Goal: Task Accomplishment & Management: Manage account settings

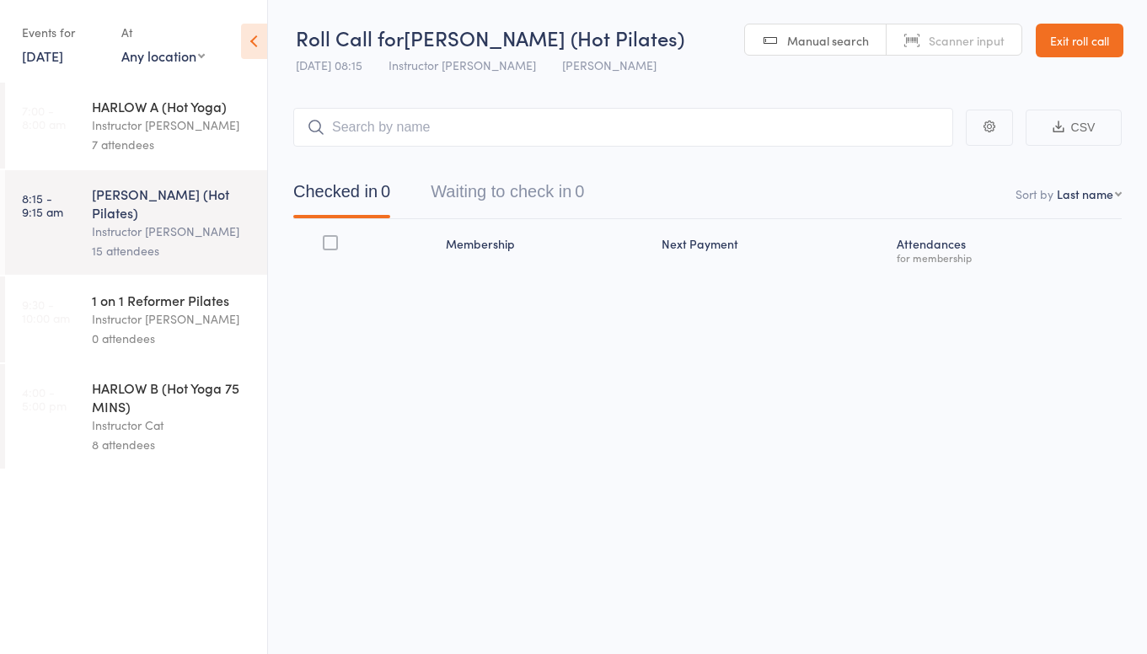
click at [131, 113] on div "HARLOW A (Hot Yoga)" at bounding box center [172, 106] width 161 height 19
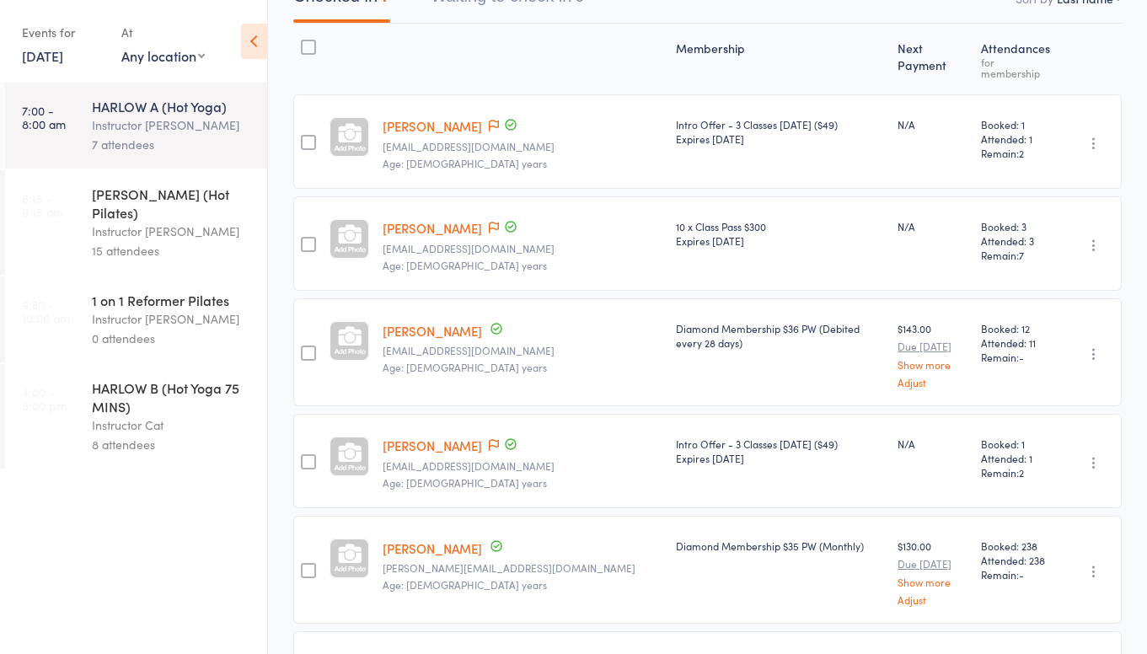
scroll to position [185, 0]
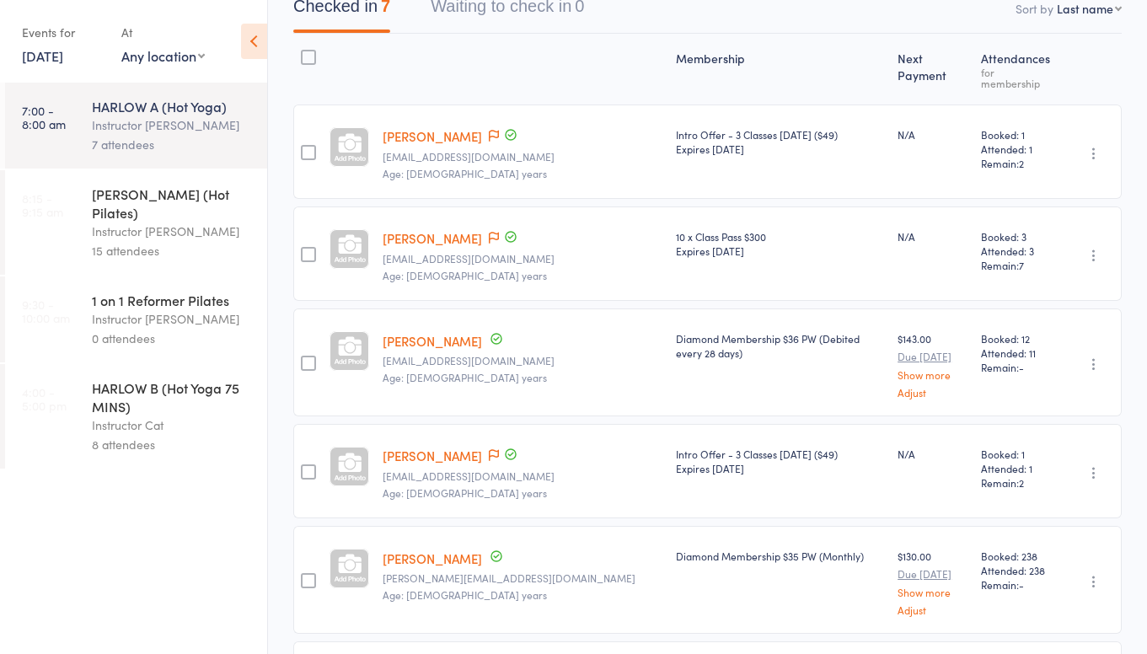
click at [443, 127] on link "[PERSON_NAME]" at bounding box center [432, 136] width 99 height 18
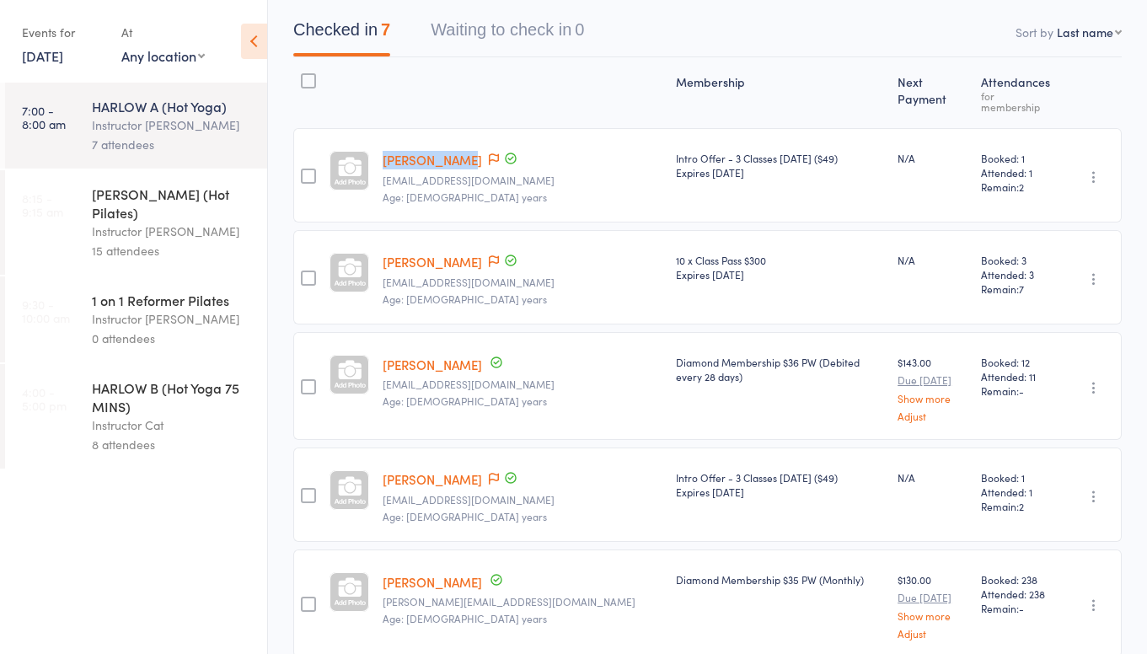
copy link "[PERSON_NAME]"
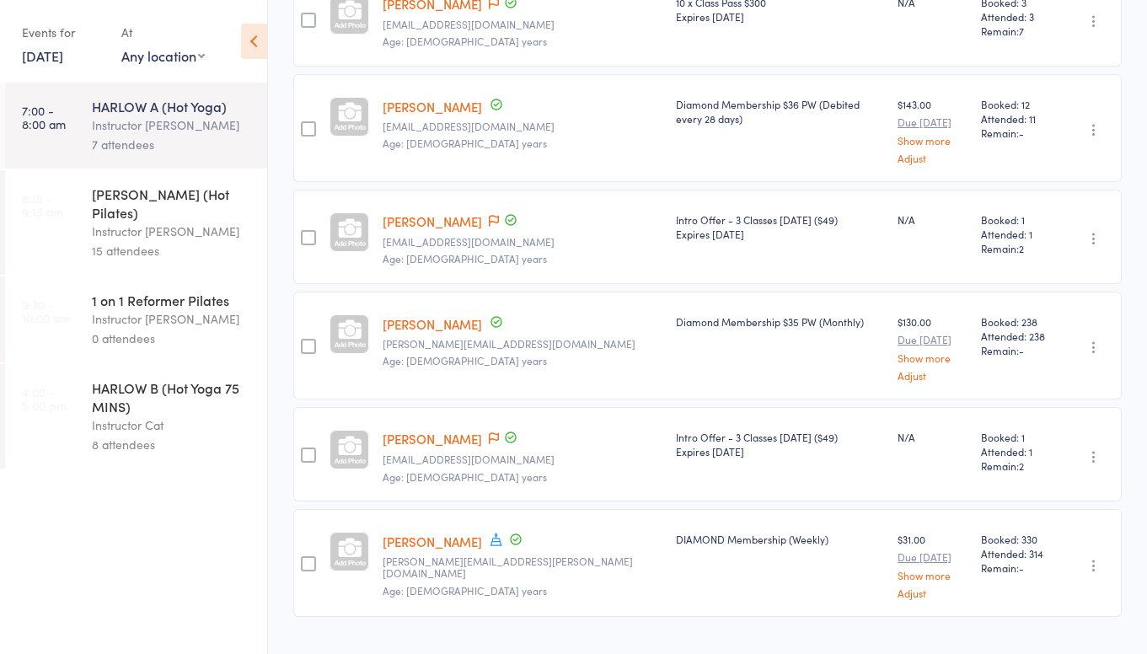
scroll to position [422, 0]
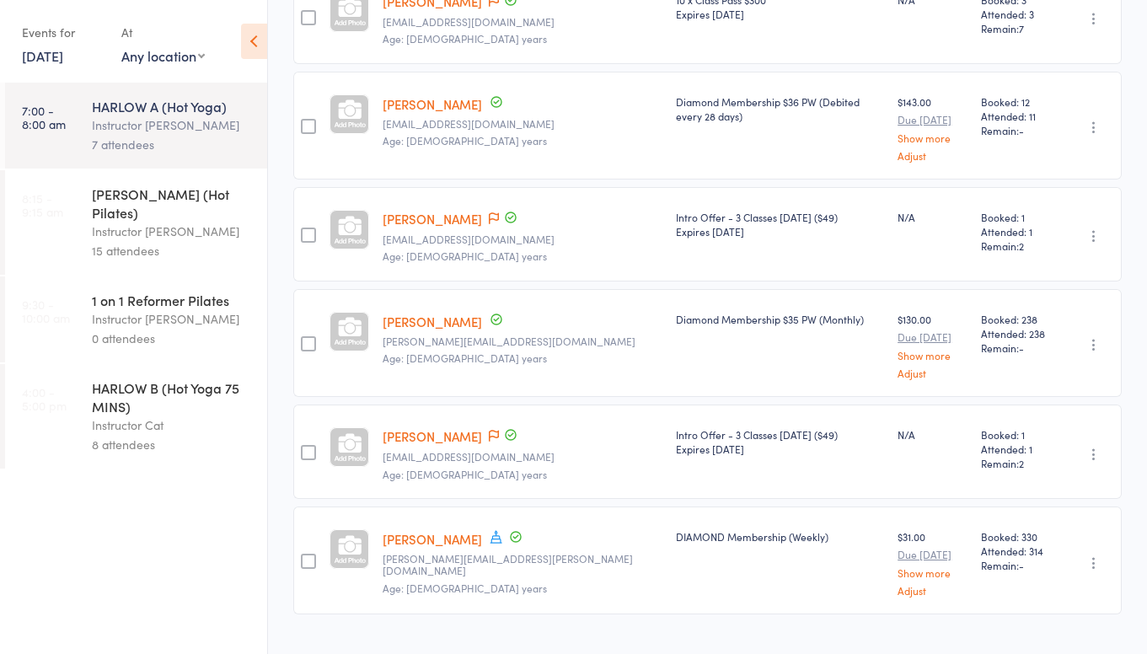
copy link "[PERSON_NAME]"
click at [502, 365] on div "Leah Kilner Leah.kilner19@hotmail.com Age: 27 years" at bounding box center [522, 343] width 293 height 108
copy link "Patricia Rodriguez"
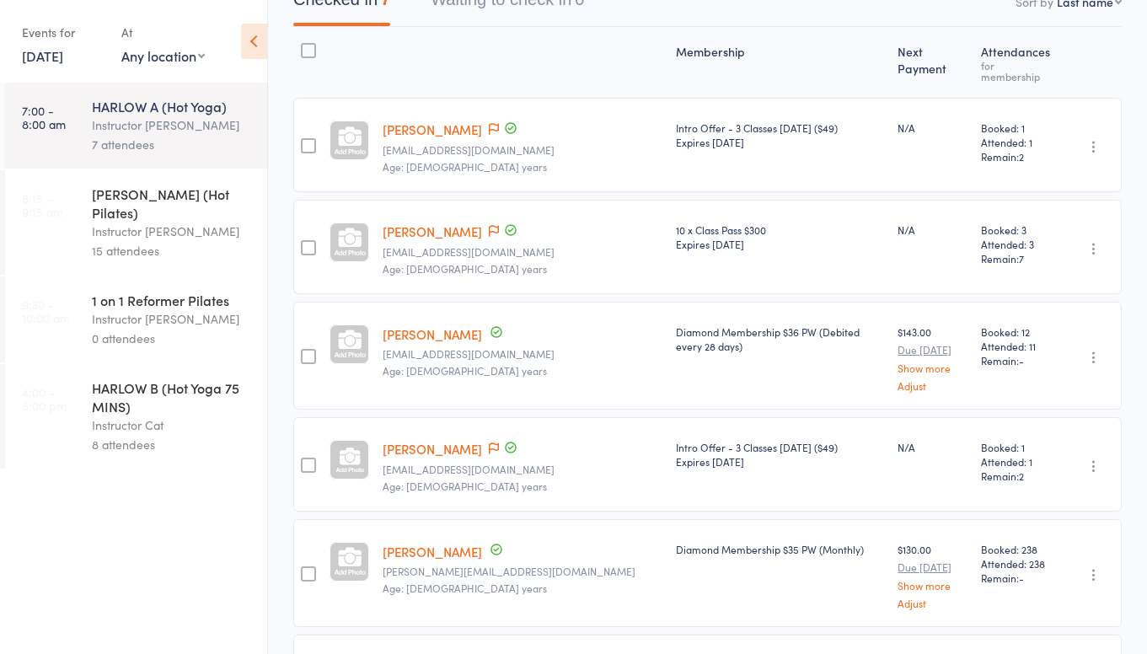
scroll to position [0, 0]
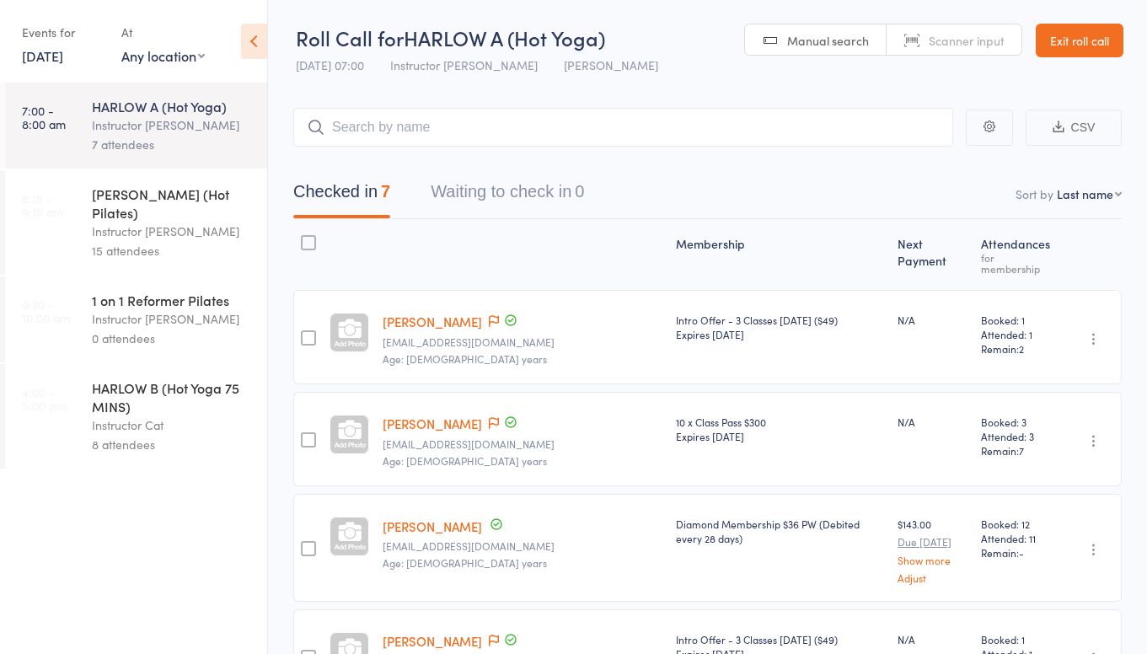
click at [1055, 39] on link "Exit roll call" at bounding box center [1080, 41] width 88 height 34
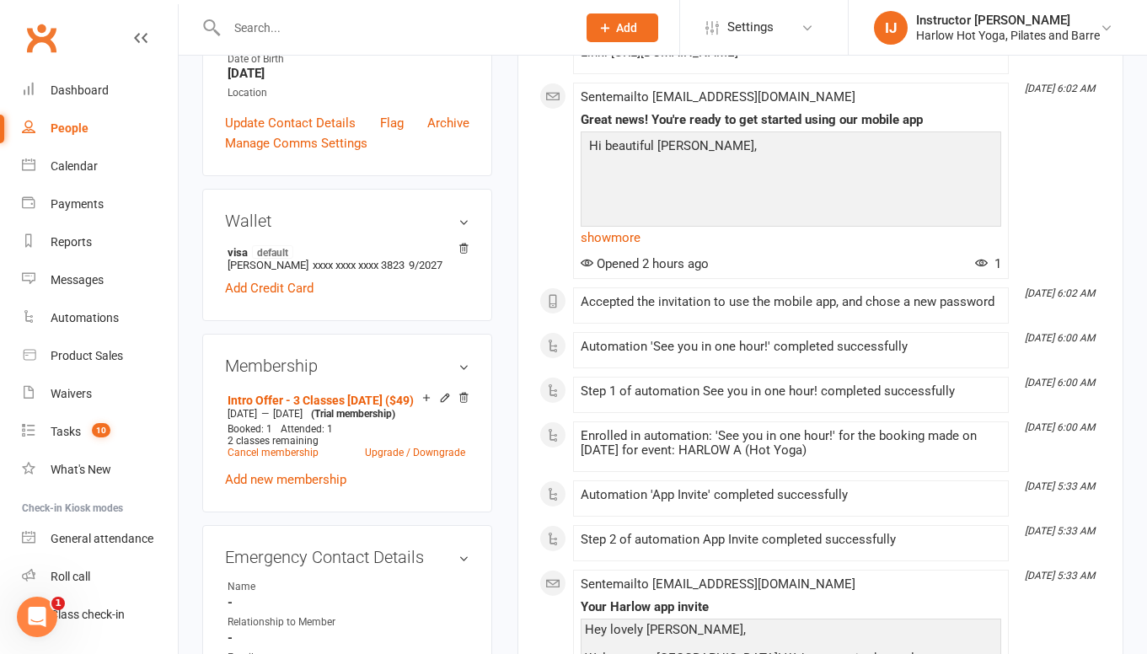
scroll to position [464, 0]
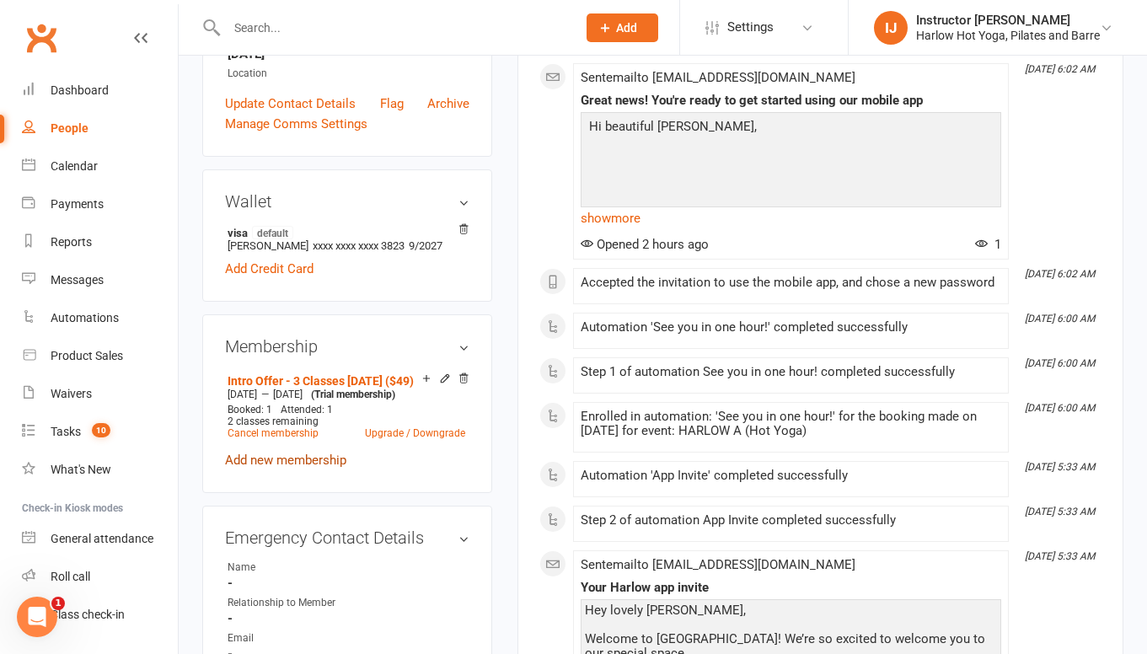
click at [307, 468] on link "Add new membership" at bounding box center [285, 460] width 121 height 15
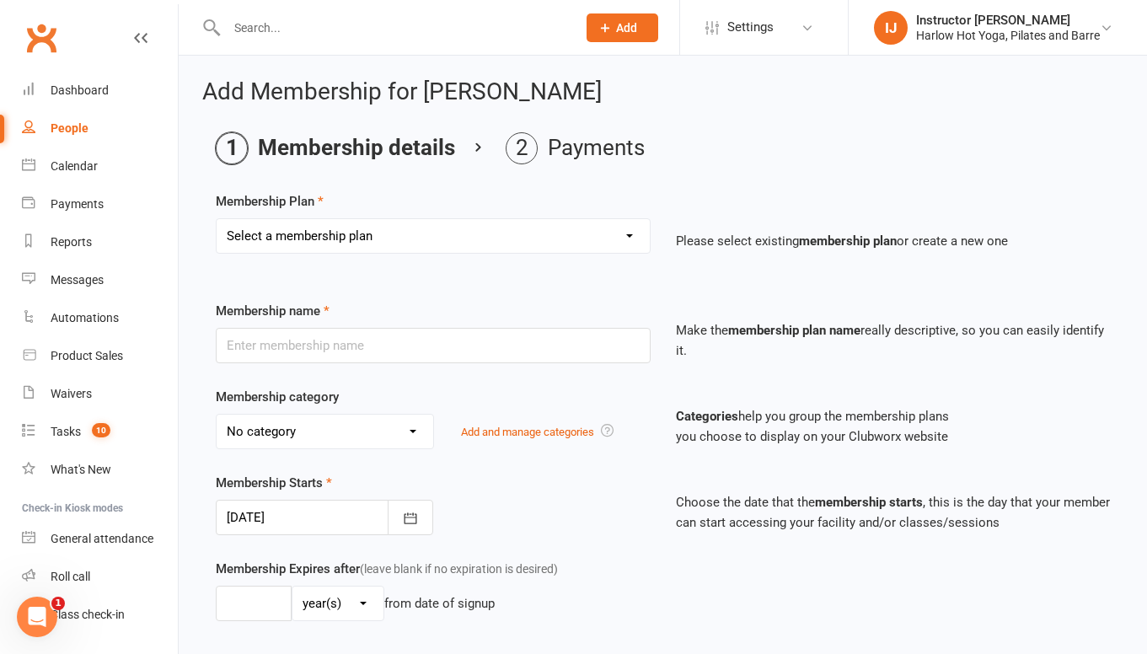
click at [393, 236] on select "Select a membership plan Create new Membership Plan Shared Class Pass Harlow Gi…" at bounding box center [433, 236] width 433 height 34
select select "12"
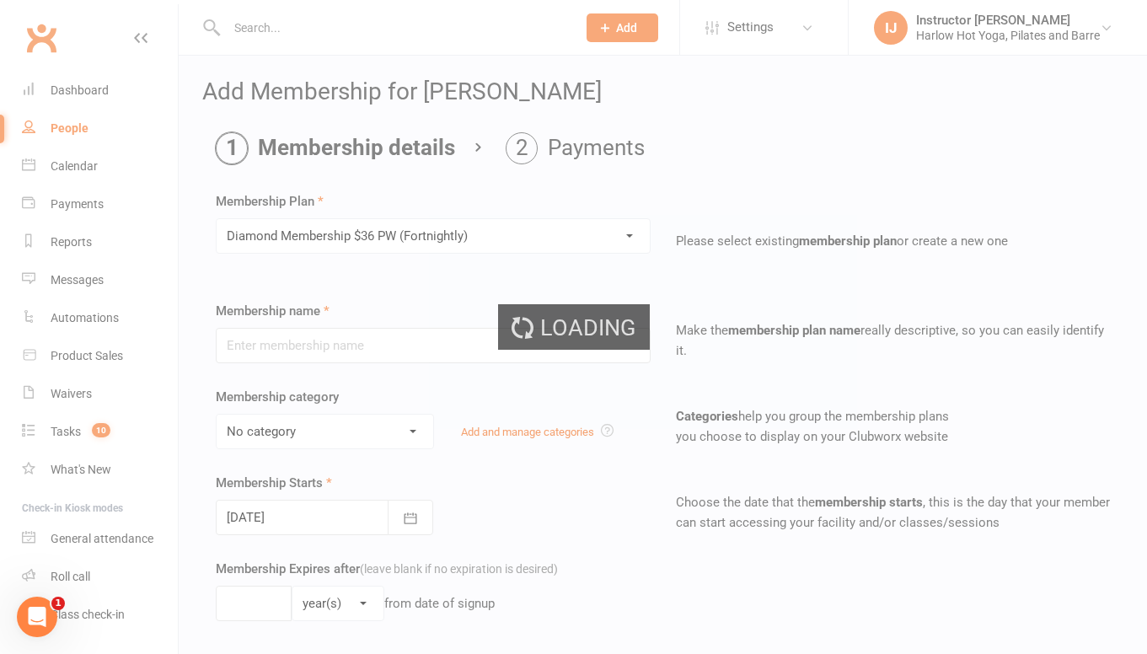
type input "Diamond Membership $36 PW (Fortnightly)"
select select "7"
type input "0"
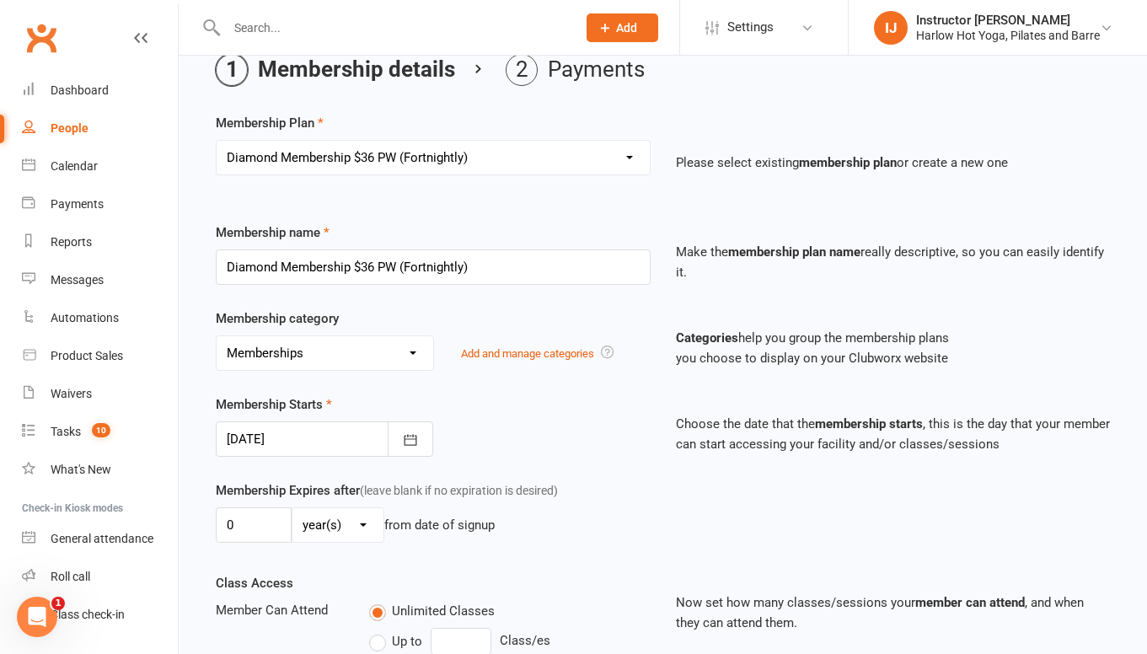
scroll to position [102, 0]
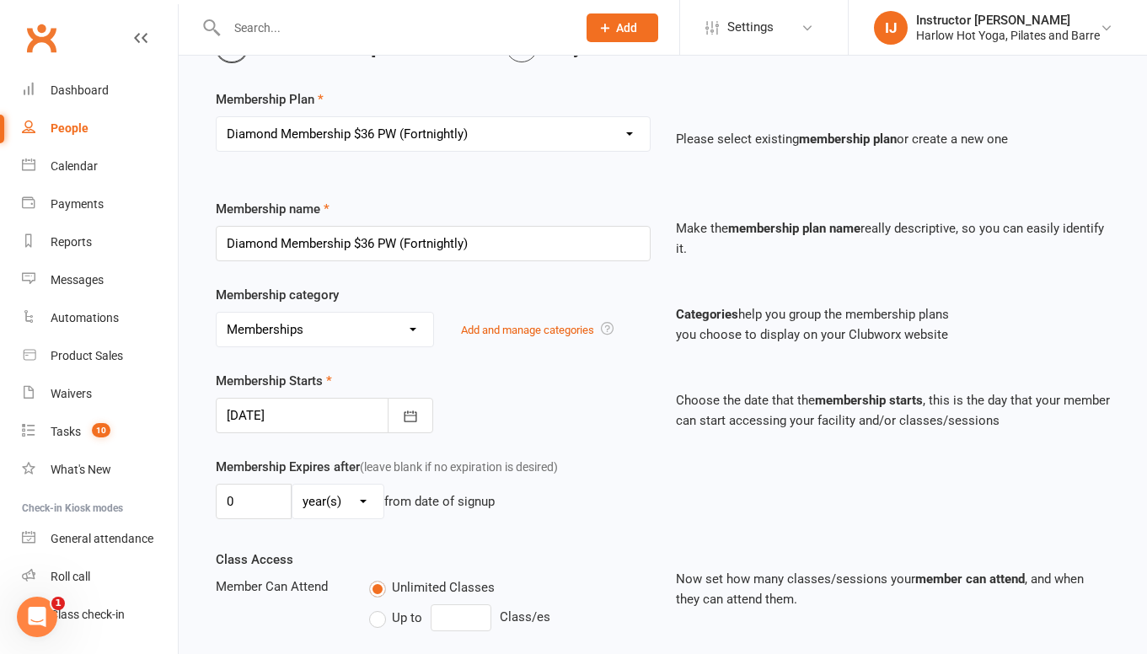
click at [295, 416] on div at bounding box center [324, 415] width 217 height 35
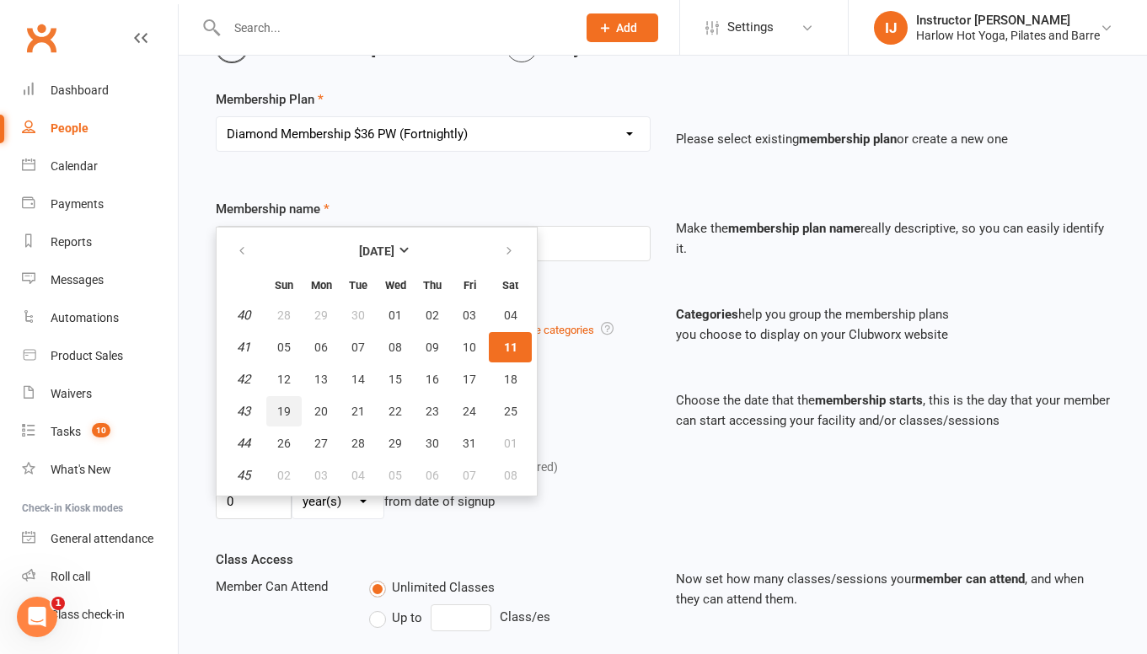
click at [282, 417] on button "19" at bounding box center [283, 411] width 35 height 30
type input "19 Oct 2025"
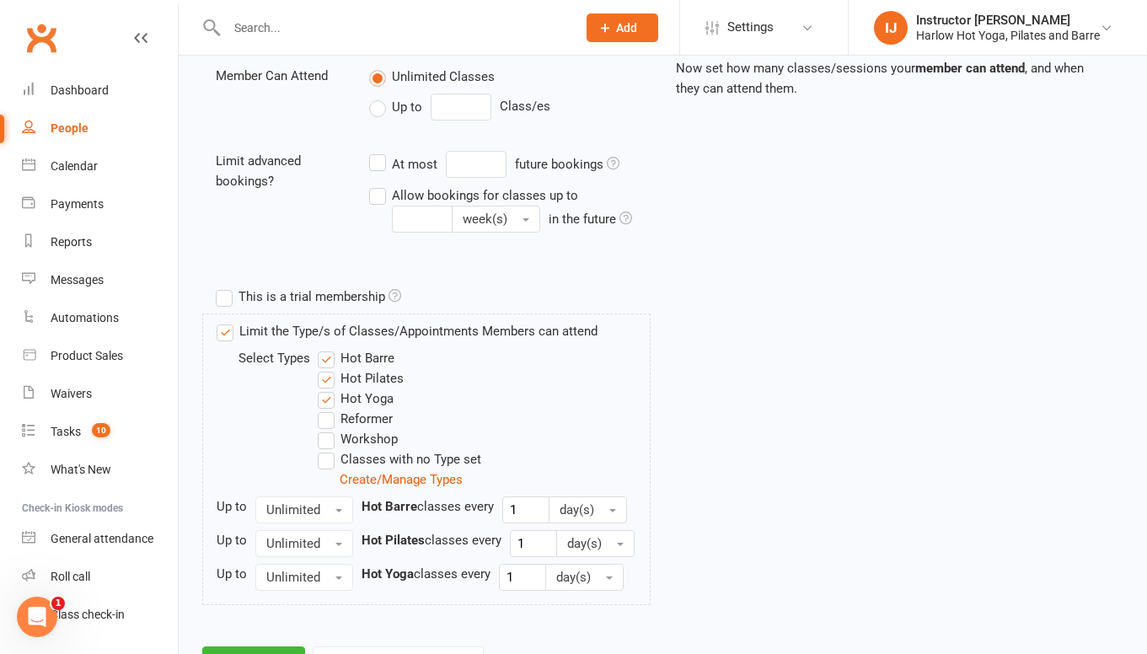
scroll to position [689, 0]
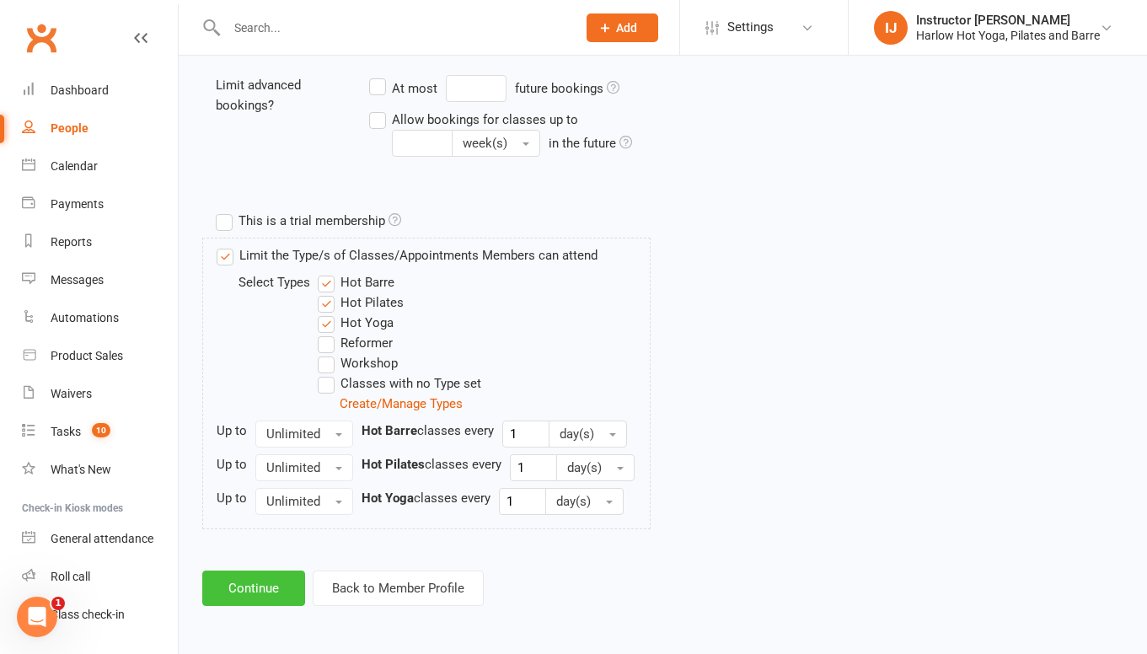
click at [255, 585] on button "Continue" at bounding box center [253, 588] width 103 height 35
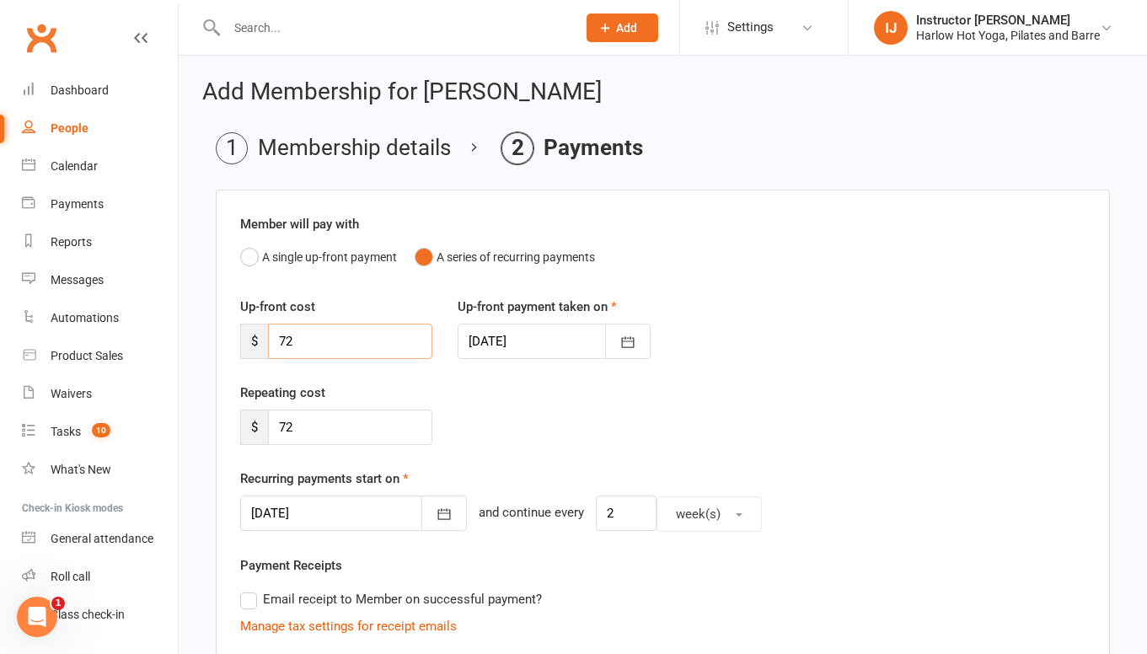
drag, startPoint x: 357, startPoint y: 351, endPoint x: 189, endPoint y: 335, distance: 169.3
click at [189, 335] on div "Add Membership for Marco Conti Membership details Payments Member will pay with…" at bounding box center [663, 612] width 969 height 1112
type input "60"
drag, startPoint x: 319, startPoint y: 436, endPoint x: 255, endPoint y: 432, distance: 64.2
click at [255, 432] on div "$ 72" at bounding box center [336, 427] width 192 height 35
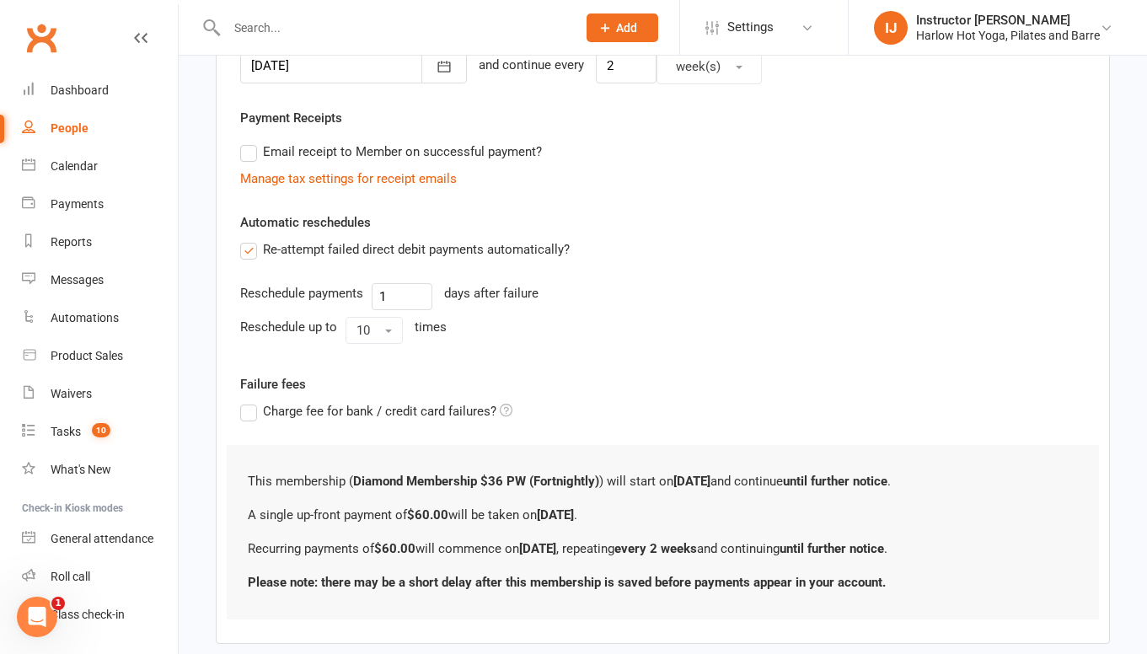
scroll to position [538, 0]
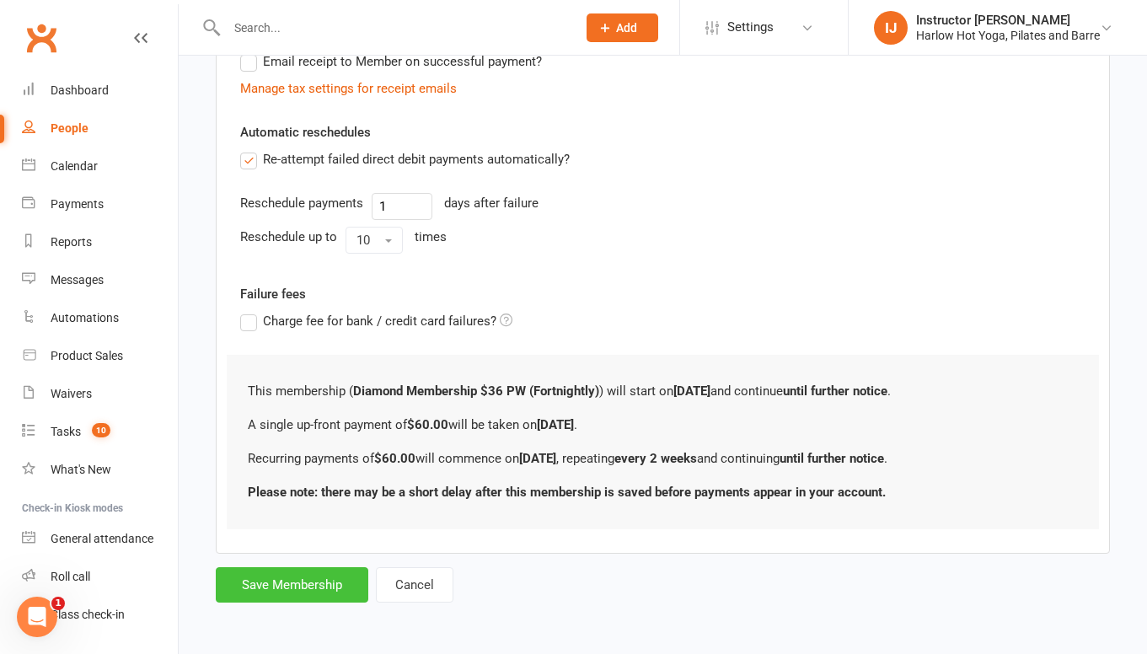
type input "60"
click at [305, 589] on button "Save Membership" at bounding box center [292, 584] width 153 height 35
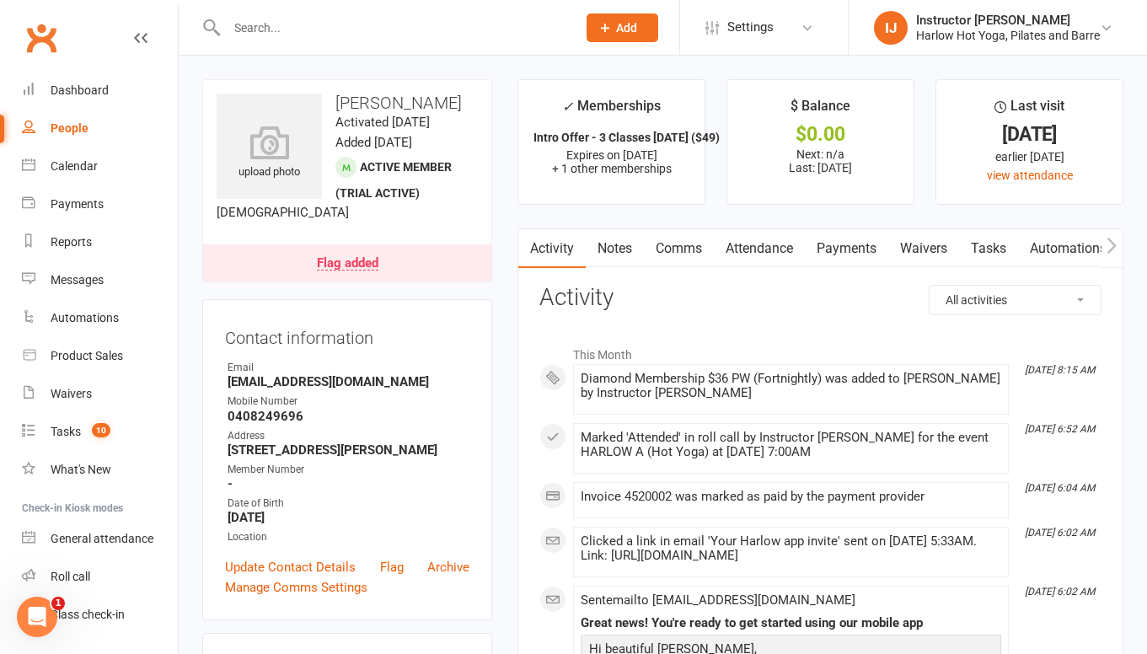
click at [629, 241] on link "Notes" at bounding box center [615, 248] width 58 height 39
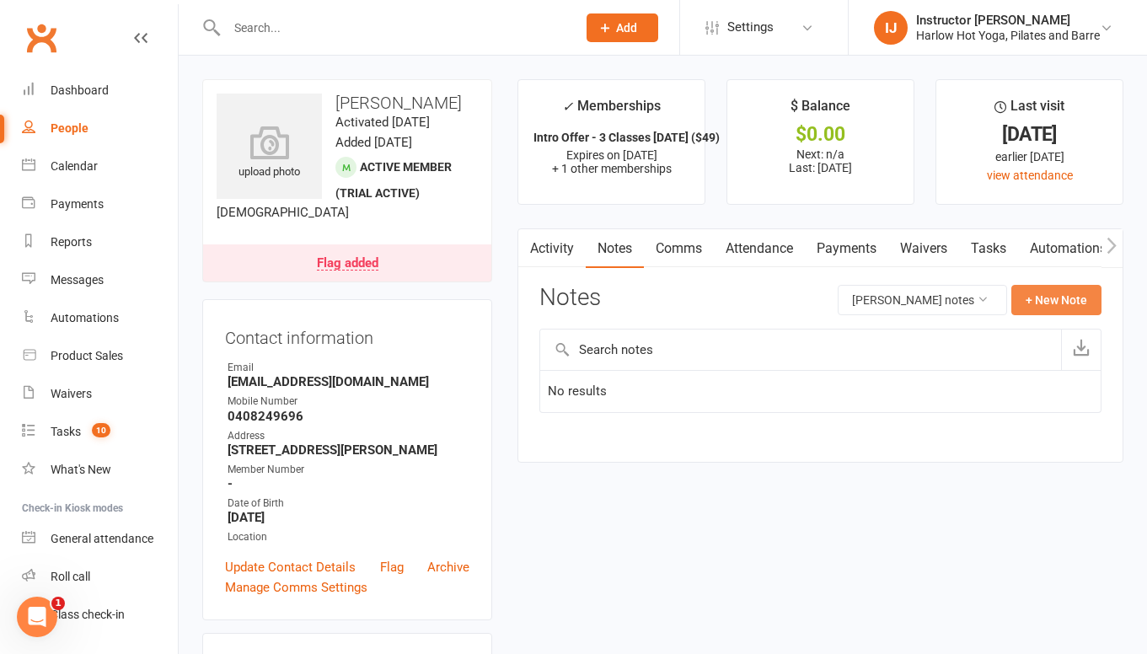
click at [1050, 292] on button "+ New Note" at bounding box center [1057, 300] width 90 height 30
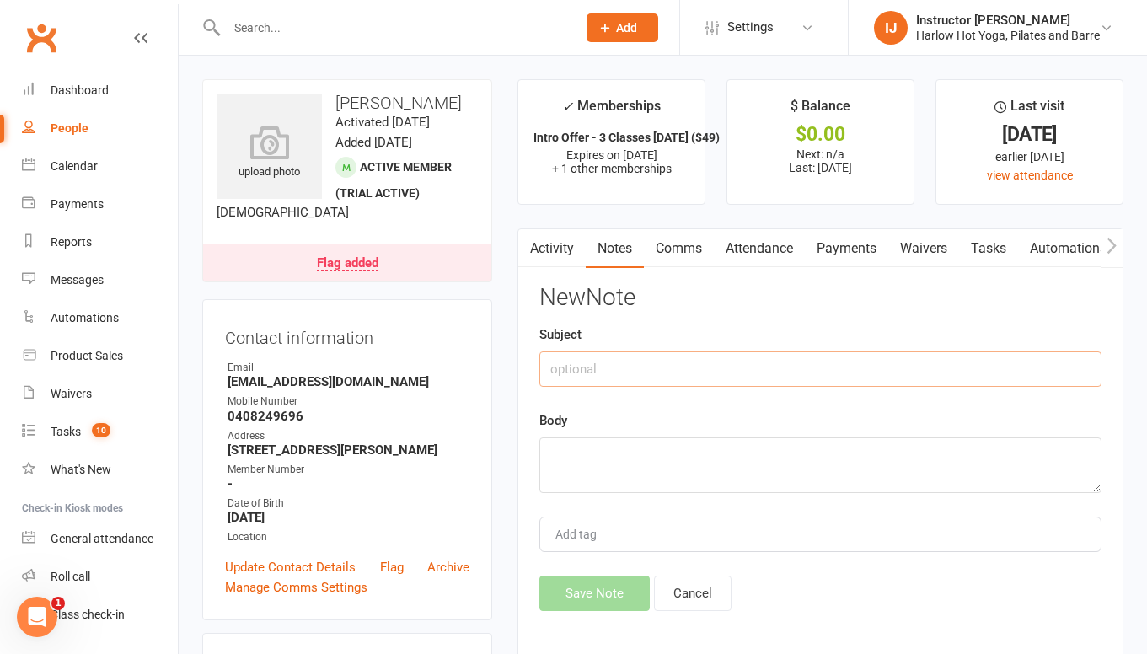
click at [779, 379] on input "text" at bounding box center [820, 368] width 562 height 35
type input "Signed up yay!"
click at [753, 454] on textarea at bounding box center [820, 465] width 562 height 56
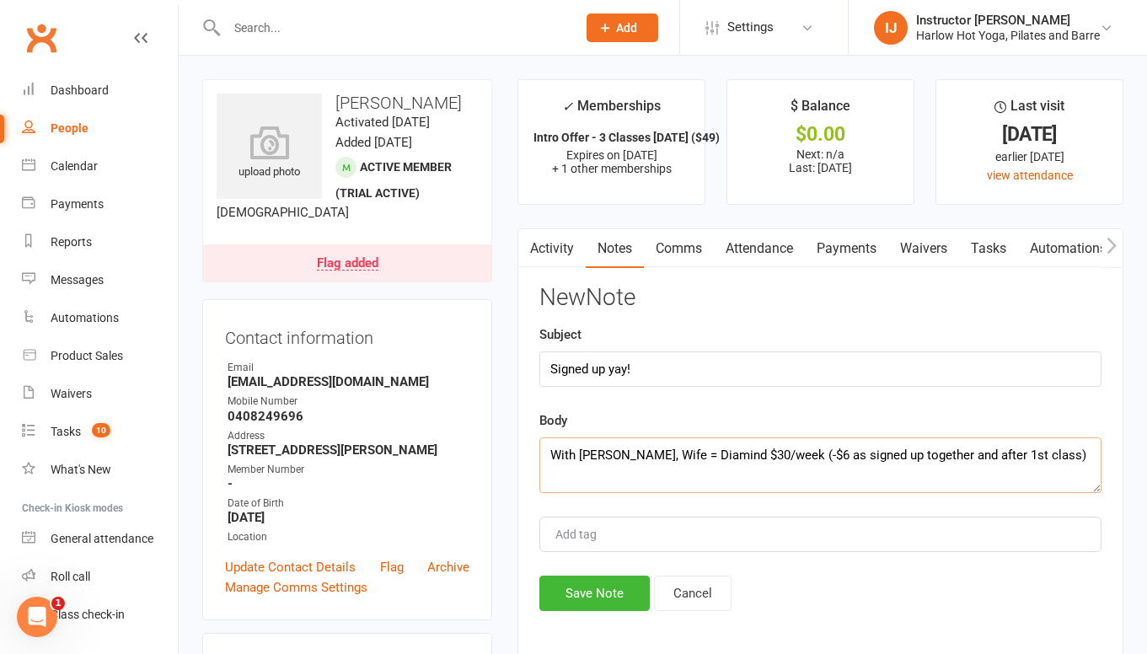
drag, startPoint x: 1050, startPoint y: 455, endPoint x: 455, endPoint y: 455, distance: 595.1
click at [714, 454] on textarea "With Patricia, Wife = Diamind $30/week (-$6 as signed up together and after 1st…" at bounding box center [820, 465] width 562 height 56
click at [1062, 452] on textarea "With Patricia, Wife = Diamind $30/week (-$6 as signed up together and after 1st…" at bounding box center [820, 465] width 562 height 56
type textarea "With Patricia, Wife = Diamind $30/week (-$6 as signed up together and after 1st…"
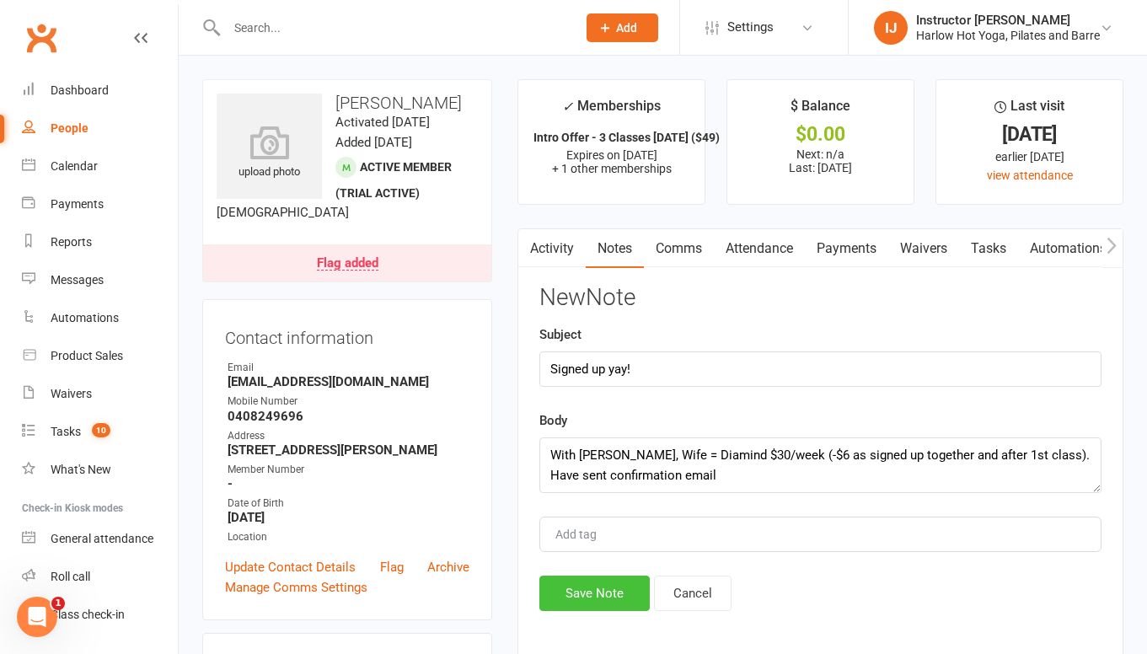
click at [601, 593] on button "Save Note" at bounding box center [594, 593] width 110 height 35
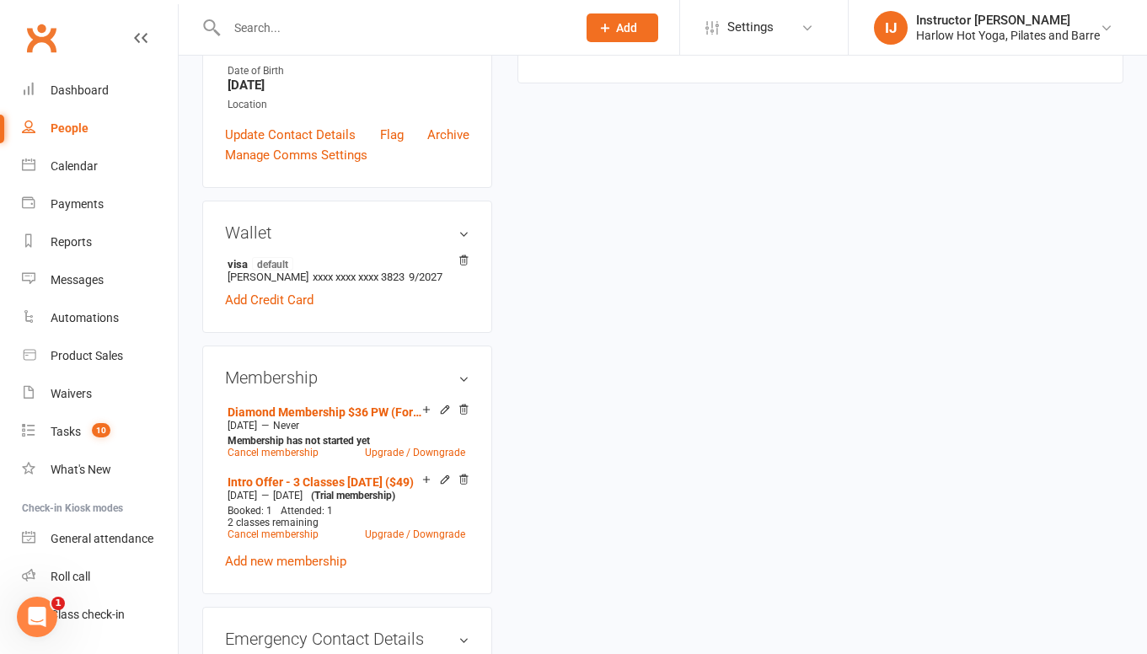
scroll to position [451, 0]
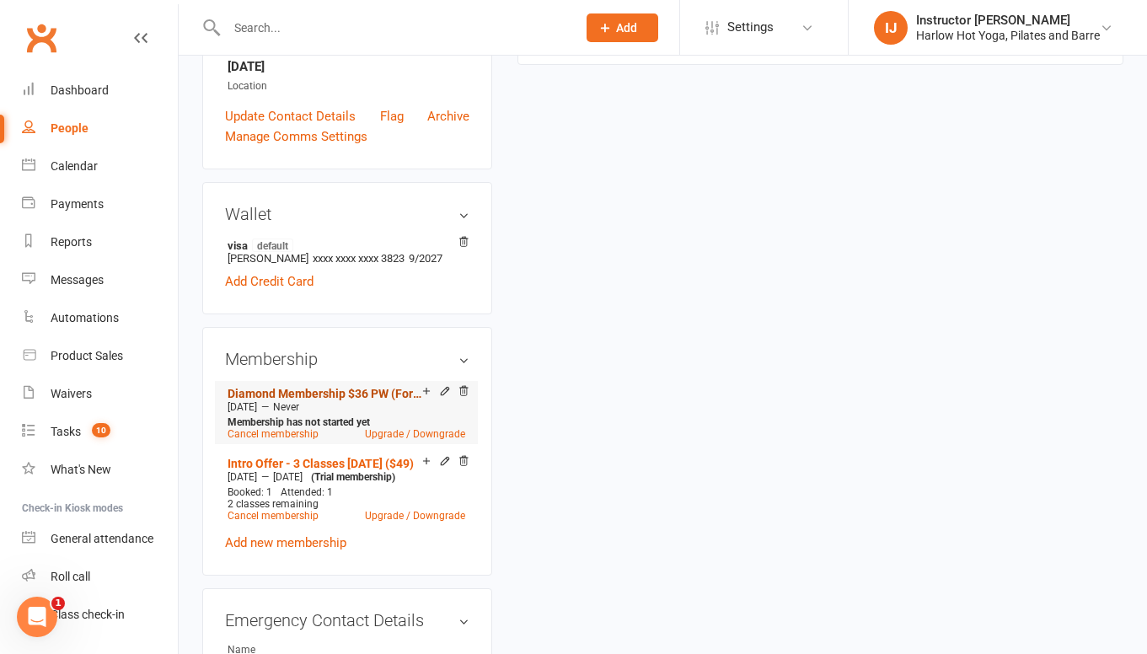
click at [271, 400] on link "Diamond Membership $36 PW (Fortnightly)" at bounding box center [325, 393] width 195 height 13
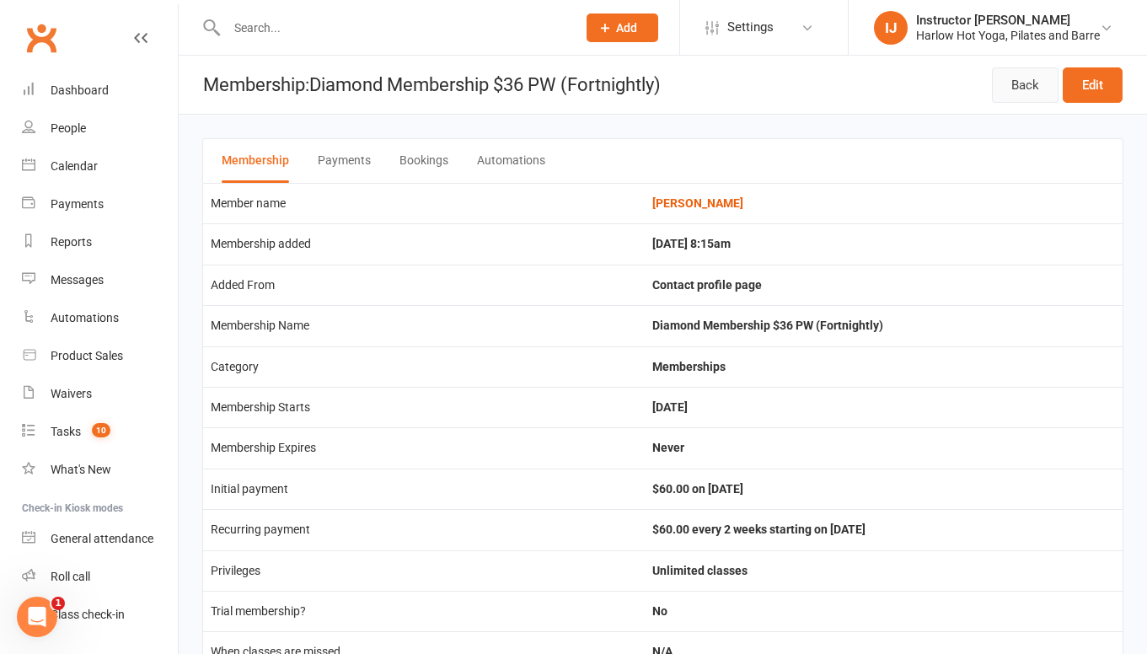
click at [1034, 88] on link "Back" at bounding box center [1025, 84] width 67 height 35
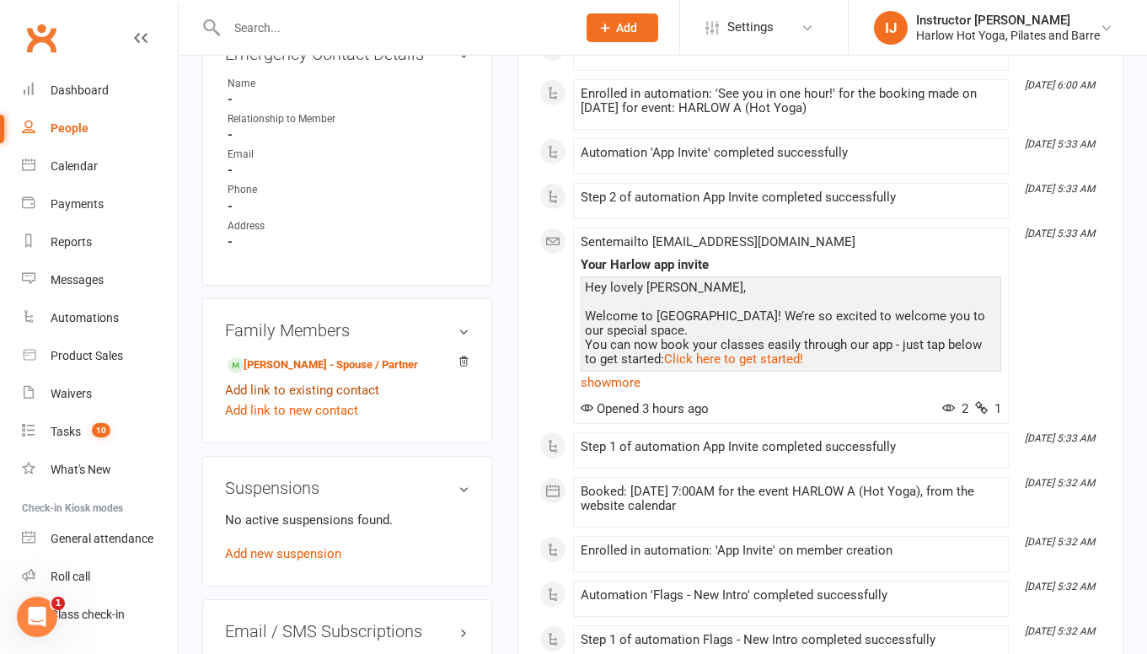
scroll to position [1028, 0]
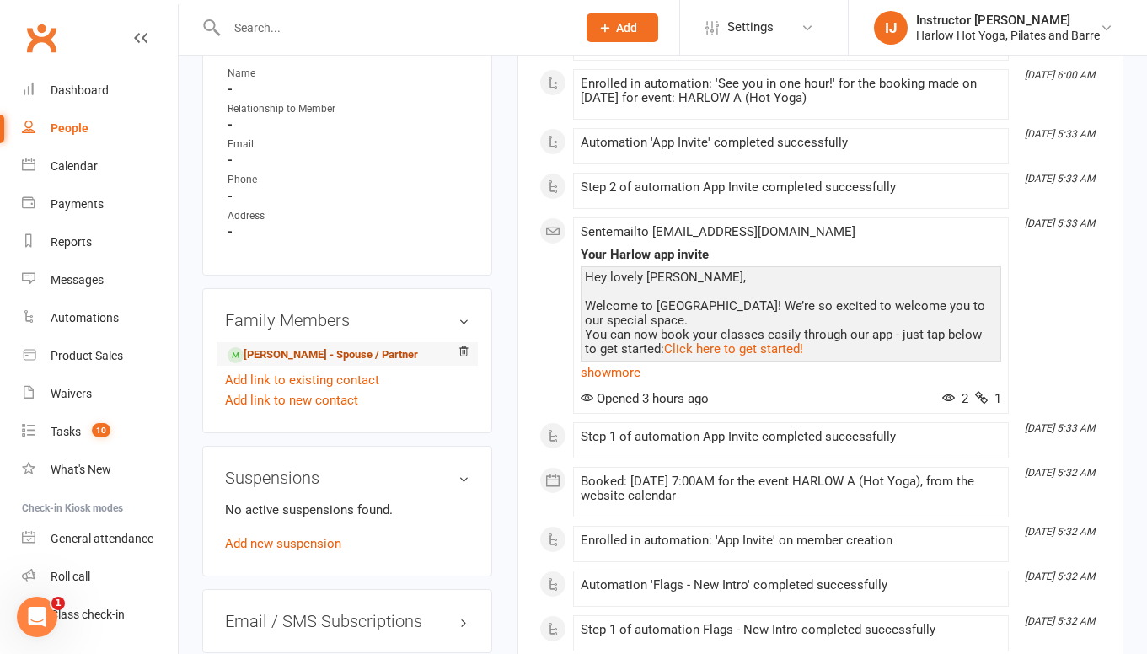
click at [309, 364] on link "Patricia Rodriguez - Spouse / Partner" at bounding box center [323, 355] width 191 height 18
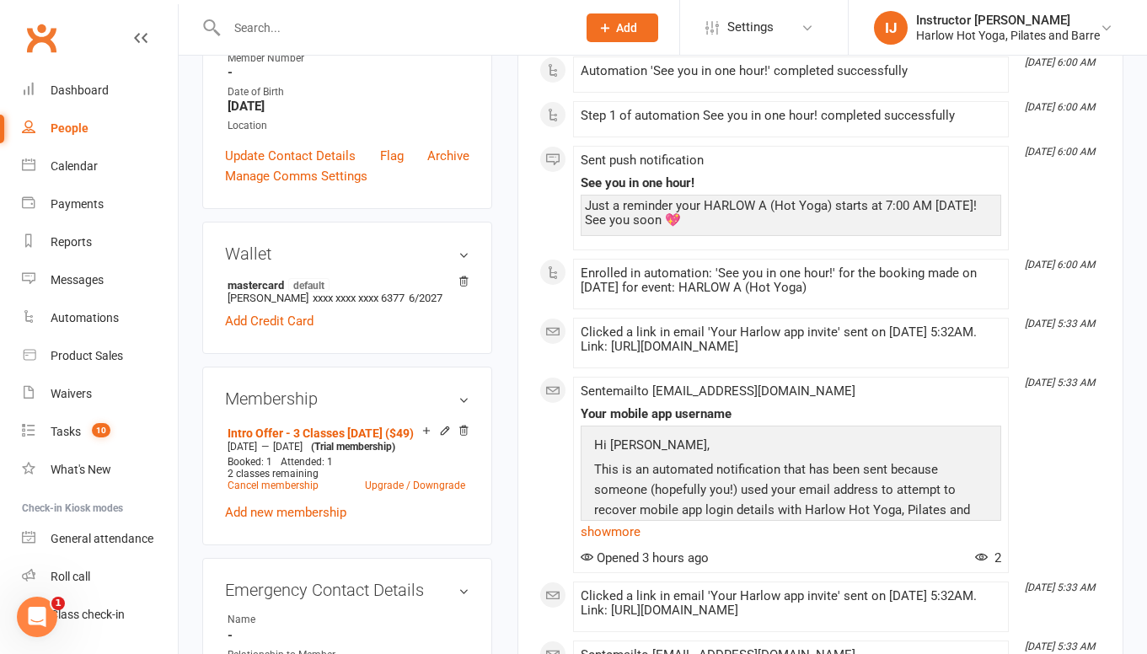
scroll to position [431, 0]
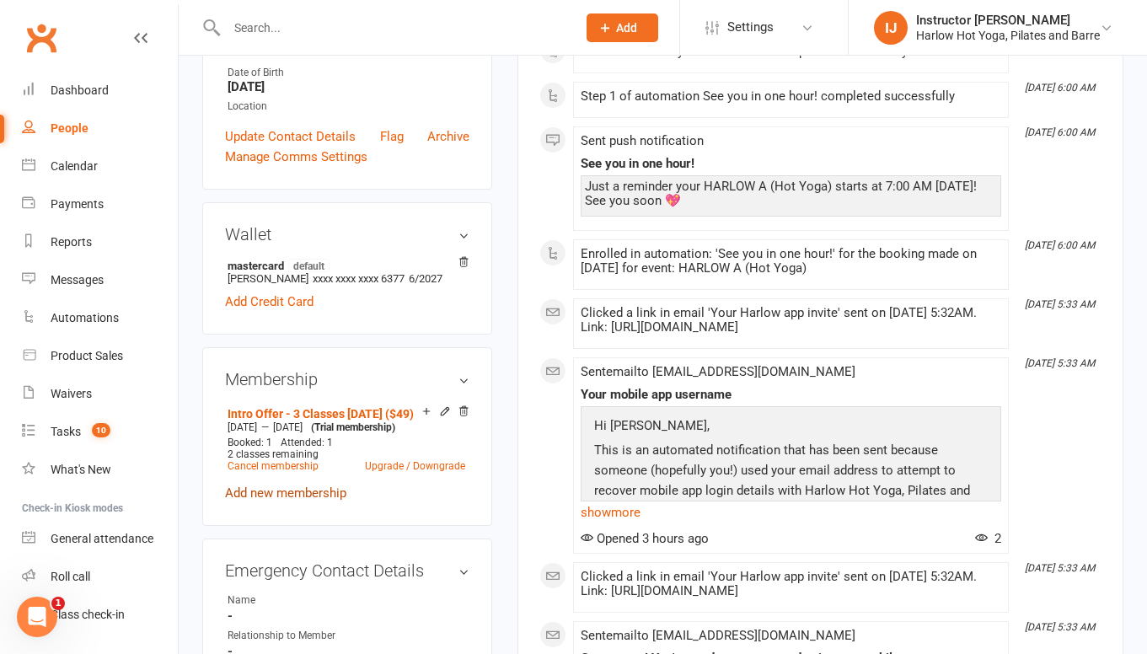
click at [282, 501] on link "Add new membership" at bounding box center [285, 493] width 121 height 15
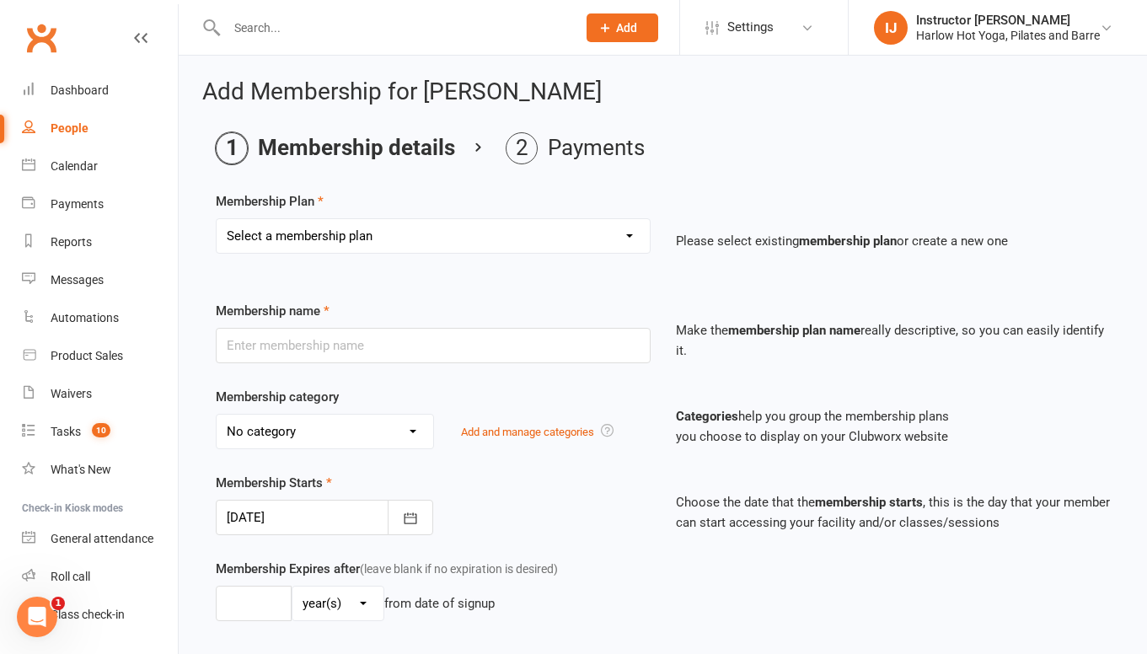
click at [460, 228] on select "Select a membership plan Create new Membership Plan Shared Class Pass Harlow Gi…" at bounding box center [433, 236] width 433 height 34
select select "12"
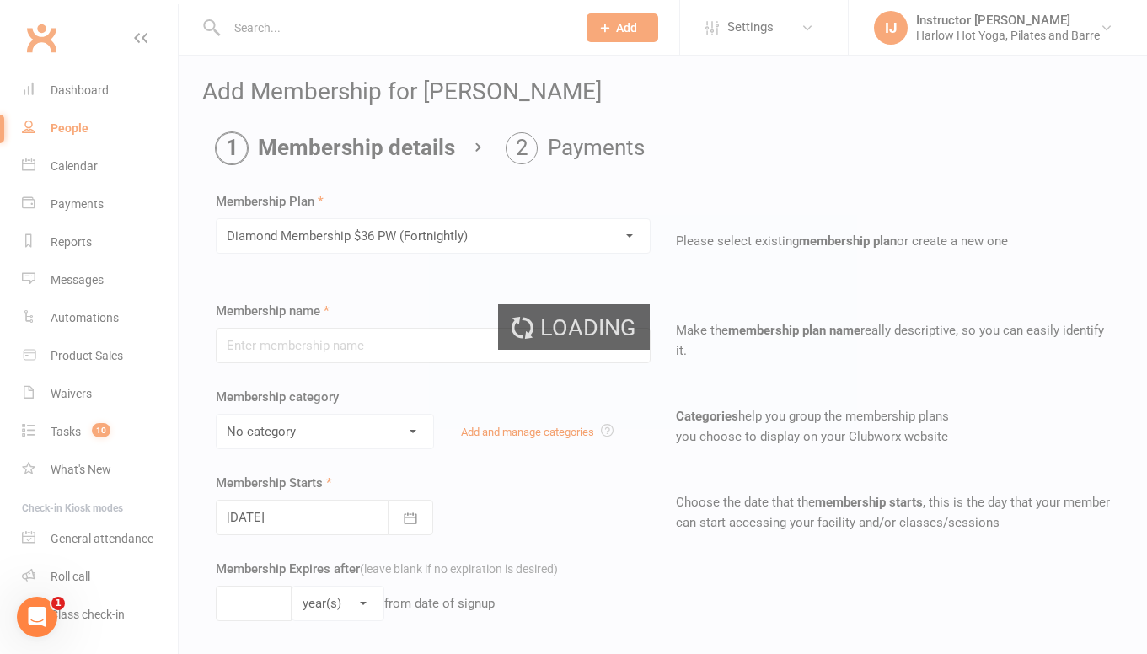
type input "Diamond Membership $36 PW (Fortnightly)"
select select "7"
type input "0"
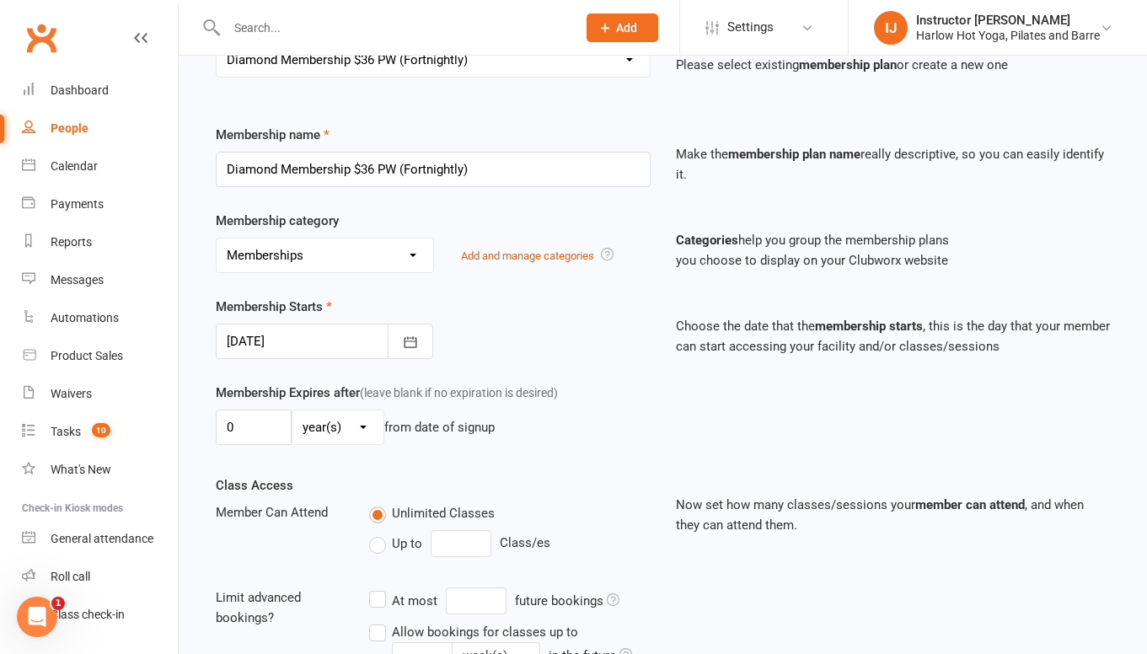
scroll to position [181, 0]
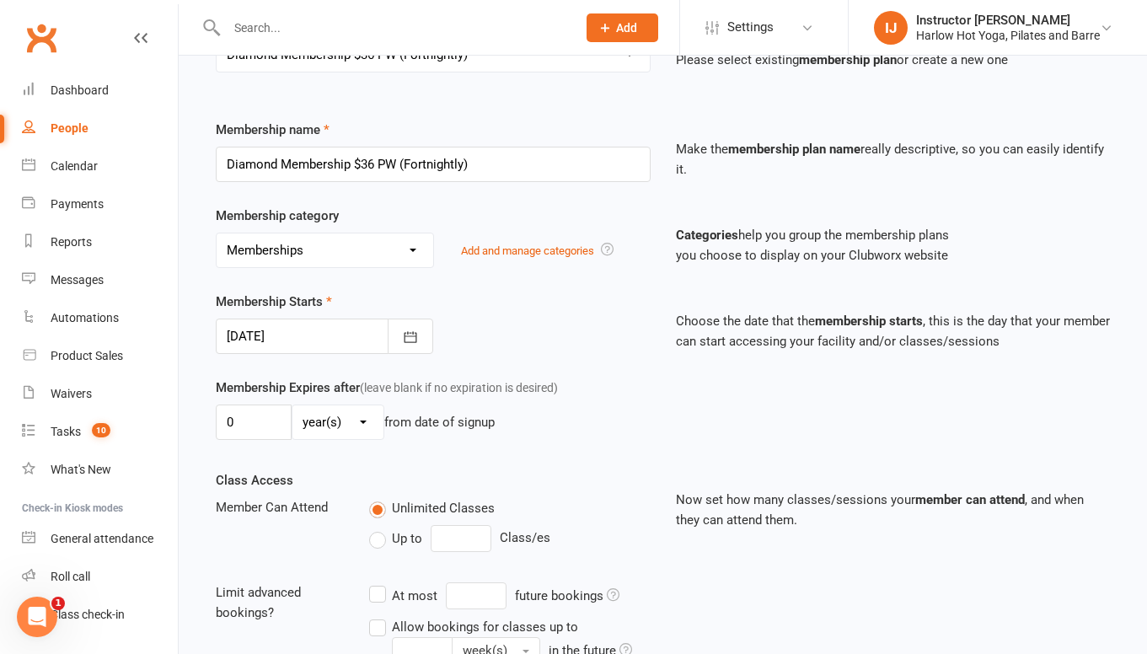
click at [259, 329] on div at bounding box center [324, 336] width 217 height 35
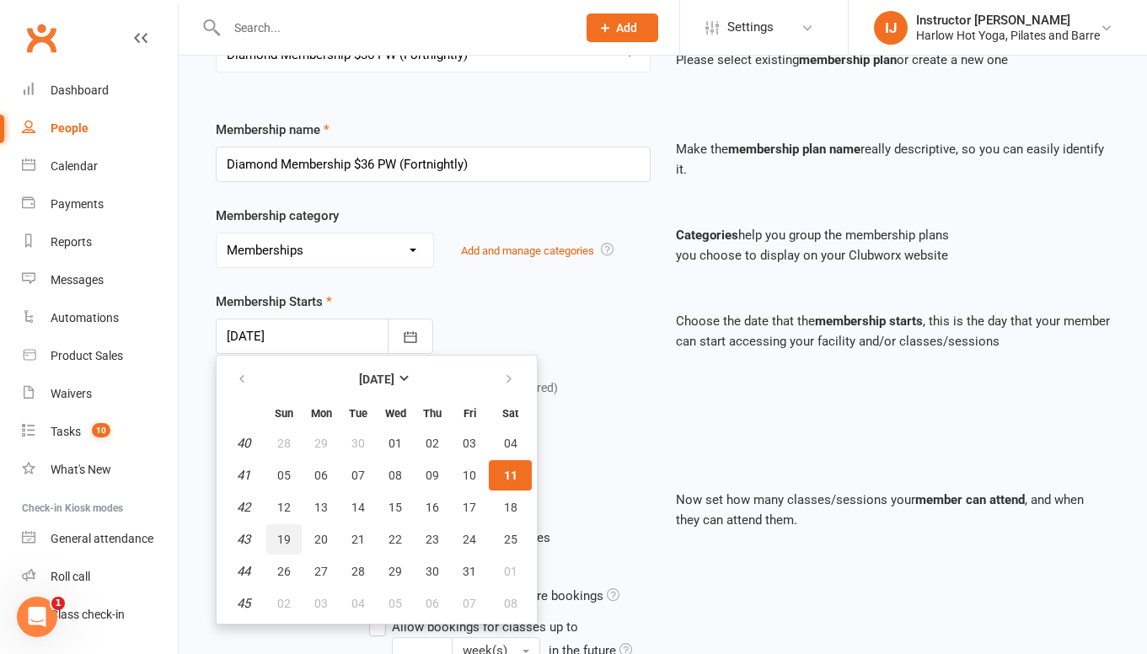
click at [287, 539] on span "19" at bounding box center [283, 539] width 13 height 13
type input "19 Oct 2025"
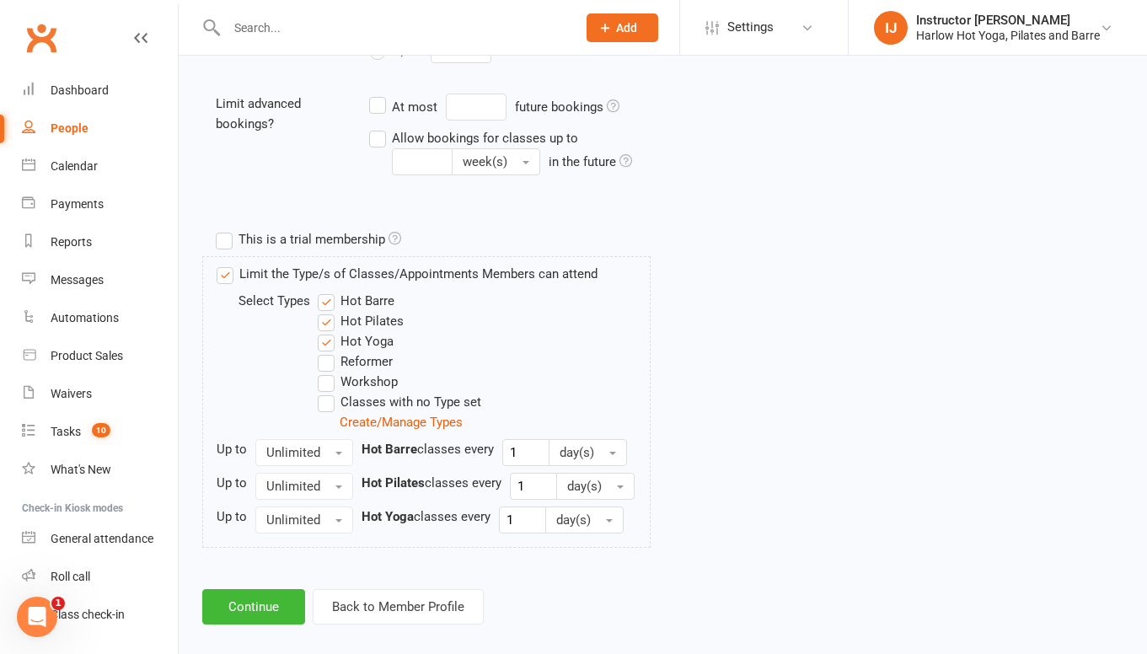
scroll to position [689, 0]
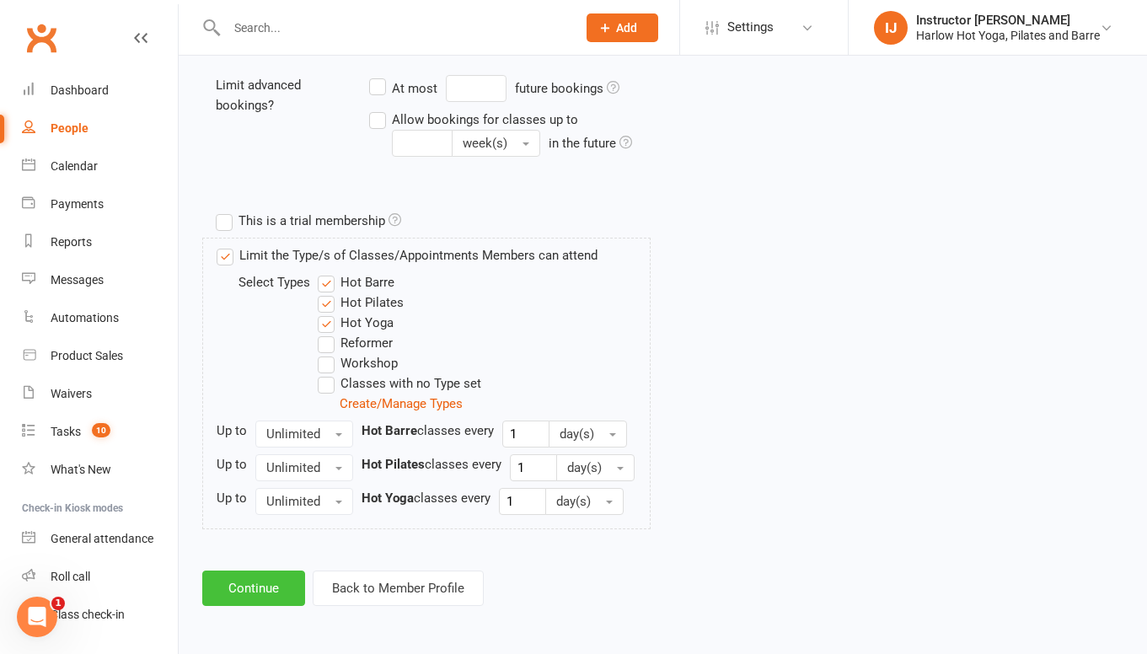
click at [263, 585] on button "Continue" at bounding box center [253, 588] width 103 height 35
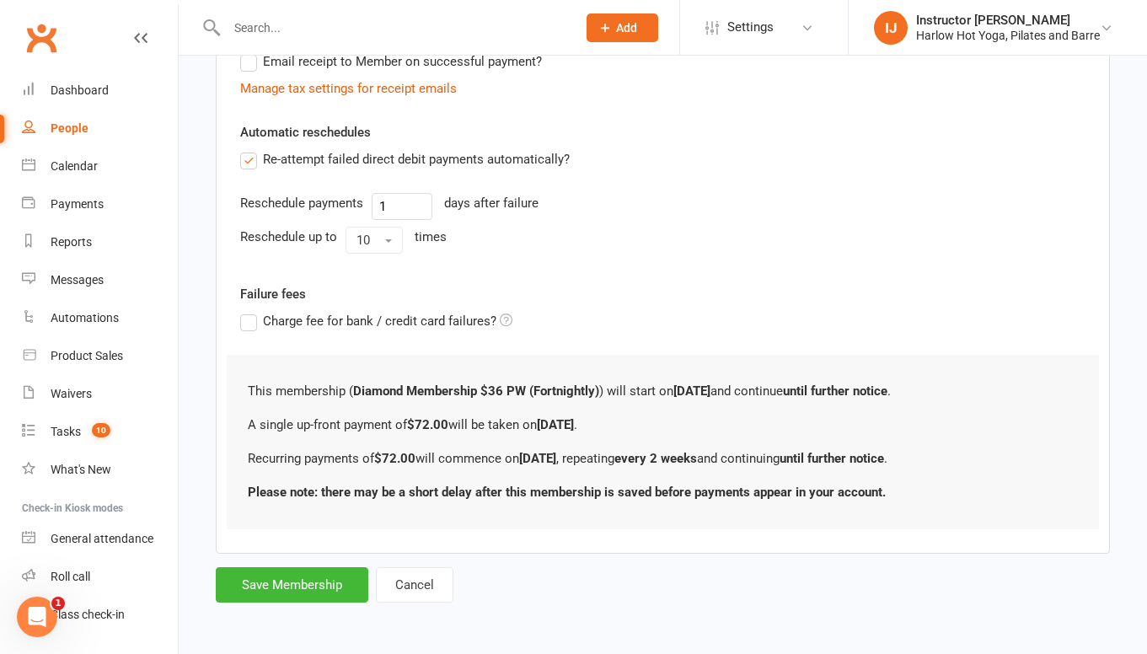
scroll to position [0, 0]
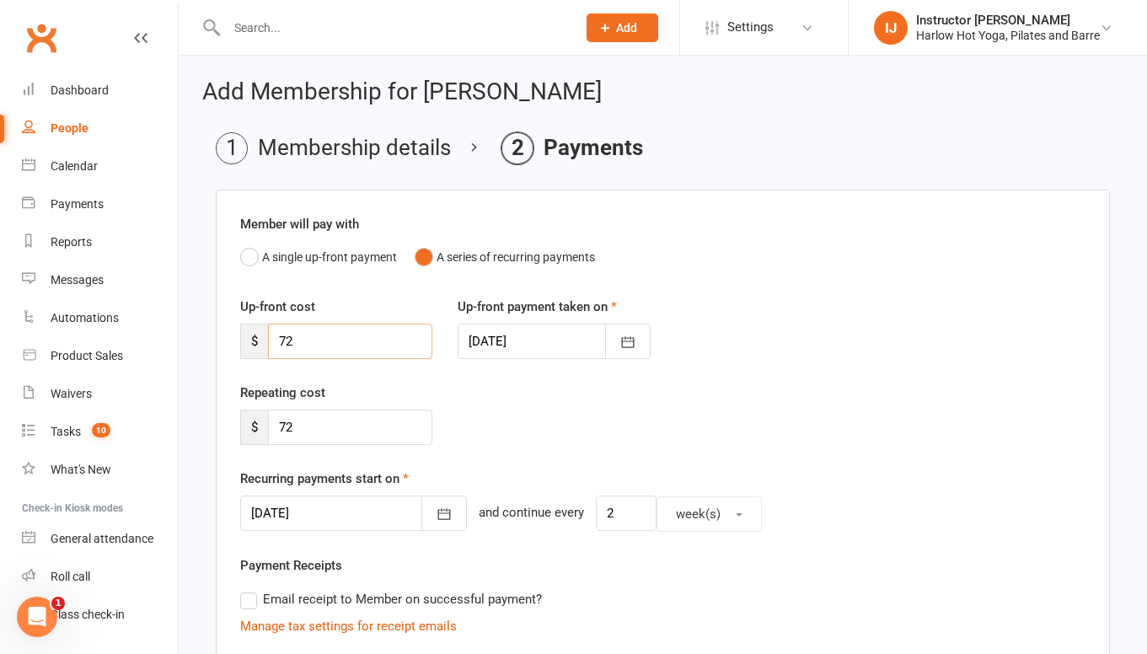
drag, startPoint x: 348, startPoint y: 342, endPoint x: 224, endPoint y: 326, distance: 124.9
click at [224, 326] on div "Member will pay with A single up-front payment A series of recurring payments U…" at bounding box center [663, 641] width 894 height 902
type input "60"
drag, startPoint x: 301, startPoint y: 428, endPoint x: 276, endPoint y: 428, distance: 25.3
click at [276, 428] on input "72" at bounding box center [350, 427] width 164 height 35
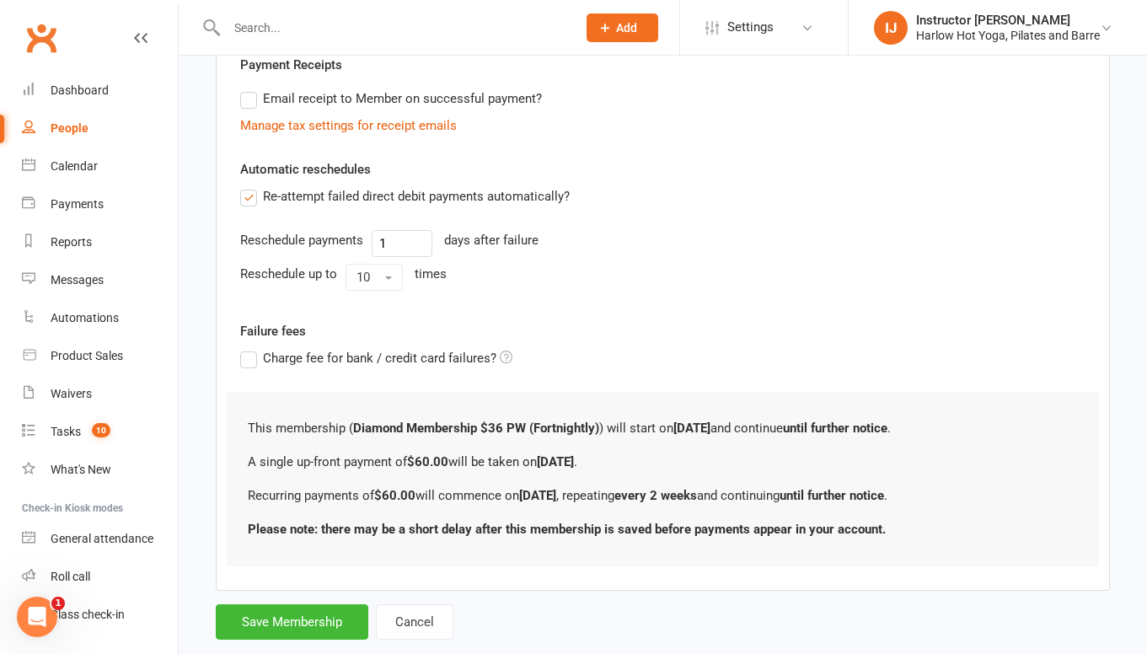
scroll to position [538, 0]
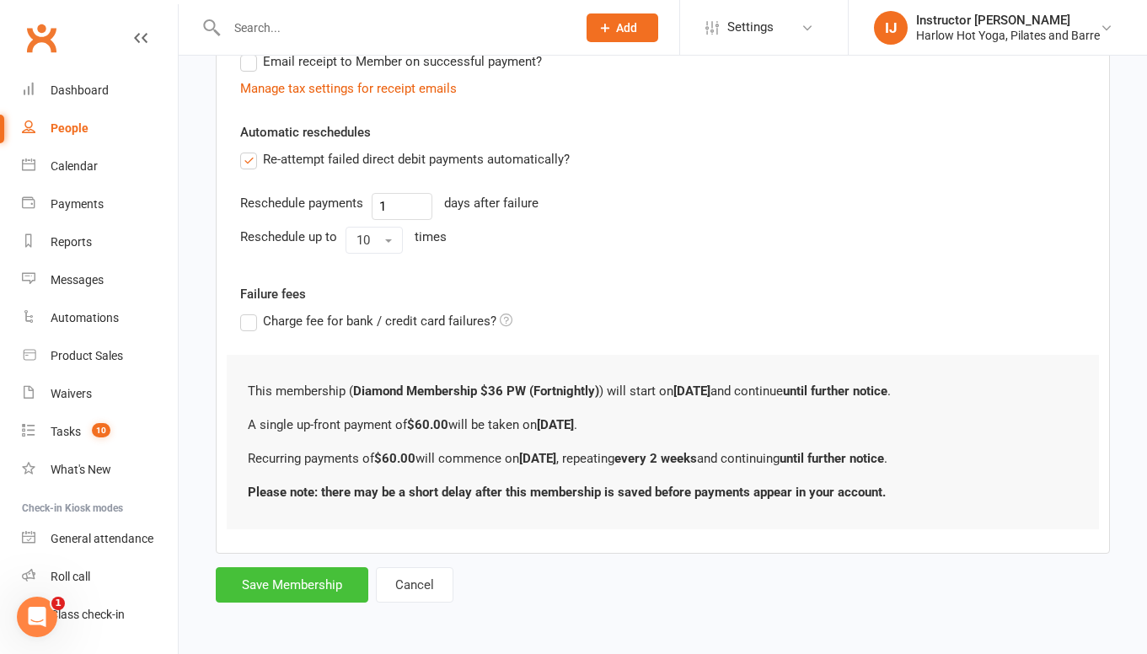
type input "60"
click at [291, 589] on button "Save Membership" at bounding box center [292, 584] width 153 height 35
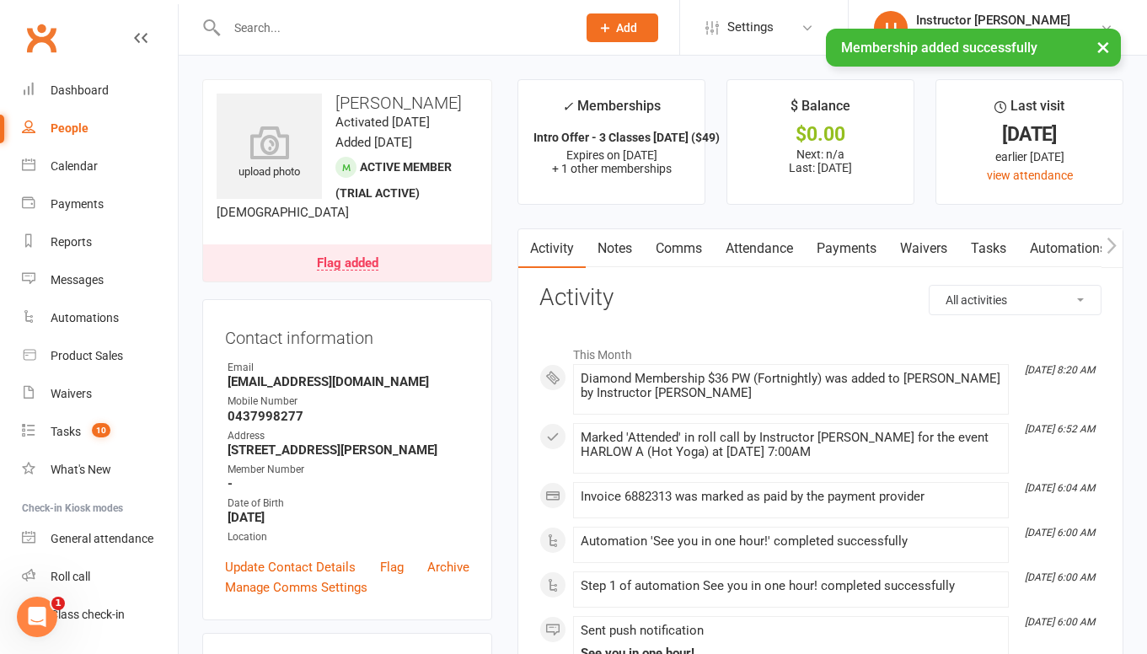
click at [609, 245] on link "Notes" at bounding box center [615, 248] width 58 height 39
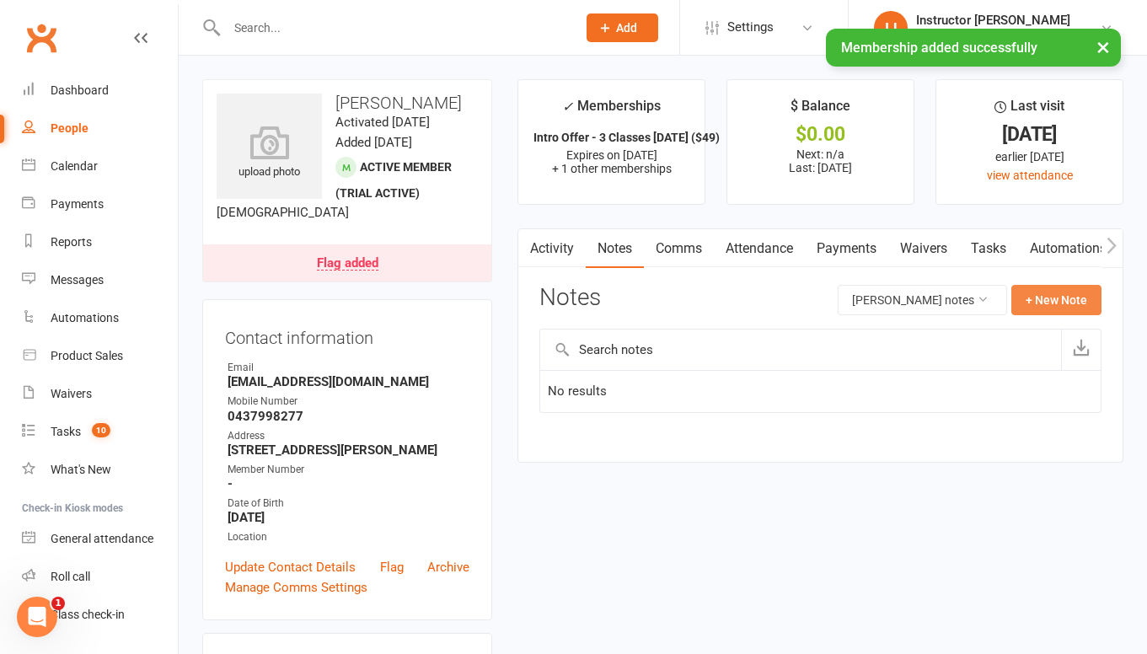
click at [1030, 296] on button "+ New Note" at bounding box center [1057, 300] width 90 height 30
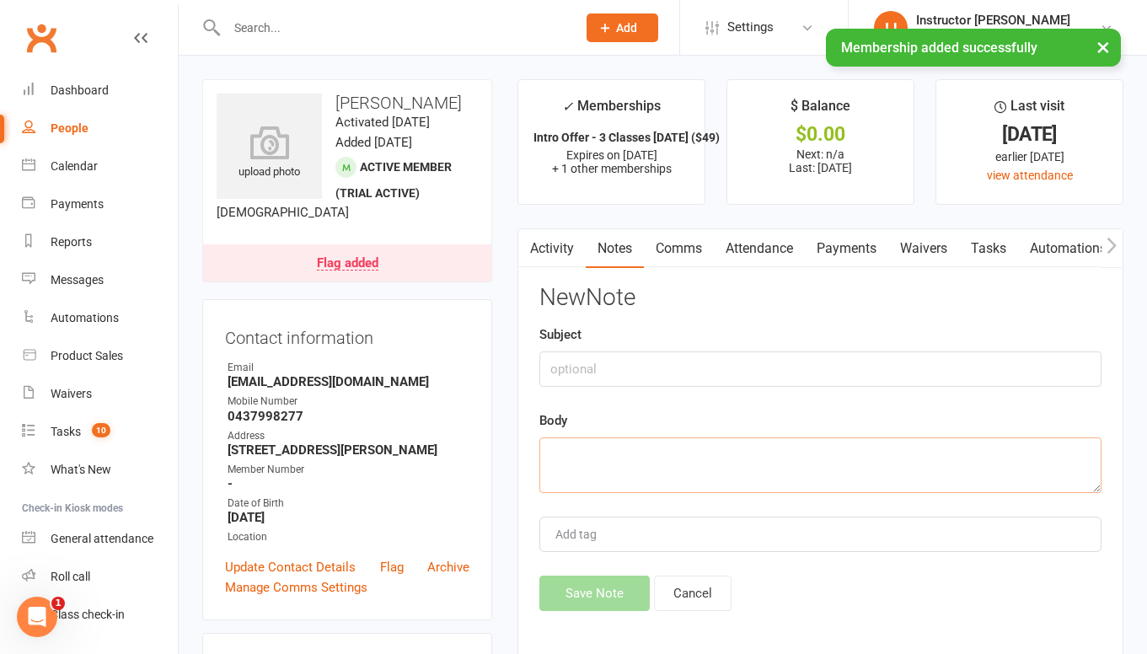
click at [620, 460] on textarea at bounding box center [820, 465] width 562 height 56
paste textarea "With Patricia, Wife = Diamind $30/week (-$6 as signed up together and after 1st…"
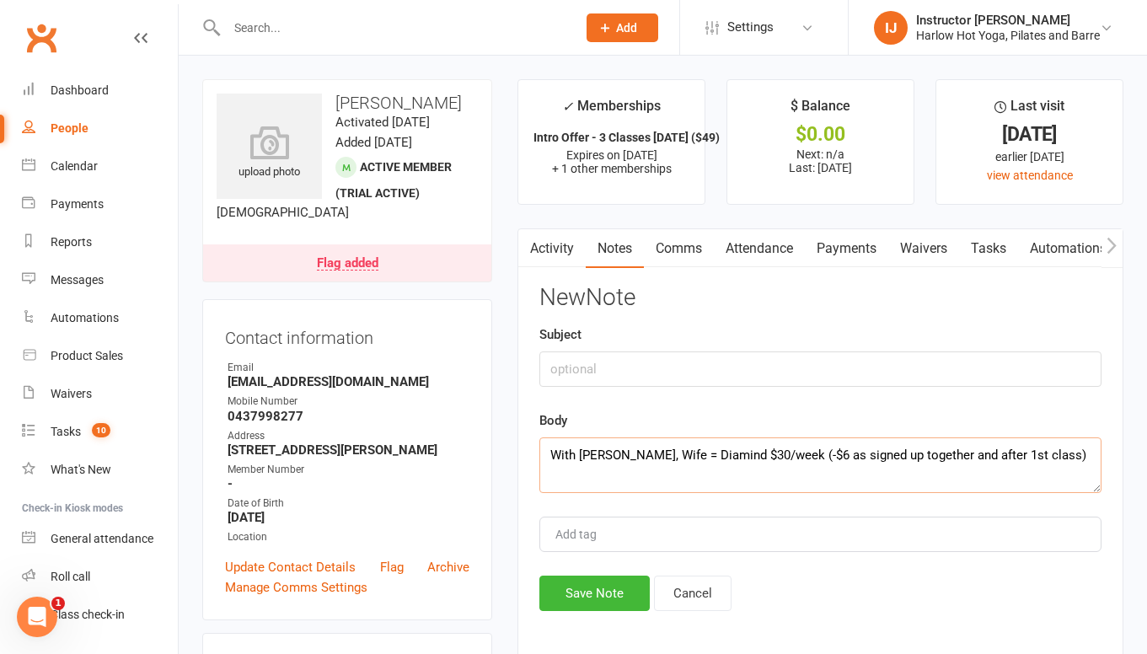
drag, startPoint x: 620, startPoint y: 453, endPoint x: 581, endPoint y: 453, distance: 39.6
click at [581, 453] on textarea "With Patricia, Wife = Diamind $30/week (-$6 as signed up together and after 1st…" at bounding box center [820, 465] width 562 height 56
drag, startPoint x: 645, startPoint y: 452, endPoint x: 623, endPoint y: 453, distance: 21.9
click at [623, 453] on textarea "With Marco, Wife = Diamind $30/week (-$6 as signed up together and after 1st cl…" at bounding box center [820, 465] width 562 height 56
type textarea "With Marco, Husband = Diamind $30/week (-$6 as signed up together and after 1st…"
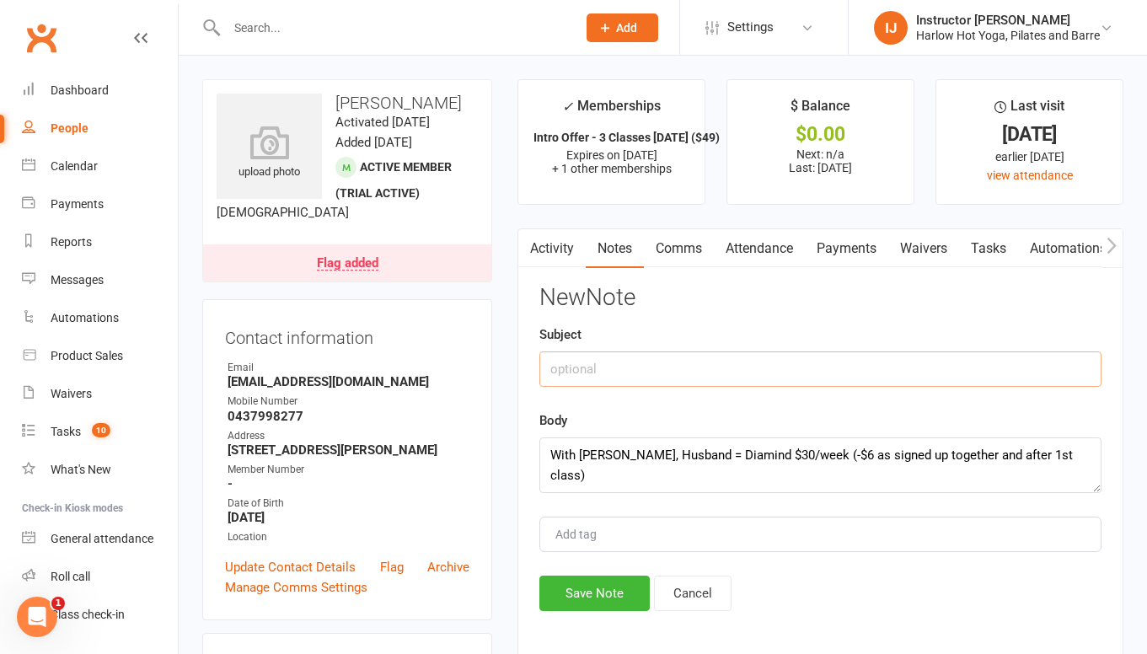
click at [611, 358] on input "text" at bounding box center [820, 368] width 562 height 35
type input "Signed up yay :)"
click at [573, 603] on button "Save Note" at bounding box center [594, 593] width 110 height 35
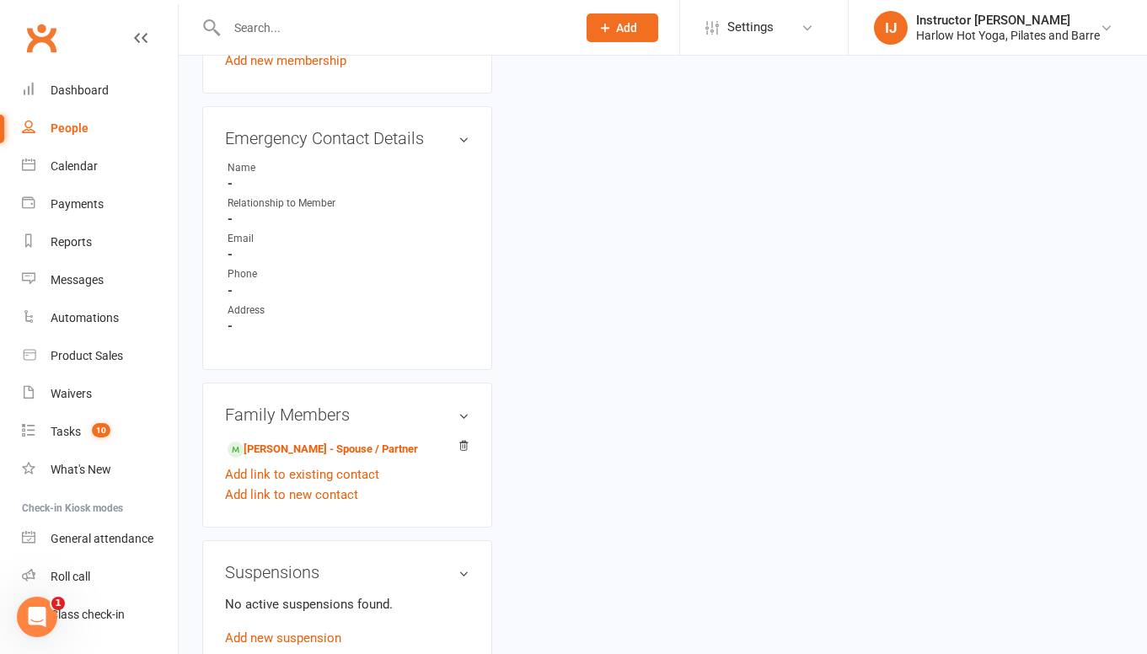
scroll to position [940, 0]
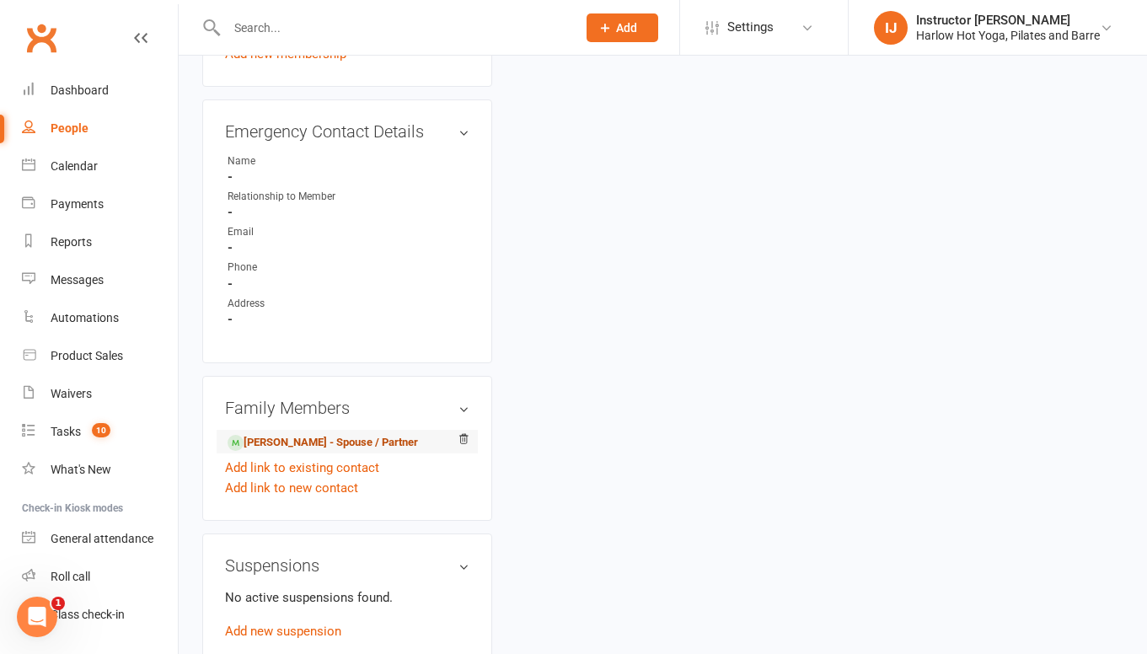
click at [273, 452] on link "Marco Conti - Spouse / Partner" at bounding box center [323, 443] width 191 height 18
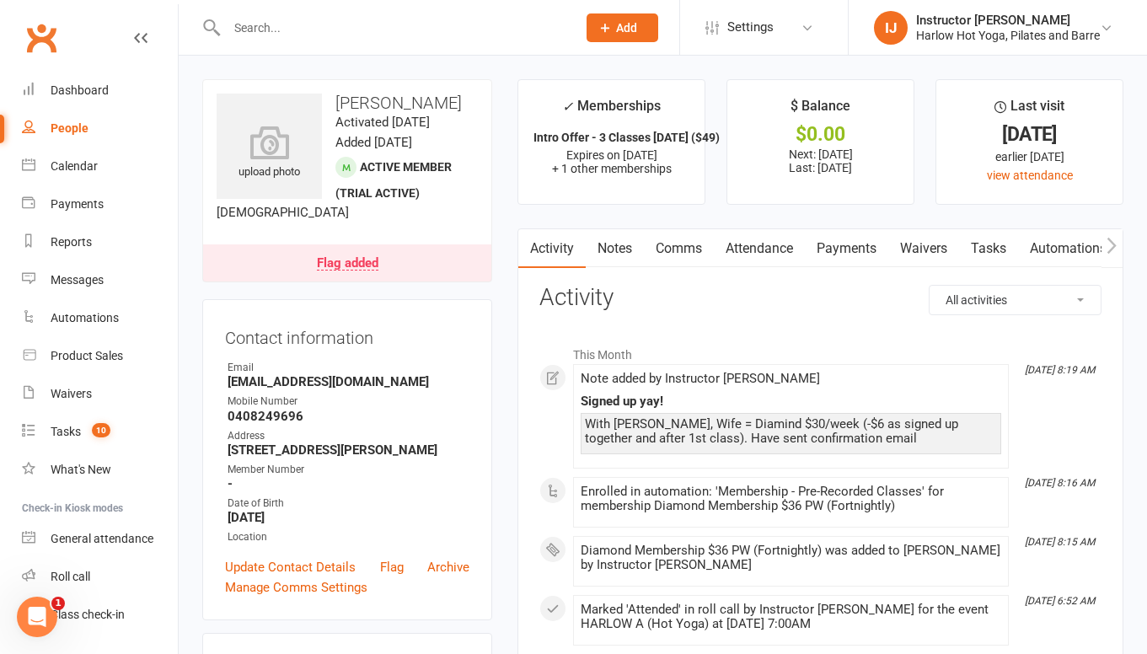
click at [622, 253] on link "Notes" at bounding box center [615, 248] width 58 height 39
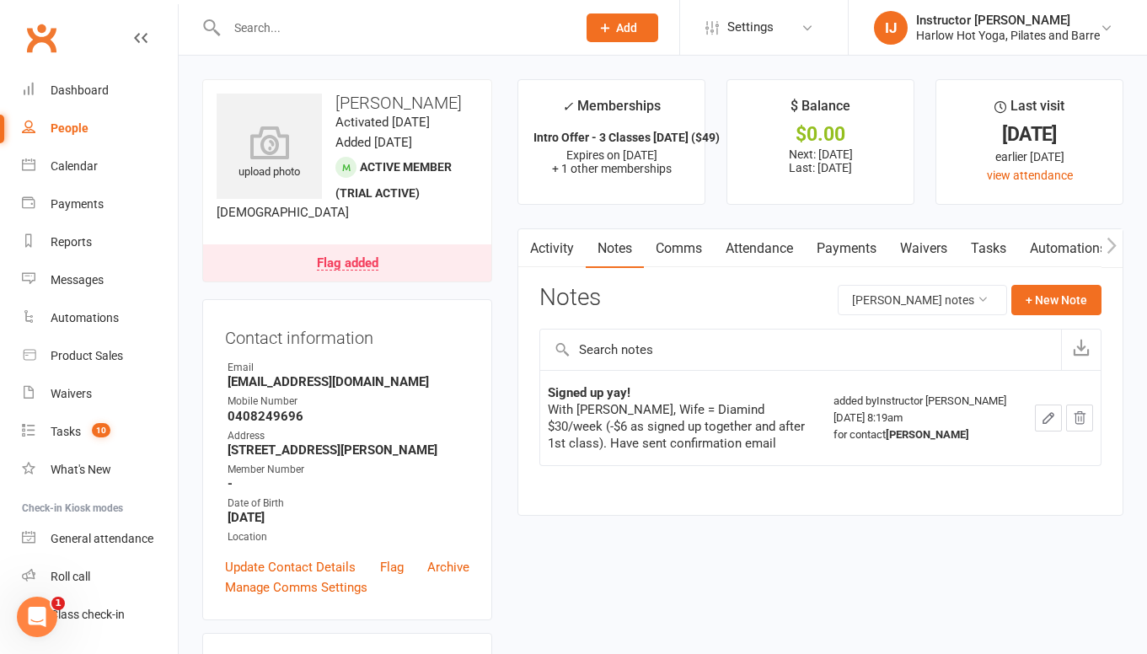
click at [687, 247] on link "Comms" at bounding box center [679, 248] width 70 height 39
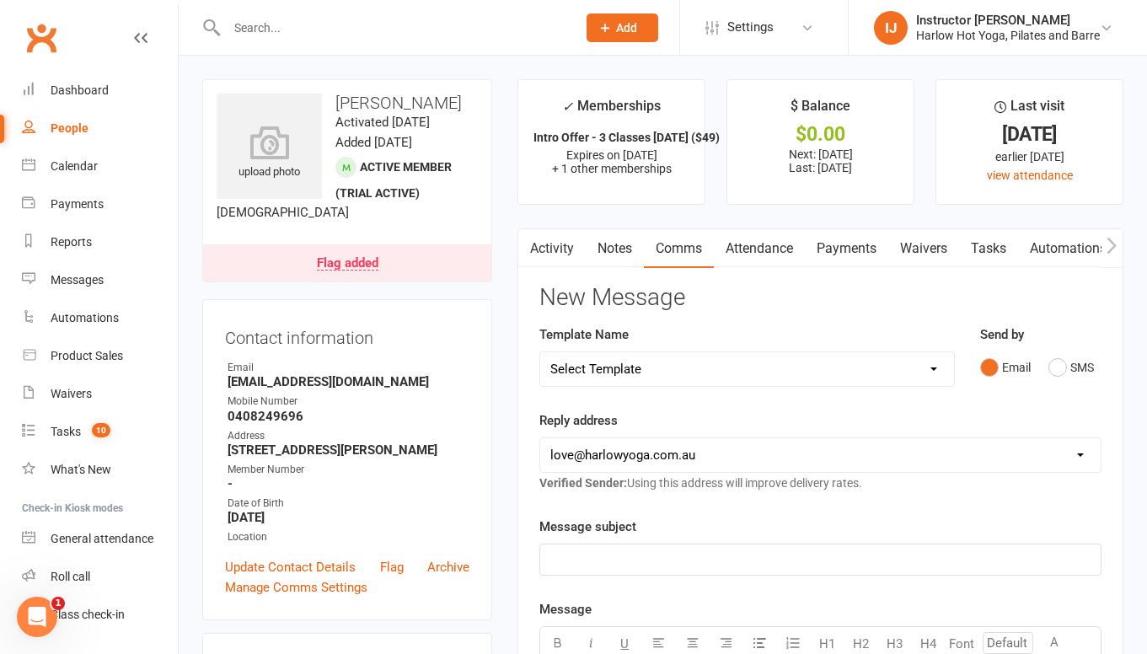
click at [716, 369] on select "Select Template [Email] Birthday Comp Pass [Push Notification] Booking Created …" at bounding box center [746, 369] width 413 height 34
select select "15"
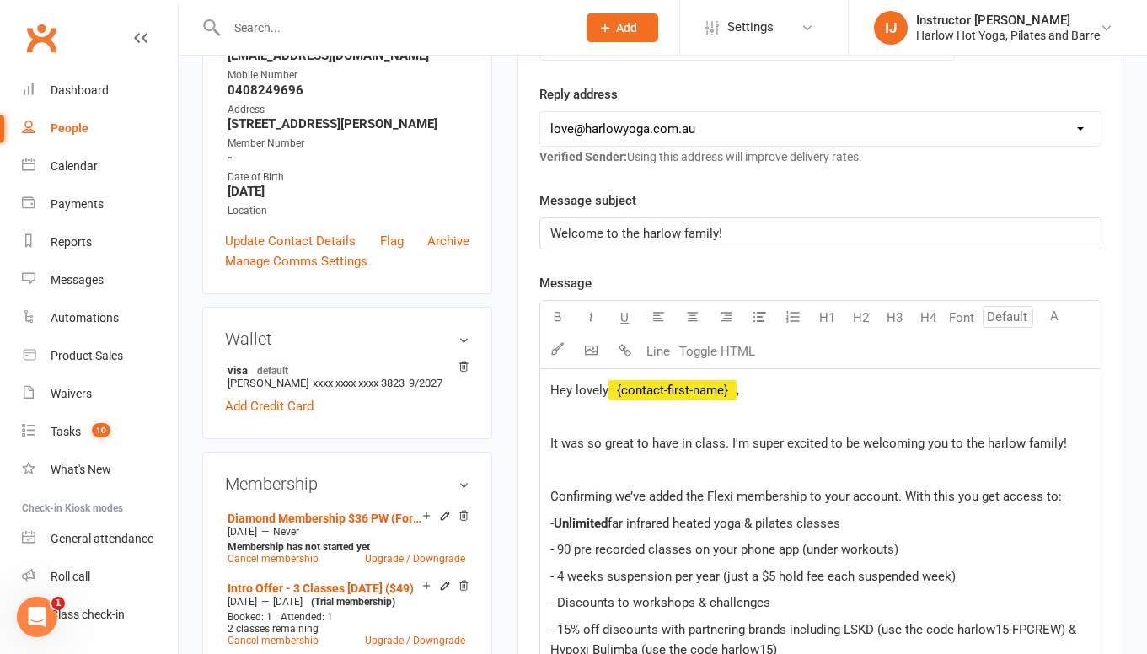
scroll to position [375, 0]
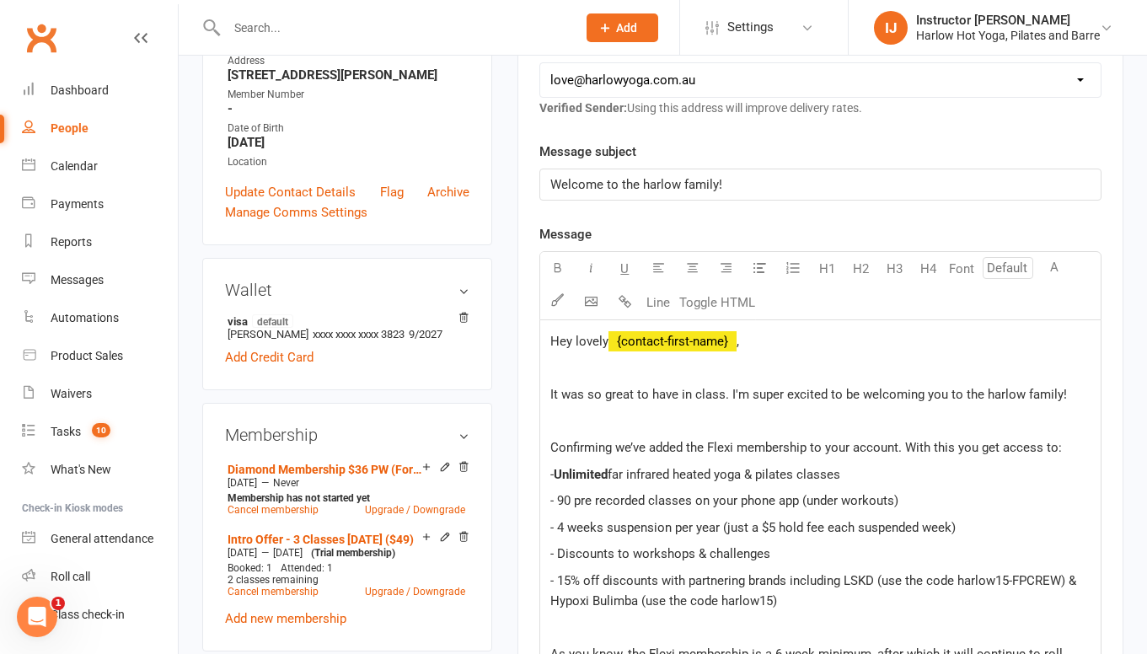
click at [945, 390] on span "It was so great to have in class. I'm super excited to be welcoming you to the …" at bounding box center [808, 394] width 517 height 15
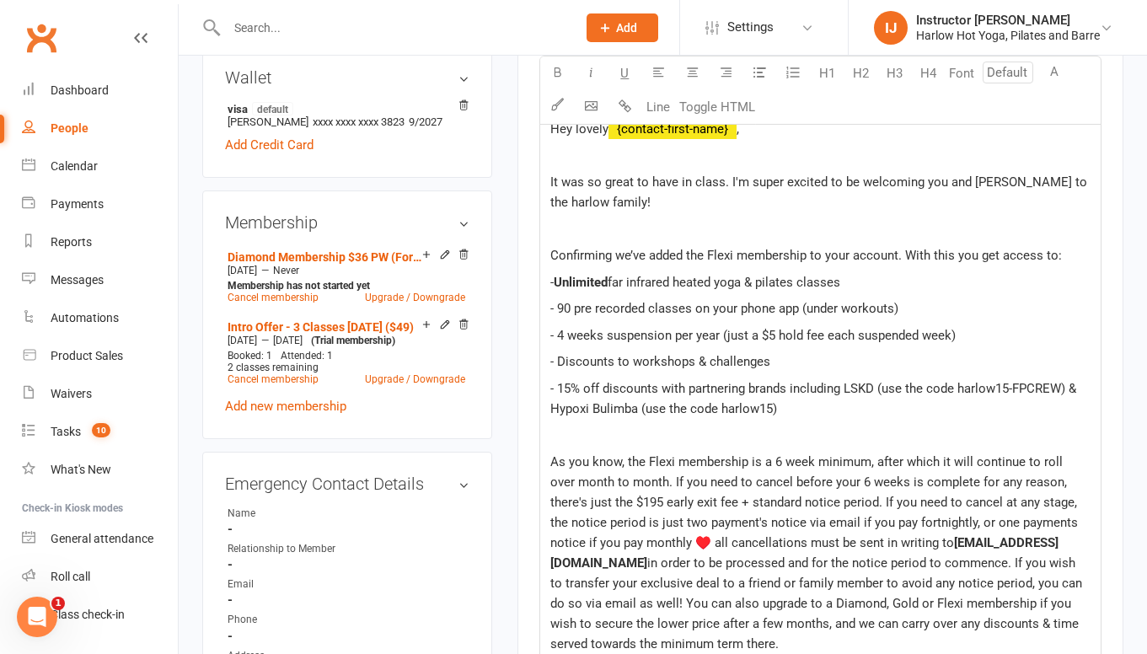
scroll to position [594, 0]
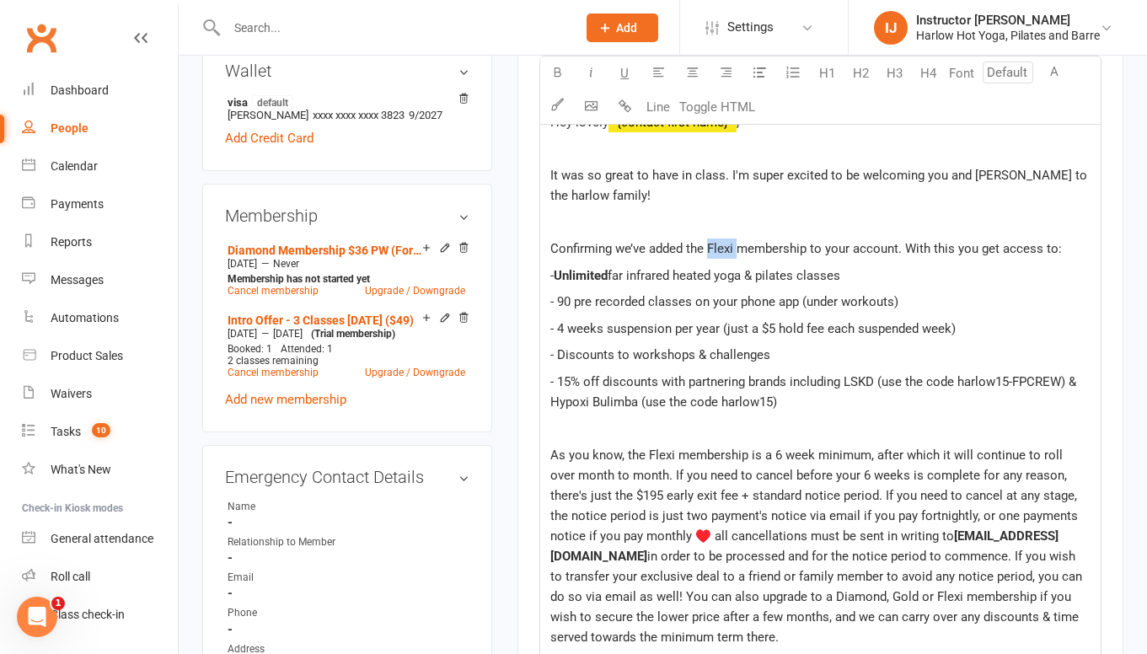
drag, startPoint x: 737, startPoint y: 246, endPoint x: 710, endPoint y: 244, distance: 27.0
click at [710, 245] on span "Confirming we’ve added the Flexi membership to your account. With this you get …" at bounding box center [806, 248] width 512 height 15
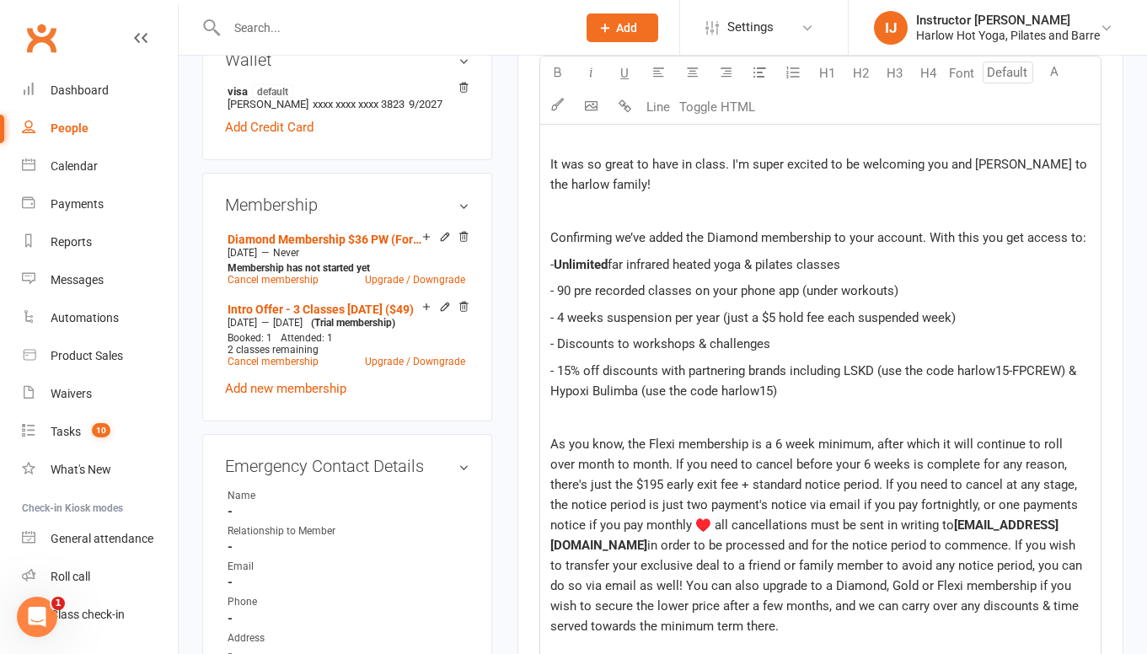
scroll to position [612, 0]
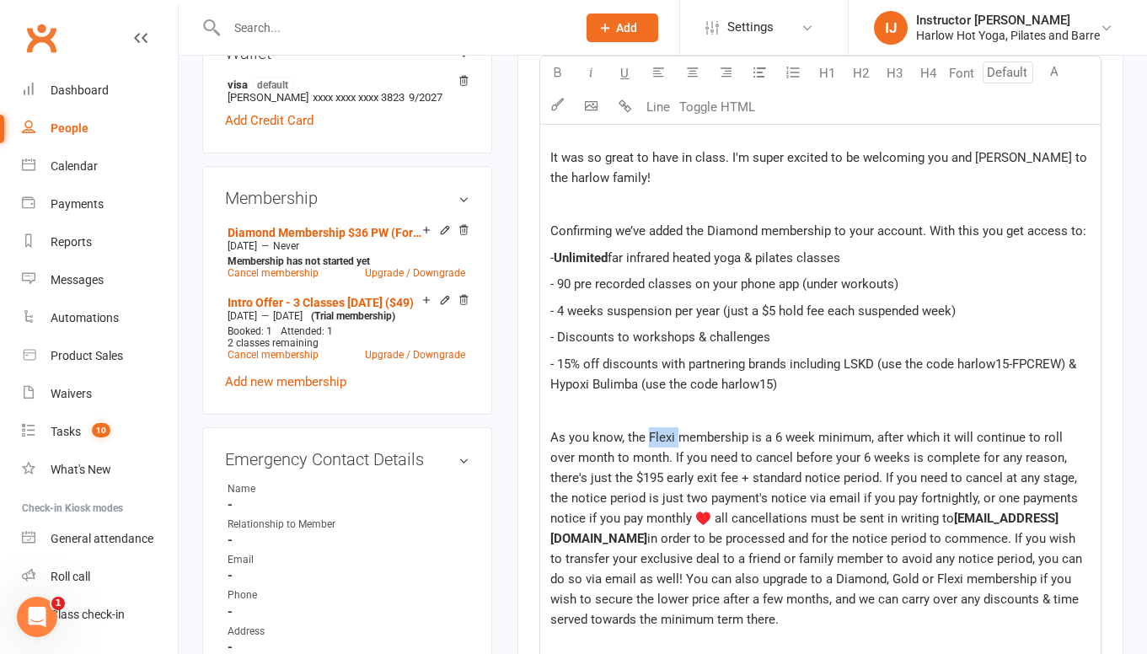
drag, startPoint x: 676, startPoint y: 438, endPoint x: 648, endPoint y: 435, distance: 28.0
click at [648, 435] on span "As you know, the Flexi membership is a 6 week minimum, after which it will cont…" at bounding box center [815, 478] width 531 height 96
click at [808, 436] on span "As you know, the Diamond membership is a 6 week minimum, after which it will co…" at bounding box center [820, 478] width 540 height 96
click at [841, 436] on span "As you know, the Diamond membership is a 12 week minimum, after which it will c…" at bounding box center [821, 478] width 542 height 96
drag, startPoint x: 927, startPoint y: 456, endPoint x: 883, endPoint y: 453, distance: 44.8
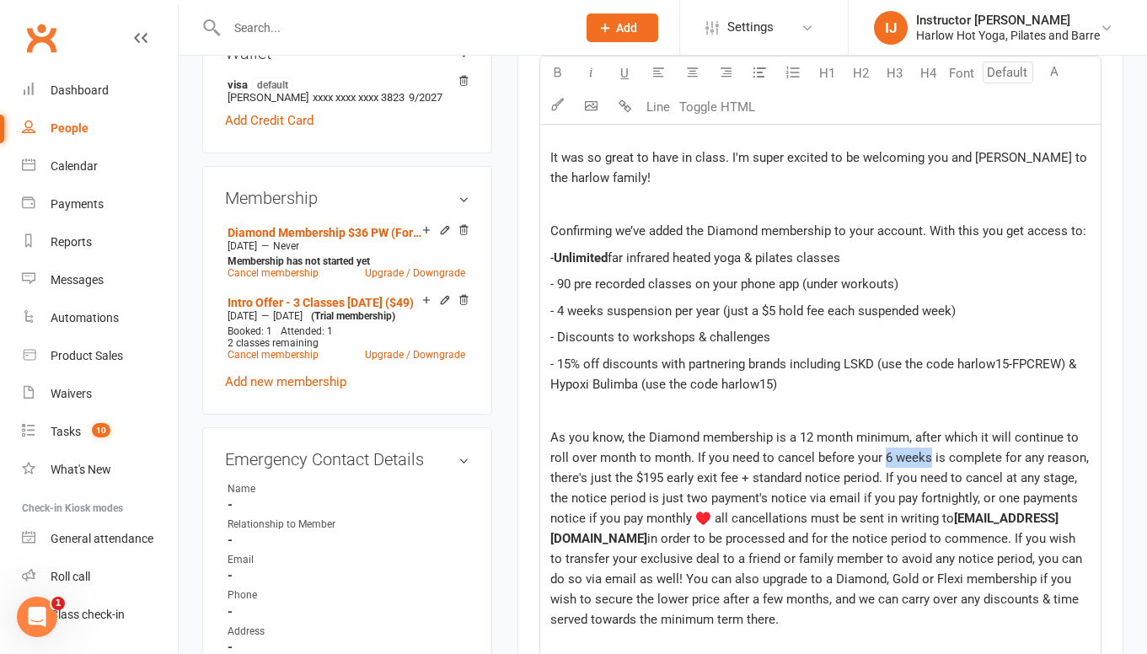
click at [883, 454] on span "As you know, the Diamond membership is a 12 month minimum, after which it will …" at bounding box center [821, 478] width 542 height 96
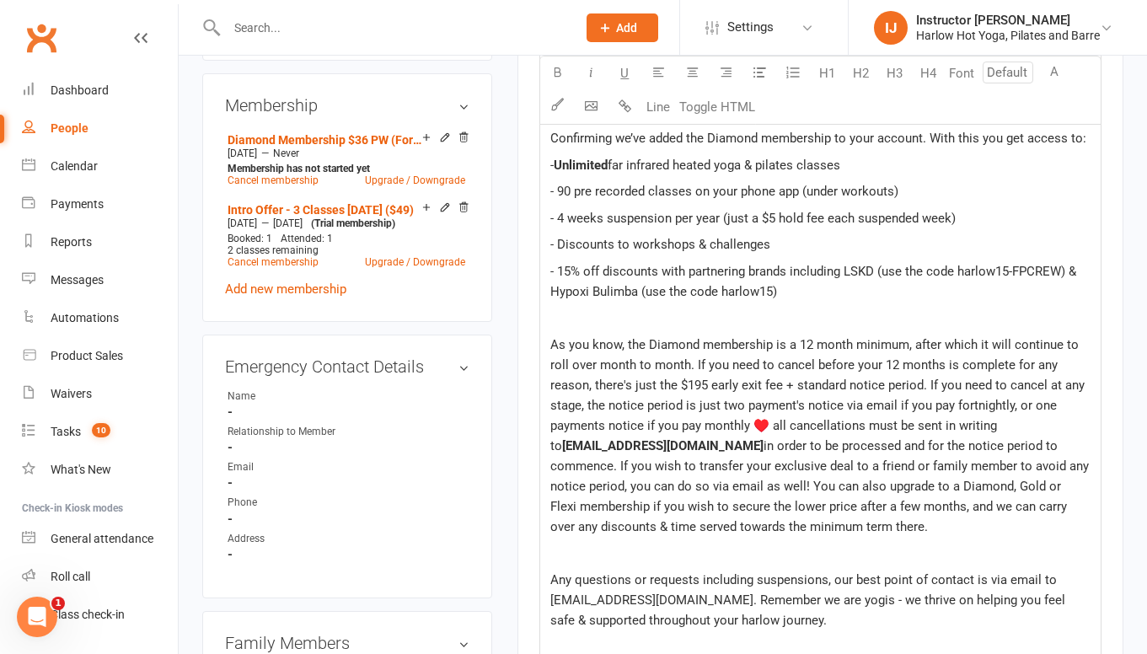
scroll to position [707, 0]
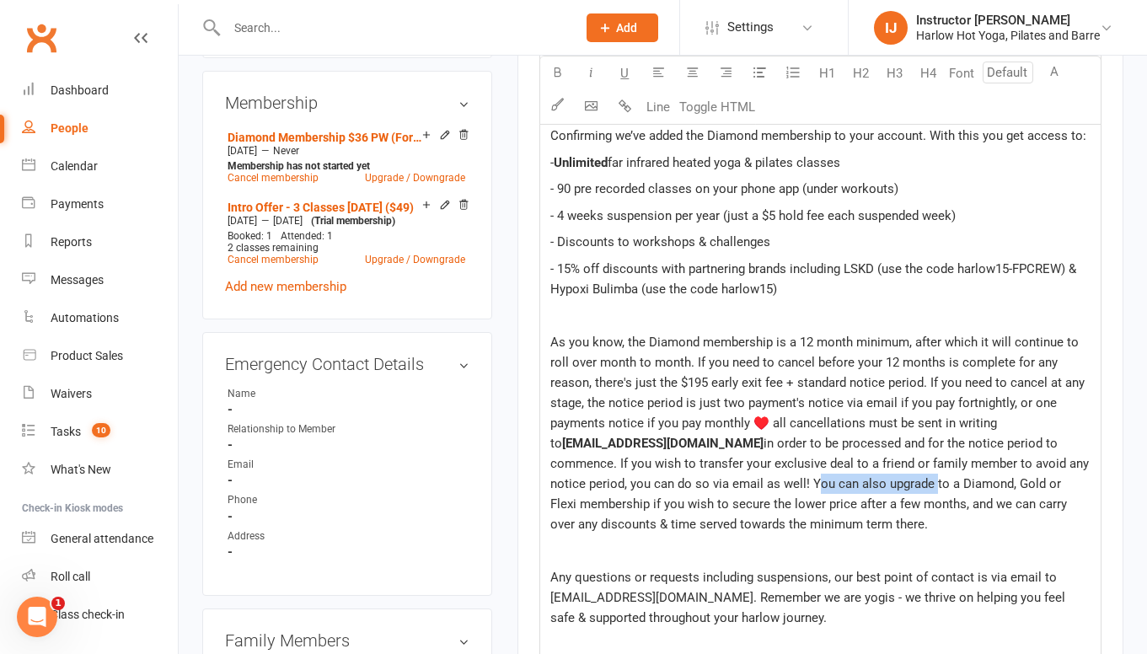
drag, startPoint x: 732, startPoint y: 483, endPoint x: 848, endPoint y: 479, distance: 116.4
click at [848, 479] on span "in order to be processed and for the notice period to commence. If you wish to …" at bounding box center [821, 484] width 542 height 96
click at [855, 482] on span "in order to be processed and for the notice period to commence. If you wish to …" at bounding box center [821, 484] width 542 height 96
drag, startPoint x: 841, startPoint y: 521, endPoint x: 731, endPoint y: 475, distance: 119.4
click at [731, 475] on p "As you know, the Diamond membership is a 12 month minimum, after which it will …" at bounding box center [820, 433] width 540 height 202
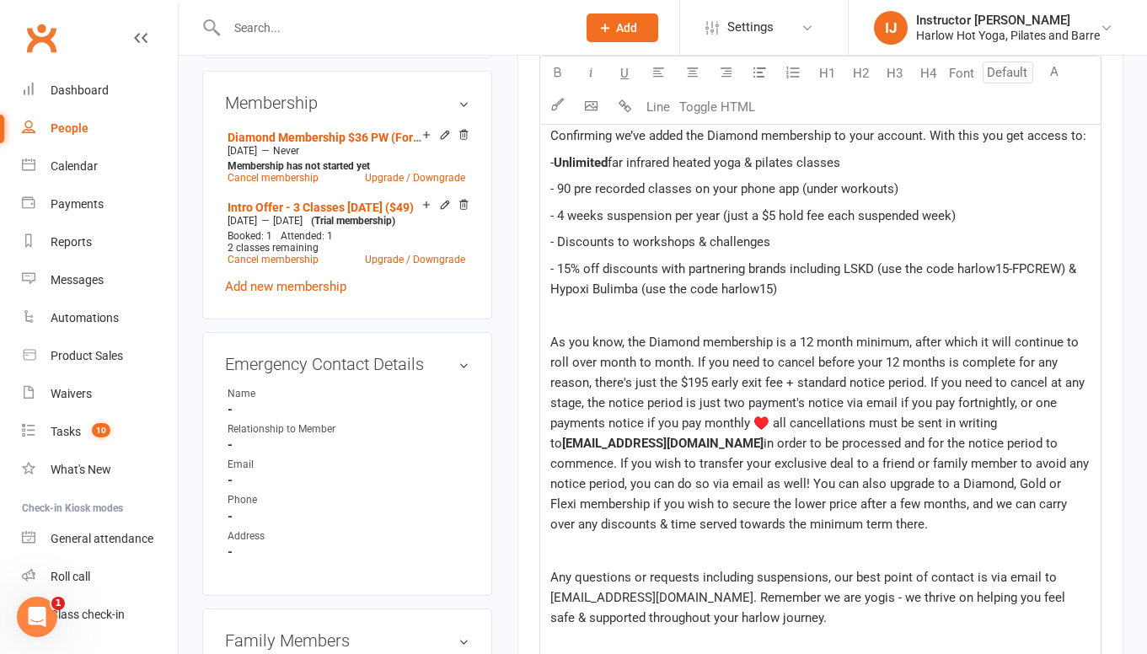
click at [776, 485] on span "in order to be processed and for the notice period to commence. If you wish to …" at bounding box center [821, 484] width 542 height 96
click at [854, 481] on span "in order to be processed and for the notice period to commence. If you wish to …" at bounding box center [821, 484] width 542 height 96
drag, startPoint x: 929, startPoint y: 483, endPoint x: 1104, endPoint y: 491, distance: 175.5
click at [1104, 491] on div "Activity Notes Comms Attendance Payments Waivers Tasks Automations Mobile App A…" at bounding box center [821, 425] width 606 height 1808
click at [1032, 481] on span "in order to be processed and for the notice period to commence. If you wish to …" at bounding box center [821, 484] width 542 height 96
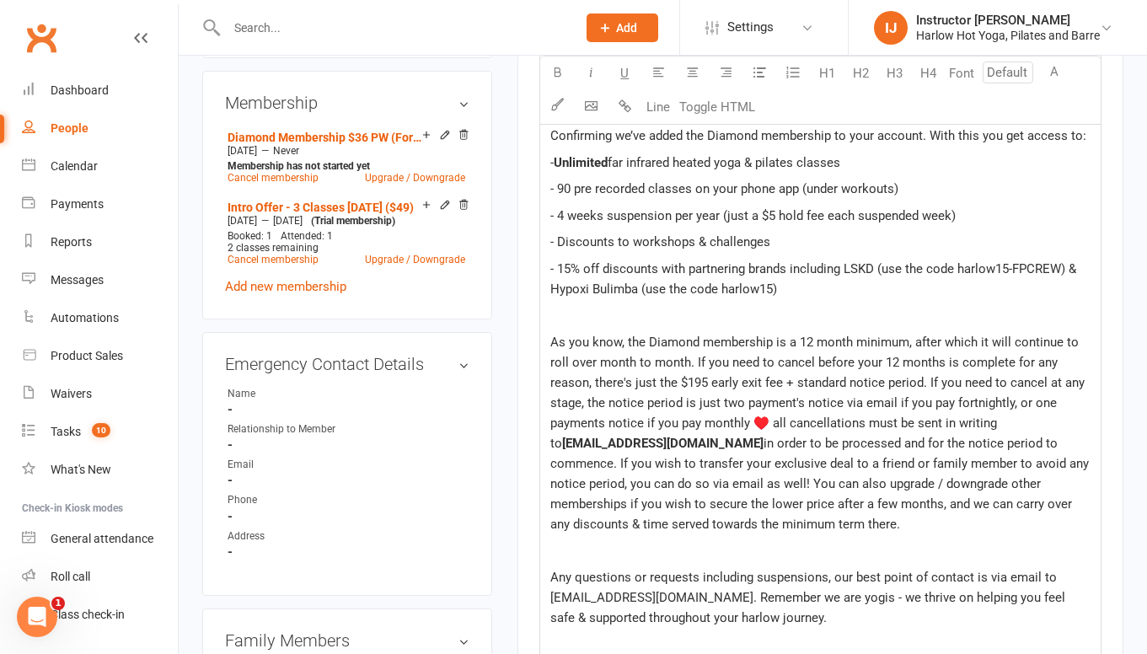
drag, startPoint x: 854, startPoint y: 522, endPoint x: 732, endPoint y: 480, distance: 129.0
click at [732, 481] on p "As you know, the Diamond membership is a 12 month minimum, after which it will …" at bounding box center [820, 433] width 540 height 202
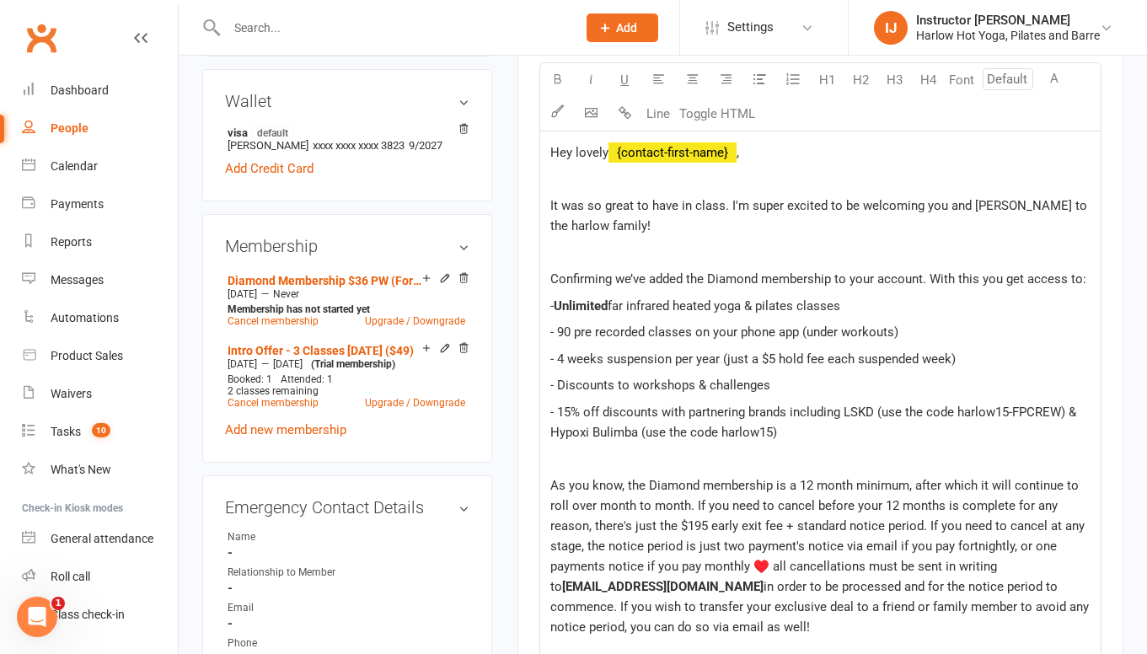
scroll to position [558, 0]
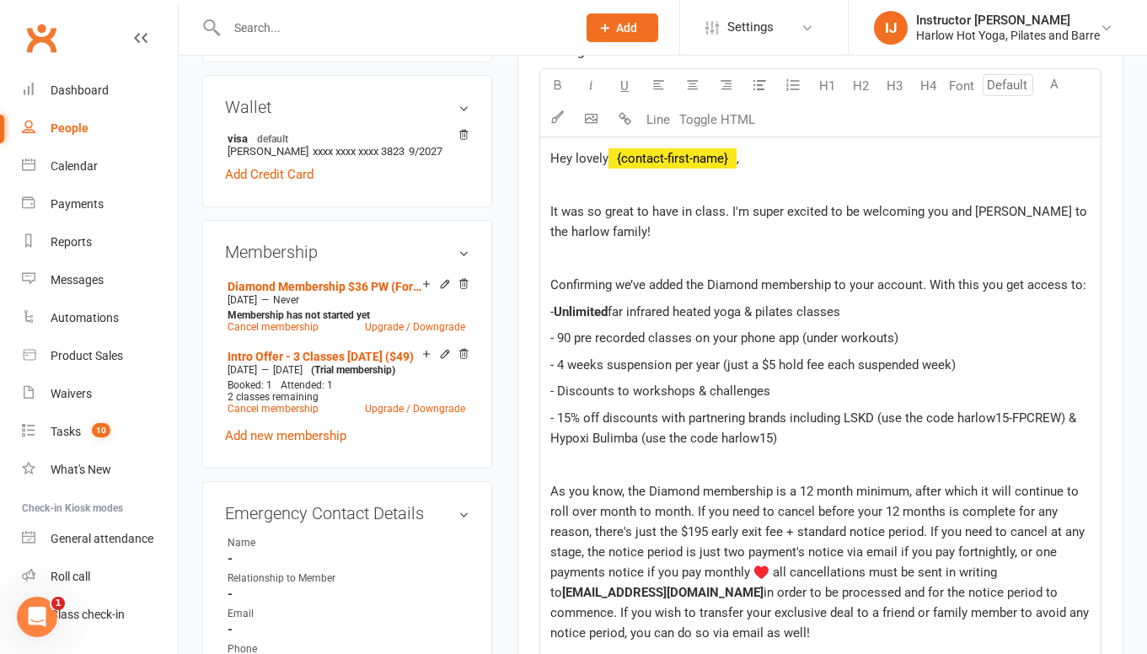
click at [565, 259] on p at bounding box center [820, 259] width 540 height 20
click at [973, 258] on p "I've added on the $6/week discount making your fortnightly payment $60" at bounding box center [820, 259] width 540 height 20
click at [554, 194] on p at bounding box center [820, 185] width 540 height 20
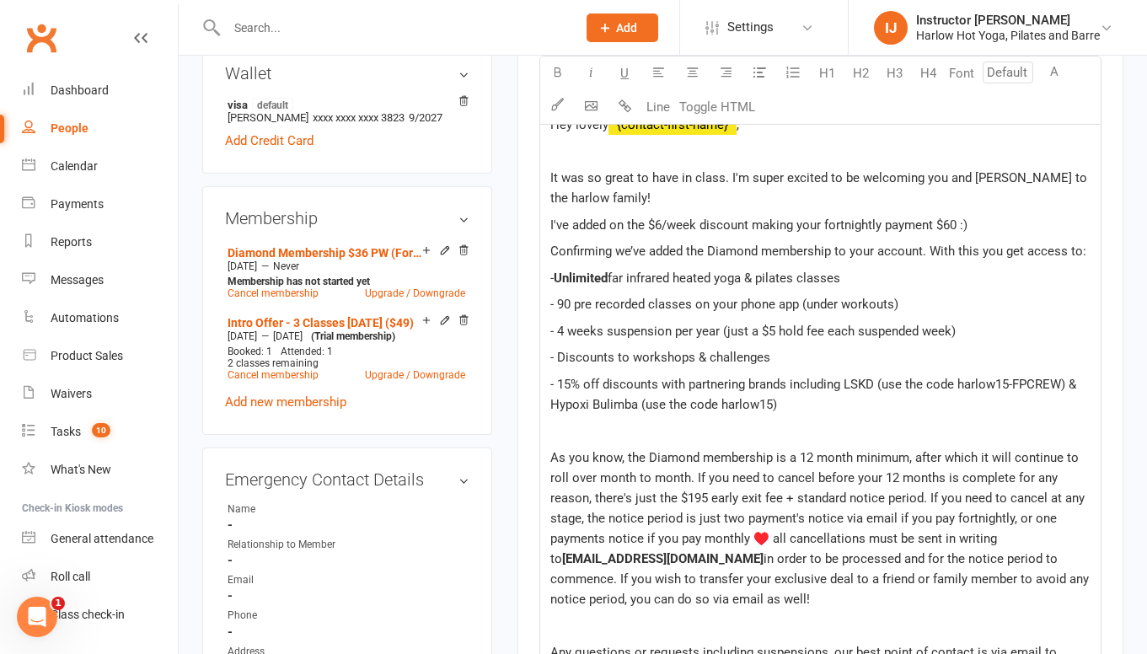
scroll to position [596, 0]
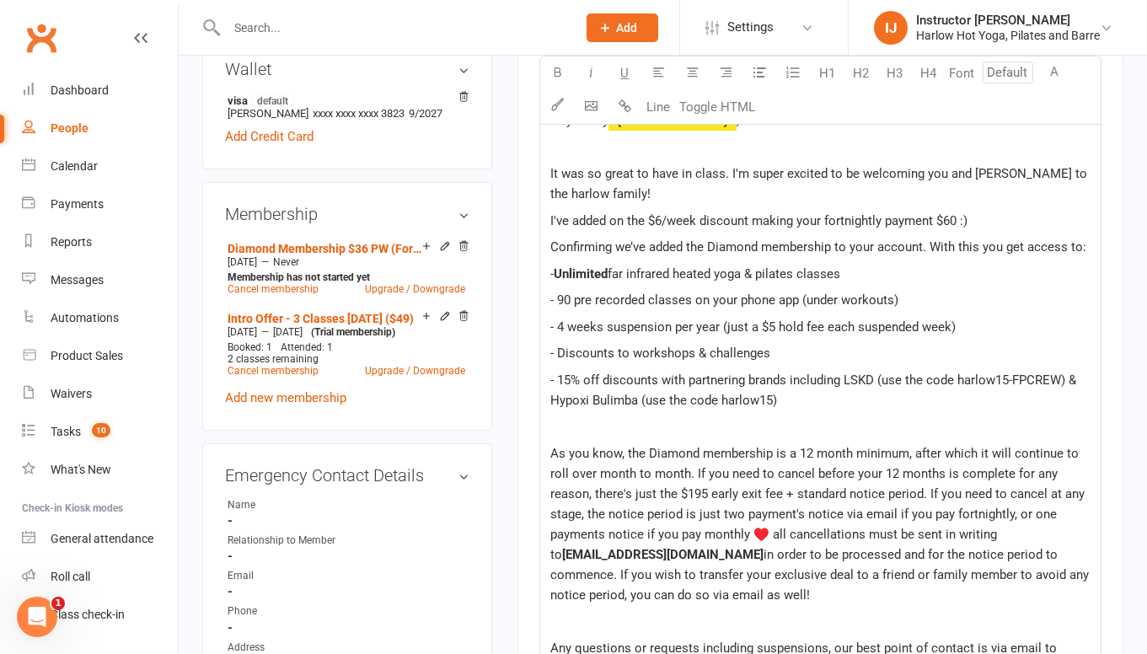
click at [990, 220] on p "I've added on the $6/week discount making your fortnightly payment $60 :)" at bounding box center [820, 221] width 540 height 20
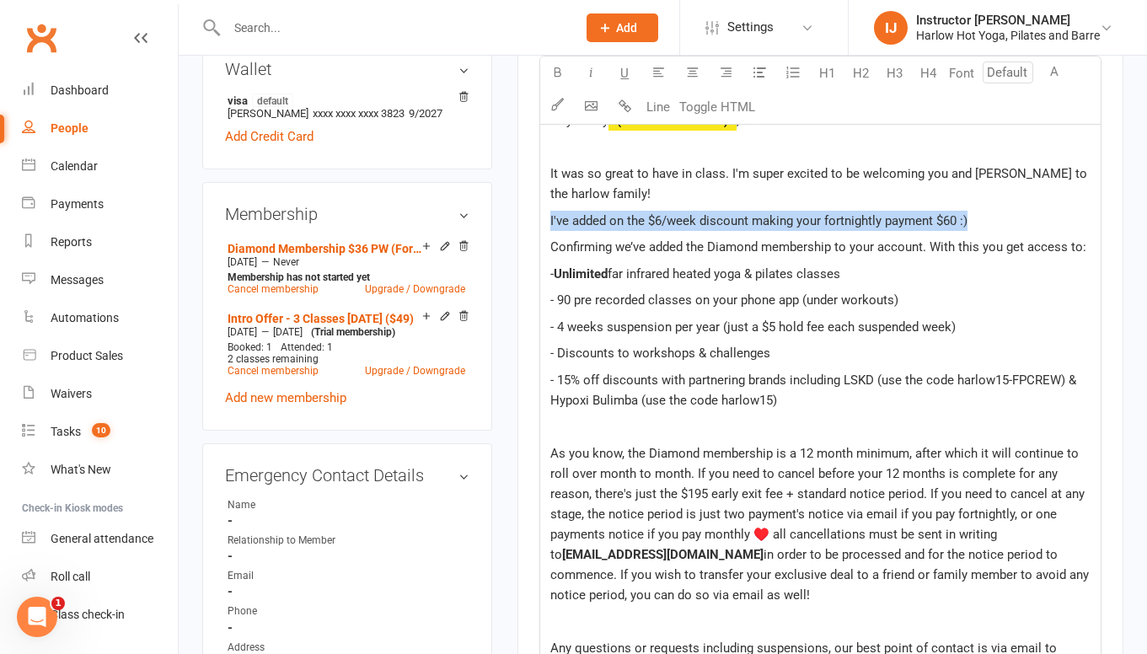
drag, startPoint x: 990, startPoint y: 220, endPoint x: 488, endPoint y: 212, distance: 502.4
click at [488, 212] on div "upload photo Marco Conti Activated 11 October, 2025 Added 11 October, 2025 Acti…" at bounding box center [663, 463] width 947 height 1961
copy span "I've added on the $6/week discount making your fortnightly payment $60 :)"
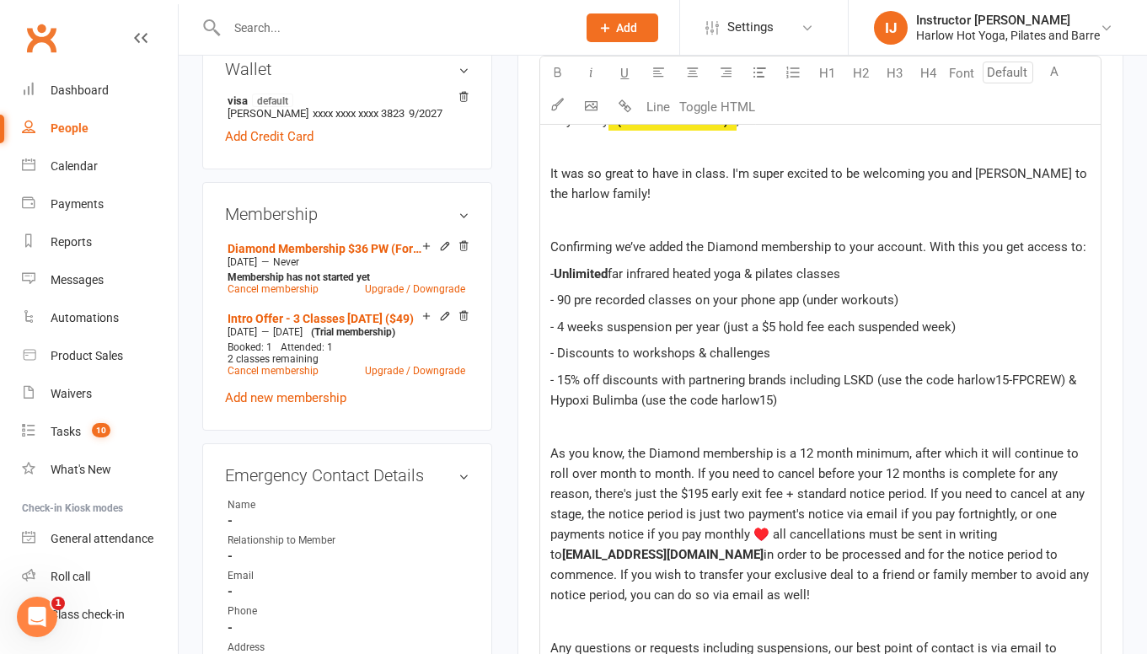
click at [808, 411] on div "Hey lovely ﻿ {contact-first-name} , ﻿ It was so great to have in class. I'm sup…" at bounding box center [820, 568] width 561 height 938
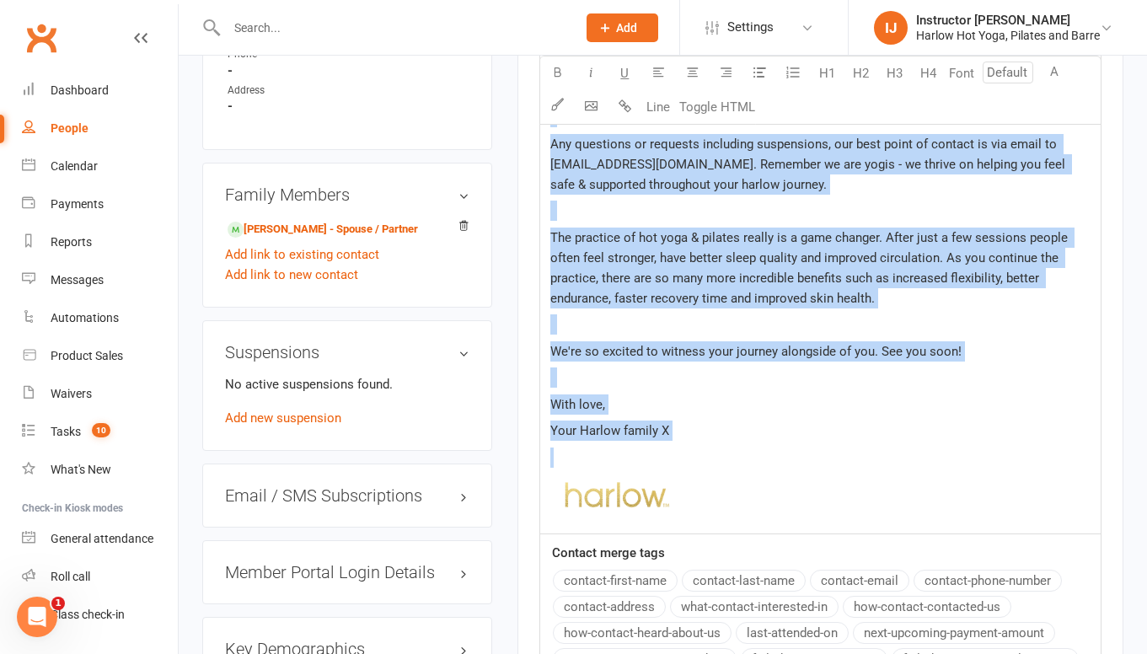
scroll to position [1239, 0]
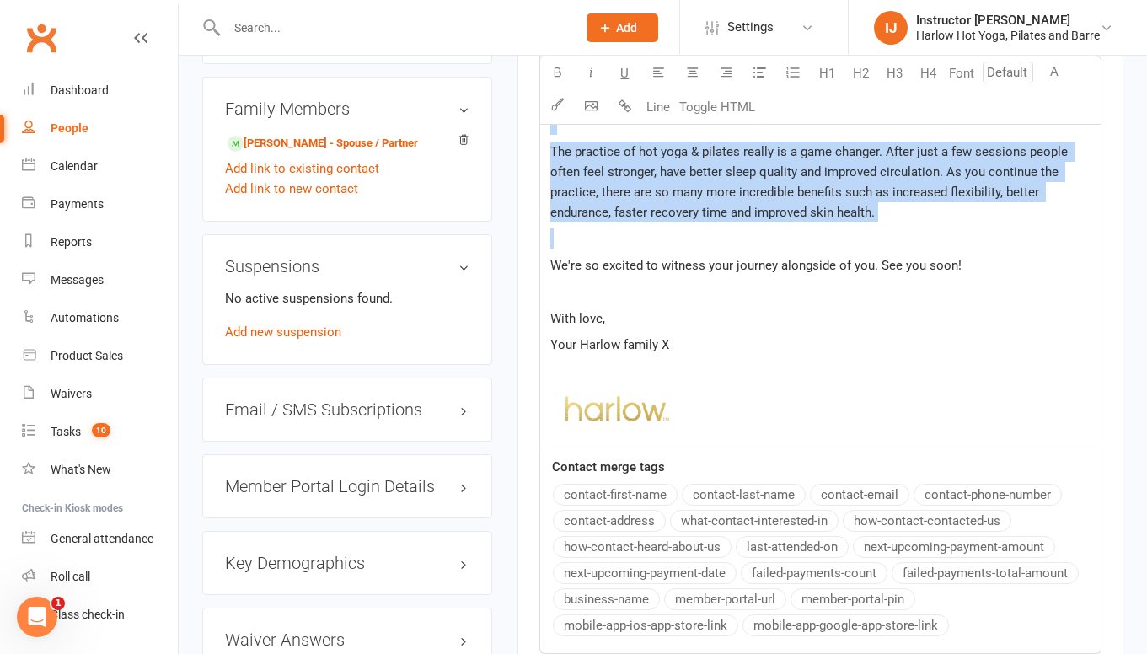
drag, startPoint x: 550, startPoint y: 180, endPoint x: 772, endPoint y: 239, distance: 229.6
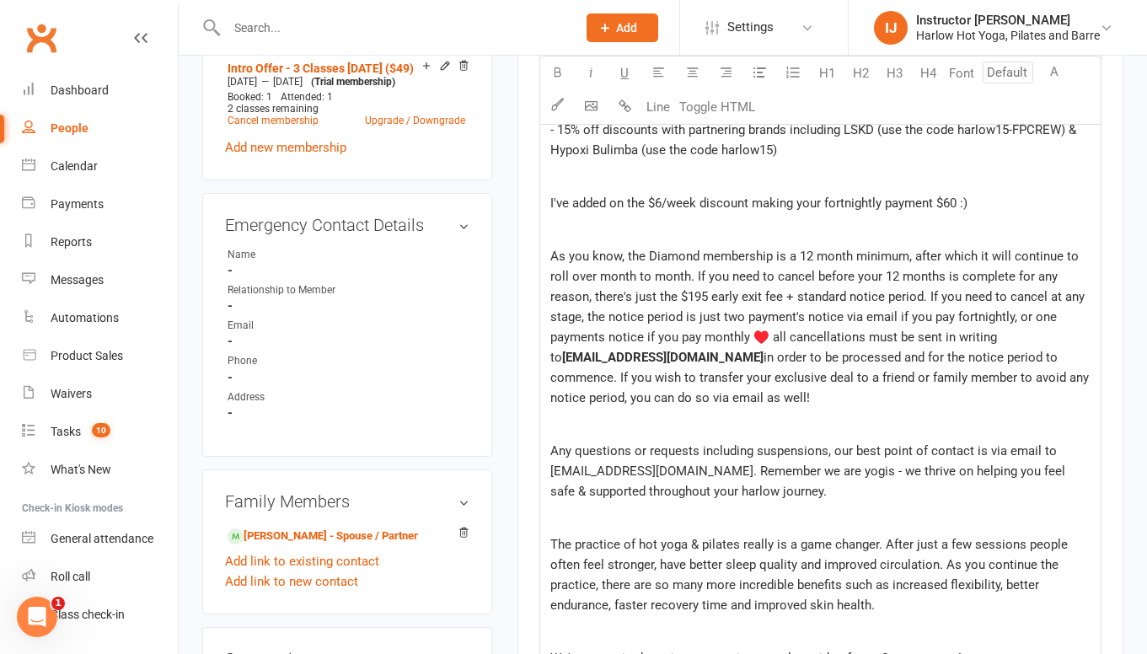
scroll to position [837, 0]
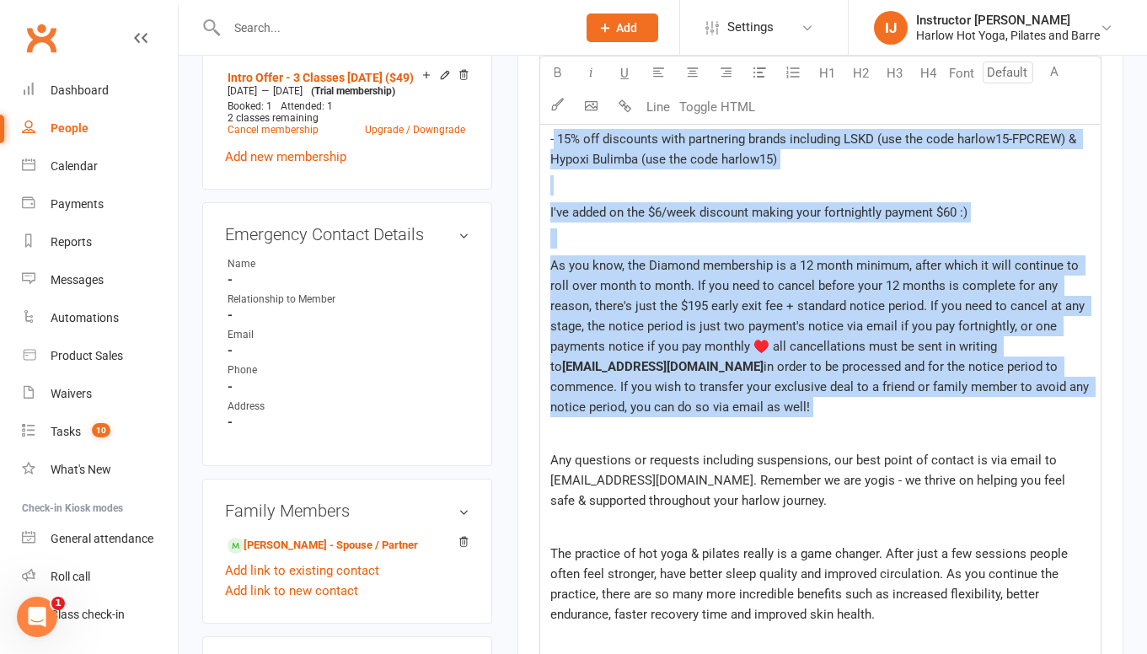
drag, startPoint x: 758, startPoint y: 418, endPoint x: 555, endPoint y: 135, distance: 348.5
click at [555, 135] on div "Hey lovely ﻿ {contact-first-name} , ﻿ It was so great to have in class. I'm sup…" at bounding box center [820, 353] width 561 height 991
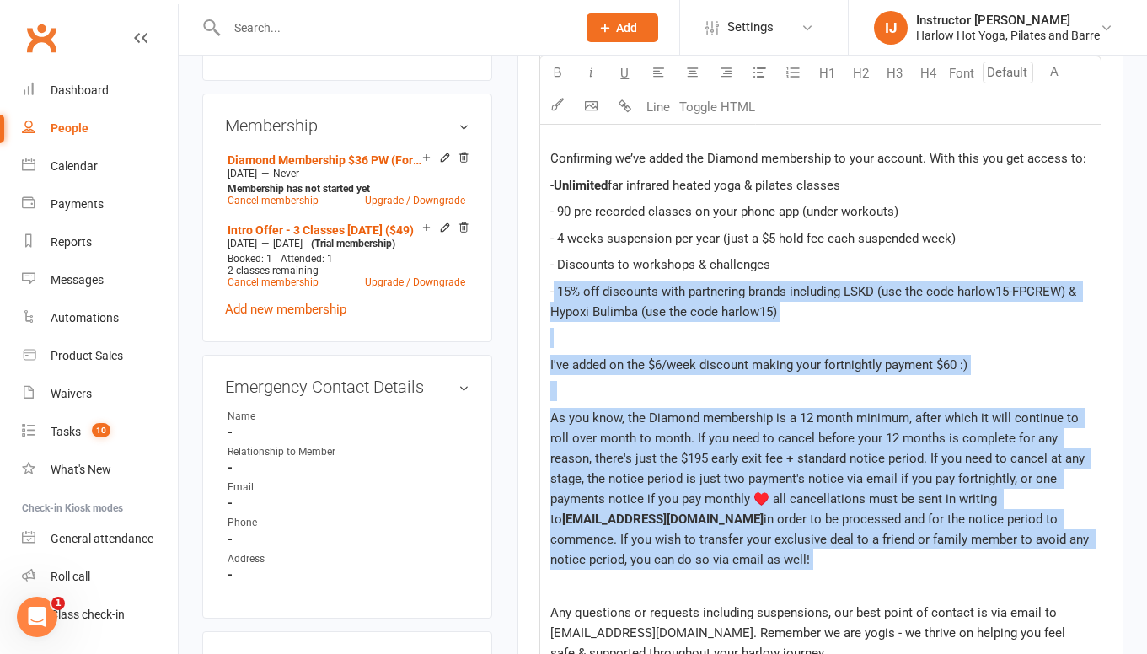
scroll to position [653, 0]
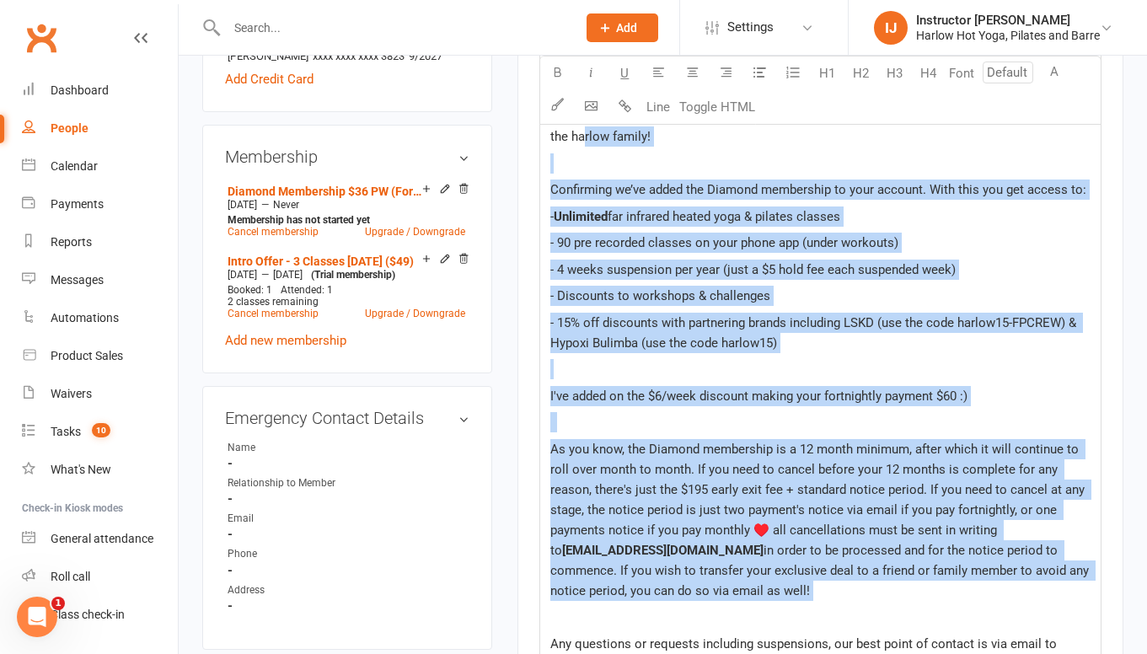
drag, startPoint x: 547, startPoint y: 188, endPoint x: 548, endPoint y: 131, distance: 56.5
click at [548, 132] on div "Hey lovely ﻿ {contact-first-name} , ﻿ It was so great to have in class. I'm sup…" at bounding box center [820, 537] width 561 height 991
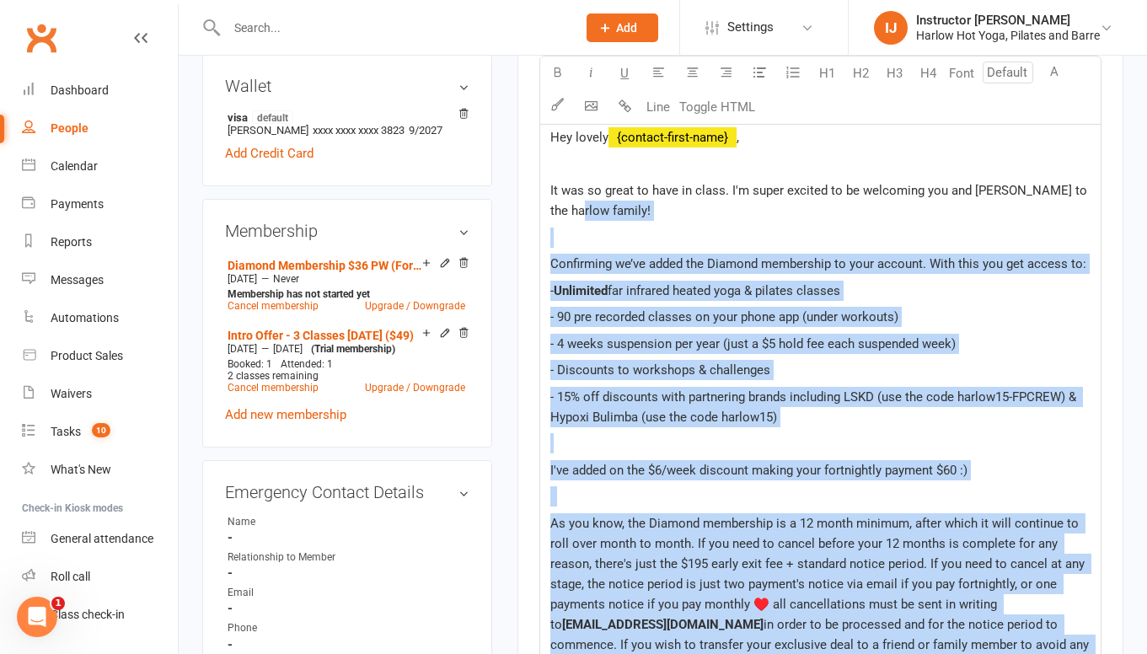
scroll to position [576, 0]
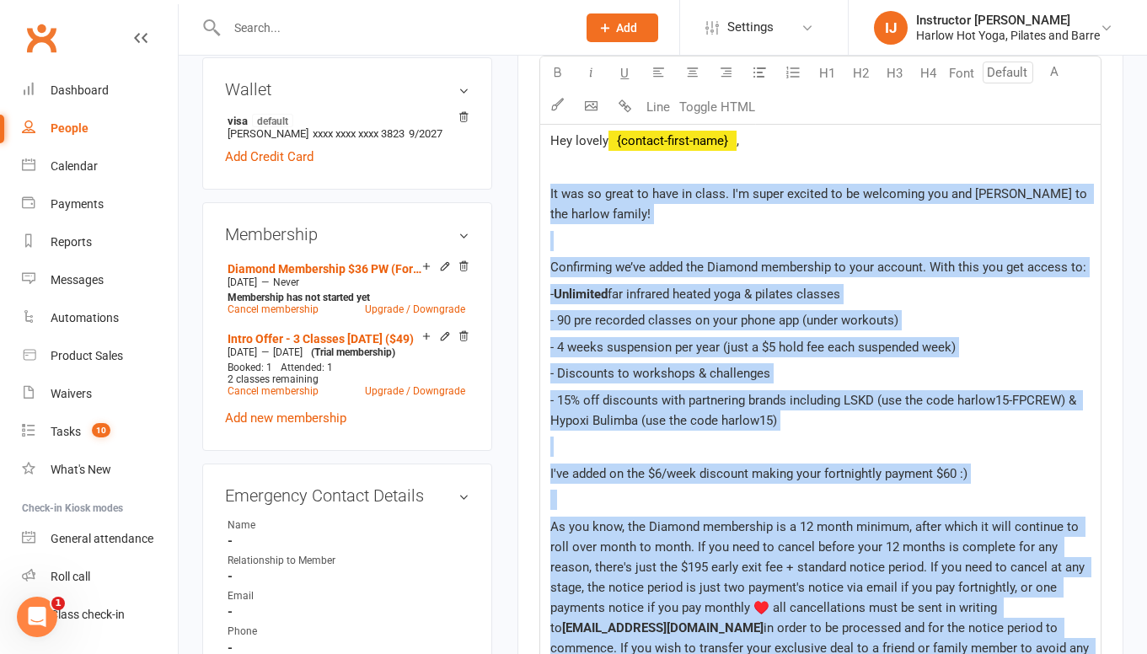
click at [548, 183] on div "Hey lovely ﻿ {contact-first-name} , ﻿ It was so great to have in class. I'm sup…" at bounding box center [820, 615] width 561 height 991
copy div "It was so great to have in class. I'm super excited to be welcoming you and Pat…"
click at [756, 560] on span "As you know, the Diamond membership is a 12 month minimum, after which it will …" at bounding box center [819, 577] width 538 height 116
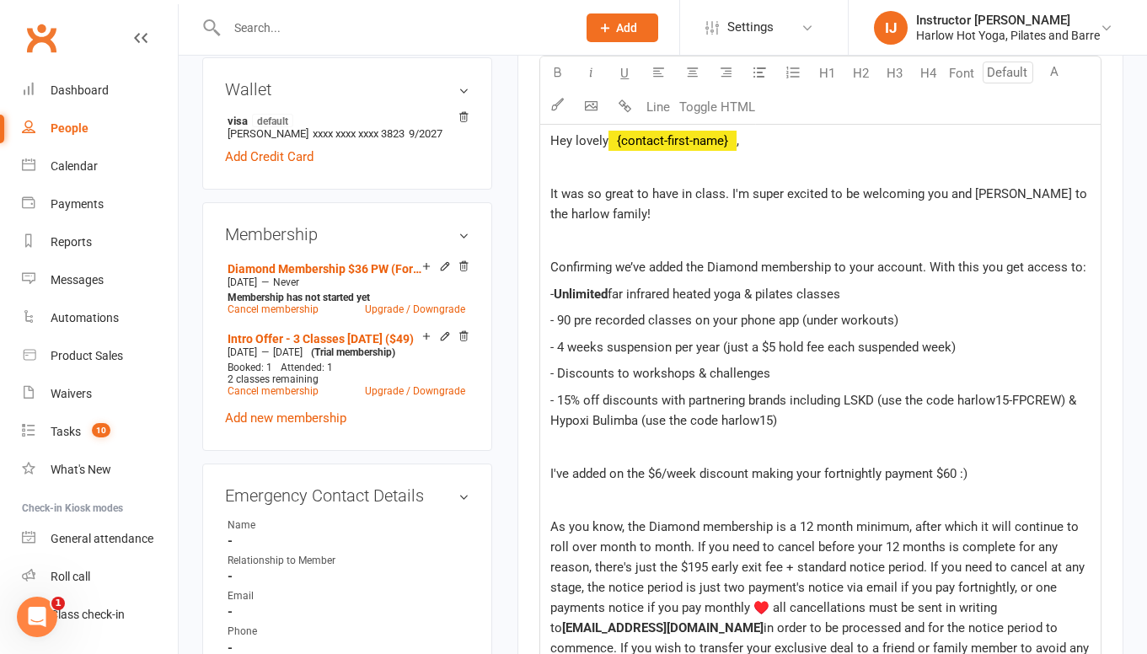
click at [961, 474] on span "I've added on the $6/week discount making your fortnightly payment $60 :)" at bounding box center [758, 473] width 417 height 15
click at [962, 473] on span "I've added on the $6/week discount making your fortnightly payment $60 instead …" at bounding box center [802, 473] width 505 height 15
click at [1074, 472] on p "I've added on the $6/week discount making your fortnightly payment $60 (instead…" at bounding box center [820, 474] width 540 height 20
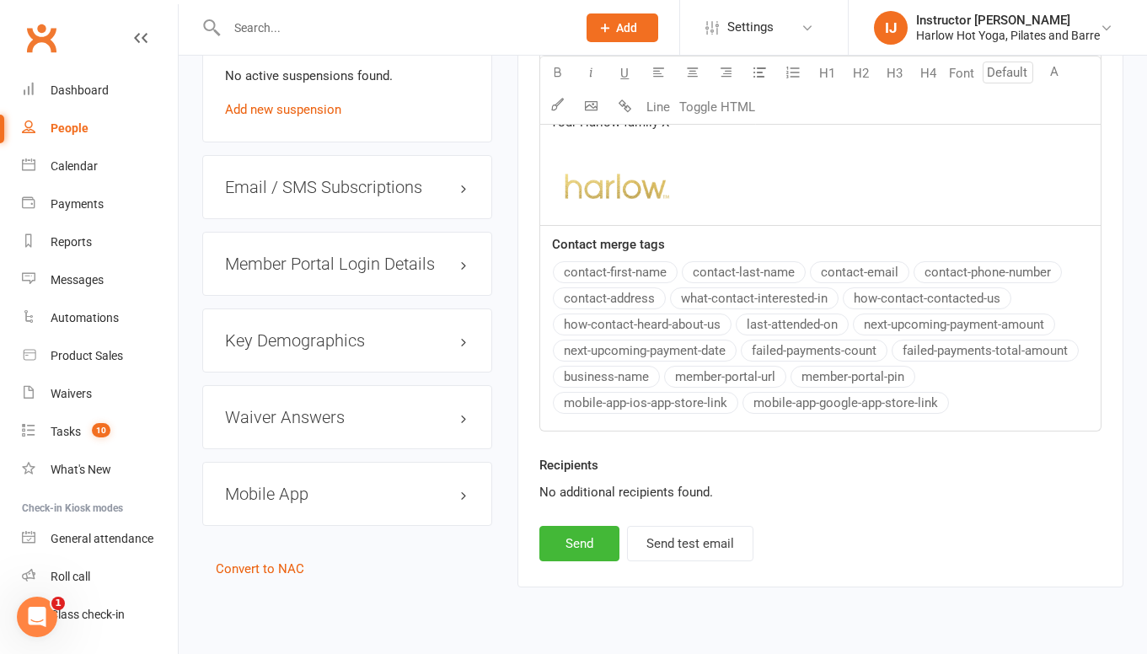
scroll to position [1468, 0]
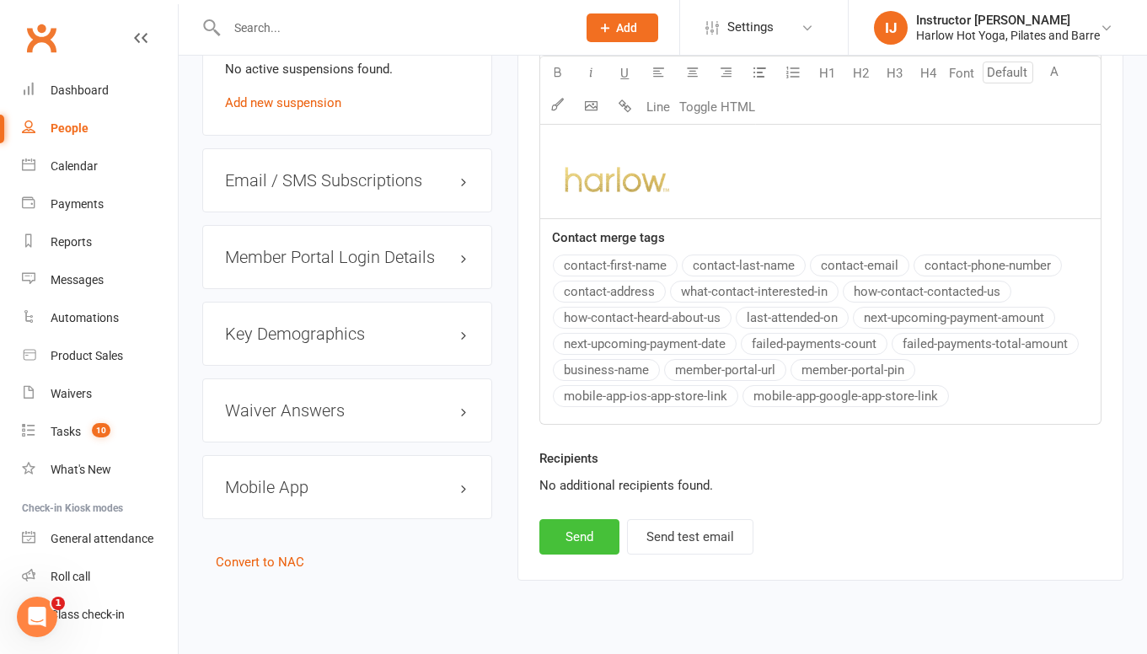
click at [596, 530] on button "Send" at bounding box center [579, 536] width 80 height 35
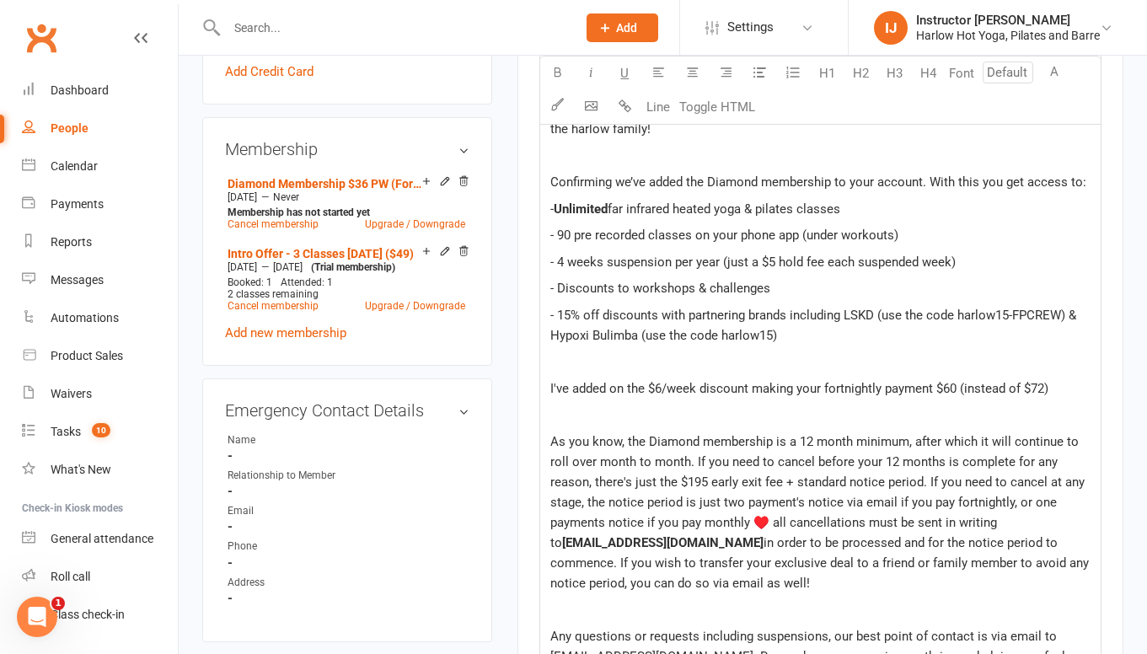
select select
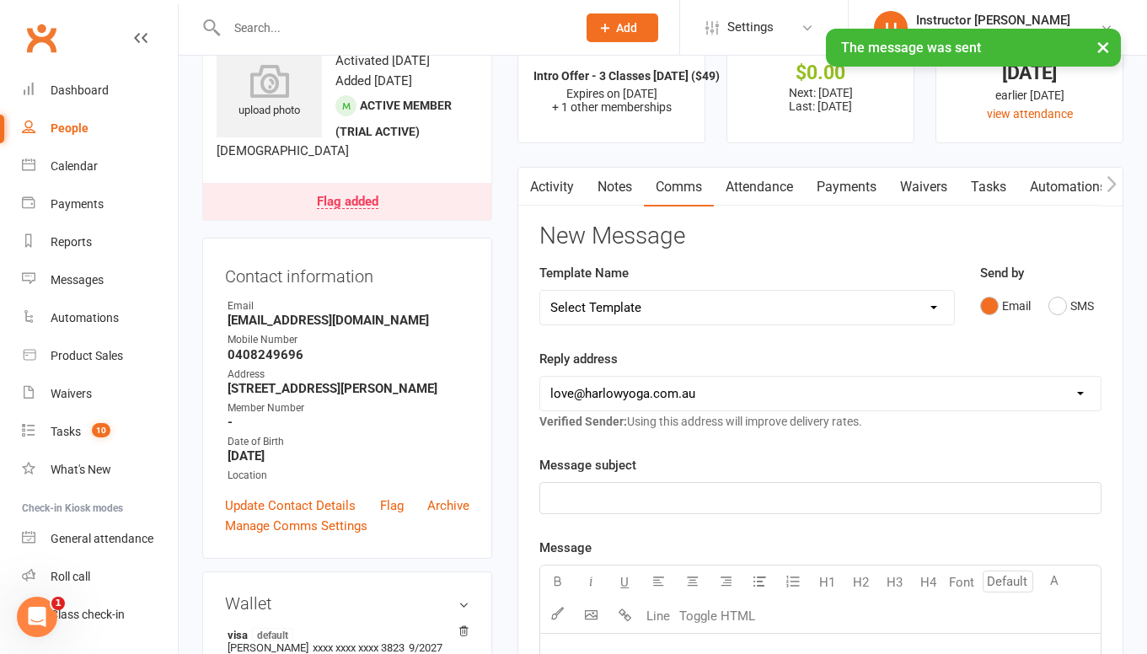
scroll to position [72, 0]
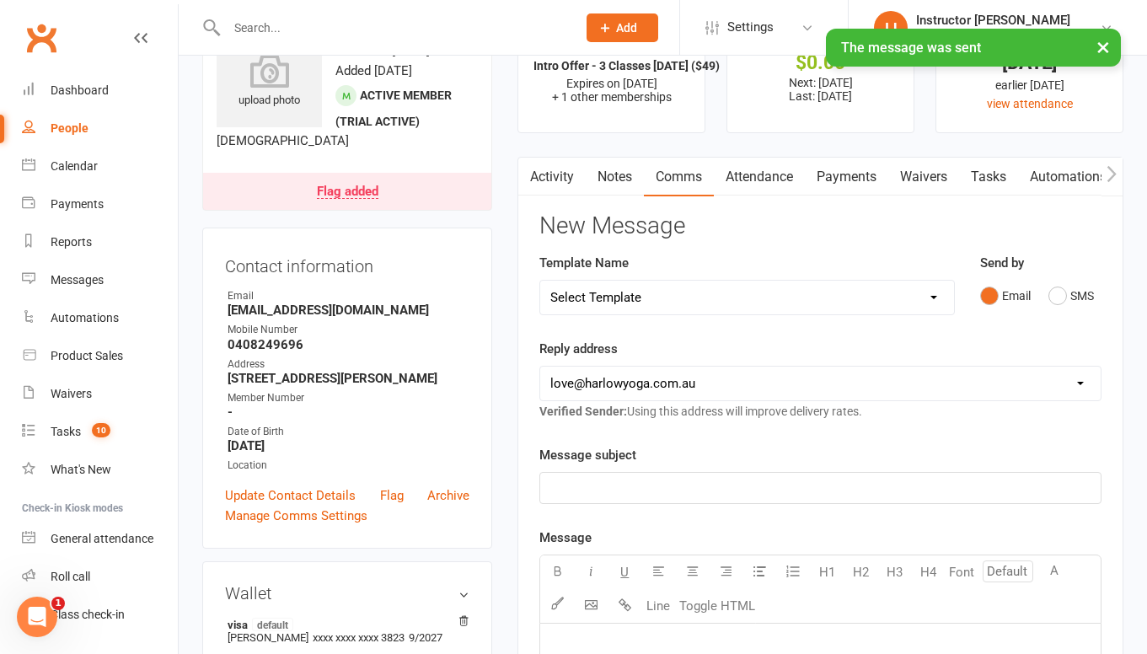
click at [567, 178] on link "Activity" at bounding box center [551, 177] width 67 height 39
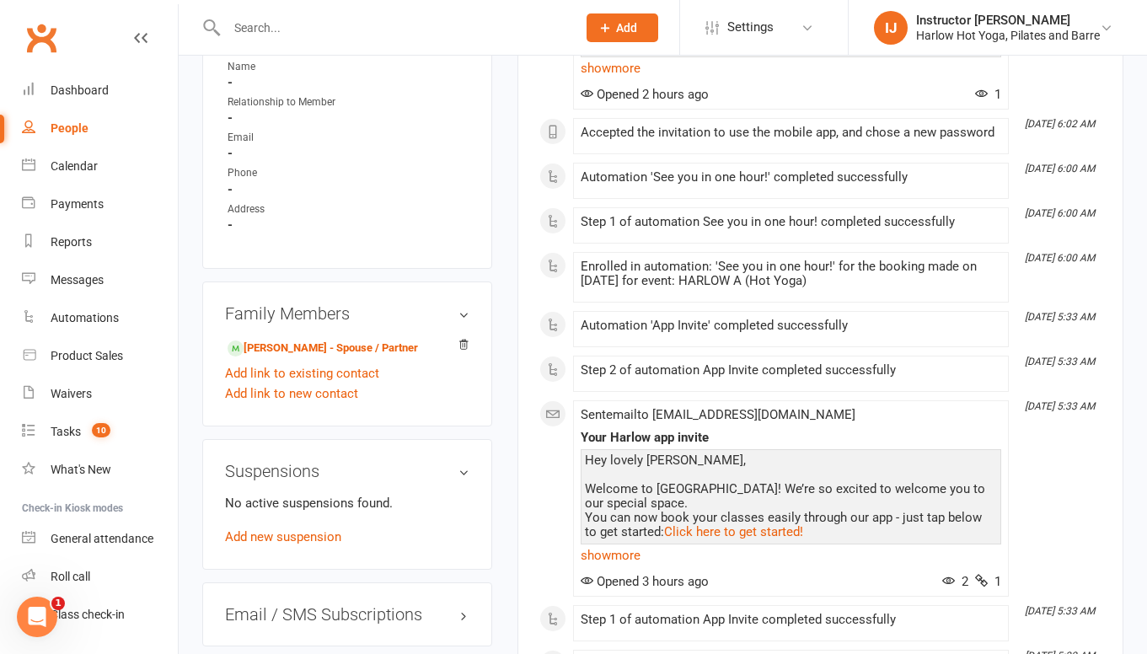
scroll to position [1054, 0]
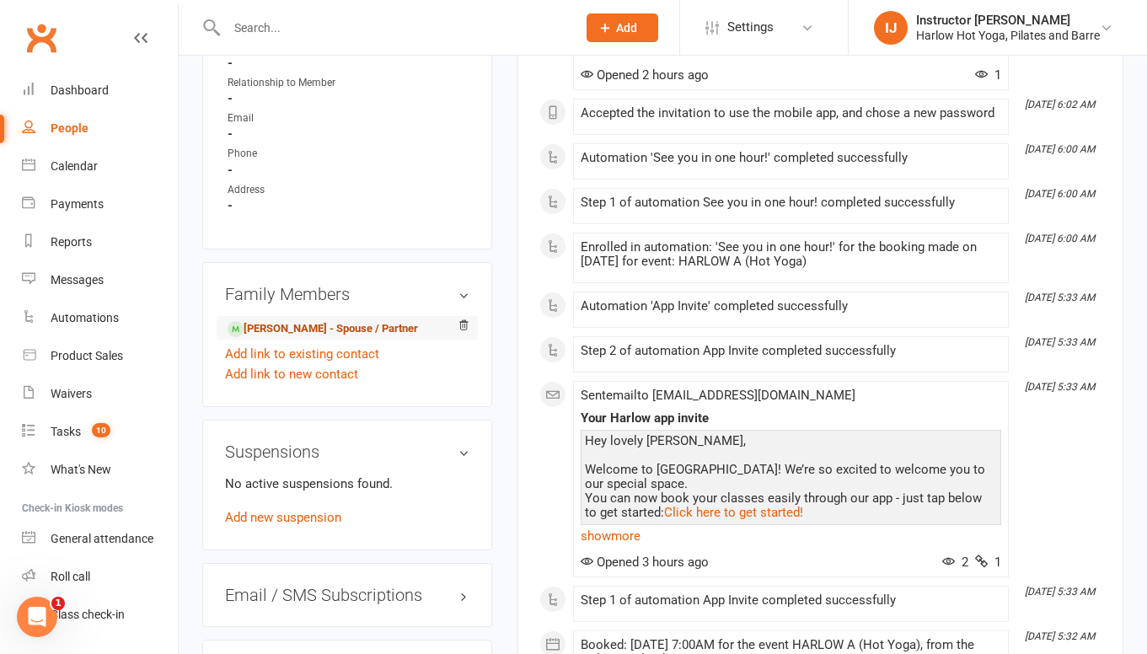
click at [298, 338] on link "Patricia Rodriguez - Spouse / Partner" at bounding box center [323, 329] width 191 height 18
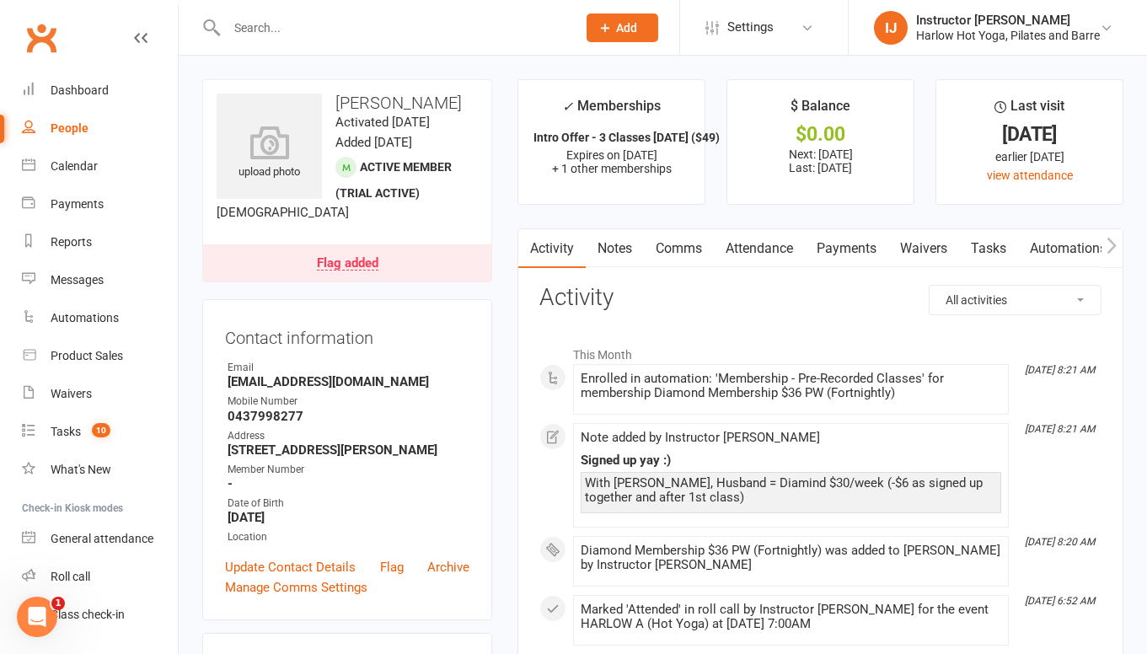
click at [670, 252] on link "Comms" at bounding box center [679, 248] width 70 height 39
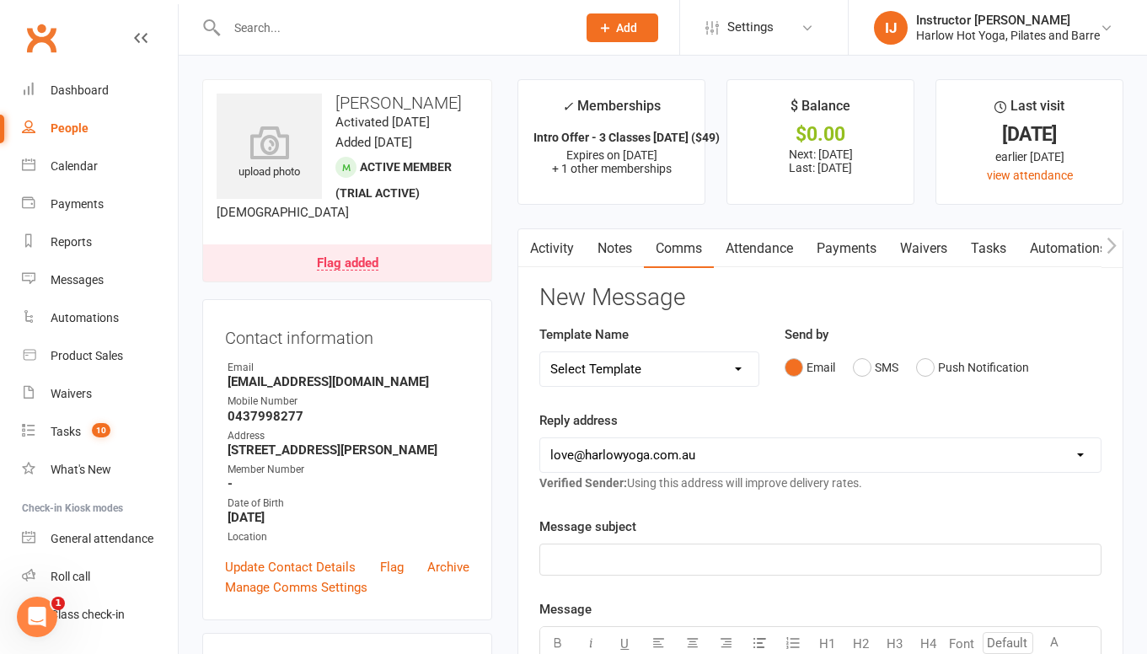
click at [787, 381] on button "Email" at bounding box center [810, 367] width 51 height 32
click at [733, 372] on select "Select Template [Email] Birthday Comp Pass [Push Notification] Booking Created …" at bounding box center [648, 369] width 217 height 34
select select "15"
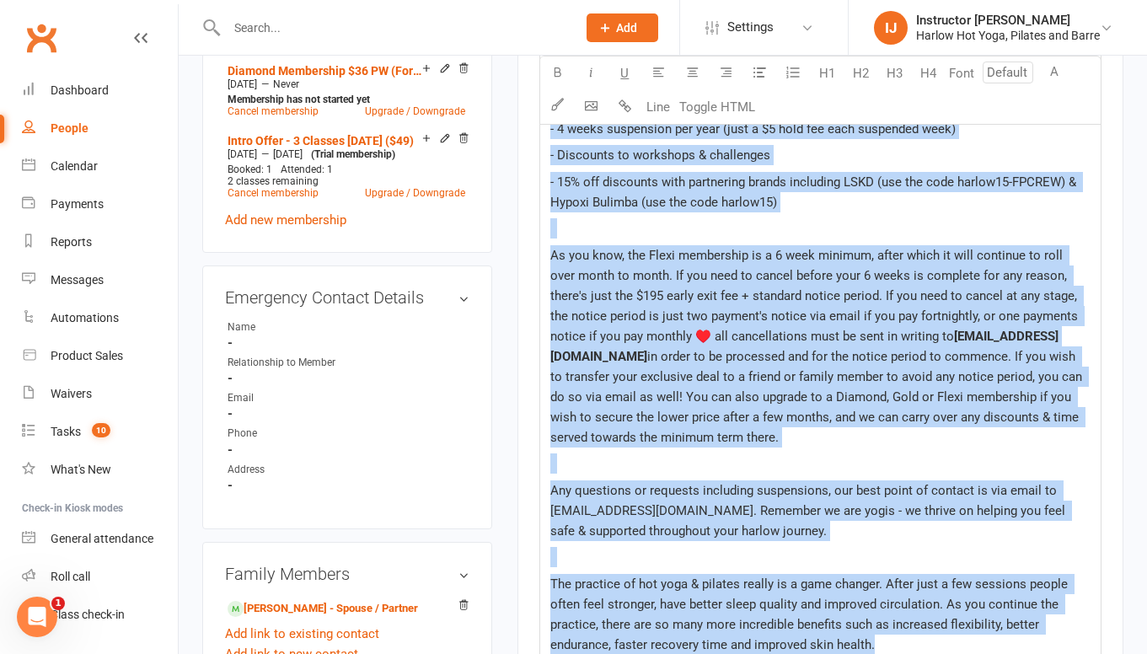
scroll to position [777, 0]
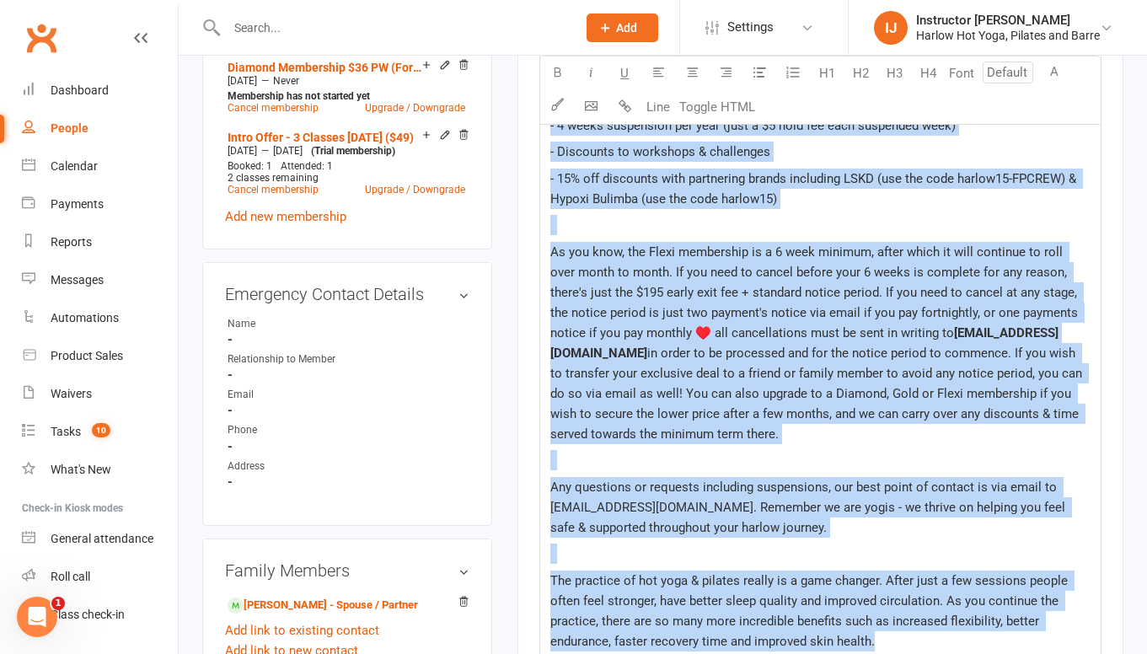
drag, startPoint x: 552, startPoint y: 317, endPoint x: 883, endPoint y: 442, distance: 354.0
click at [883, 442] on div "Hey lovely ﻿ {contact-first-name} , It was so great to have in class. I'm super…" at bounding box center [820, 397] width 561 height 958
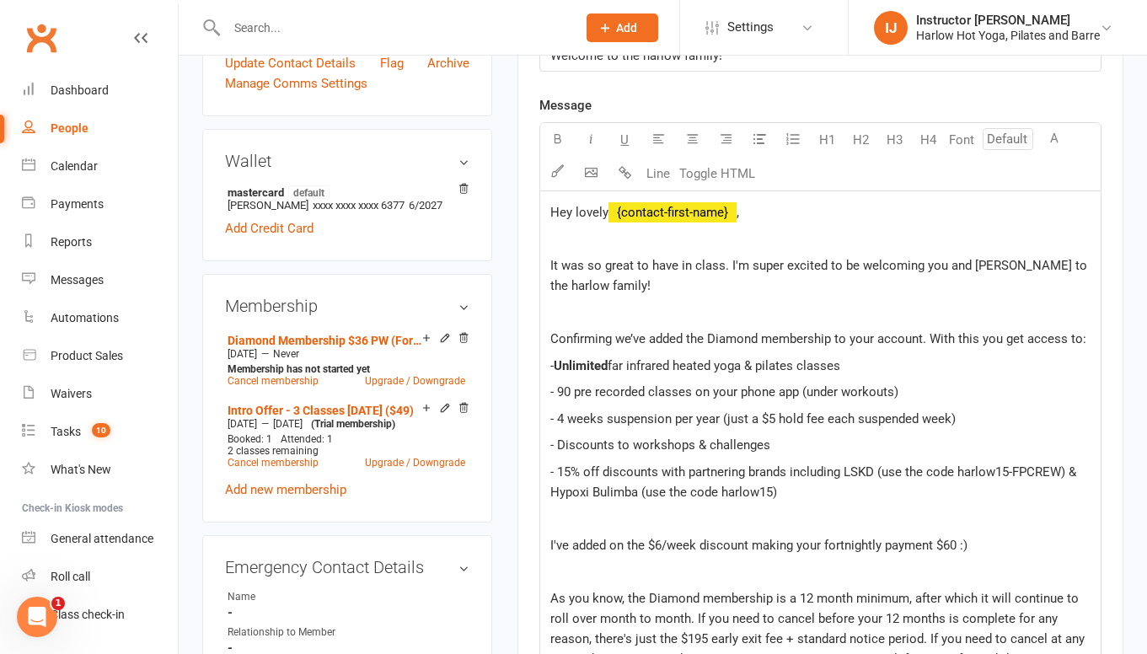
scroll to position [491, 0]
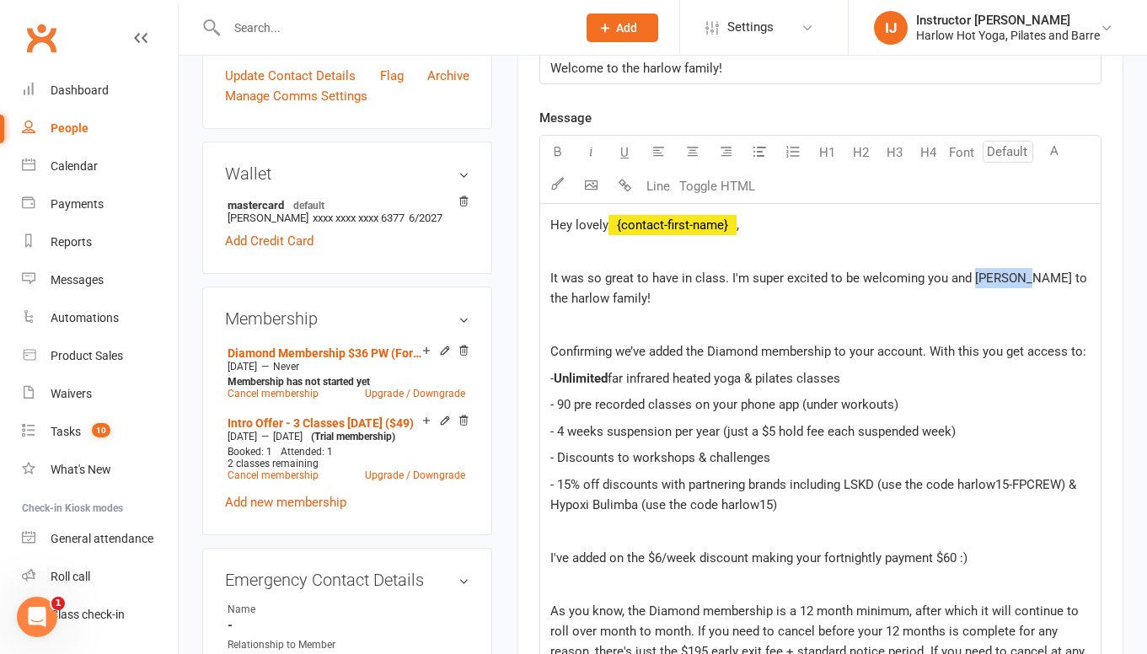
drag, startPoint x: 1012, startPoint y: 279, endPoint x: 974, endPoint y: 276, distance: 38.9
click at [974, 276] on span "It was so great to have in class. I'm super excited to be welcoming you and Pat…" at bounding box center [820, 288] width 540 height 35
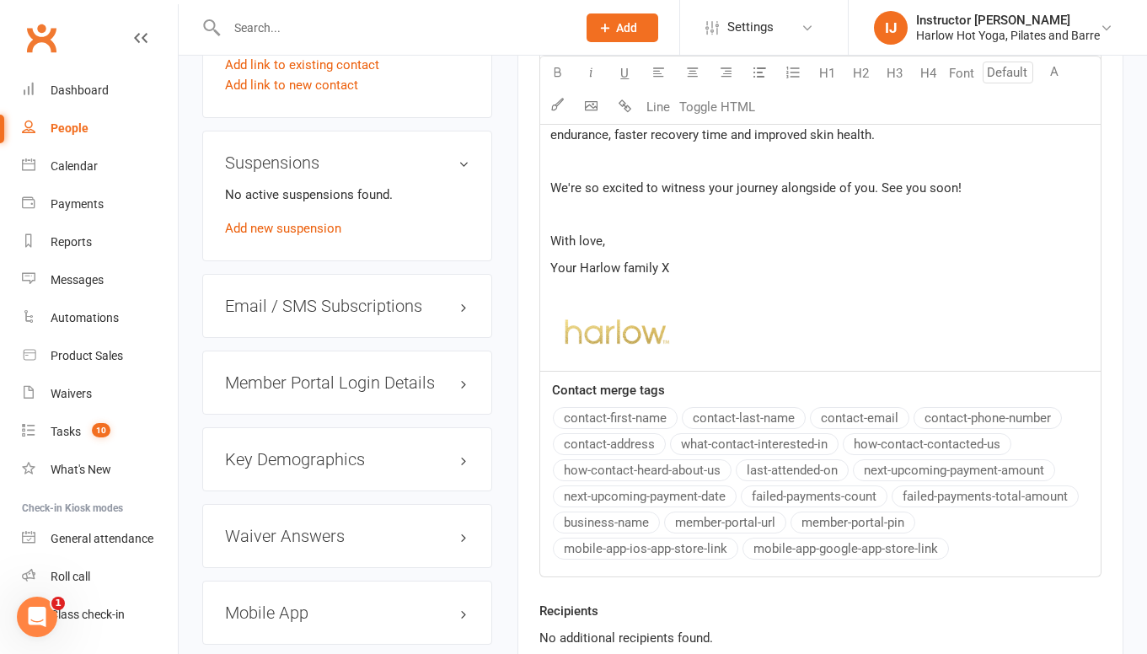
scroll to position [1528, 0]
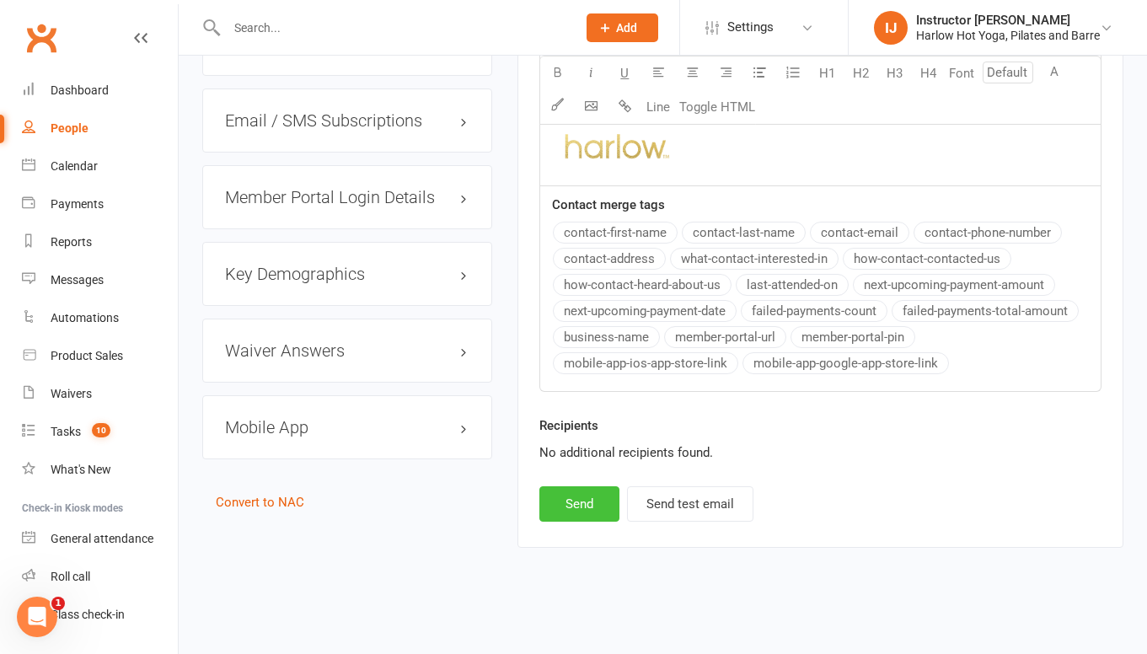
click at [568, 511] on button "Send" at bounding box center [579, 503] width 80 height 35
select select
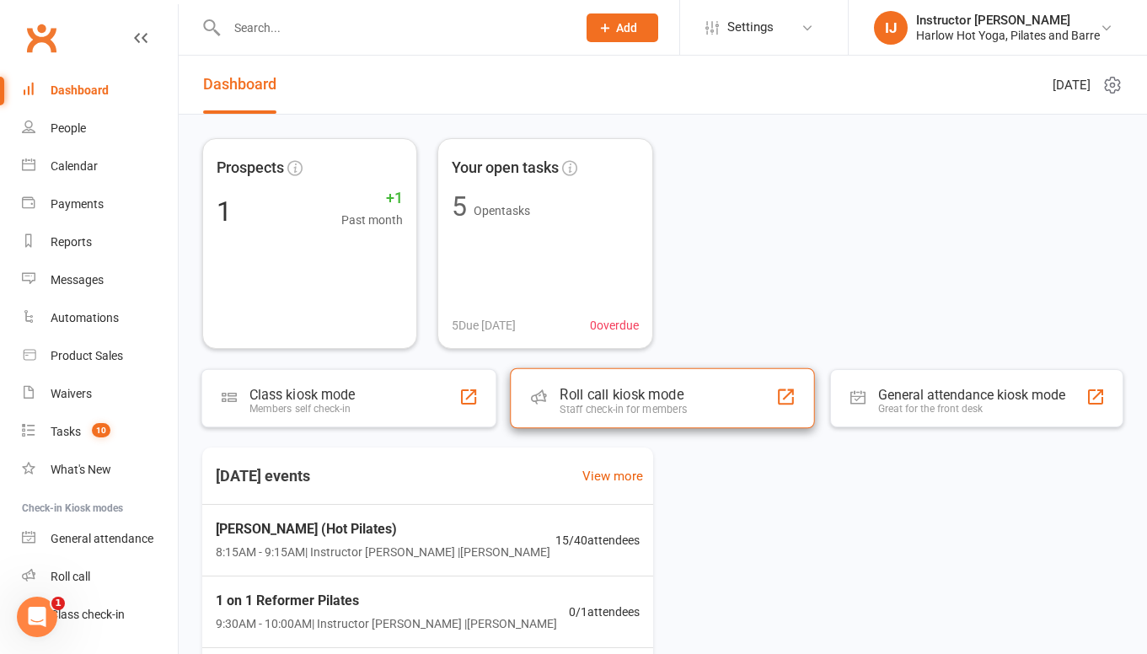
click at [644, 394] on div "Roll call kiosk mode" at bounding box center [624, 394] width 127 height 17
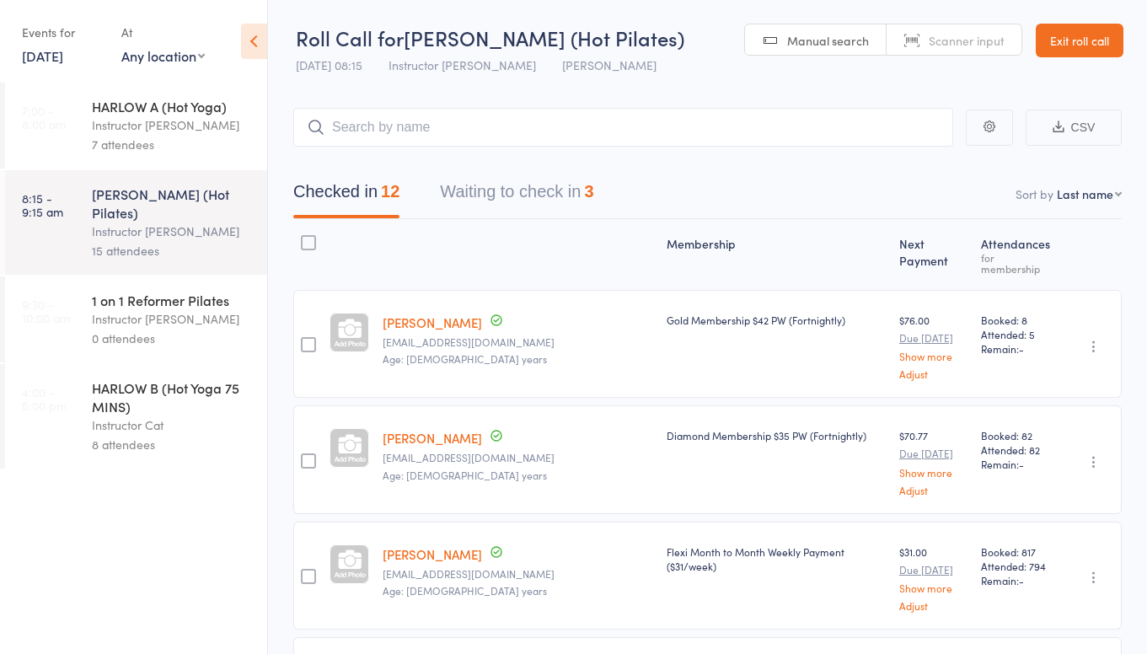
click at [128, 83] on div "HARLOW A (Hot Yoga) Instructor [PERSON_NAME] 7 attendees" at bounding box center [179, 126] width 175 height 86
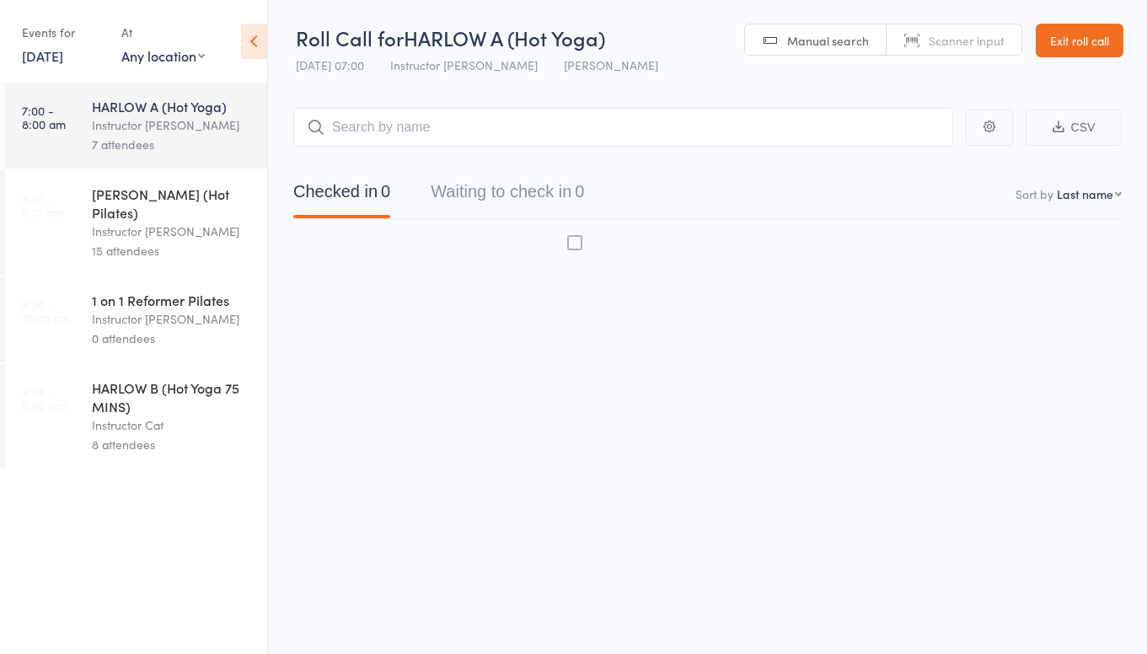
click at [139, 110] on div "HARLOW A (Hot Yoga)" at bounding box center [172, 106] width 161 height 19
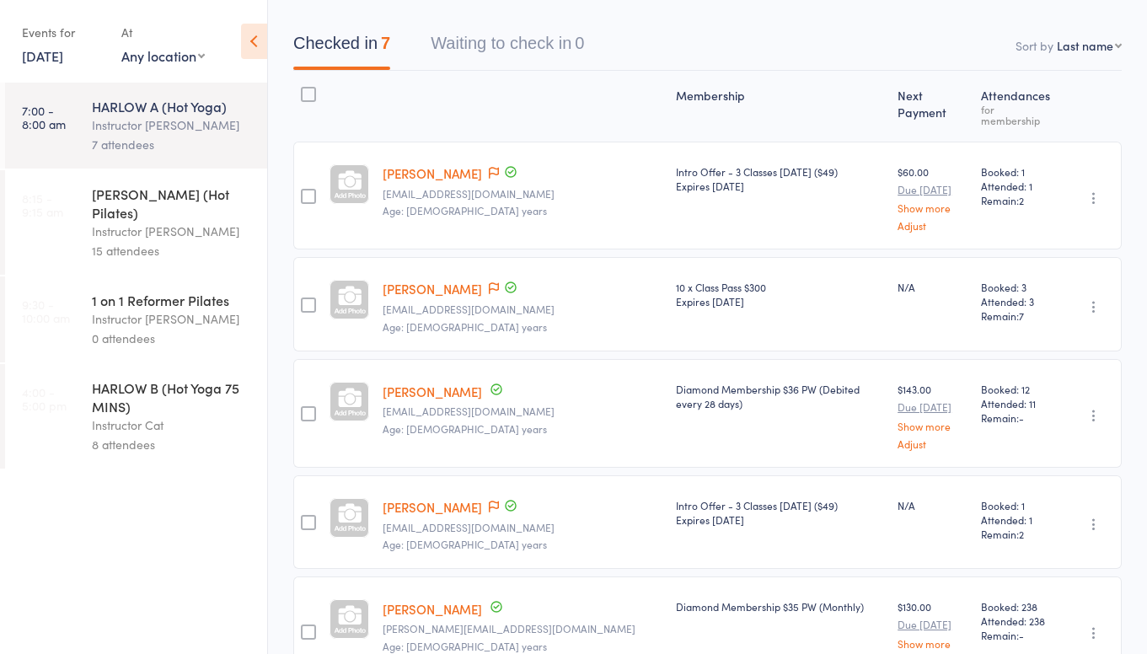
scroll to position [164, 0]
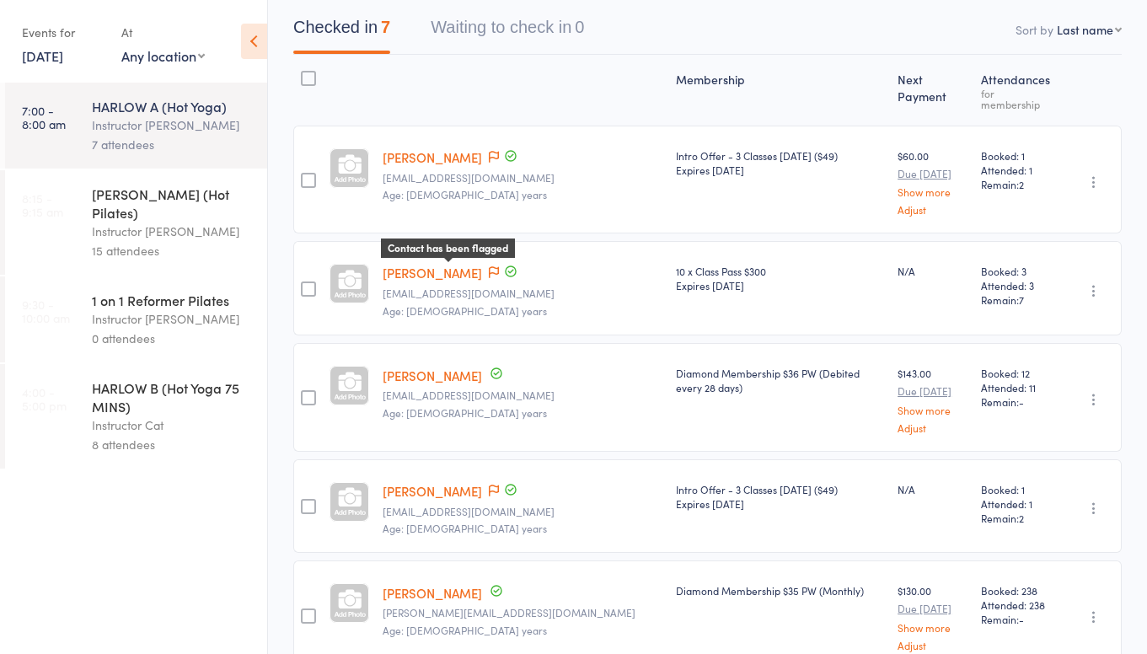
click at [489, 266] on icon at bounding box center [494, 272] width 10 height 12
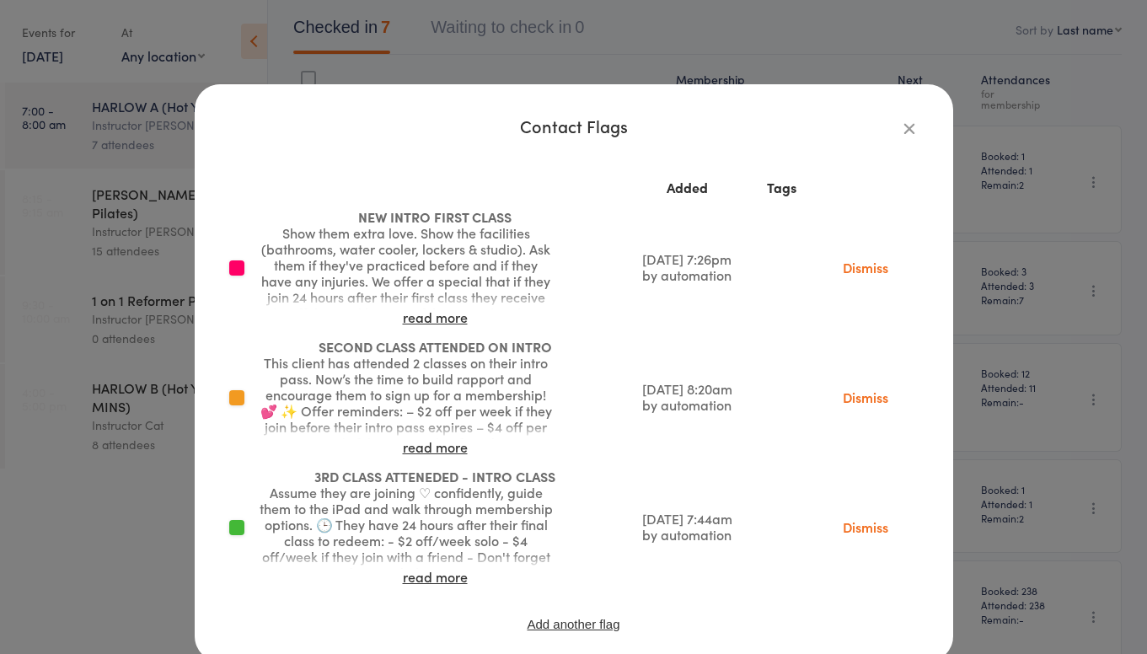
click at [912, 128] on icon "button" at bounding box center [909, 128] width 19 height 19
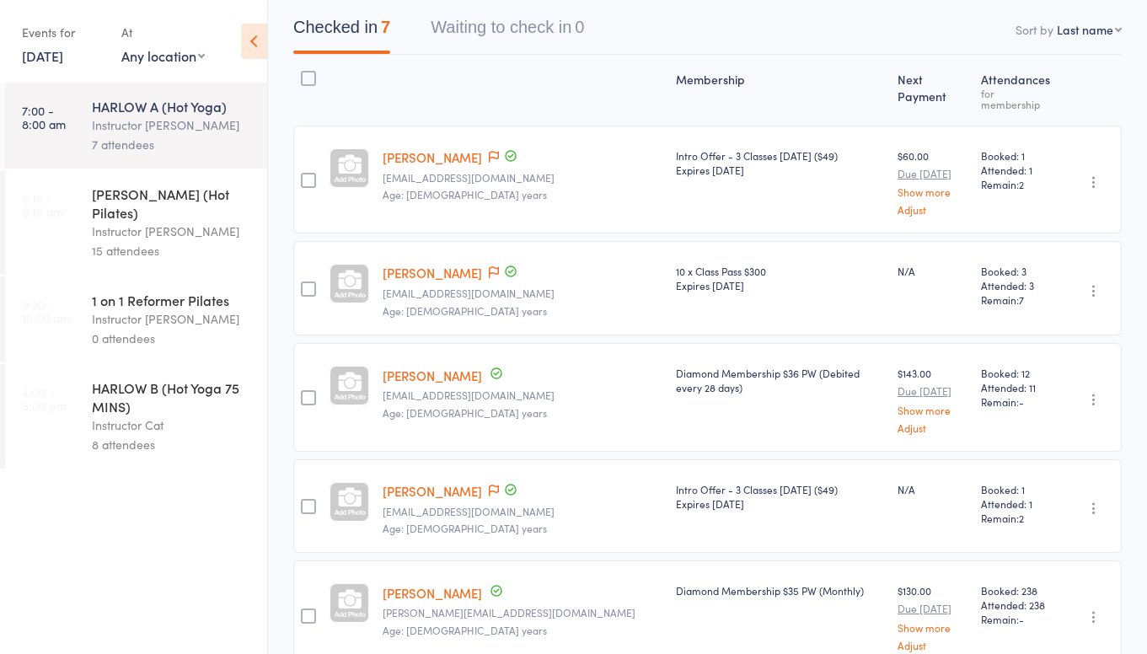
click at [437, 482] on link "[PERSON_NAME]" at bounding box center [432, 491] width 99 height 18
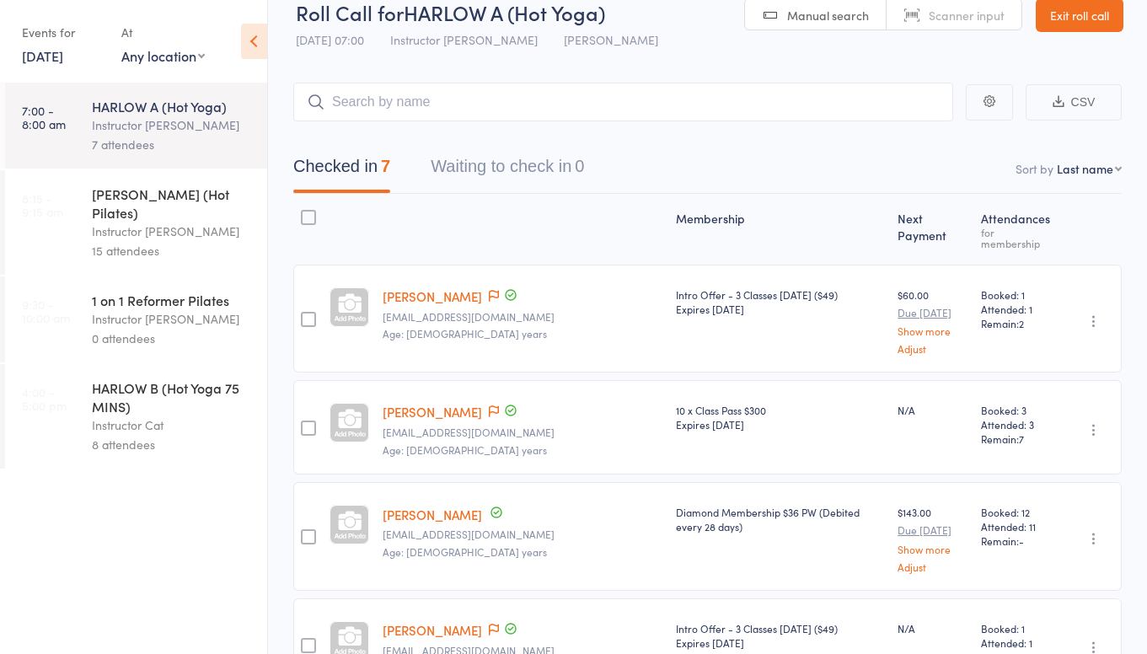
scroll to position [0, 0]
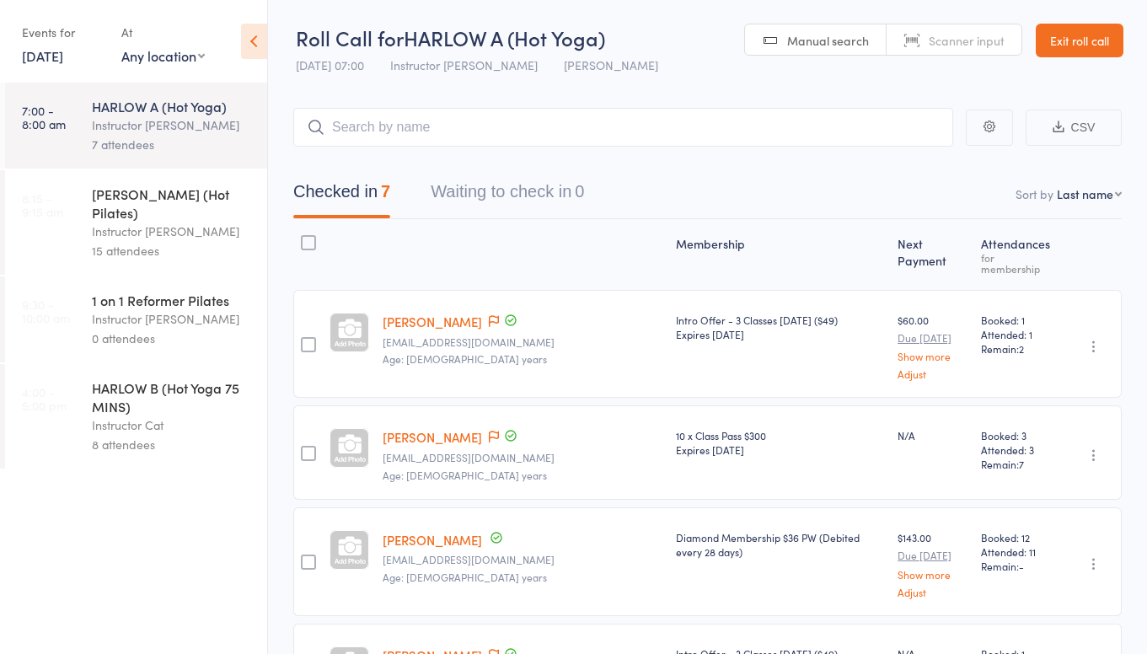
click at [207, 183] on div "HARLOW C (Hot Pilates) Instructor Kaitlyn 15 attendees" at bounding box center [179, 222] width 175 height 105
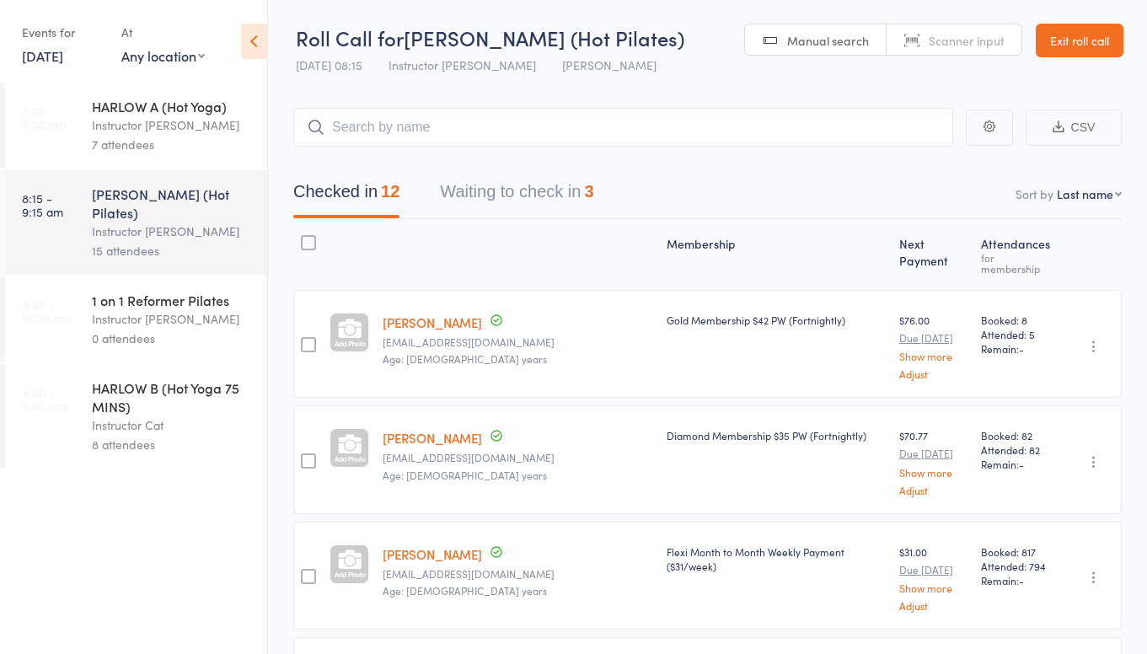
scroll to position [2, 0]
click at [523, 202] on button "Waiting to check in 3" at bounding box center [516, 194] width 153 height 45
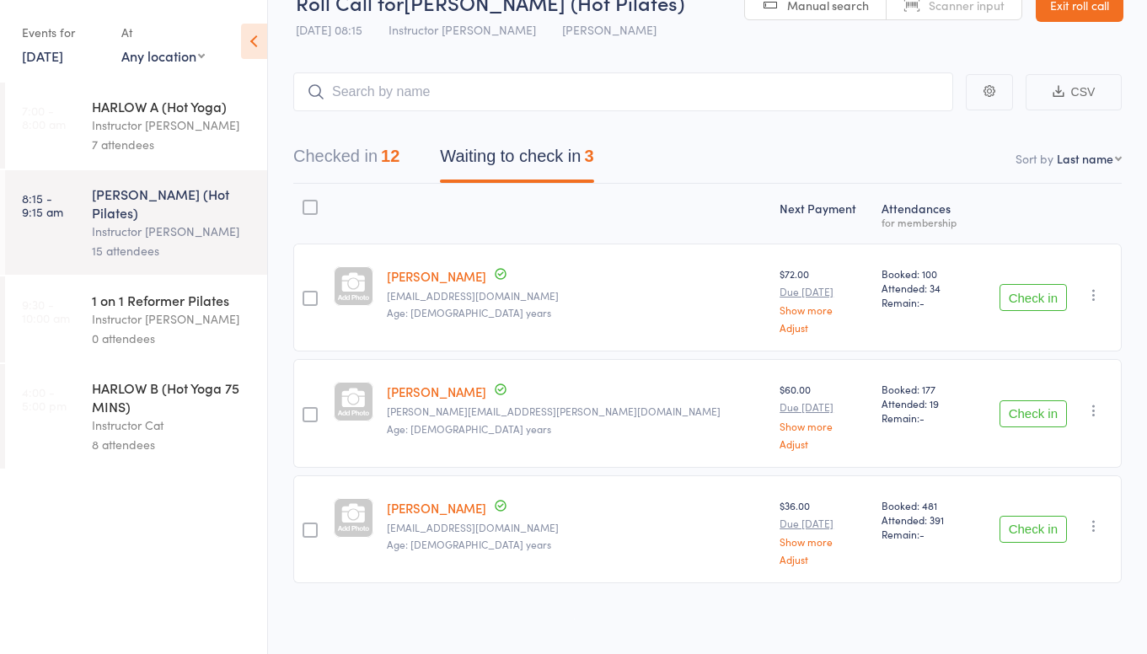
scroll to position [38, 0]
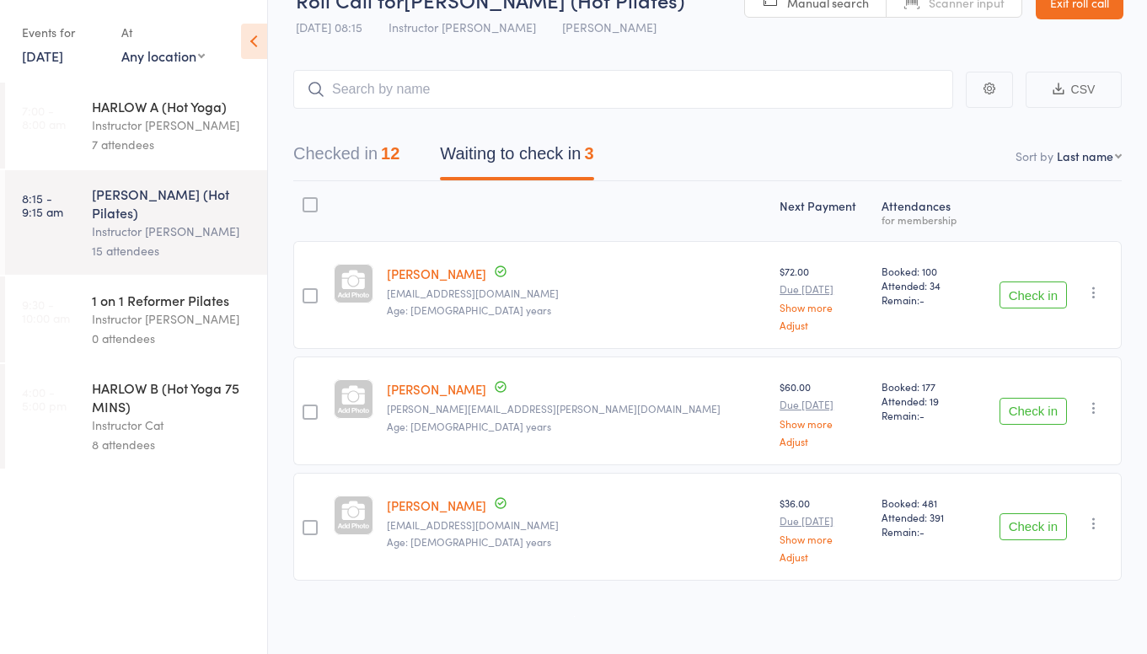
click at [352, 169] on button "Checked in 12" at bounding box center [346, 158] width 106 height 45
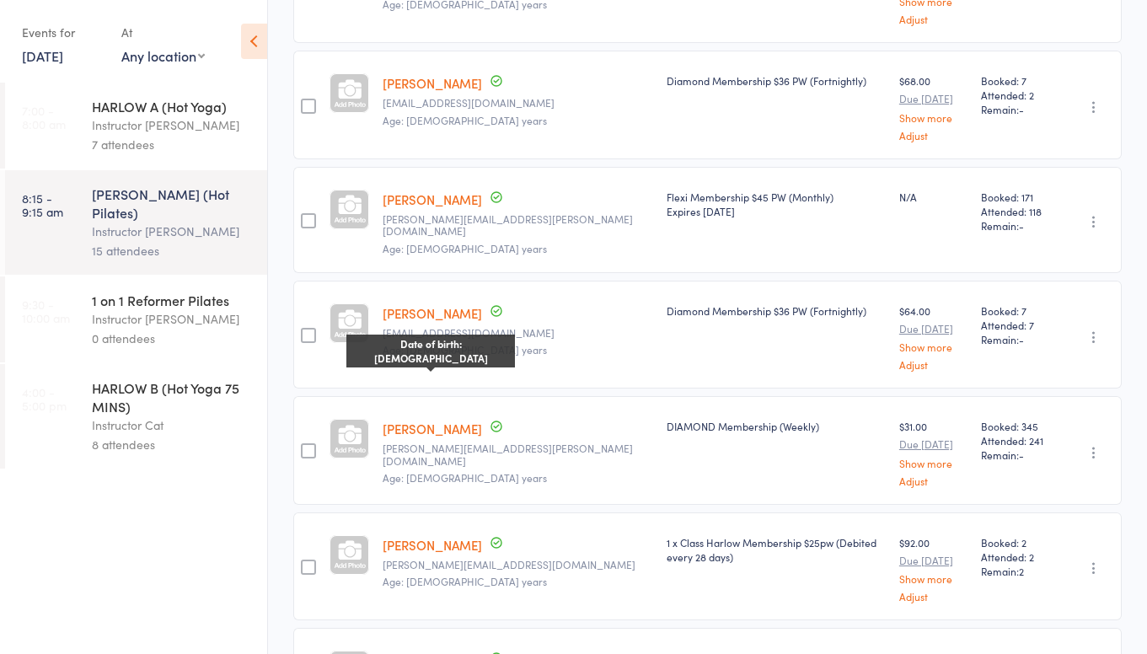
scroll to position [807, 0]
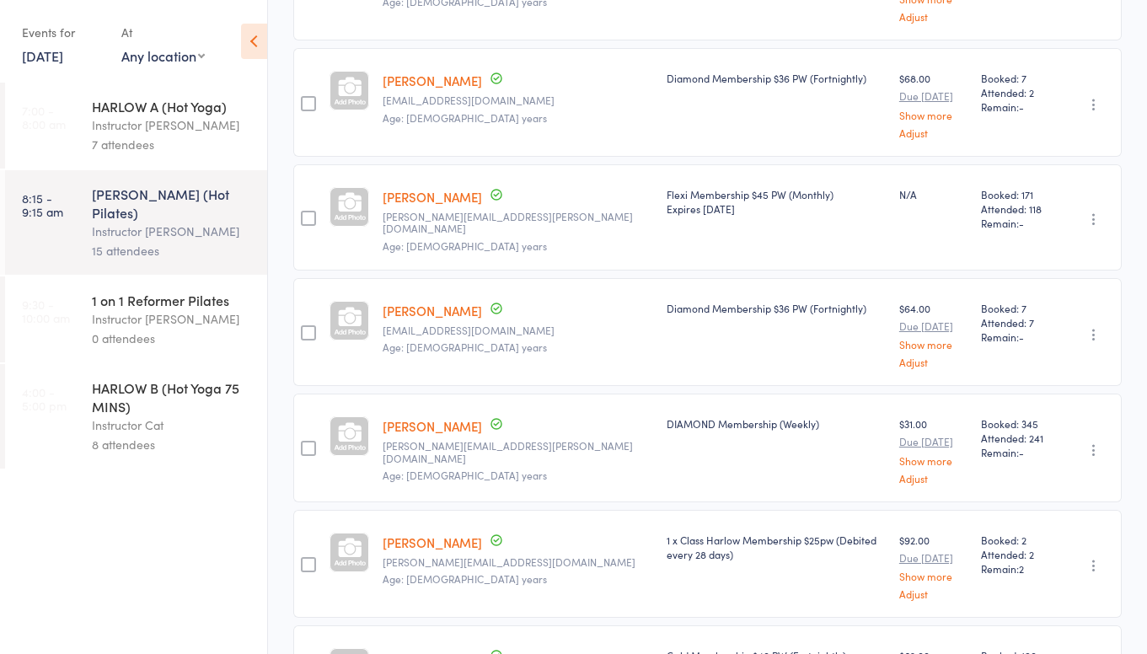
click at [209, 378] on div "HARLOW B (Hot Yoga 75 MINS)" at bounding box center [172, 396] width 161 height 37
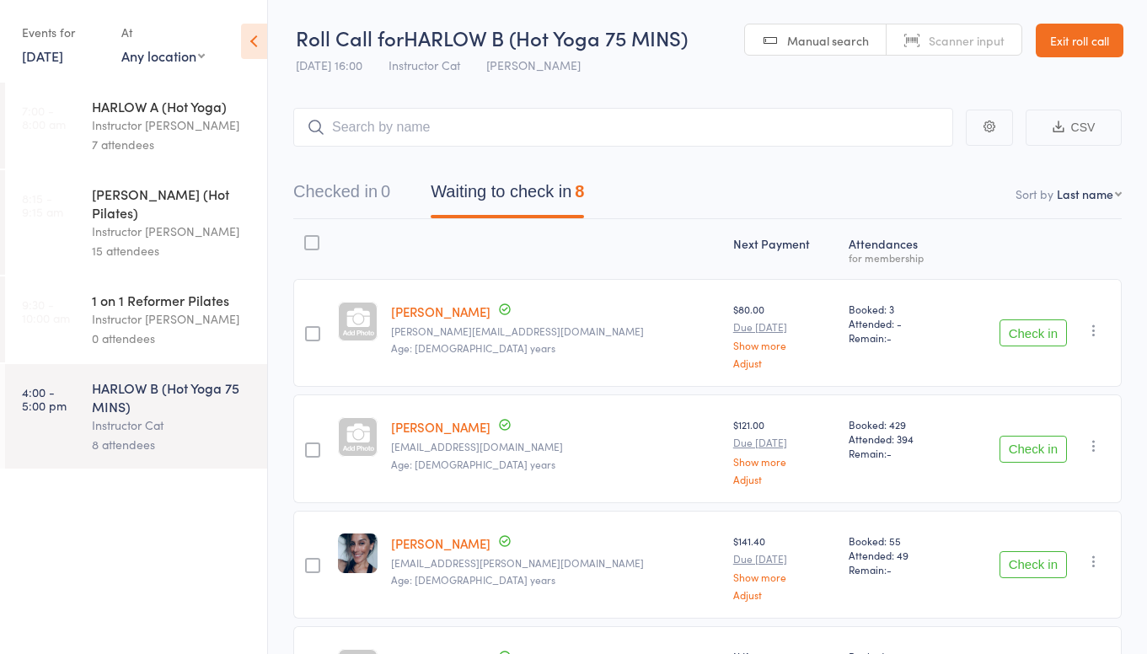
click at [1047, 47] on link "Exit roll call" at bounding box center [1080, 41] width 88 height 34
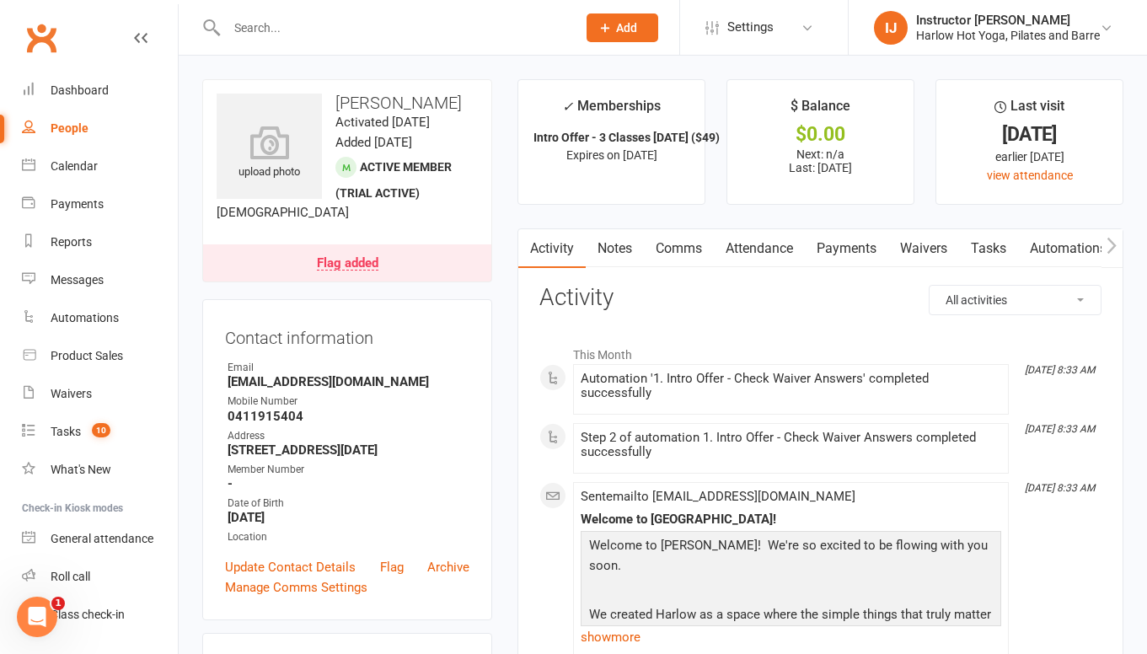
click at [602, 250] on link "Notes" at bounding box center [615, 248] width 58 height 39
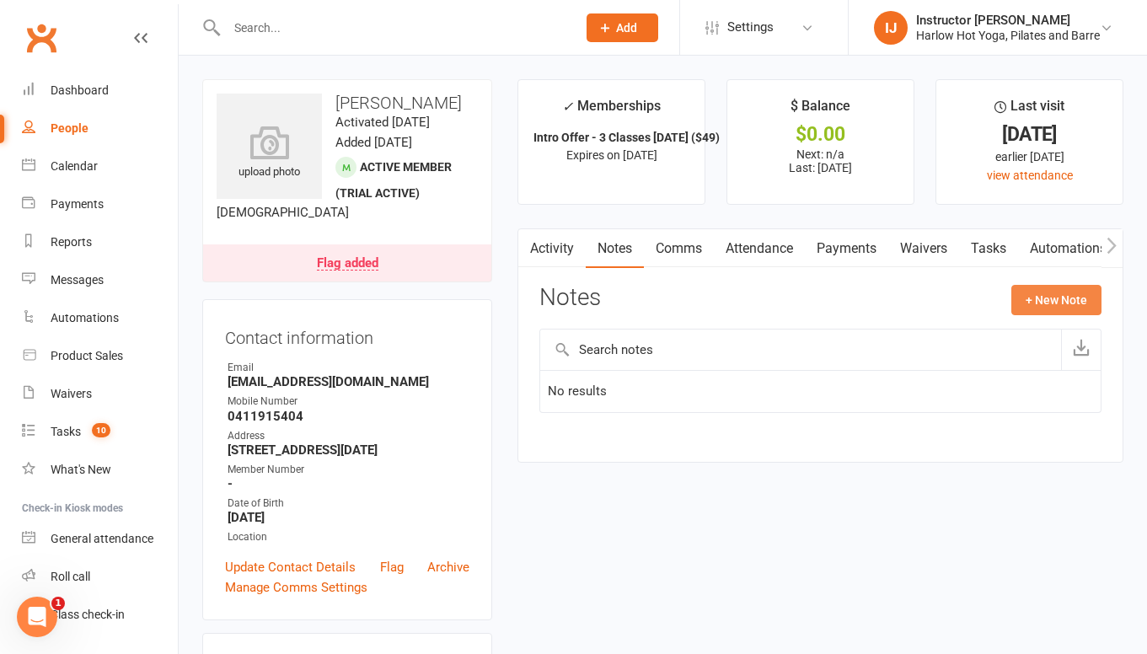
click at [1073, 308] on button "+ New Note" at bounding box center [1057, 300] width 90 height 30
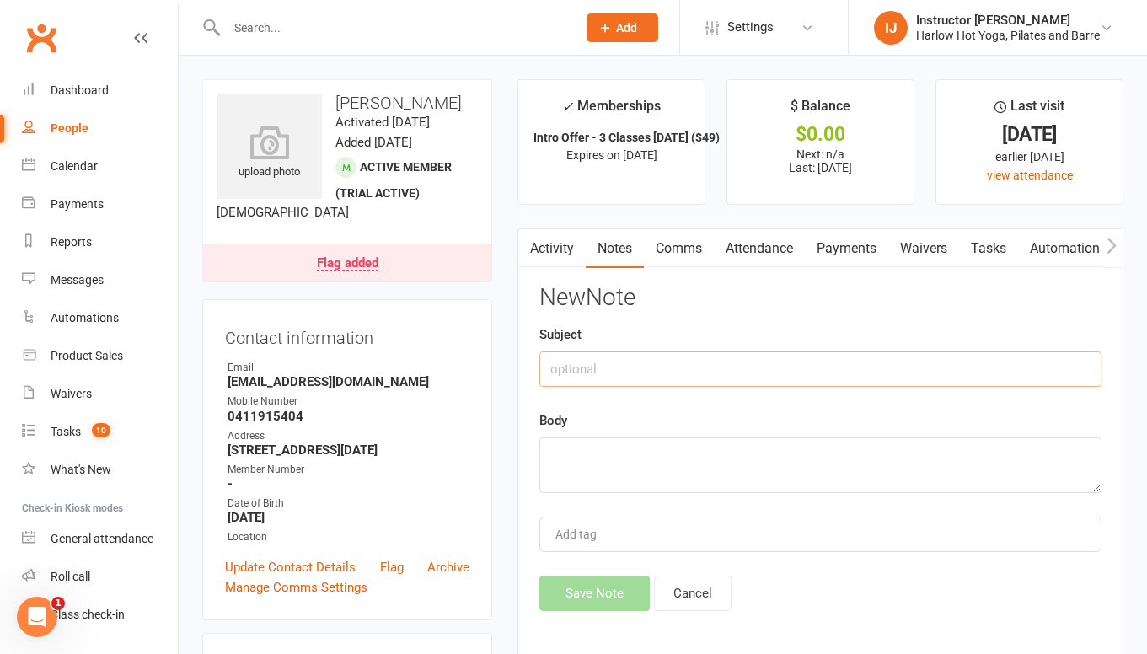
click at [683, 367] on input "text" at bounding box center [820, 368] width 562 height 35
type input "Chatted"
click at [645, 457] on textarea at bounding box center [820, 465] width 562 height 56
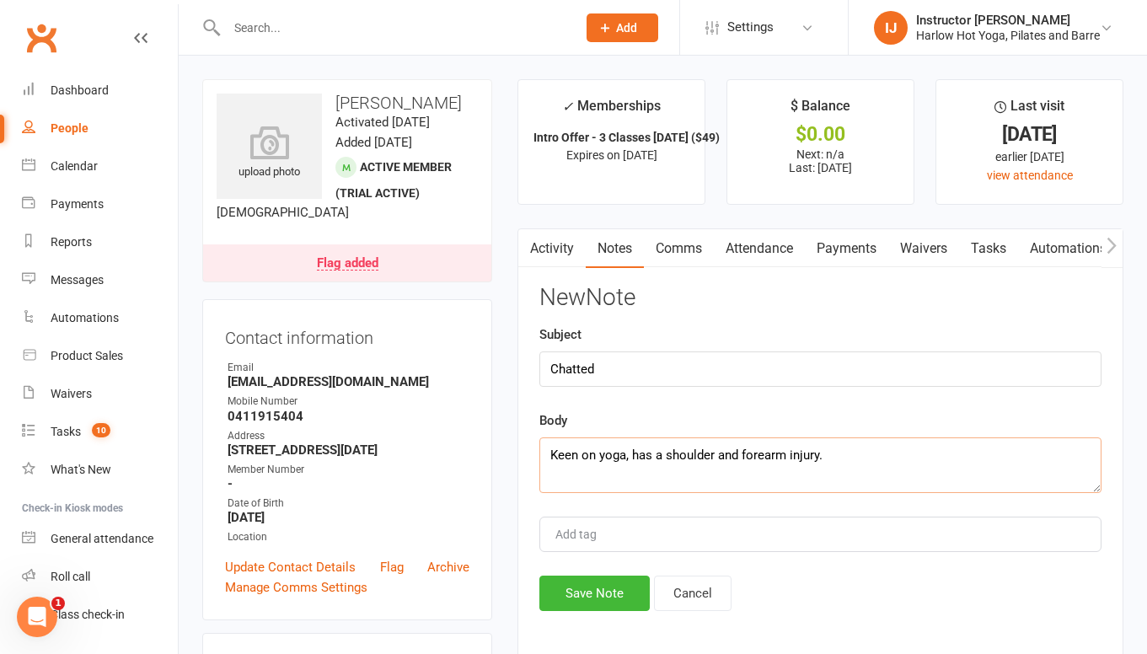
drag, startPoint x: 560, startPoint y: 453, endPoint x: 515, endPoint y: 451, distance: 44.7
click at [515, 452] on main "✓ Memberships Intro Offer - 3 Classes [DATE] ($49) Expires on [DATE] $ Balance …" at bounding box center [820, 378] width 631 height 598
drag, startPoint x: 620, startPoint y: 453, endPoint x: 626, endPoint y: 459, distance: 9.0
click at [625, 459] on textarea "Interested on yoga, has a shoulder and forearm injury." at bounding box center [820, 465] width 562 height 56
click at [788, 458] on textarea "Interested in yoga, has a shoulder and forearm injury." at bounding box center [820, 465] width 562 height 56
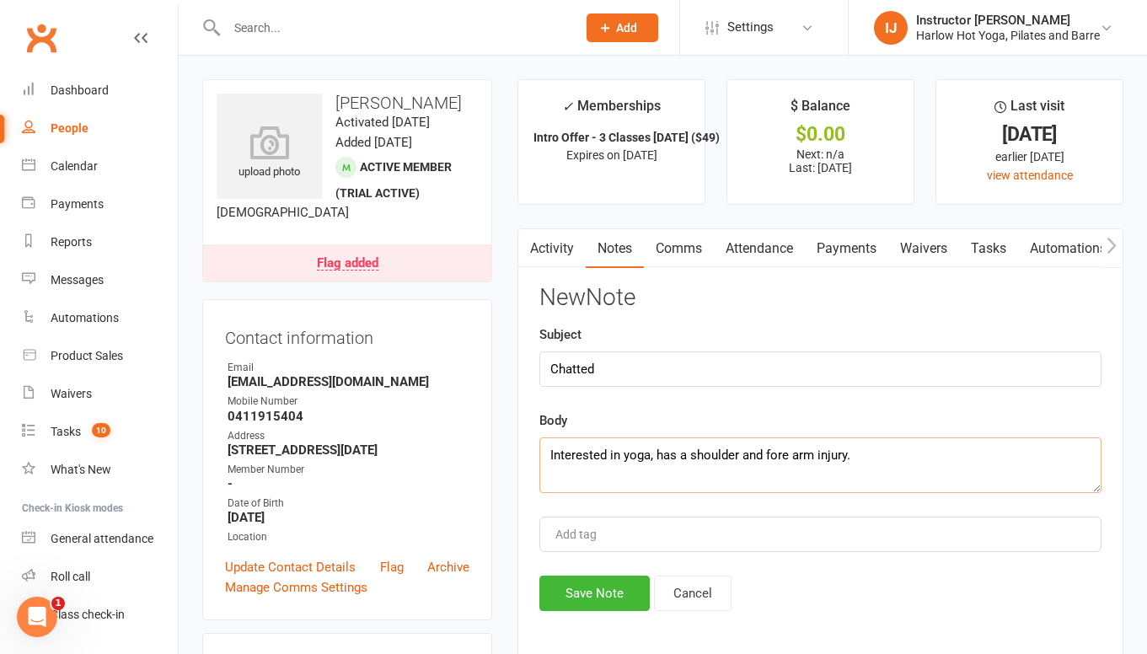
click at [905, 450] on textarea "Interested in yoga, has a shoulder and fore arm injury." at bounding box center [820, 465] width 562 height 56
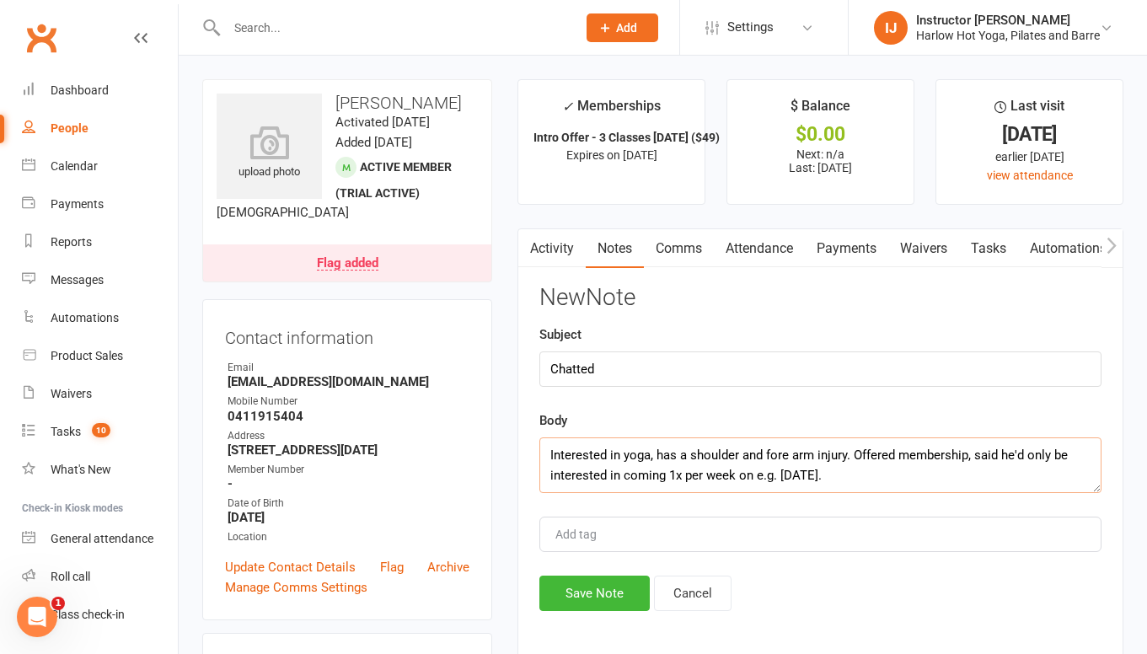
click at [871, 477] on textarea "Interested in yoga, has a shoulder and fore arm injury. Offered membership, sai…" at bounding box center [820, 465] width 562 height 56
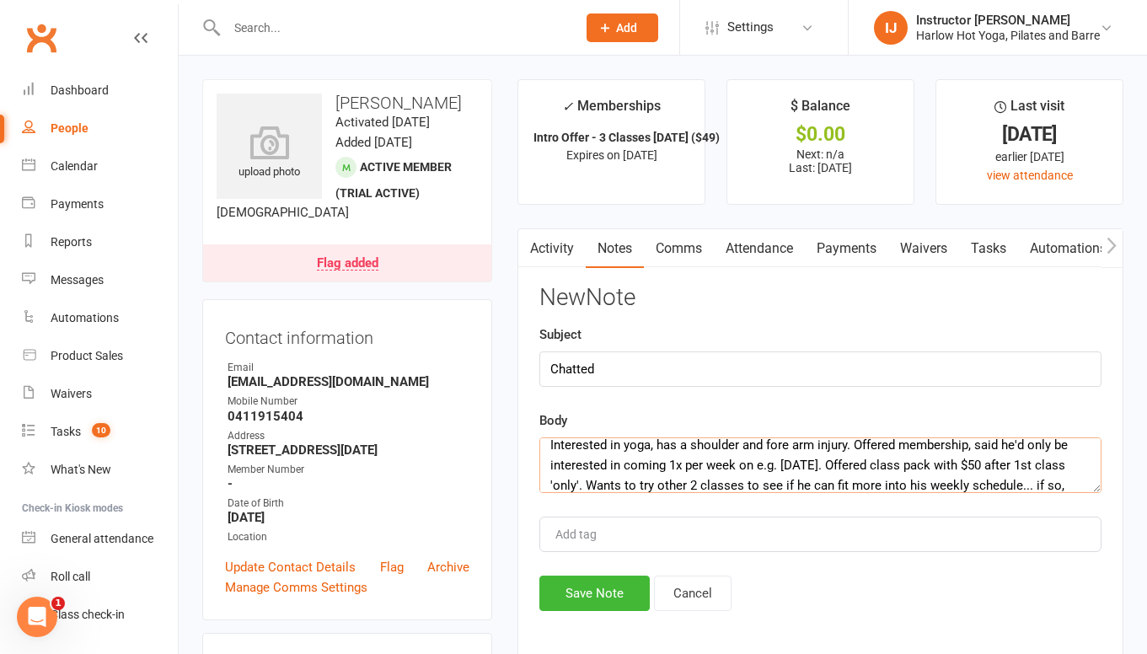
scroll to position [30, 0]
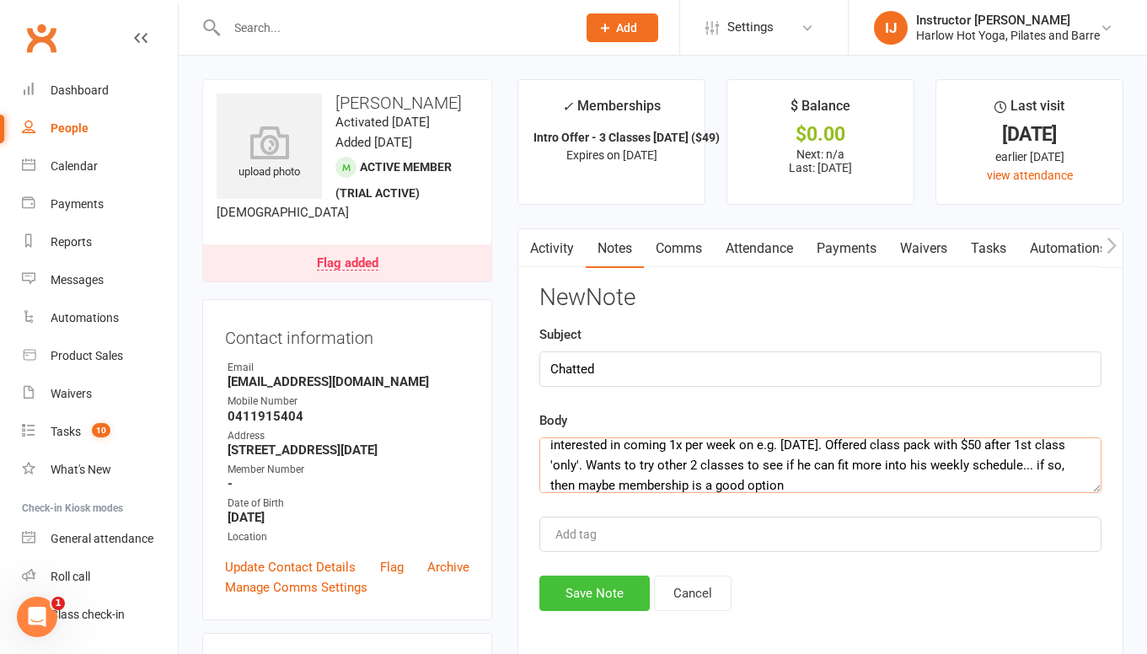
type textarea "Interested in yoga, has a shoulder and fore arm injury. Offered membership, sai…"
click at [614, 608] on button "Save Note" at bounding box center [594, 593] width 110 height 35
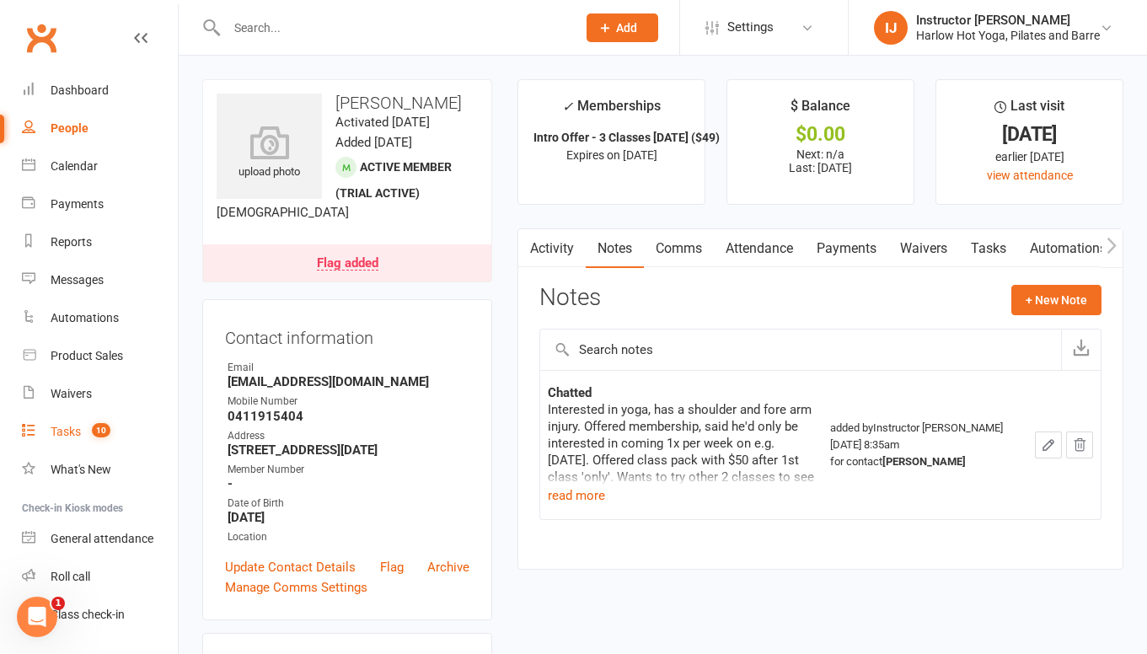
click at [85, 427] on count-badge "10" at bounding box center [96, 431] width 27 height 13
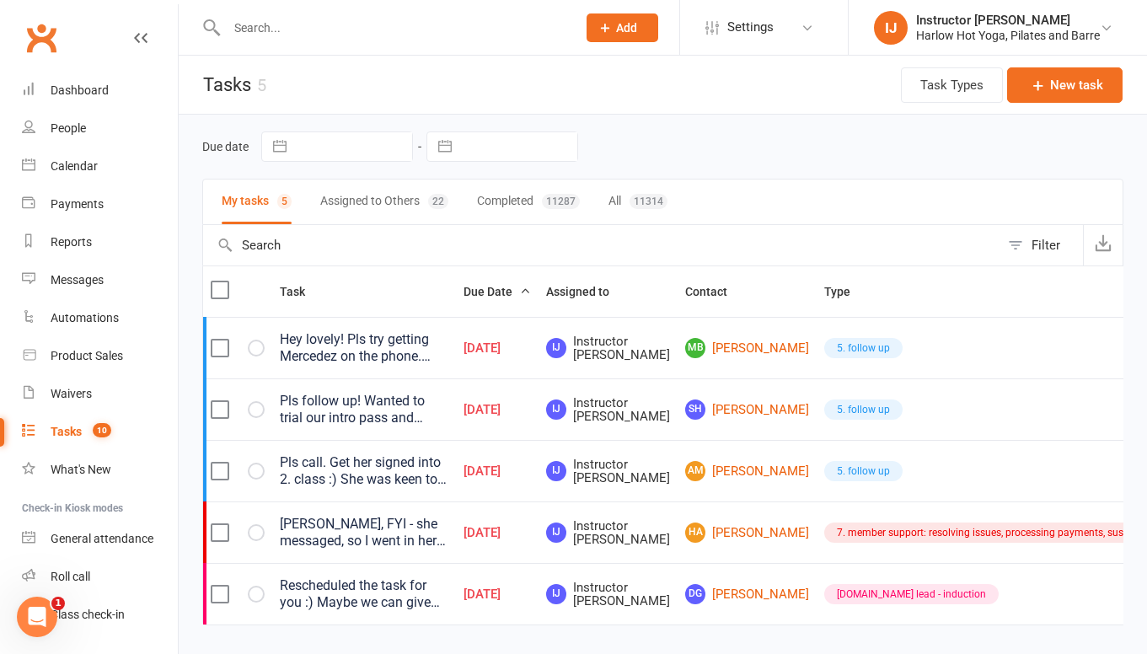
click at [416, 339] on div "Hey lovely! Pls try getting Mercedez on the phone. Does she want to come back? …" at bounding box center [364, 348] width 169 height 34
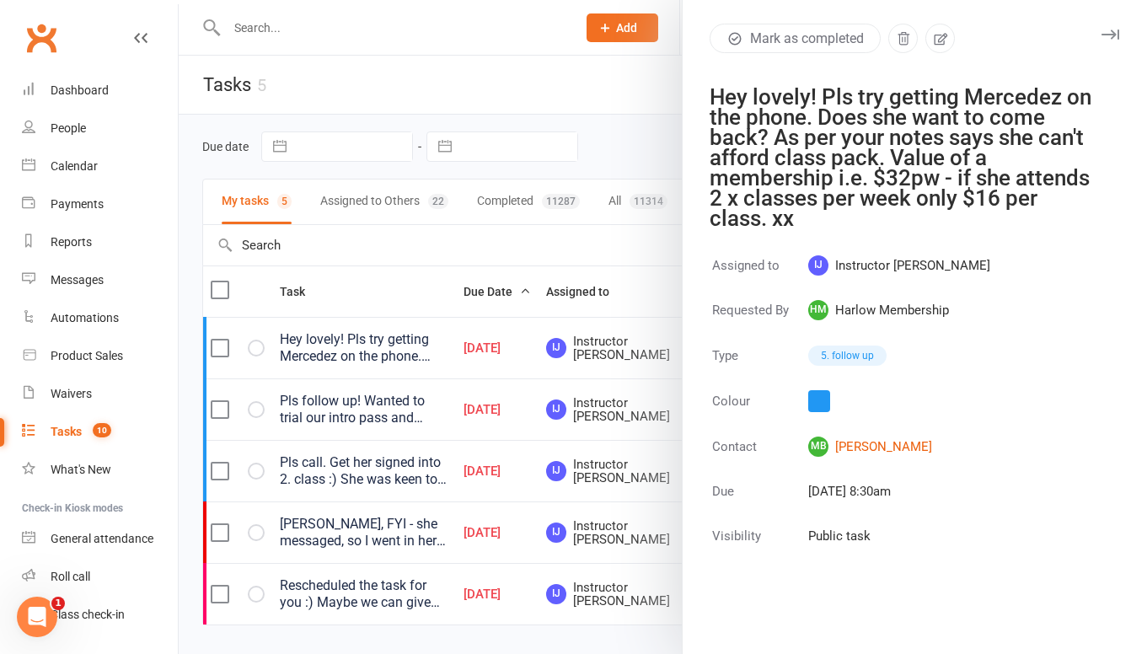
click at [1107, 29] on button "button" at bounding box center [1110, 34] width 20 height 20
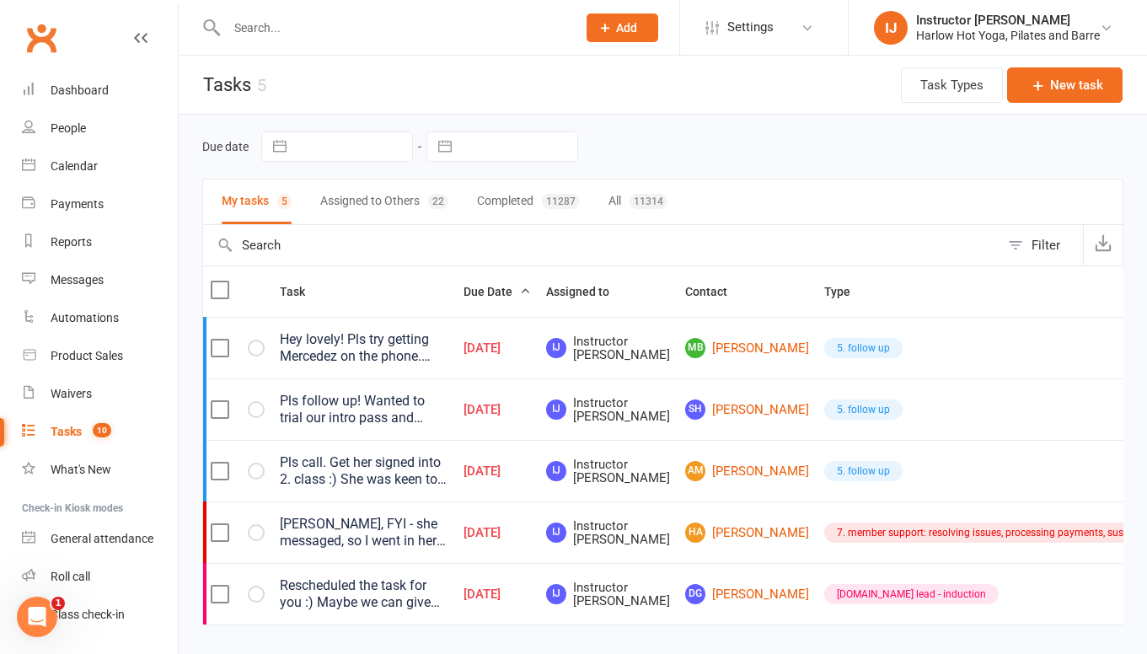
scroll to position [43, 0]
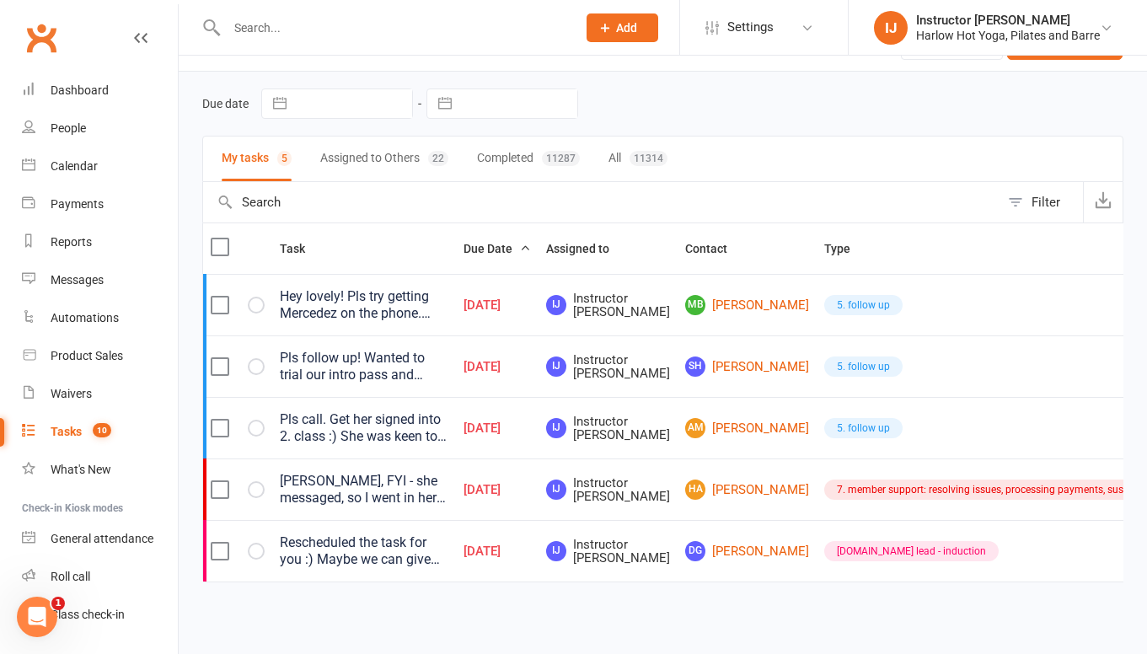
click at [419, 167] on button "Assigned to Others 22" at bounding box center [384, 159] width 128 height 45
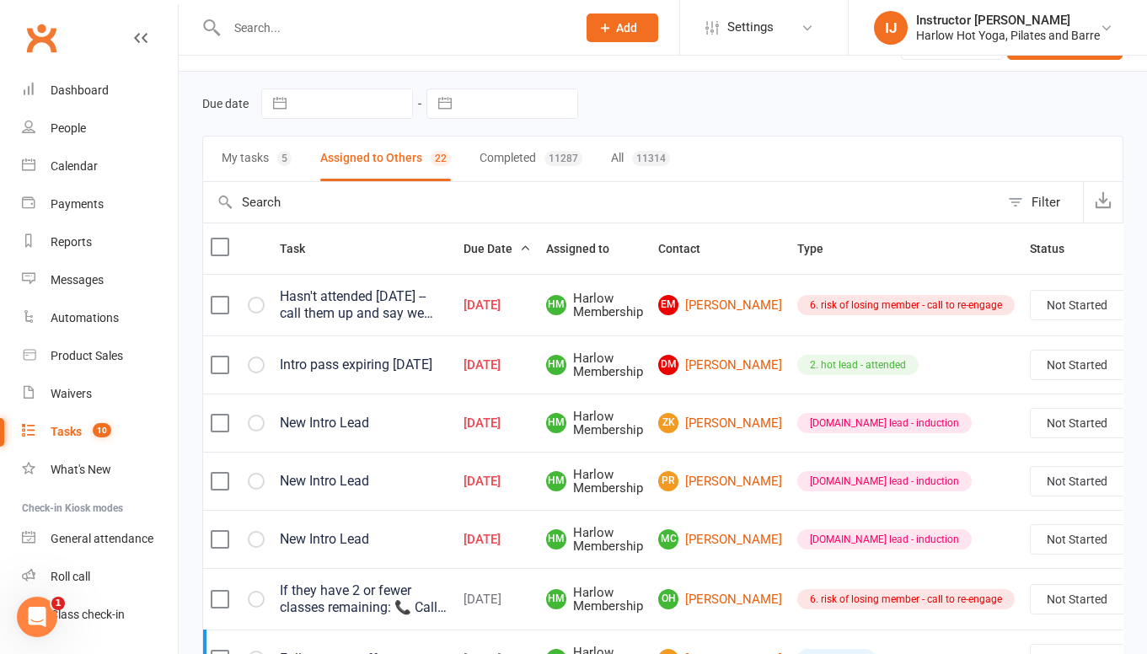
scroll to position [46, 0]
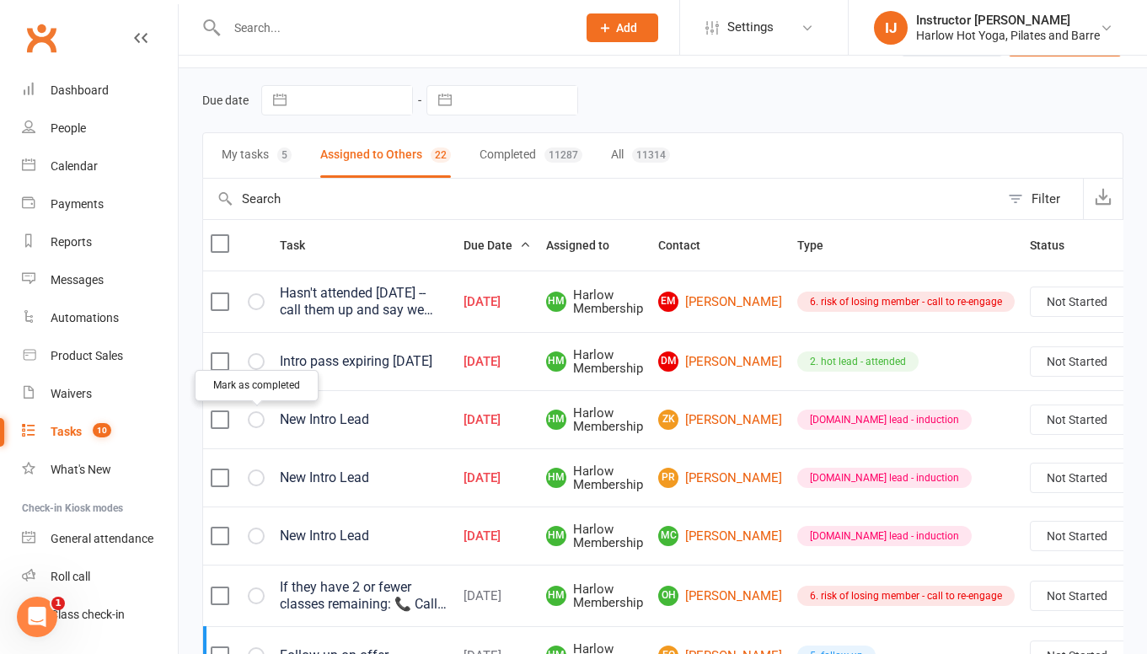
click at [0, 0] on icon "button" at bounding box center [0, 0] width 0 height 0
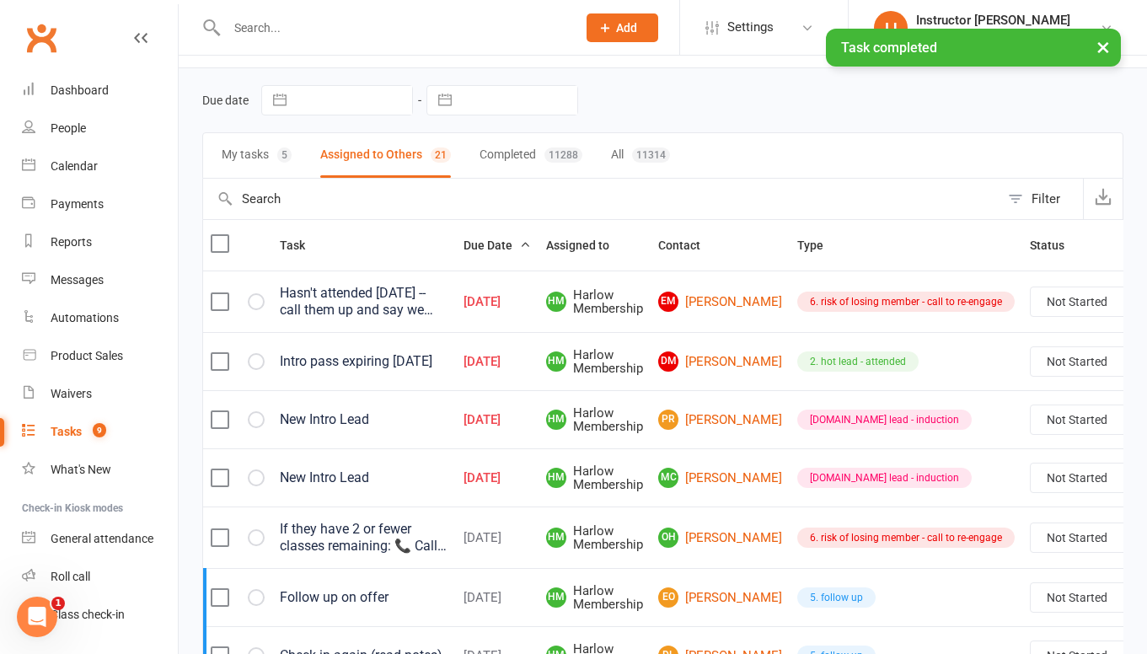
click at [0, 0] on icon "button" at bounding box center [0, 0] width 0 height 0
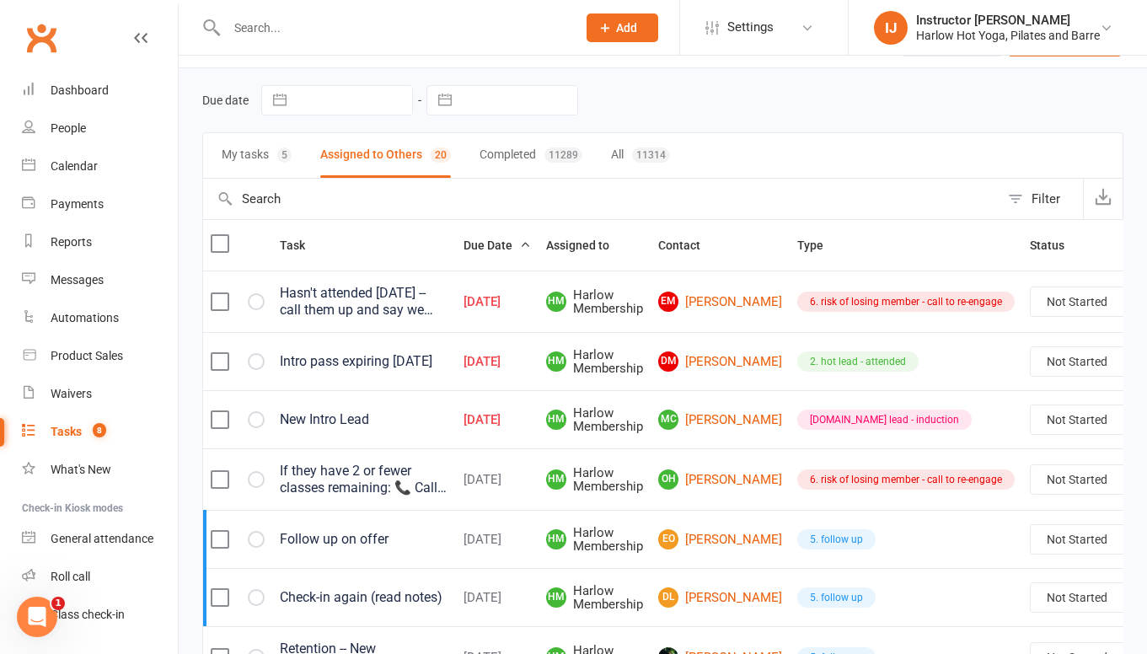
click at [0, 0] on icon "button" at bounding box center [0, 0] width 0 height 0
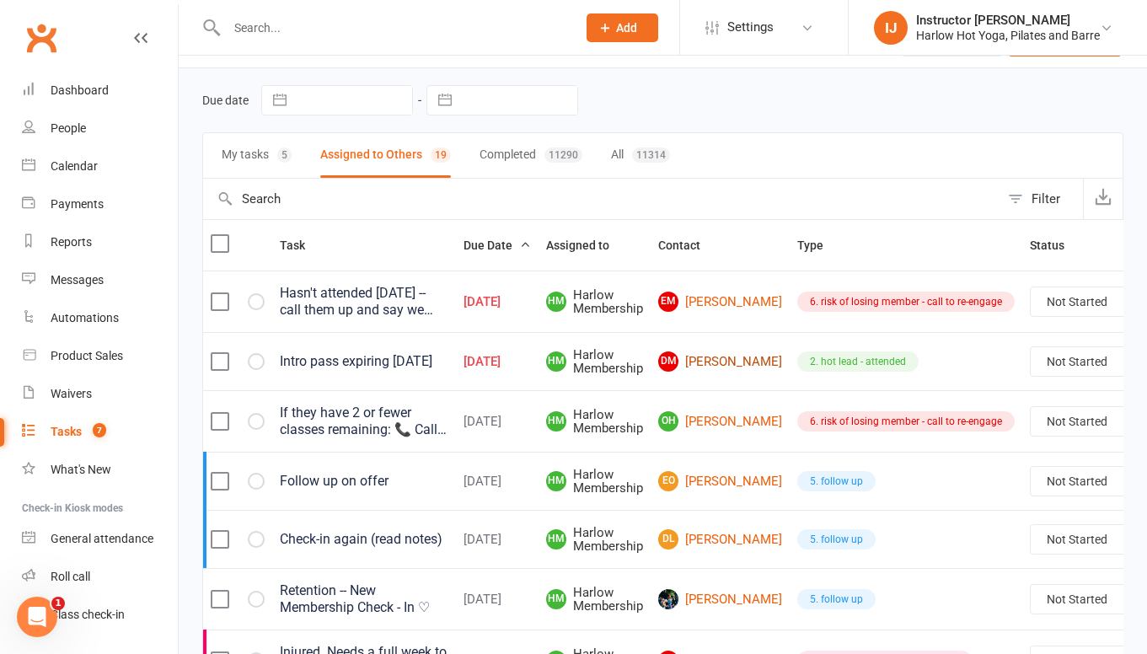
click at [709, 362] on link "DM Denise McLean" at bounding box center [720, 361] width 124 height 20
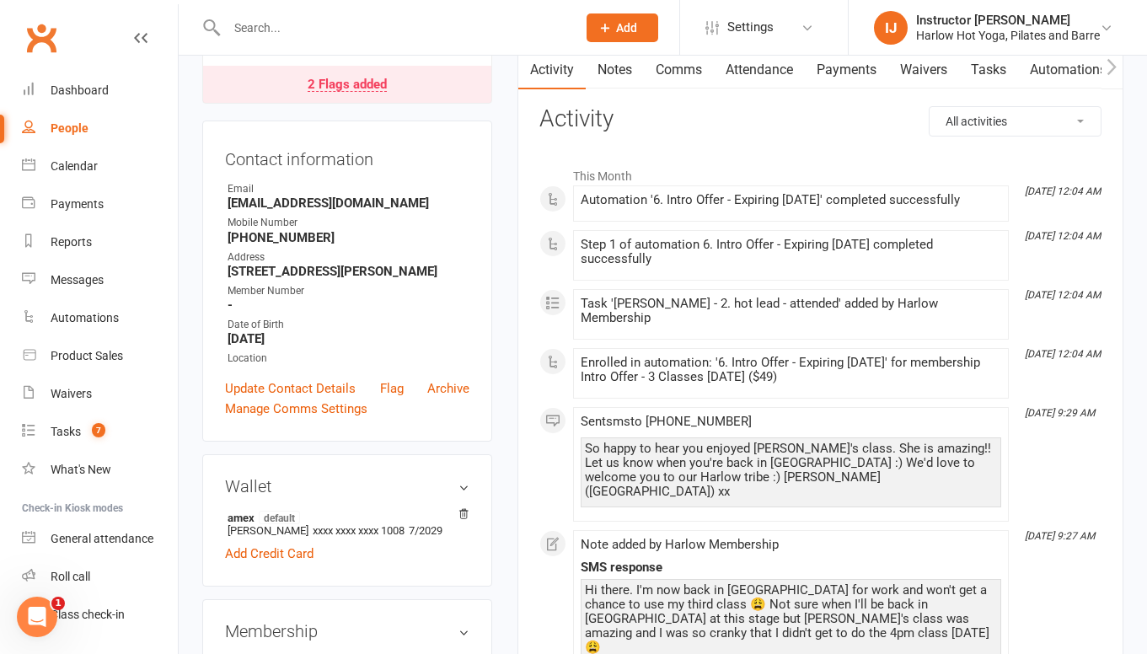
scroll to position [177, 0]
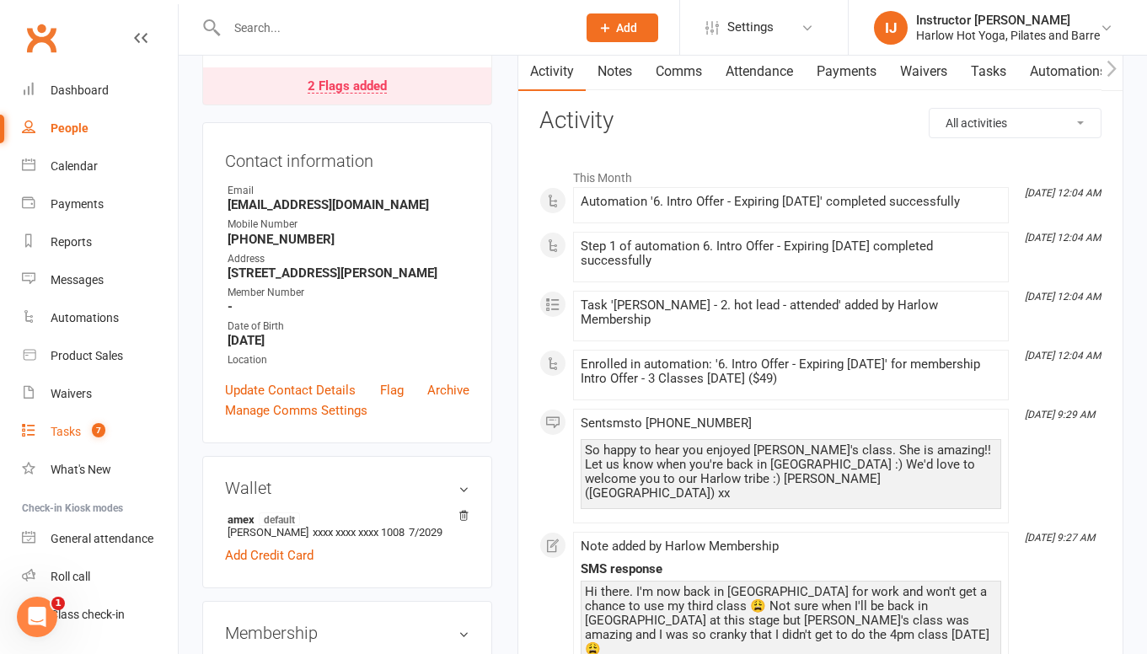
click at [73, 432] on div "Tasks" at bounding box center [66, 431] width 30 height 13
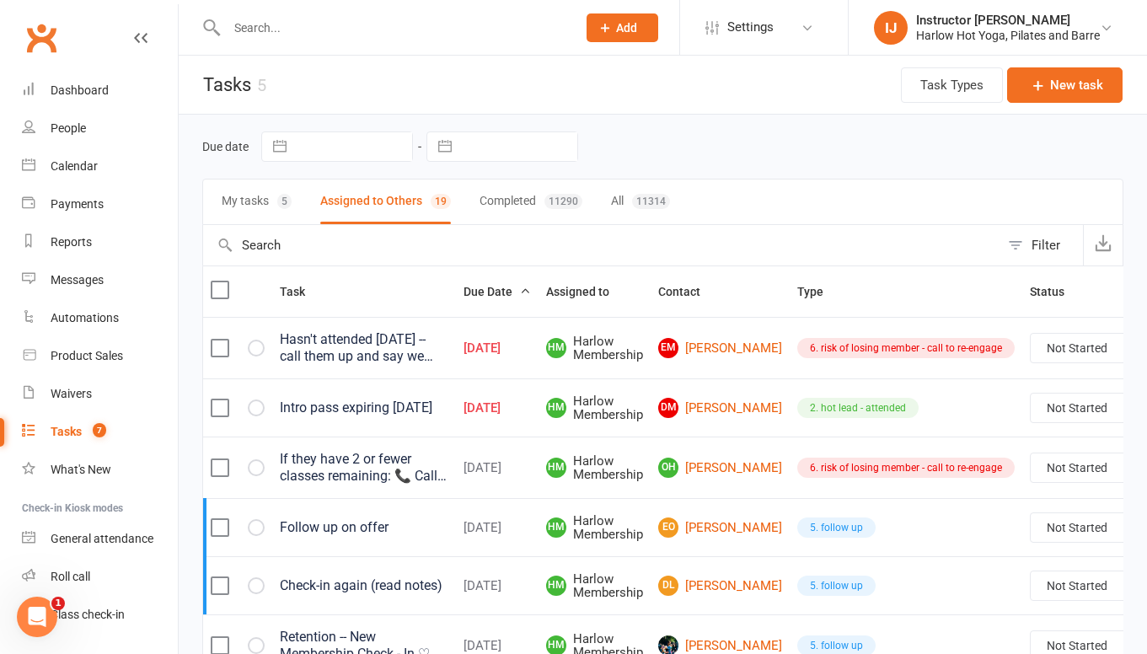
click at [275, 201] on button "My tasks 5" at bounding box center [257, 202] width 70 height 45
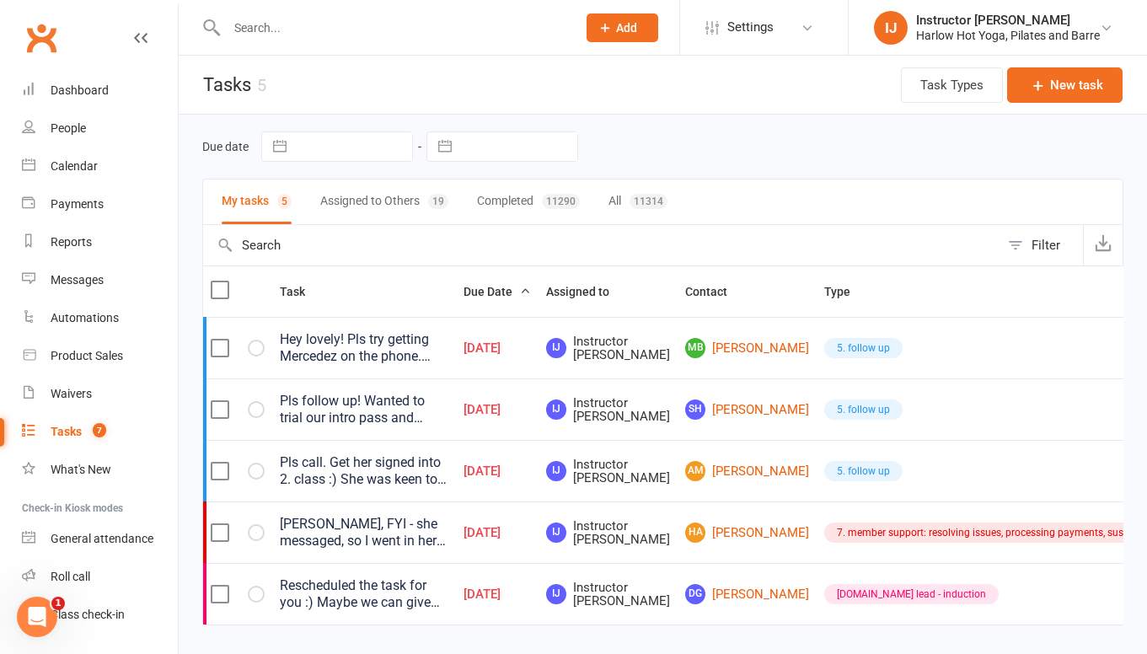
click at [357, 207] on button "Assigned to Others 19" at bounding box center [384, 202] width 128 height 45
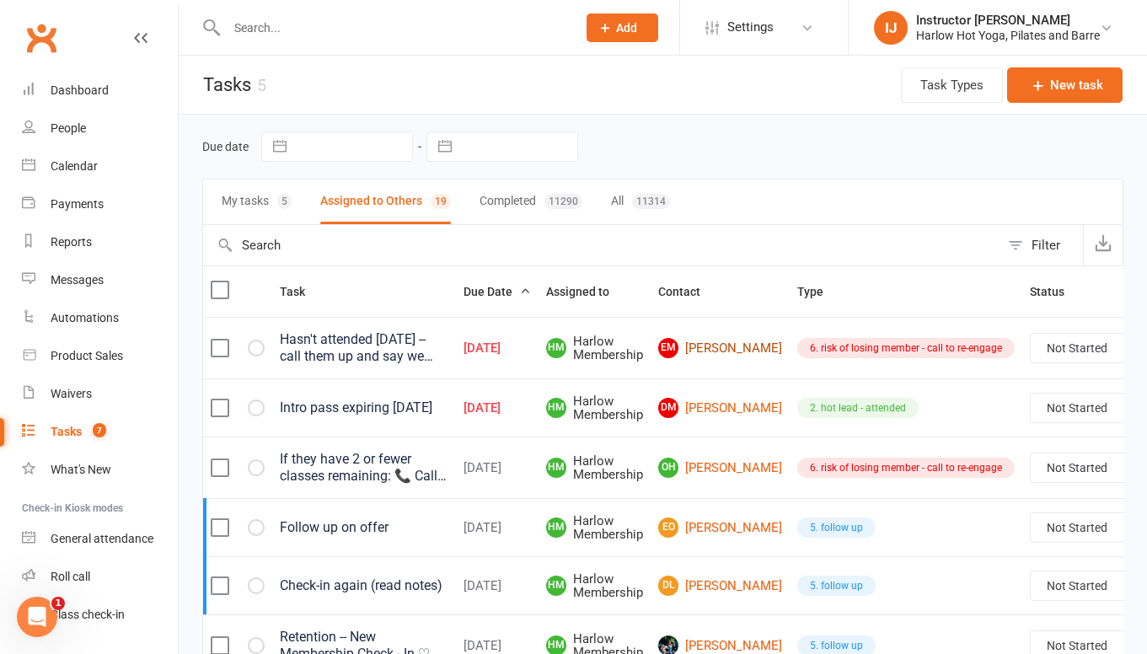
click at [697, 356] on link "EM Emily Millard" at bounding box center [720, 348] width 124 height 20
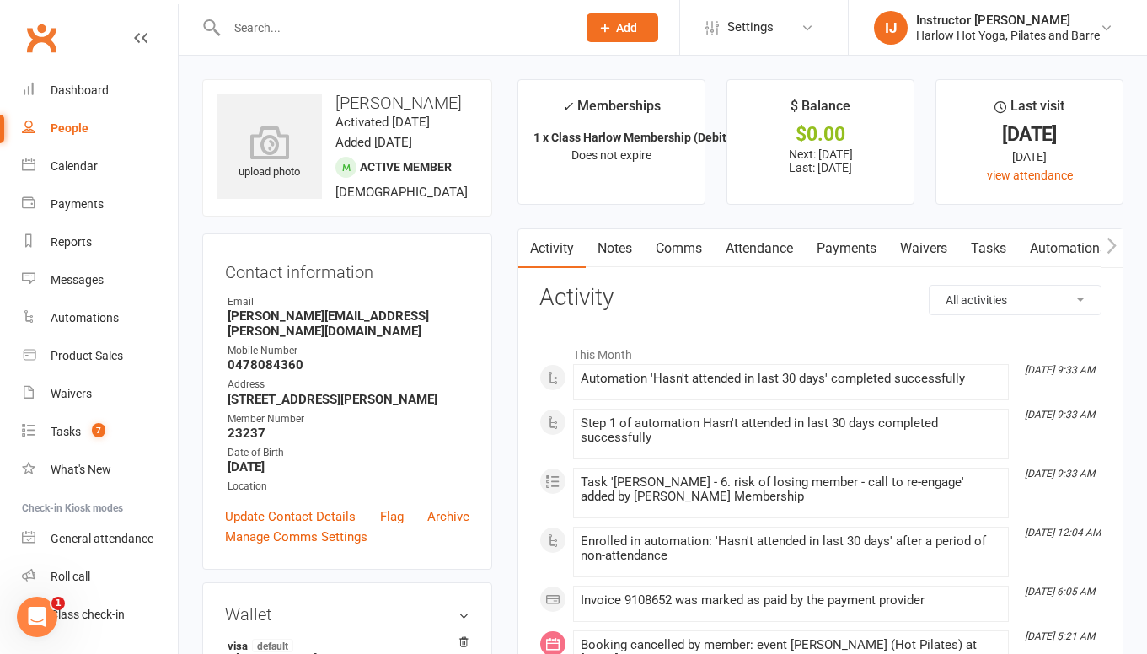
click at [610, 246] on link "Notes" at bounding box center [615, 248] width 58 height 39
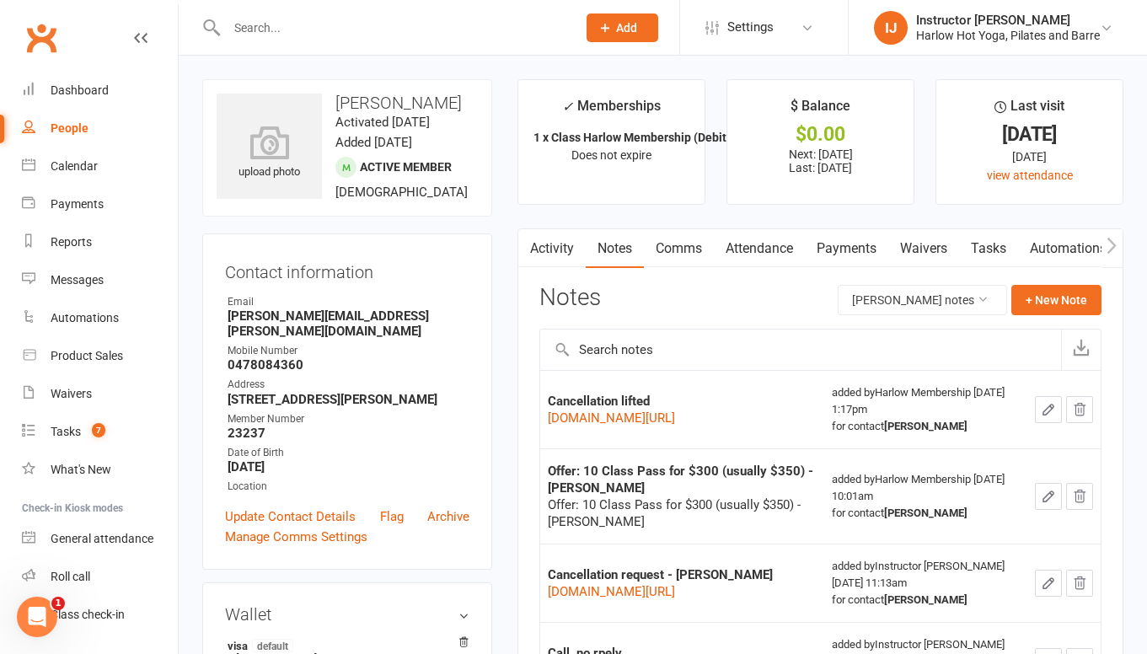
click at [700, 251] on link "Comms" at bounding box center [679, 248] width 70 height 39
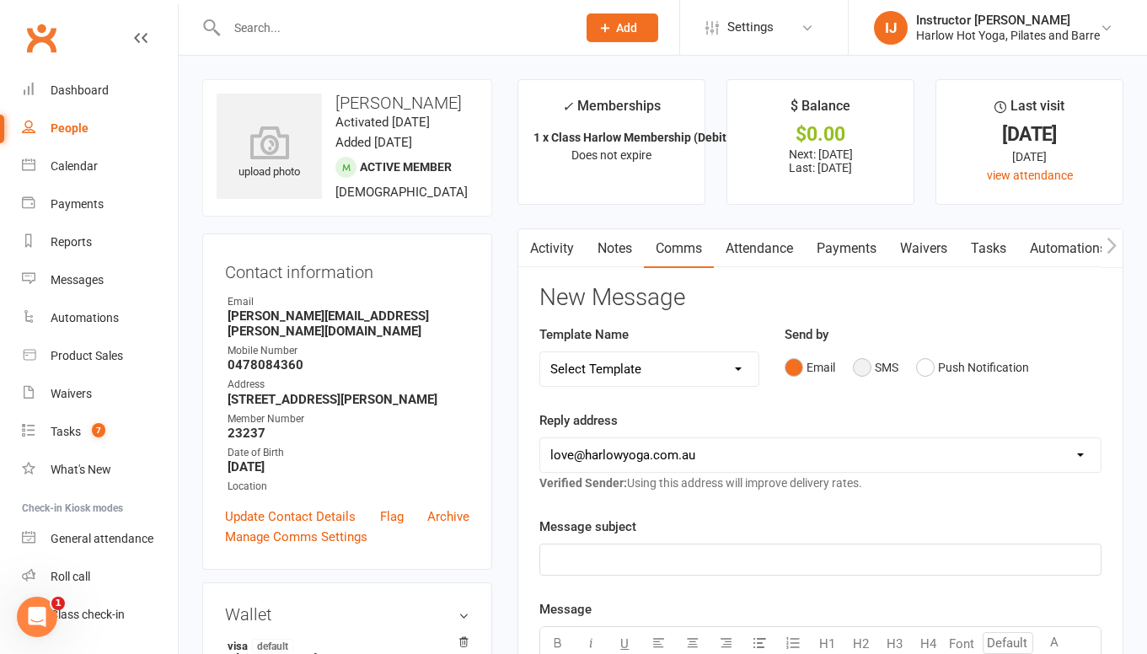
click at [863, 367] on button "SMS" at bounding box center [876, 367] width 46 height 32
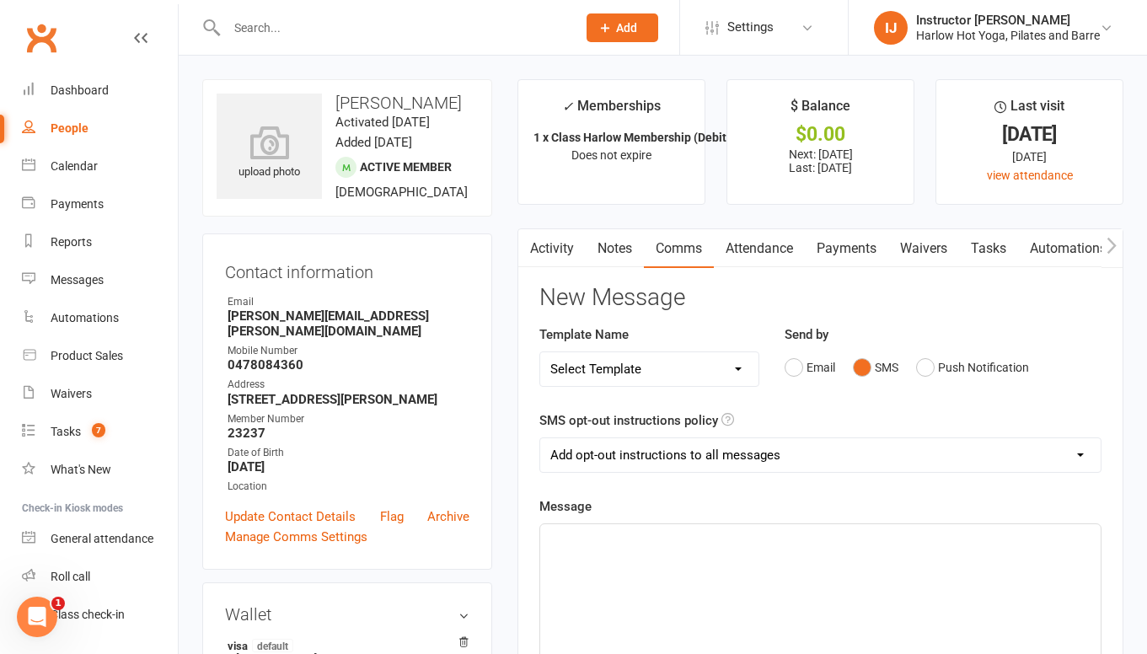
click at [652, 372] on select "Select Template [Email] Birthday Comp Pass [Push Notification] Booking Created …" at bounding box center [648, 369] width 217 height 34
select select "45"
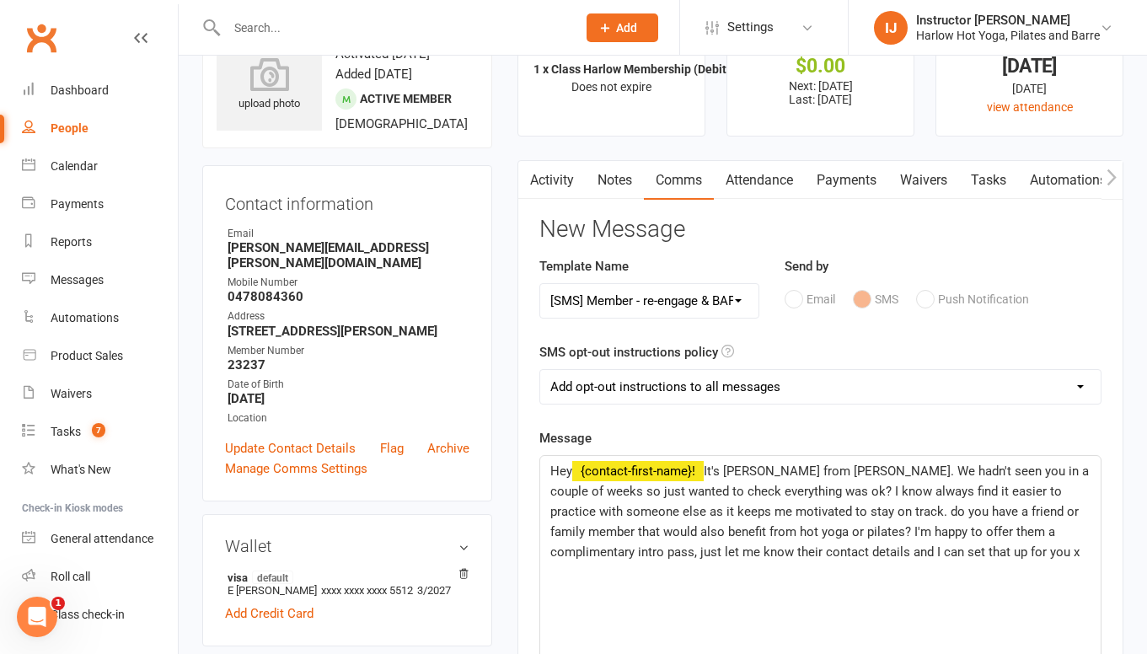
scroll to position [69, 0]
drag, startPoint x: 755, startPoint y: 468, endPoint x: 728, endPoint y: 466, distance: 27.0
click at [728, 466] on span "It's Lucy from Harlow. We hadn't seen you in a couple of weeks so just wanted t…" at bounding box center [821, 511] width 542 height 96
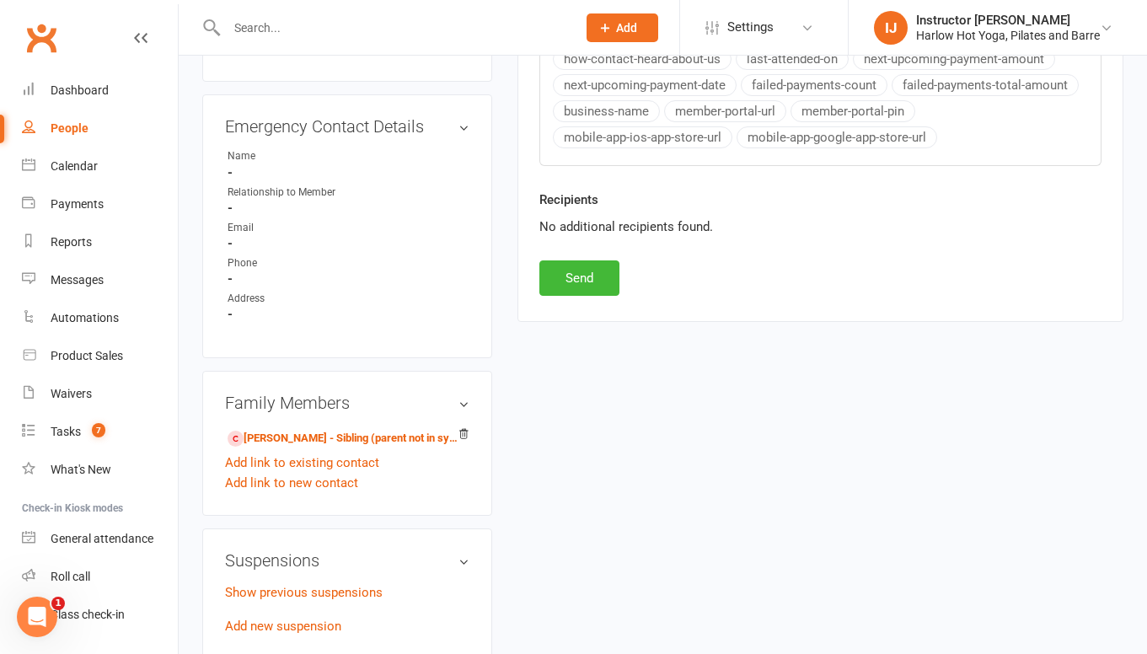
scroll to position [931, 0]
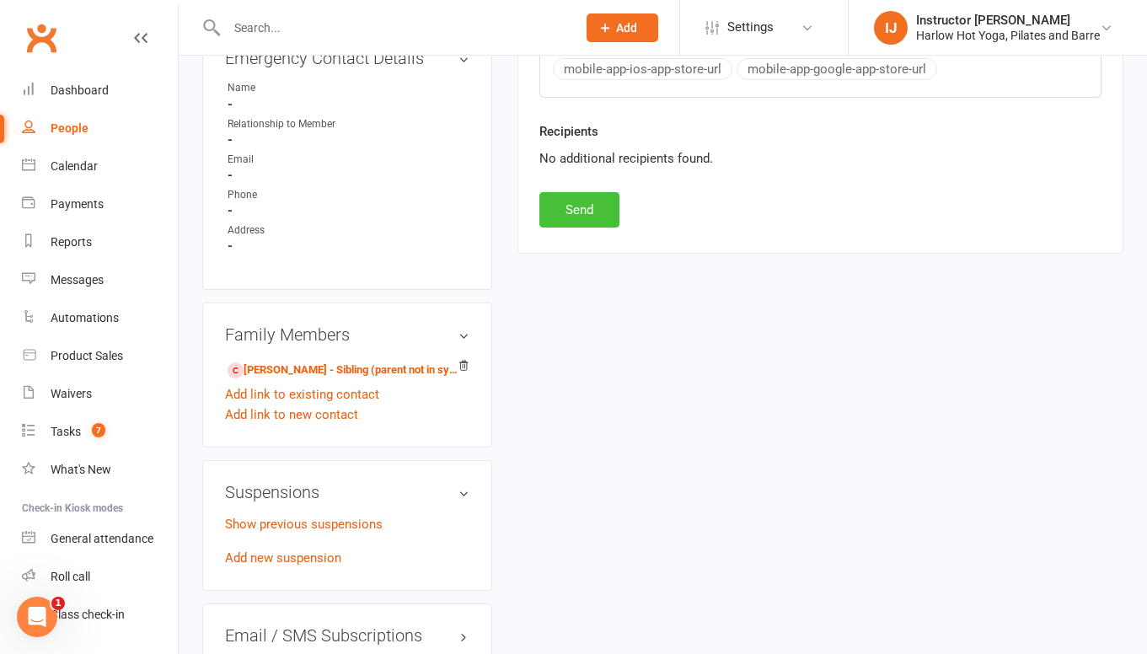
click at [573, 217] on button "Send" at bounding box center [579, 209] width 80 height 35
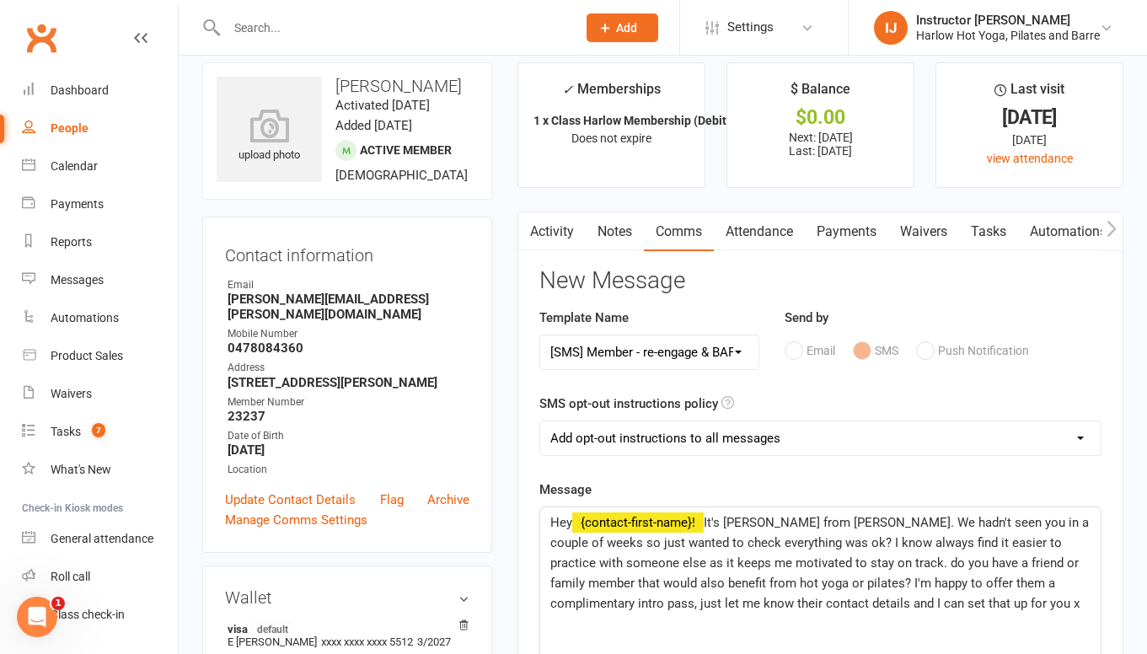
scroll to position [0, 0]
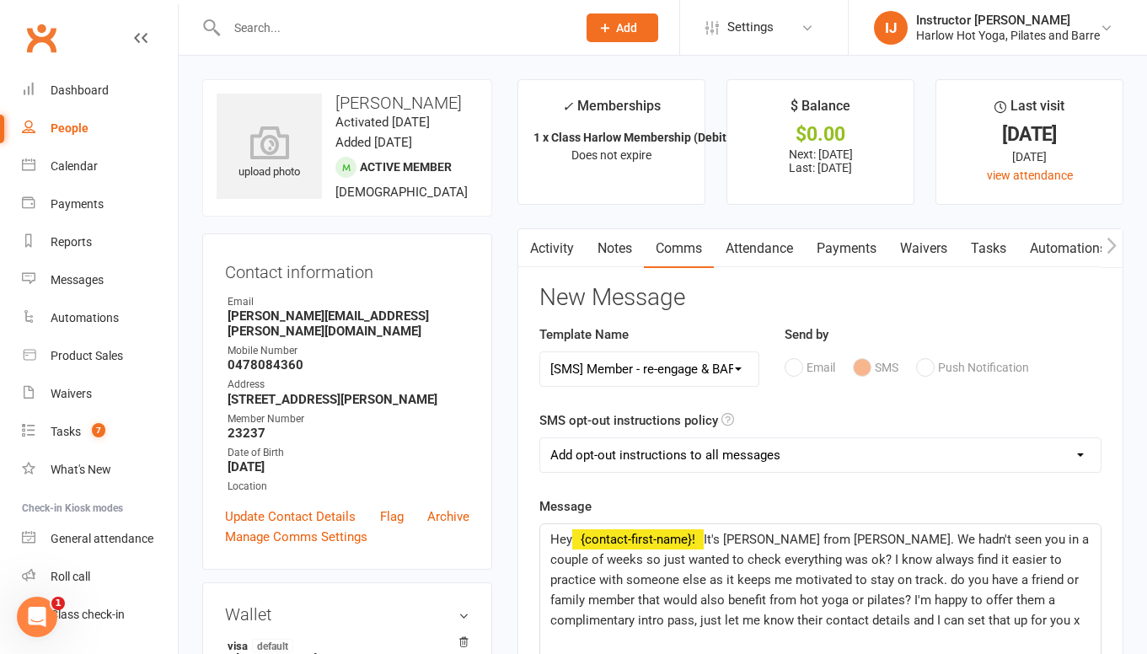
select select
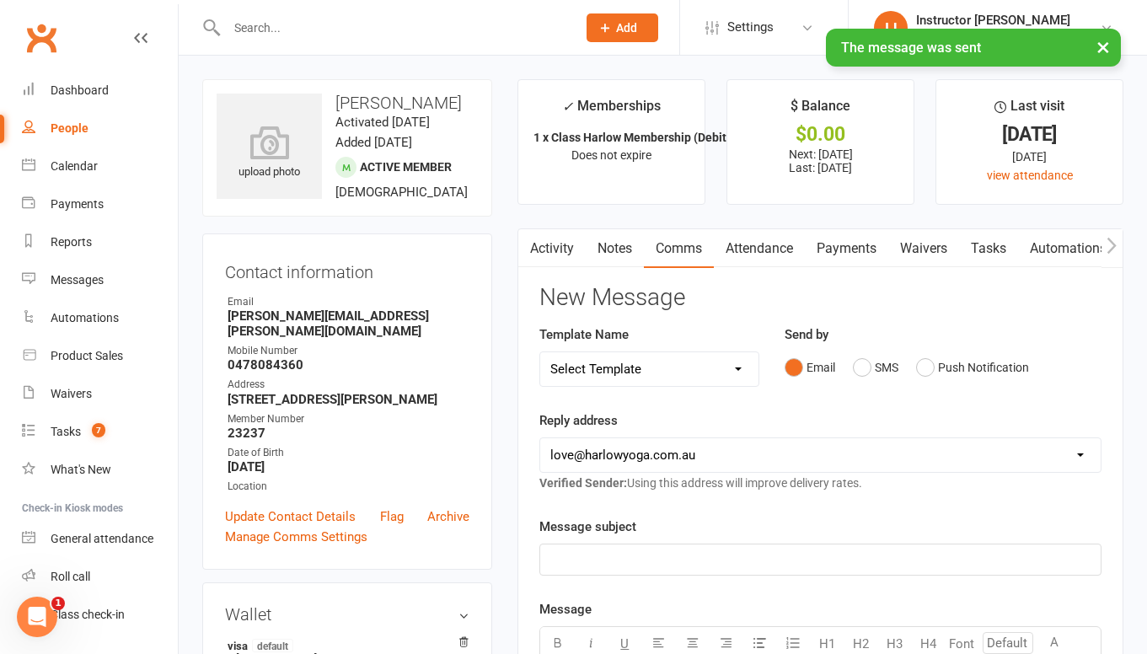
click at [610, 250] on link "Notes" at bounding box center [615, 248] width 58 height 39
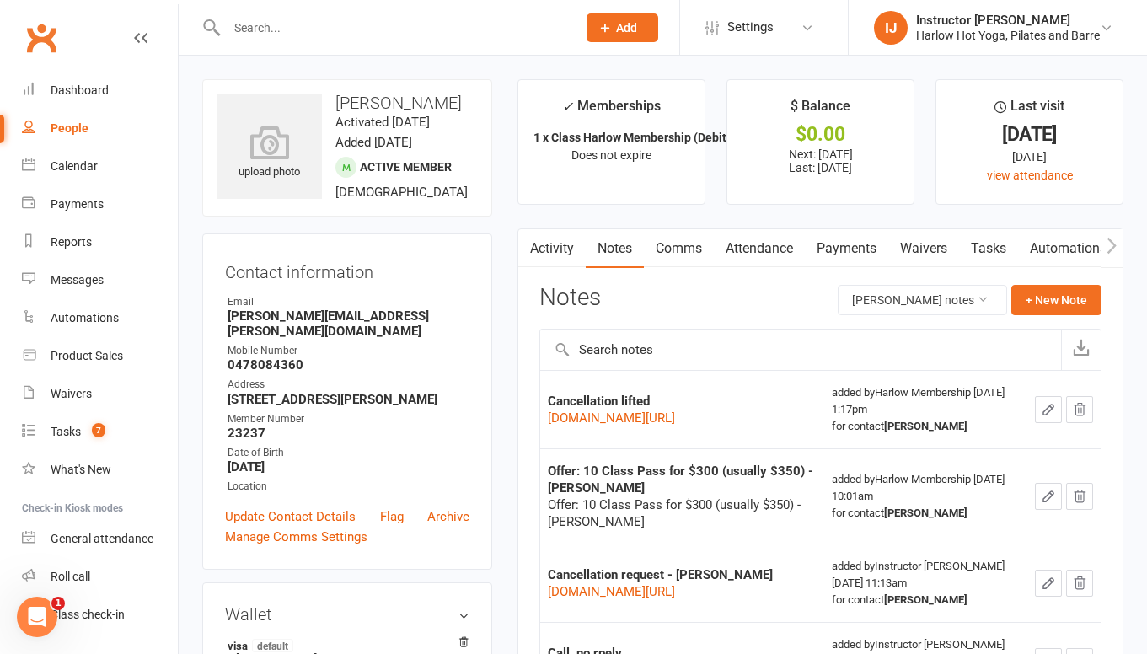
click at [686, 252] on link "Comms" at bounding box center [679, 248] width 70 height 39
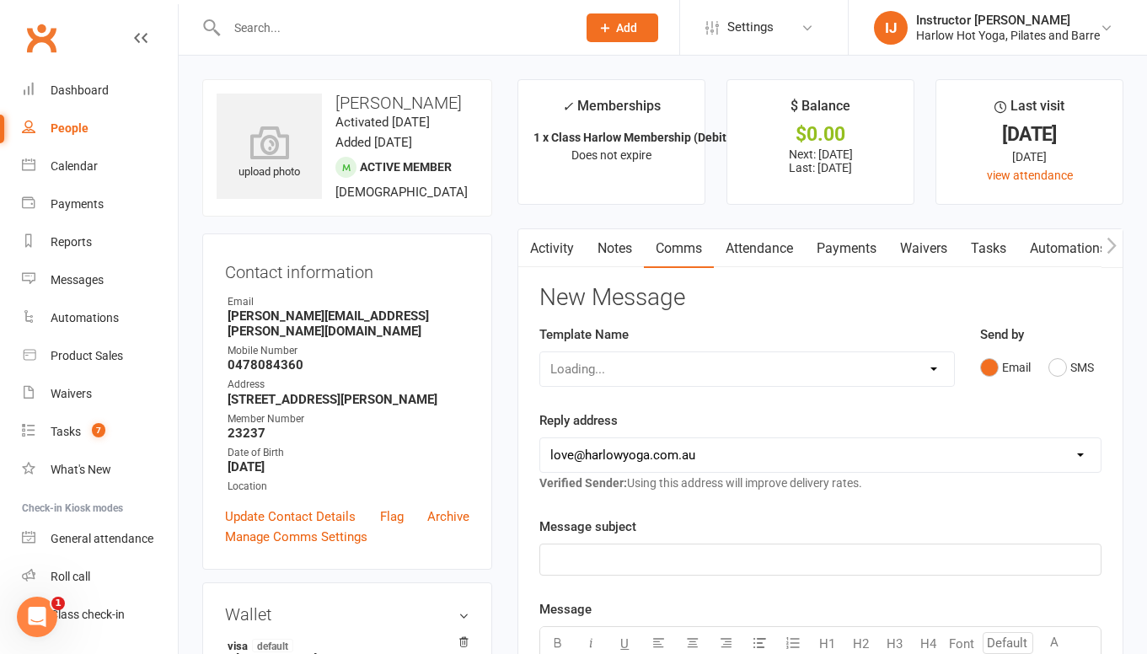
click at [609, 247] on link "Notes" at bounding box center [615, 248] width 58 height 39
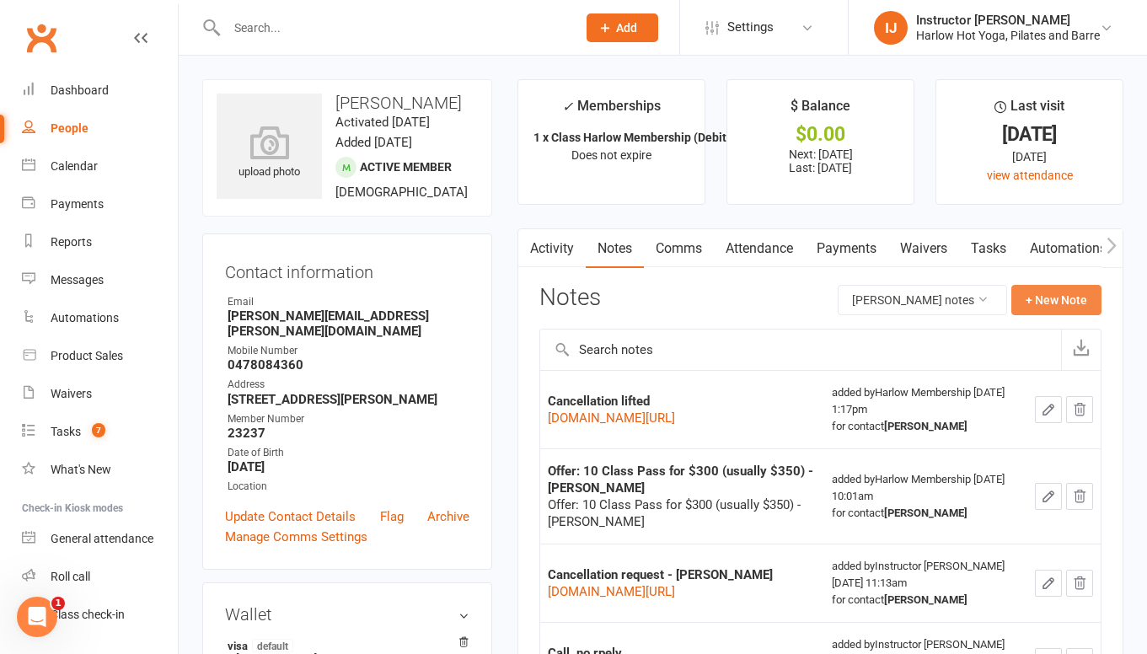
click at [1032, 301] on button "+ New Note" at bounding box center [1057, 300] width 90 height 30
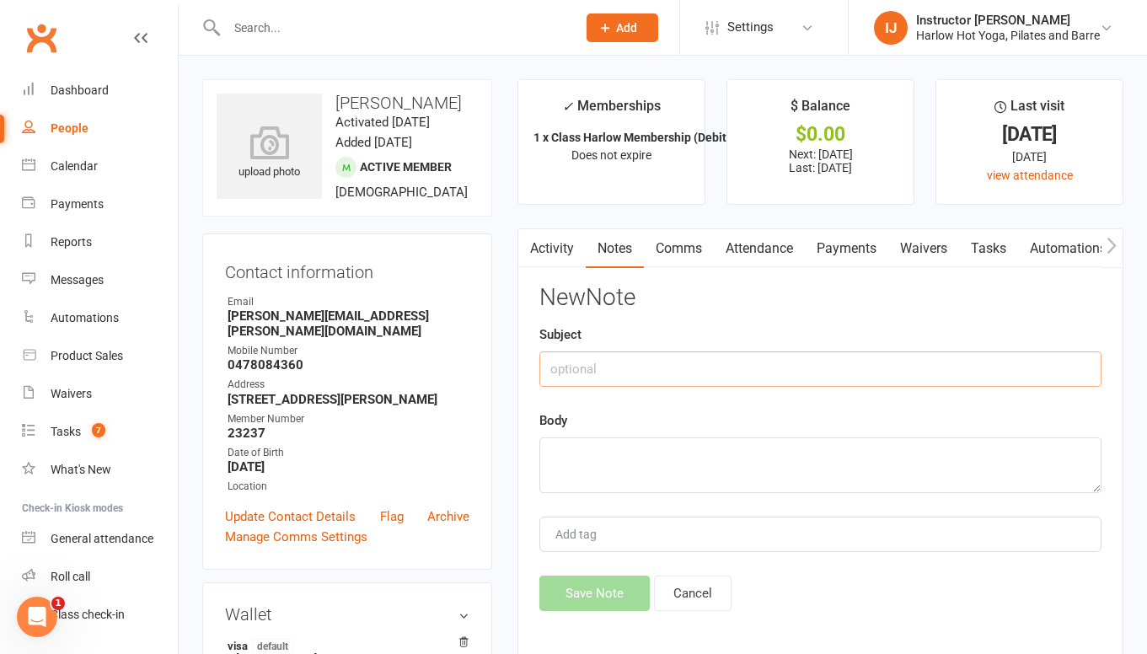
click at [791, 374] on input "text" at bounding box center [820, 368] width 562 height 35
type input "S"
type input "Called, sent sms"
click at [745, 464] on textarea at bounding box center [820, 465] width 562 height 56
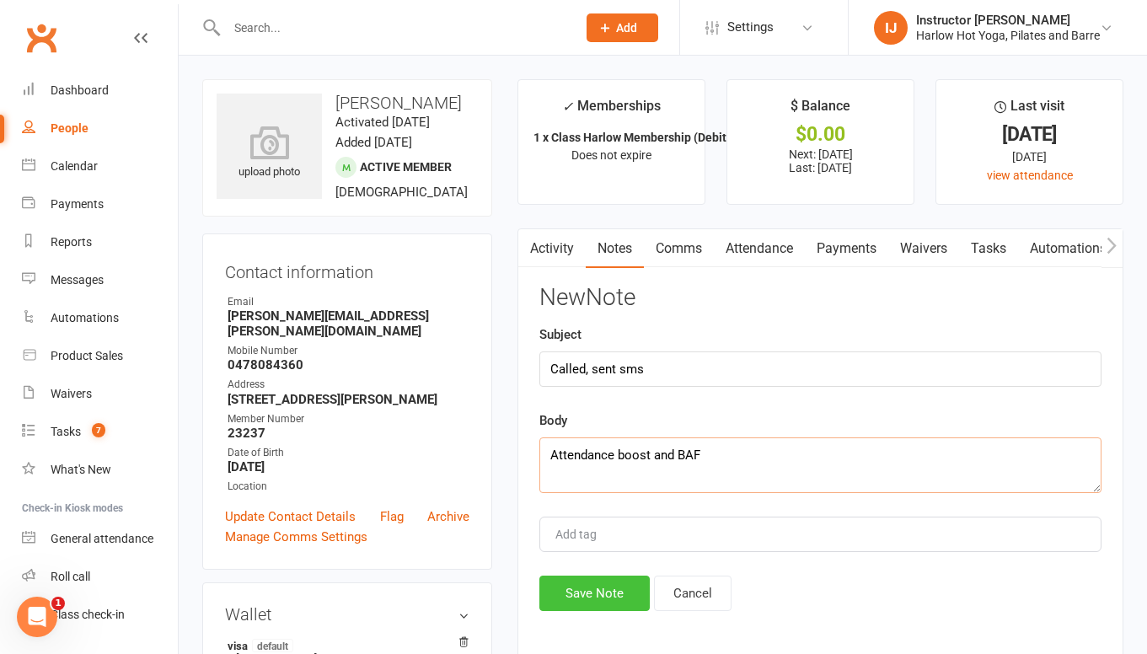
type textarea "Attendance boost and BAF"
click at [572, 588] on button "Save Note" at bounding box center [594, 593] width 110 height 35
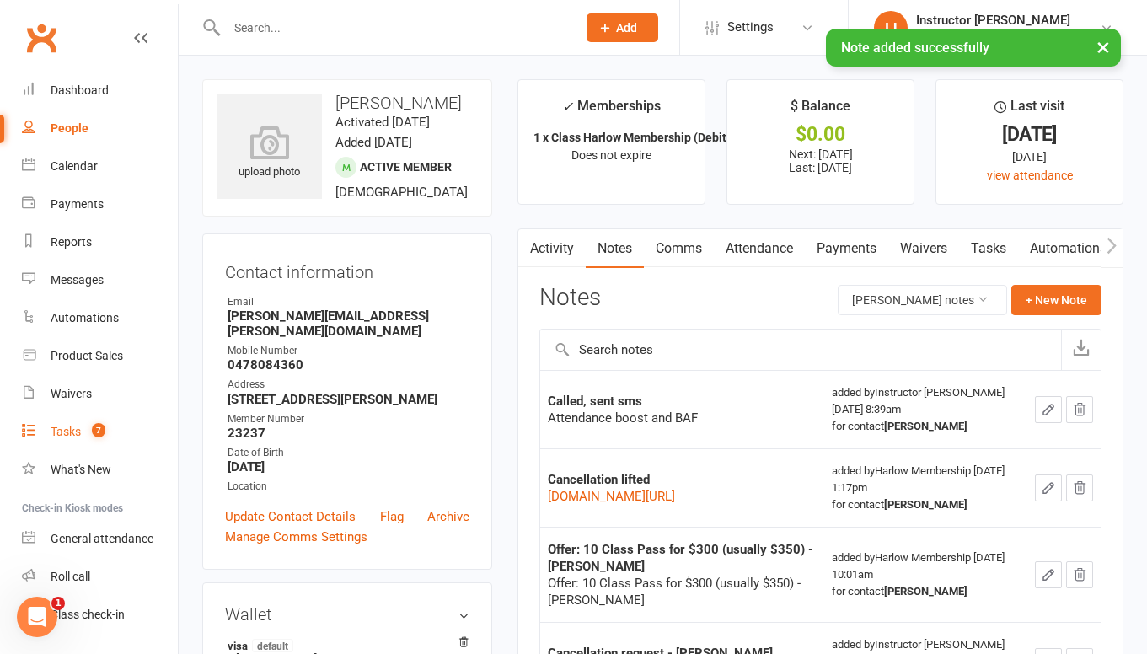
click at [54, 435] on div "Tasks" at bounding box center [66, 431] width 30 height 13
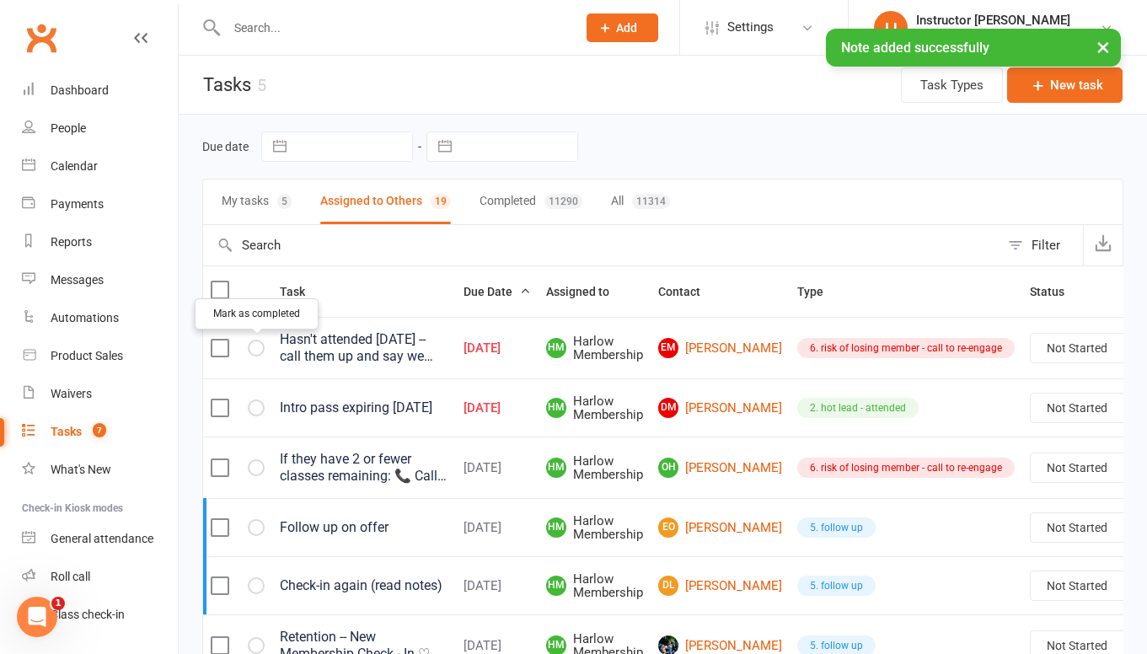
click at [0, 0] on icon "button" at bounding box center [0, 0] width 0 height 0
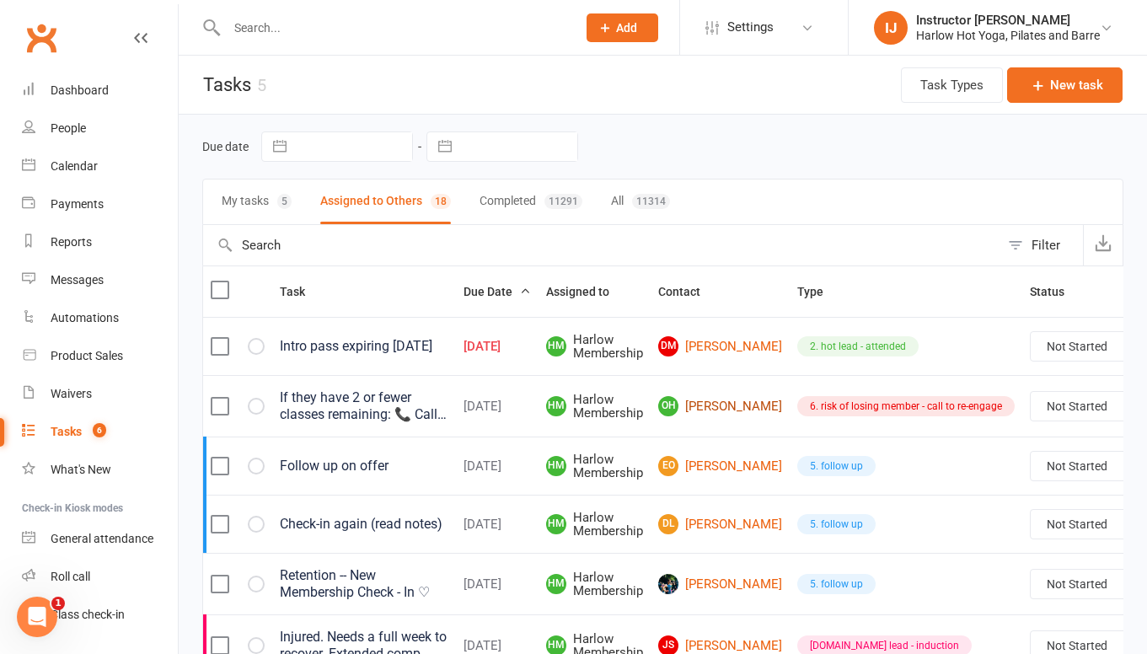
click at [715, 416] on link "OH Olivia Haua" at bounding box center [720, 406] width 124 height 20
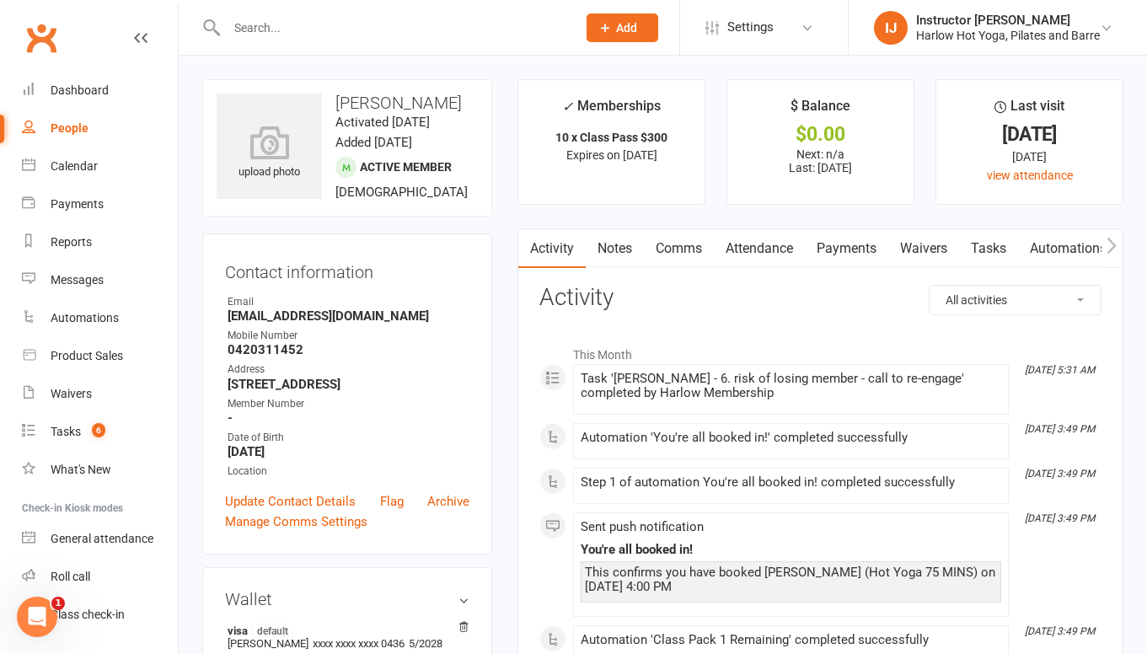
click at [621, 246] on link "Notes" at bounding box center [615, 248] width 58 height 39
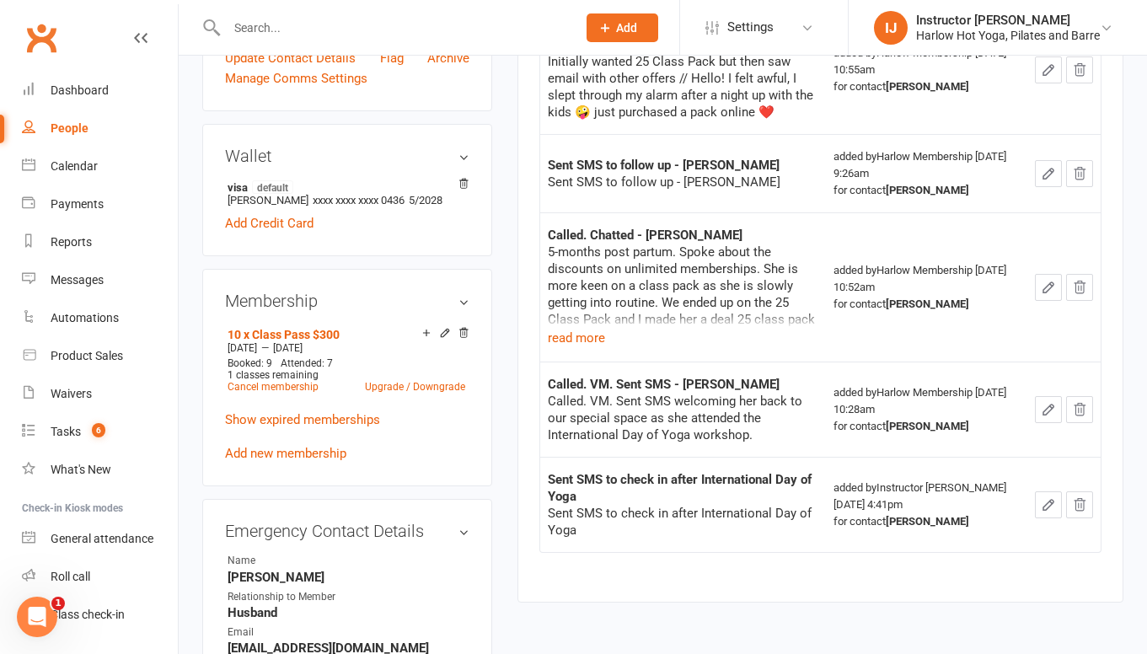
scroll to position [442, 0]
click at [467, 303] on h3 "Membership" at bounding box center [347, 302] width 244 height 19
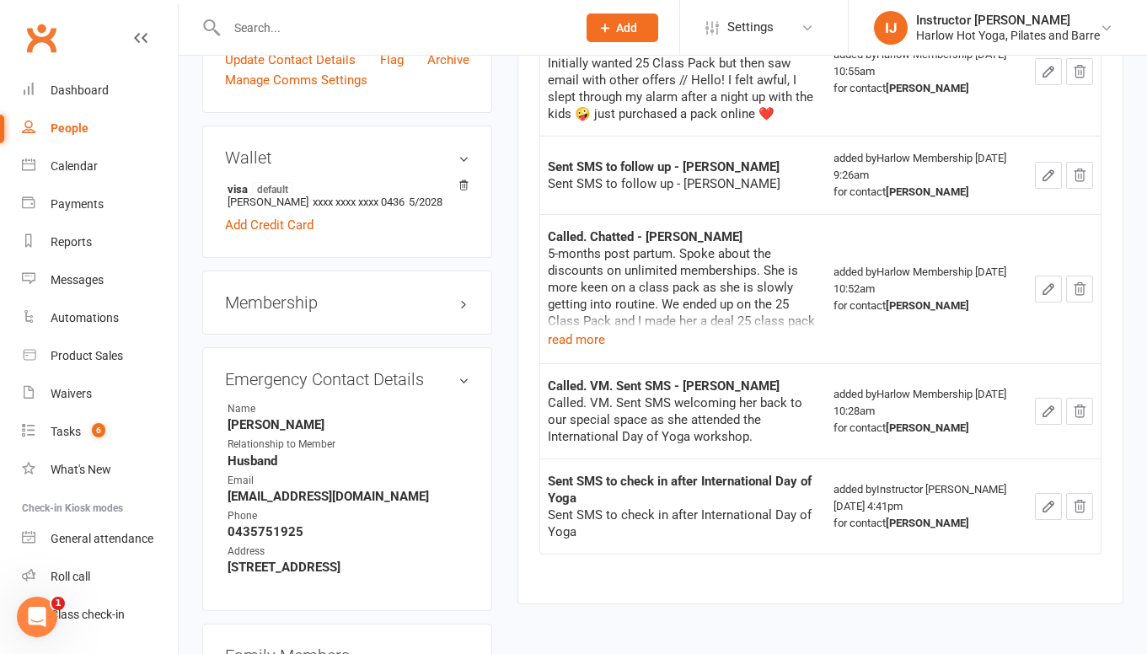
click at [467, 303] on h3 "Membership" at bounding box center [347, 302] width 244 height 19
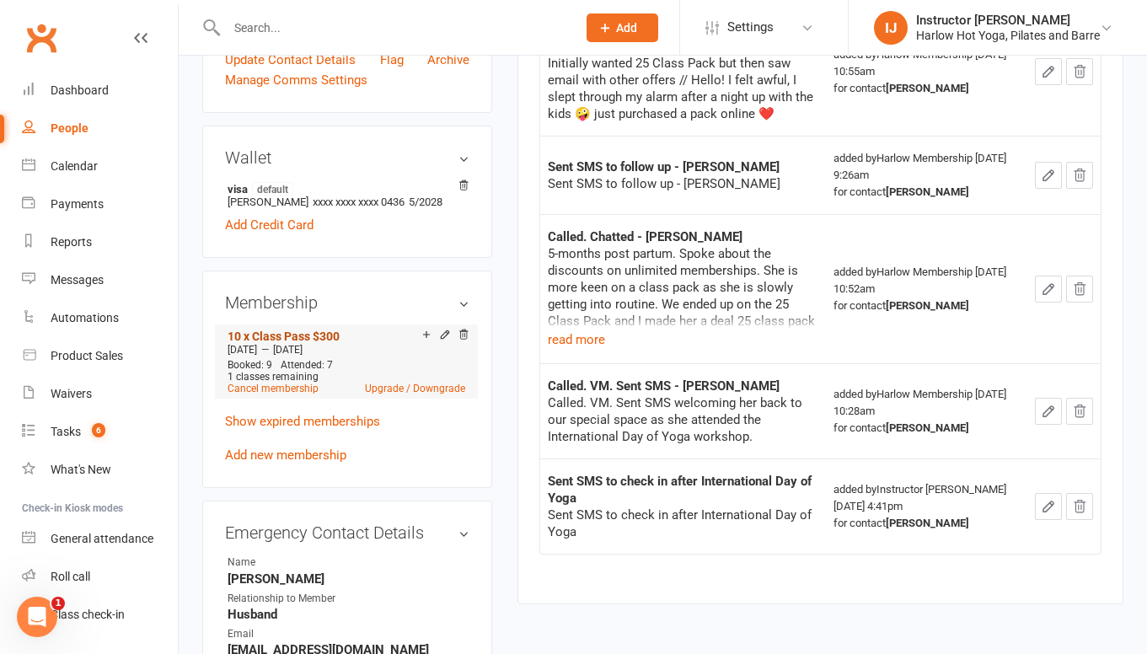
click at [310, 335] on link "10 x Class Pass $300" at bounding box center [284, 336] width 112 height 13
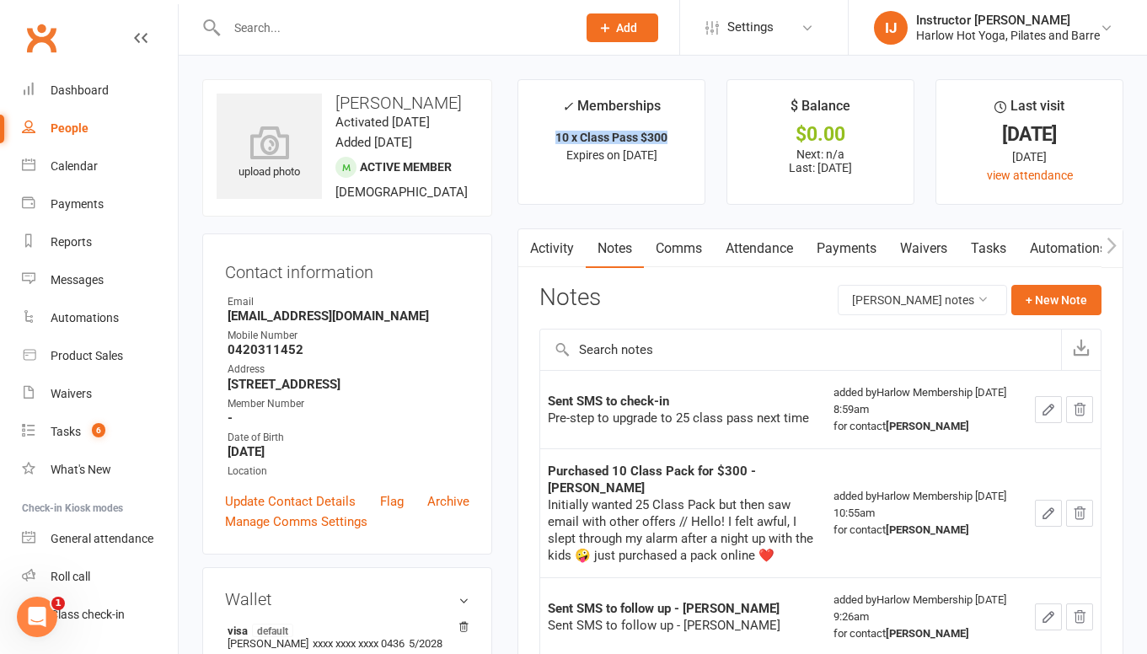
drag, startPoint x: 555, startPoint y: 137, endPoint x: 668, endPoint y: 129, distance: 112.4
click at [668, 131] on strong "10 x Class Pass $300" at bounding box center [611, 137] width 112 height 13
click at [1045, 298] on button "+ New Note" at bounding box center [1057, 300] width 90 height 30
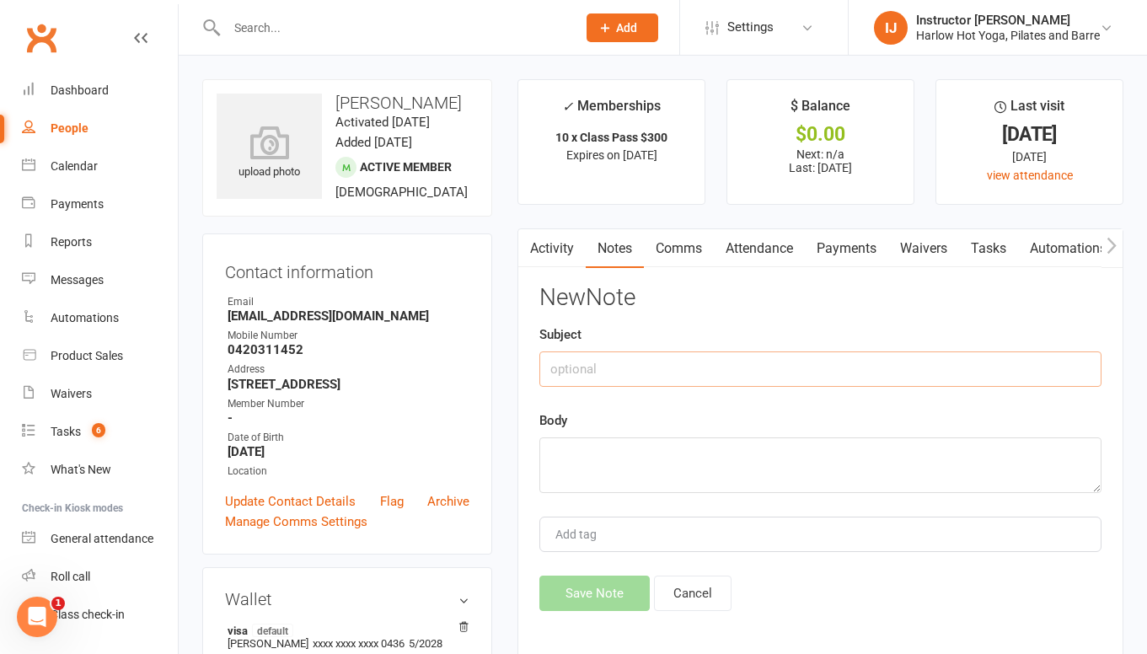
click at [713, 362] on input "text" at bounding box center [820, 368] width 562 height 35
type input "Called, chatted"
click at [646, 449] on textarea at bounding box center [820, 465] width 562 height 56
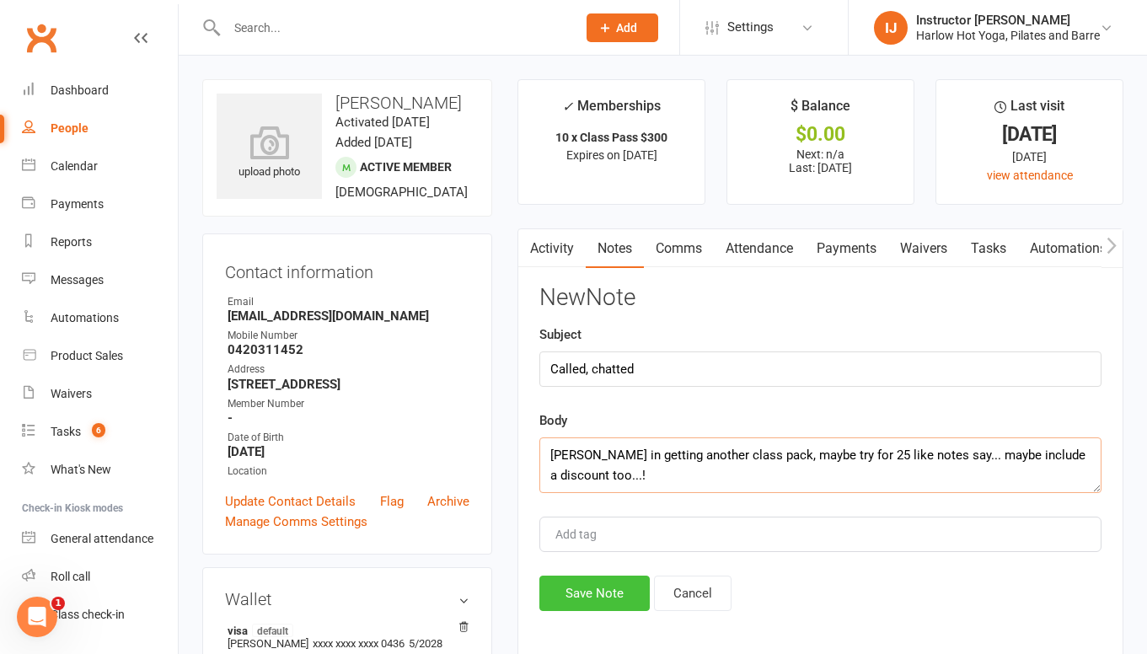
type textarea "Keen in getting another class pack, maybe try for 25 like notes say... maybe in…"
click at [570, 596] on button "Save Note" at bounding box center [594, 593] width 110 height 35
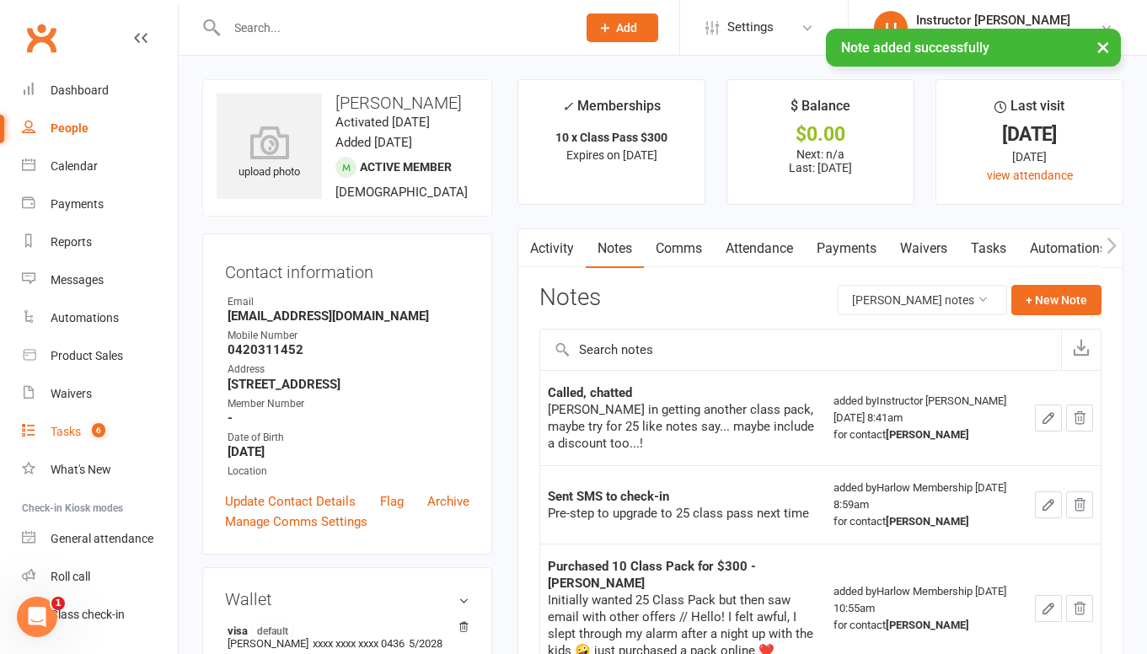
click at [68, 431] on div "Tasks" at bounding box center [66, 431] width 30 height 13
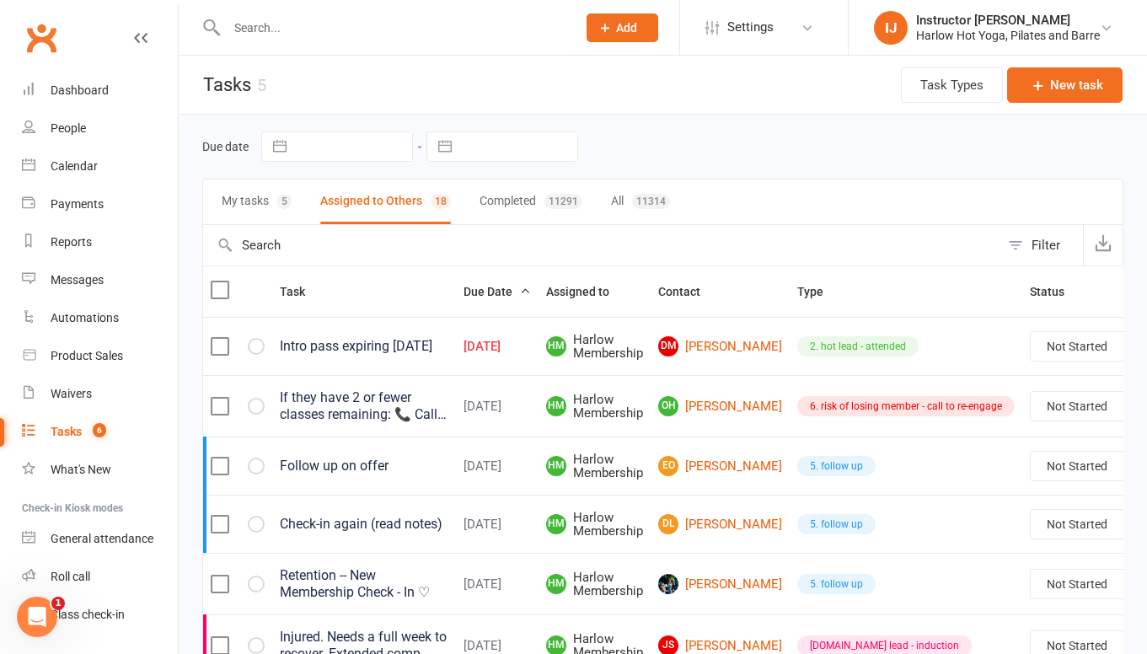
click at [352, 415] on div "If they have 2 or fewer classes remaining: 📞 Call (follow up with text or email…" at bounding box center [364, 406] width 169 height 34
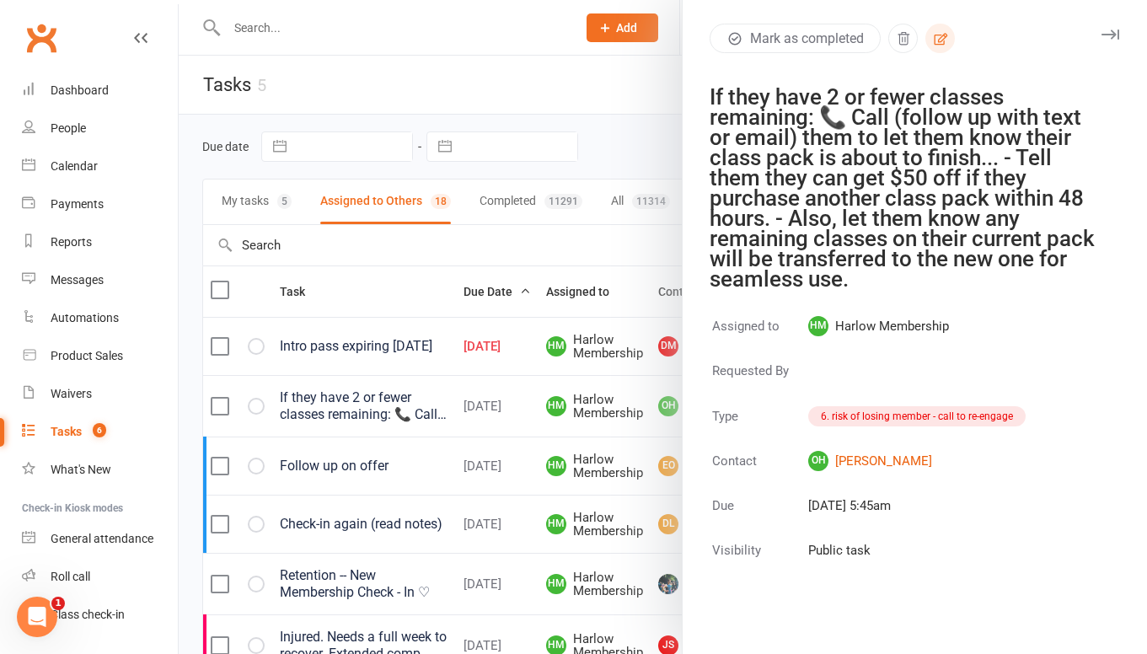
click at [951, 36] on button "button" at bounding box center [941, 39] width 30 height 30
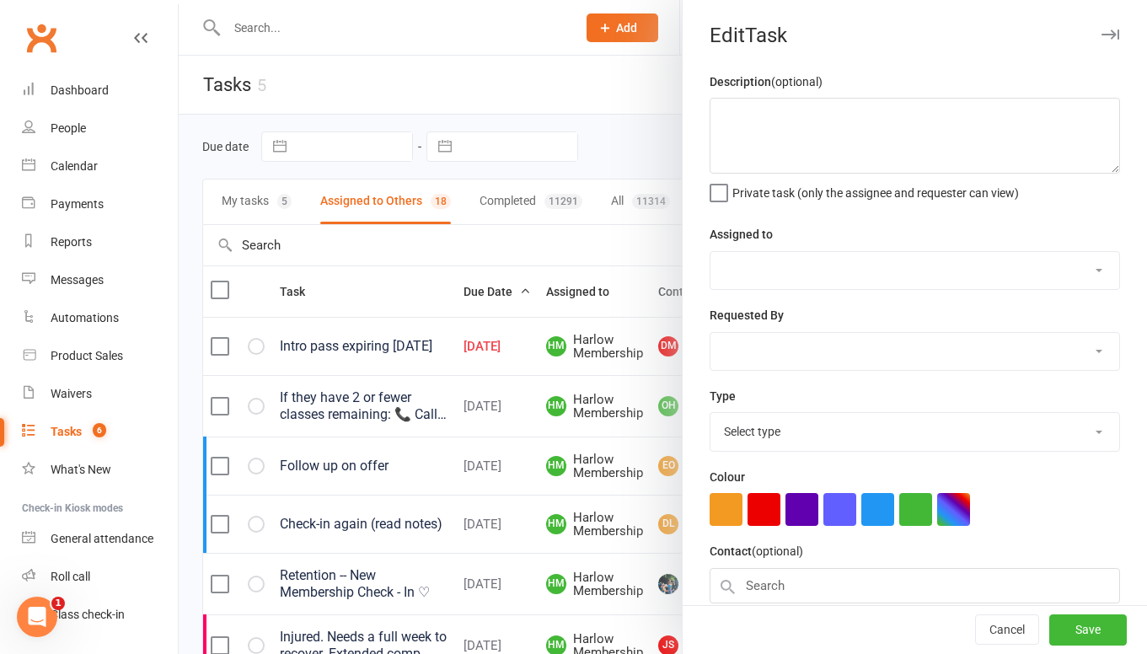
type textarea "If they have 2 or fewer classes remaining: 📞 Call (follow up with text or email…"
select select "47368"
type input "13 Oct 2025"
type input "5:45am"
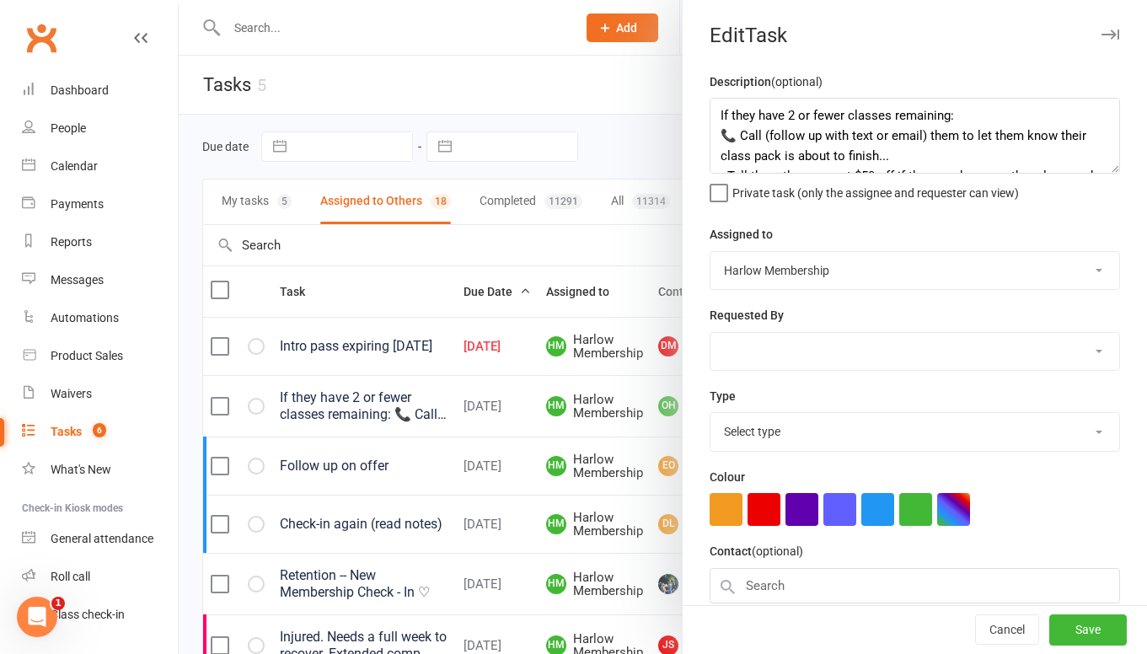
select select "27452"
click at [723, 111] on textarea "If they have 2 or fewer classes remaining: 📞 Call (follow up with text or email…" at bounding box center [915, 136] width 411 height 76
drag, startPoint x: 802, startPoint y: 115, endPoint x: 1044, endPoint y: 115, distance: 242.8
click at [1044, 115] on textarea "Check notes --If they have 2 or fewer classes remaining: 📞 Call (follow up with…" at bounding box center [915, 136] width 411 height 76
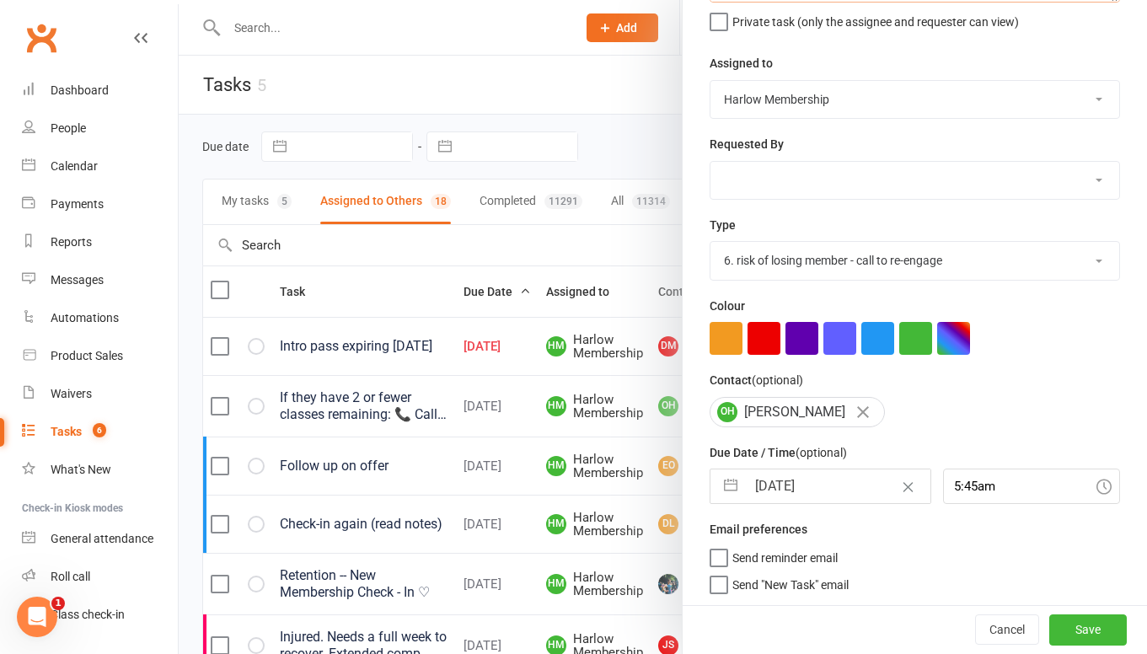
scroll to position [177, 0]
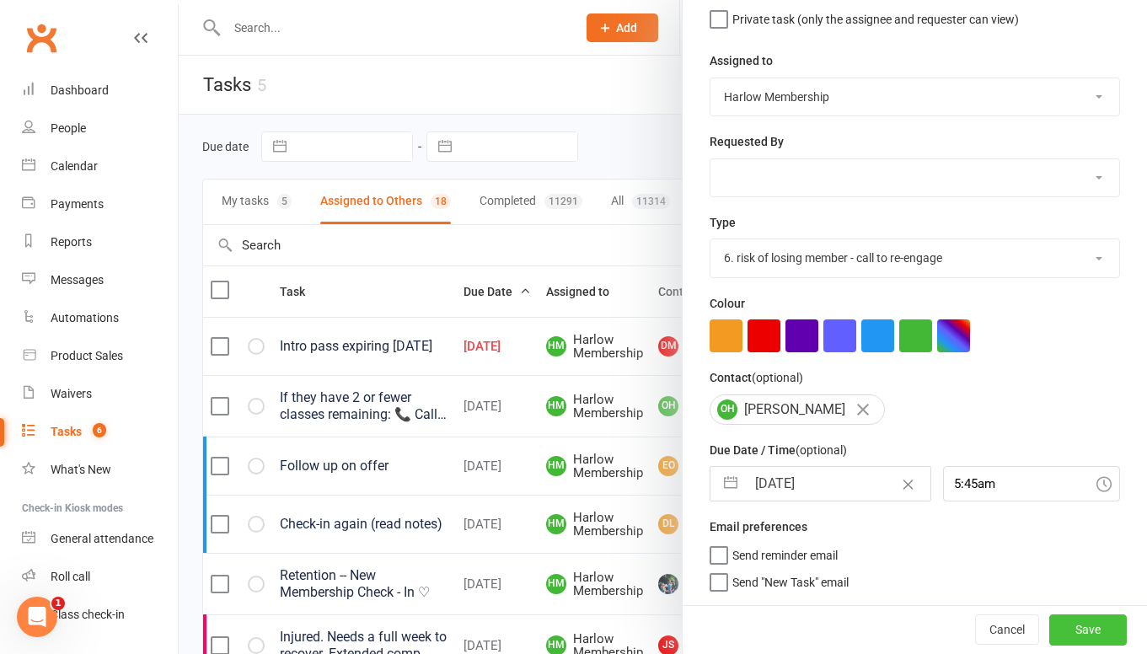
type textarea "Check notes -- Try for another class pack 📞 Call (follow up with text or email)…"
click at [1083, 635] on button "Save" at bounding box center [1088, 629] width 78 height 30
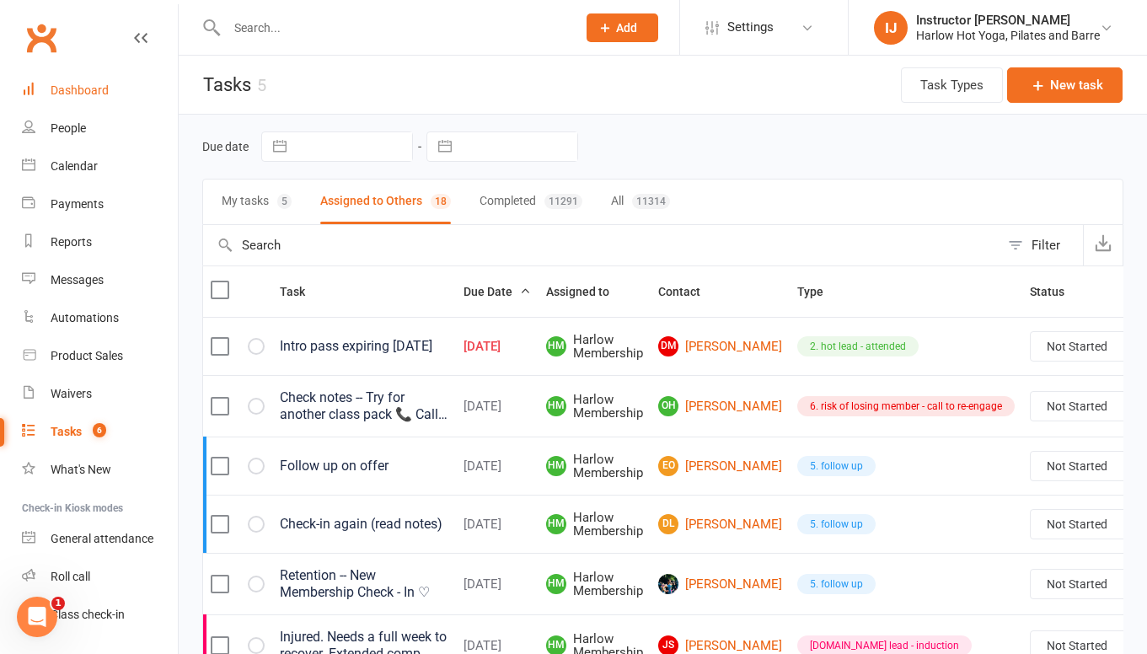
click at [81, 88] on div "Dashboard" at bounding box center [80, 89] width 58 height 13
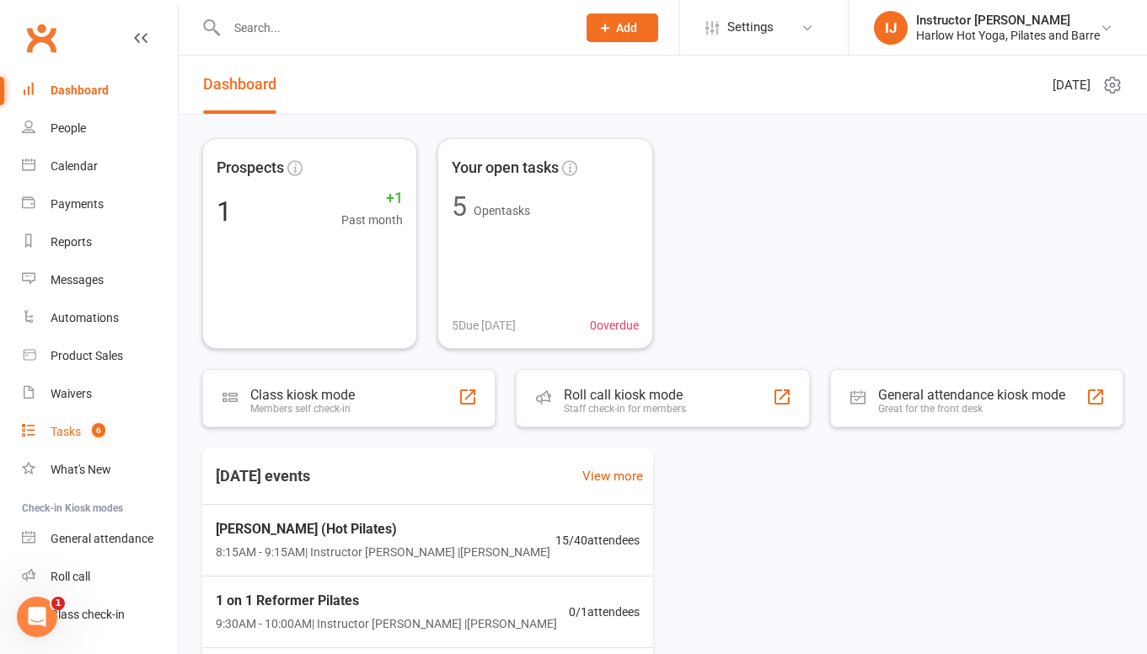
click at [70, 440] on link "Tasks 6" at bounding box center [100, 432] width 156 height 38
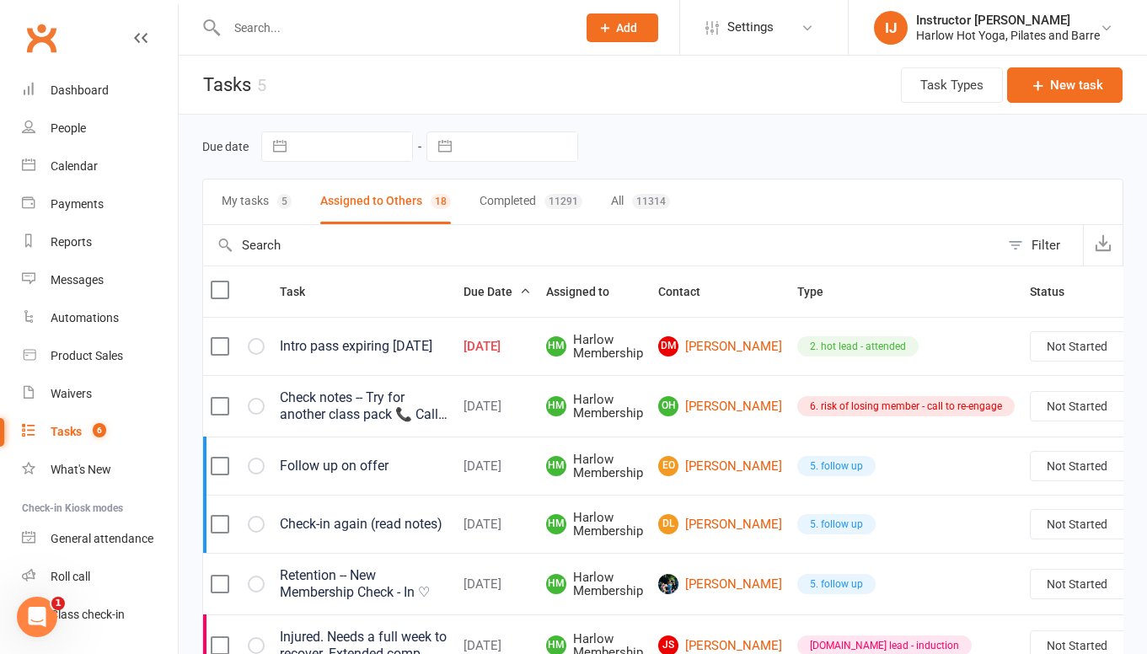
click at [297, 201] on div "My tasks 5 Assigned to Others 18 Completed 11291 All 11314" at bounding box center [662, 202] width 921 height 46
click at [287, 207] on div "5" at bounding box center [284, 201] width 14 height 15
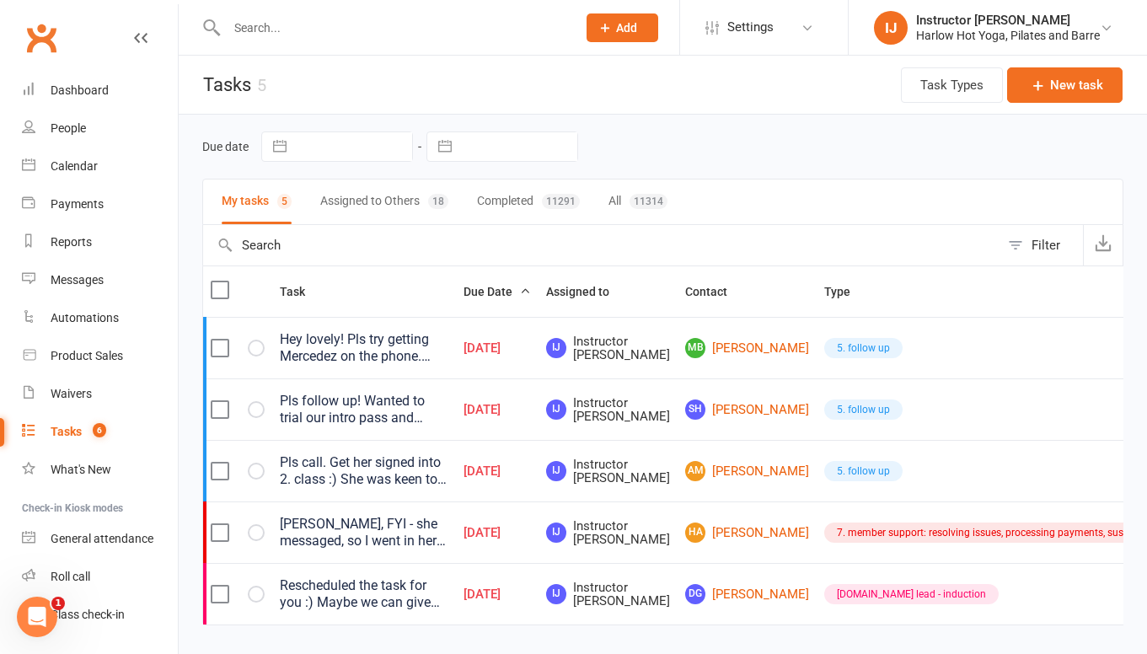
click at [380, 356] on div "Hey lovely! Pls try getting Mercedez on the phone. Does she want to come back? …" at bounding box center [364, 348] width 169 height 34
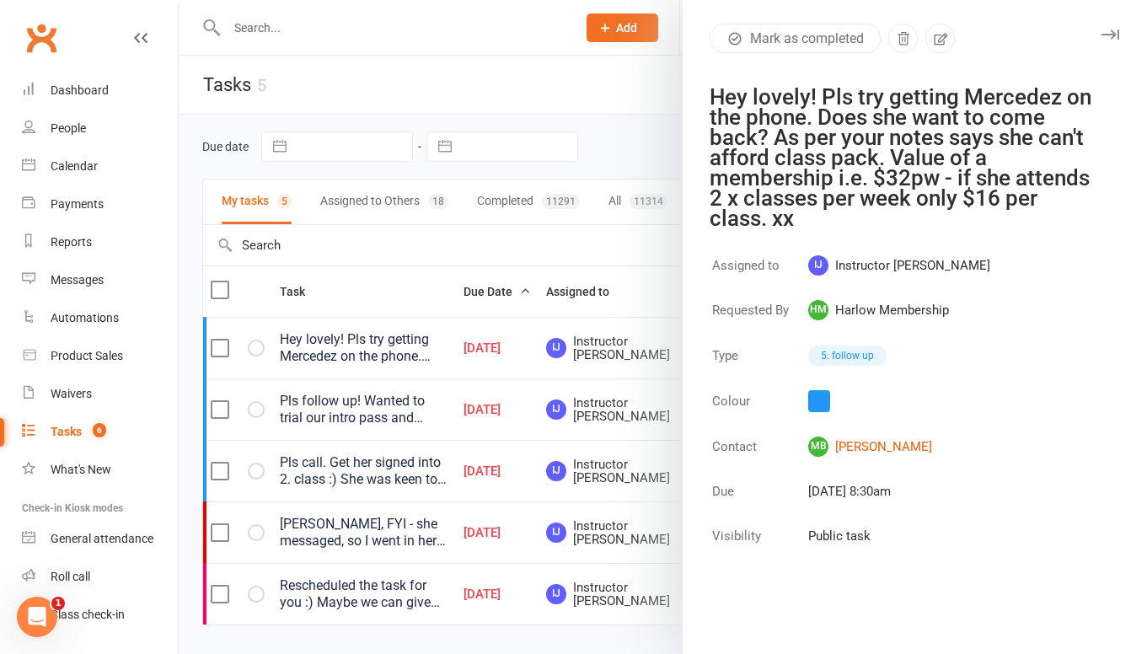
click at [1108, 32] on icon "button" at bounding box center [1111, 35] width 18 height 10
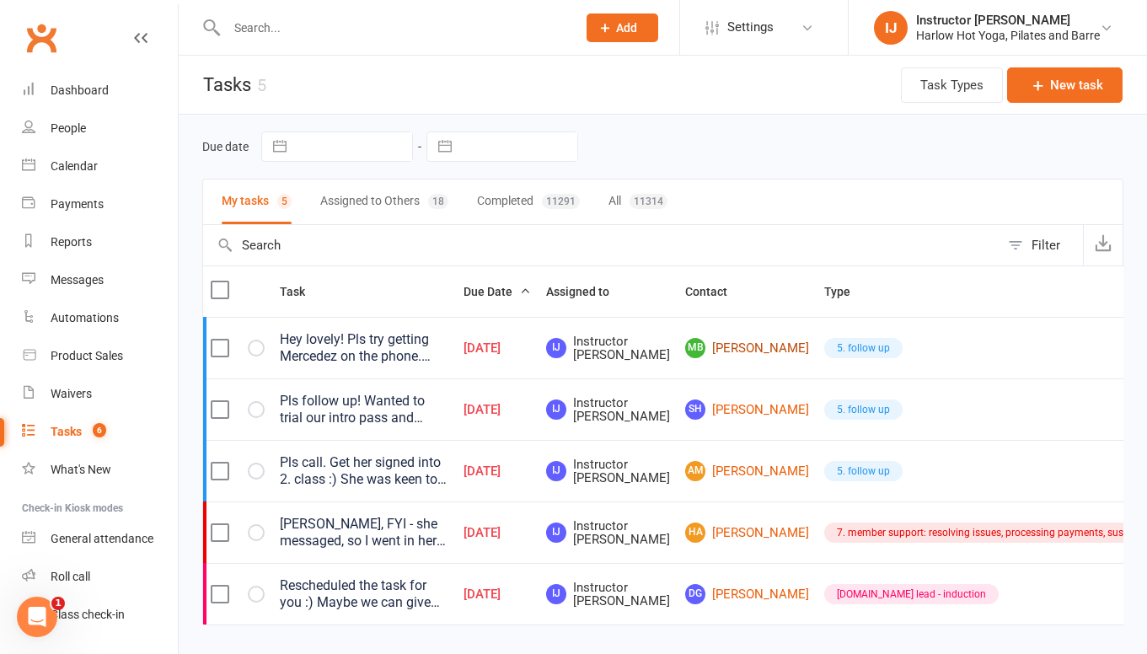
click at [700, 346] on link "MB Mercedez Braaksma" at bounding box center [747, 348] width 124 height 20
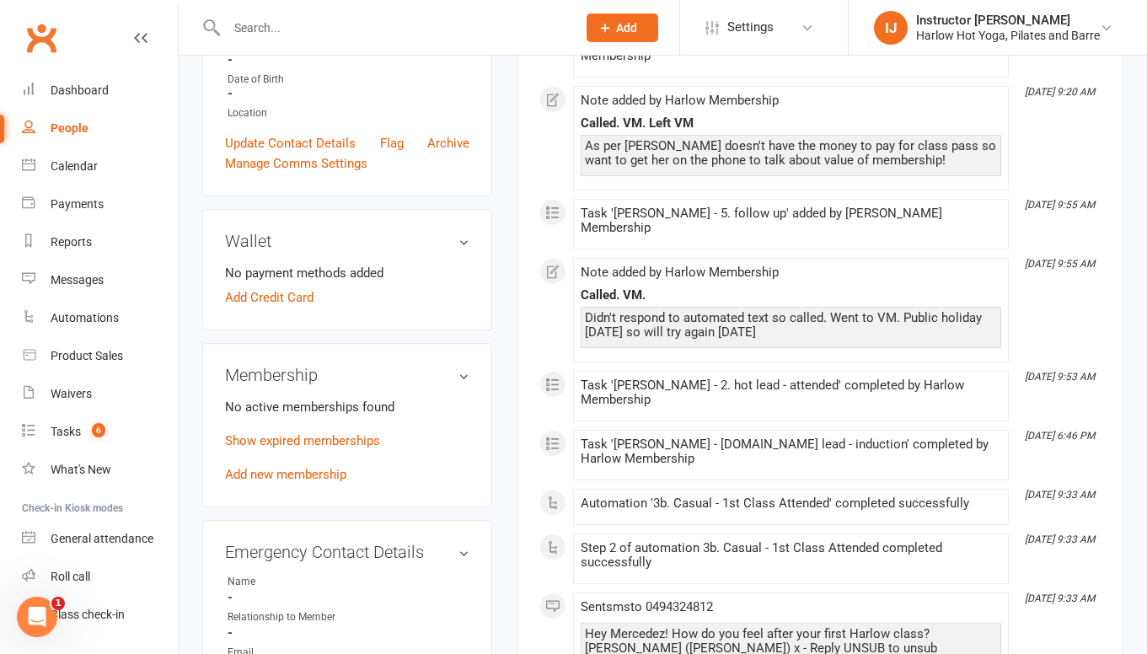
scroll to position [398, 0]
click at [250, 447] on link "Show expired memberships" at bounding box center [302, 439] width 155 height 15
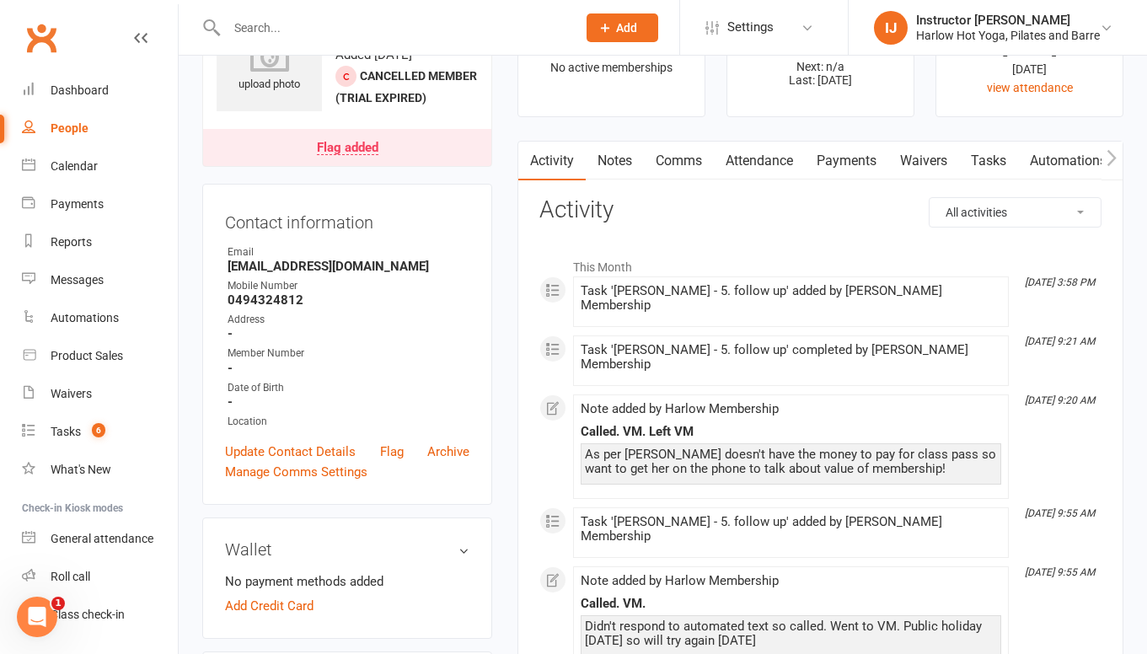
scroll to position [0, 0]
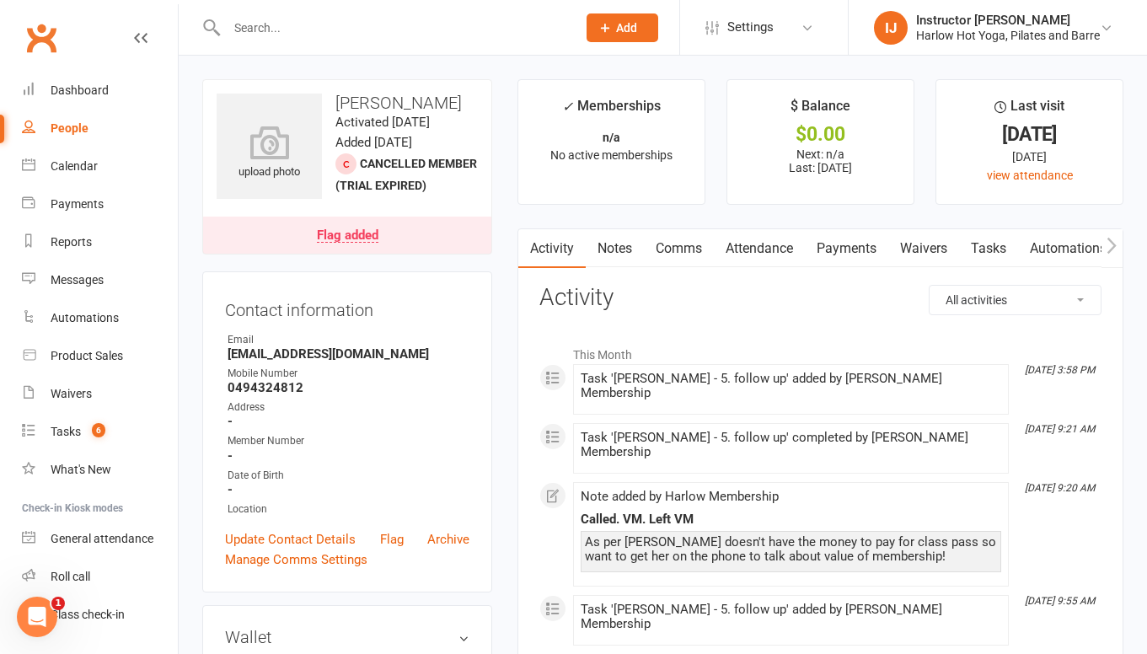
click at [684, 244] on link "Comms" at bounding box center [679, 248] width 70 height 39
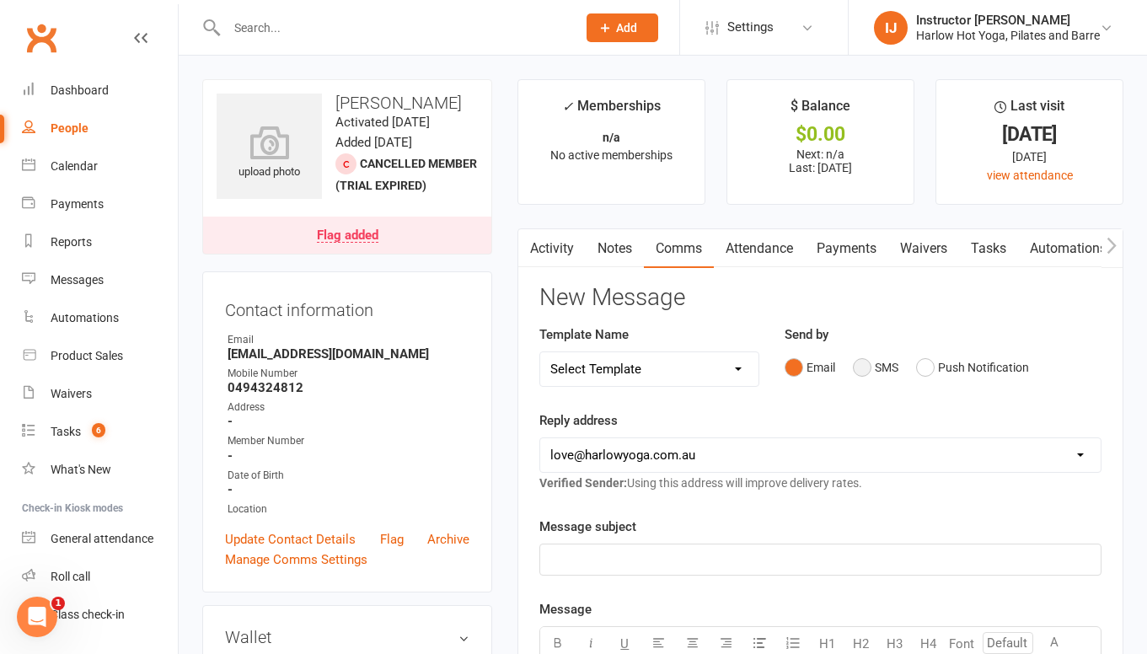
click at [857, 370] on button "SMS" at bounding box center [876, 367] width 46 height 32
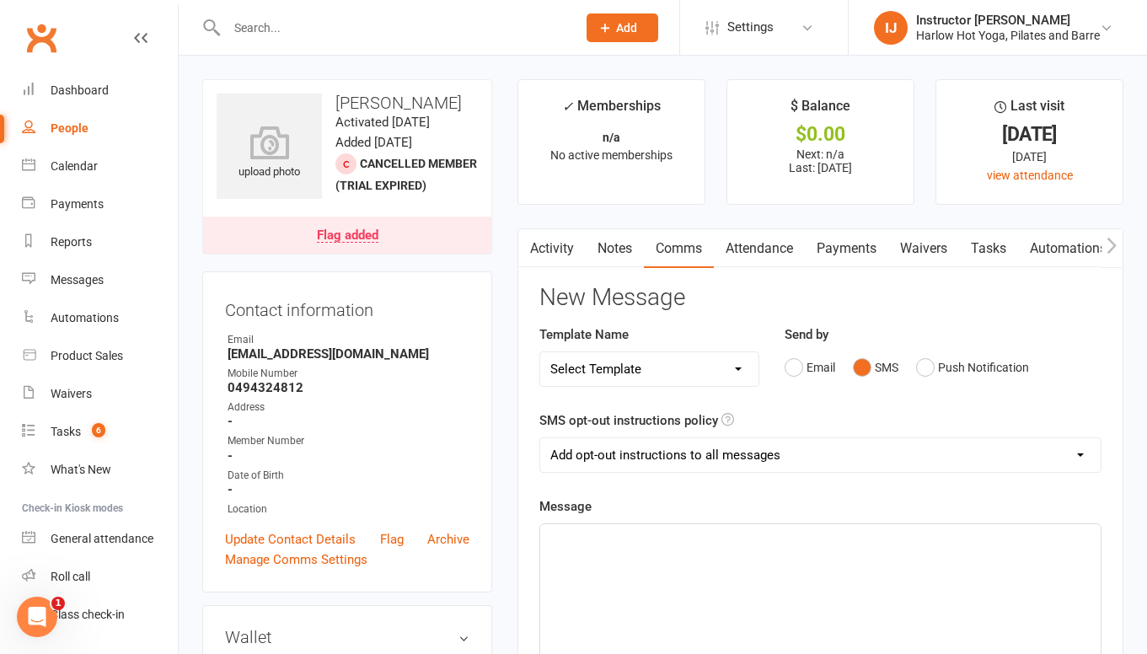
click at [670, 543] on p "﻿" at bounding box center [820, 539] width 540 height 20
click at [872, 540] on span "Hey beautiful, how were your classes? I'd love to continue the offer for" at bounding box center [748, 539] width 396 height 15
click at [1000, 541] on p "Hey beautiful, how were your classes? I'd love to continue the offer for" at bounding box center [820, 539] width 540 height 20
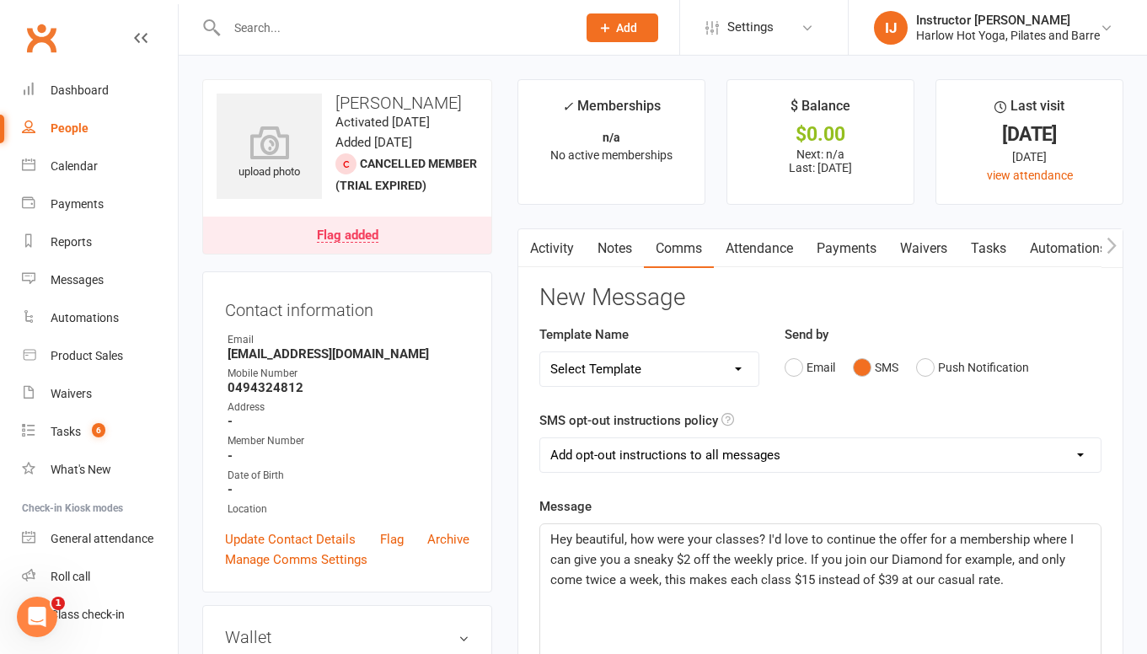
click at [919, 550] on p "Hey beautiful, how were your classes? I'd love to continue the offer for a memb…" at bounding box center [820, 559] width 540 height 61
drag, startPoint x: 953, startPoint y: 585, endPoint x: 900, endPoint y: 582, distance: 53.2
click at [900, 582] on p "Hey beautiful, how were your classes? I'd love to continue the offer for a memb…" at bounding box center [820, 559] width 540 height 61
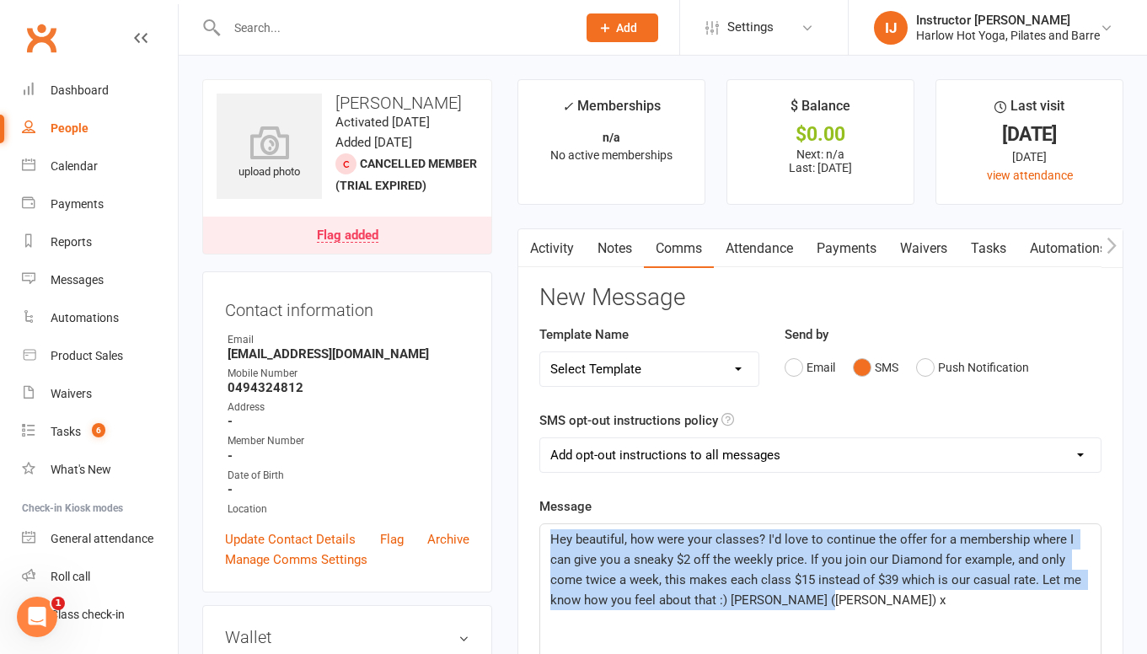
drag, startPoint x: 833, startPoint y: 604, endPoint x: 546, endPoint y: 531, distance: 295.8
click at [546, 531] on div "Hey beautiful, how were your classes? I'd love to continue the offer for a memb…" at bounding box center [820, 650] width 561 height 253
copy span "Hey beautiful, how were your classes? I'd love to continue the offer for a memb…"
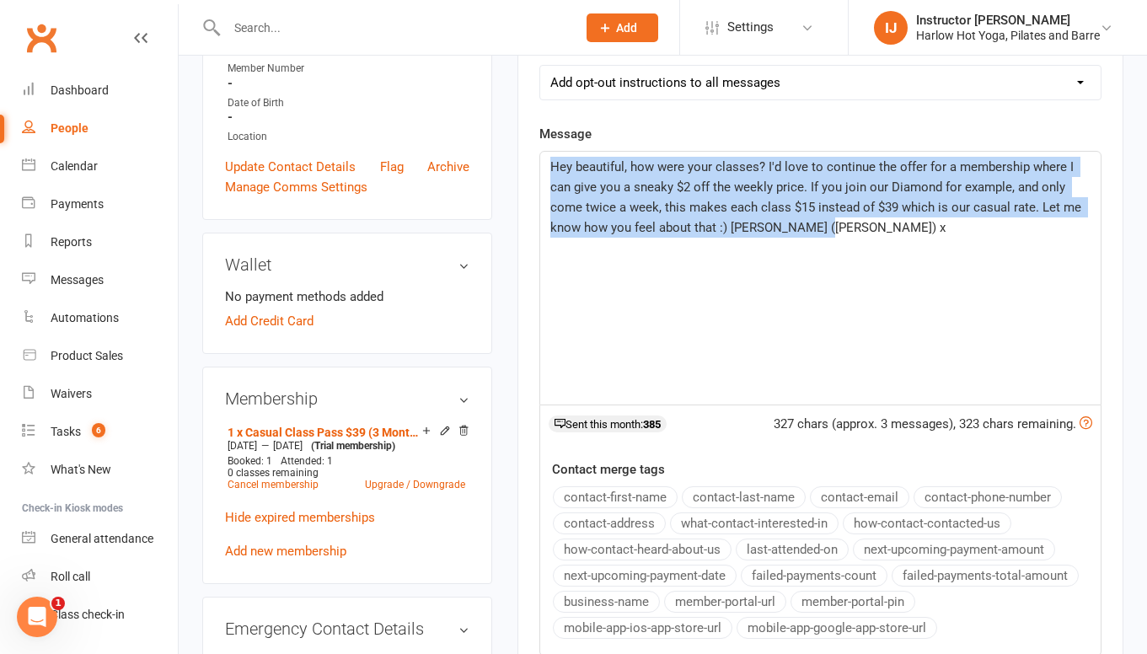
scroll to position [335, 0]
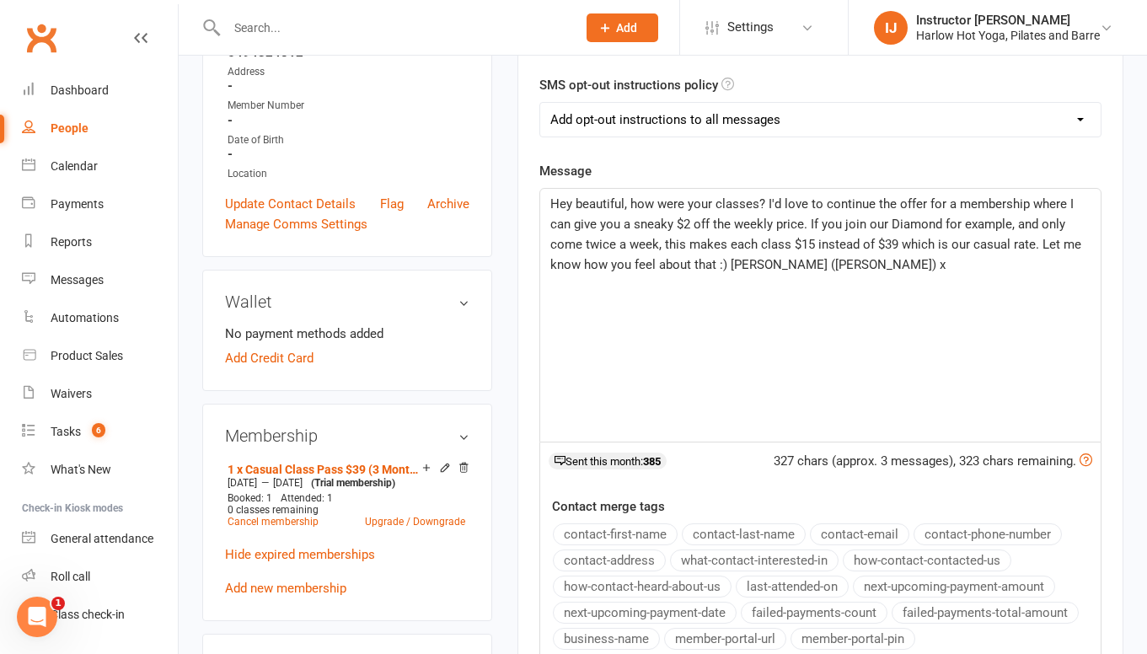
click at [784, 197] on span "Hey beautiful, how were your classes? I'd love to continue the offer for a memb…" at bounding box center [817, 234] width 534 height 76
drag, startPoint x: 761, startPoint y: 201, endPoint x: 632, endPoint y: 198, distance: 129.0
click at [632, 198] on span "Hey beautiful, how were your classes? I'd love to continue the offer for a memb…" at bounding box center [817, 234] width 534 height 76
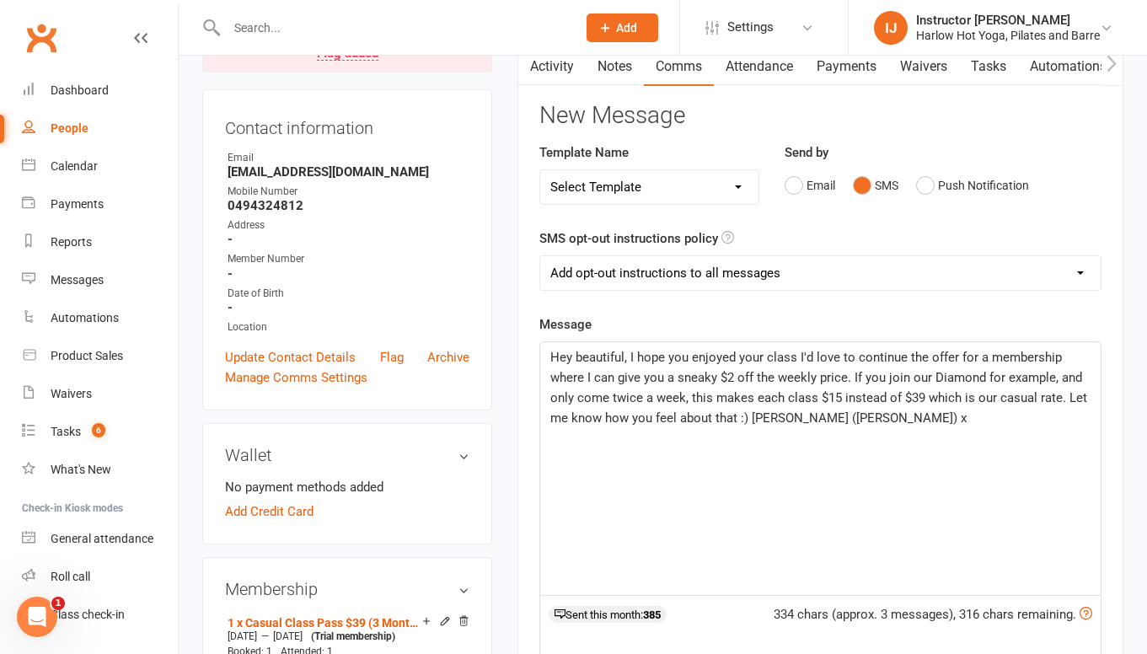
scroll to position [194, 0]
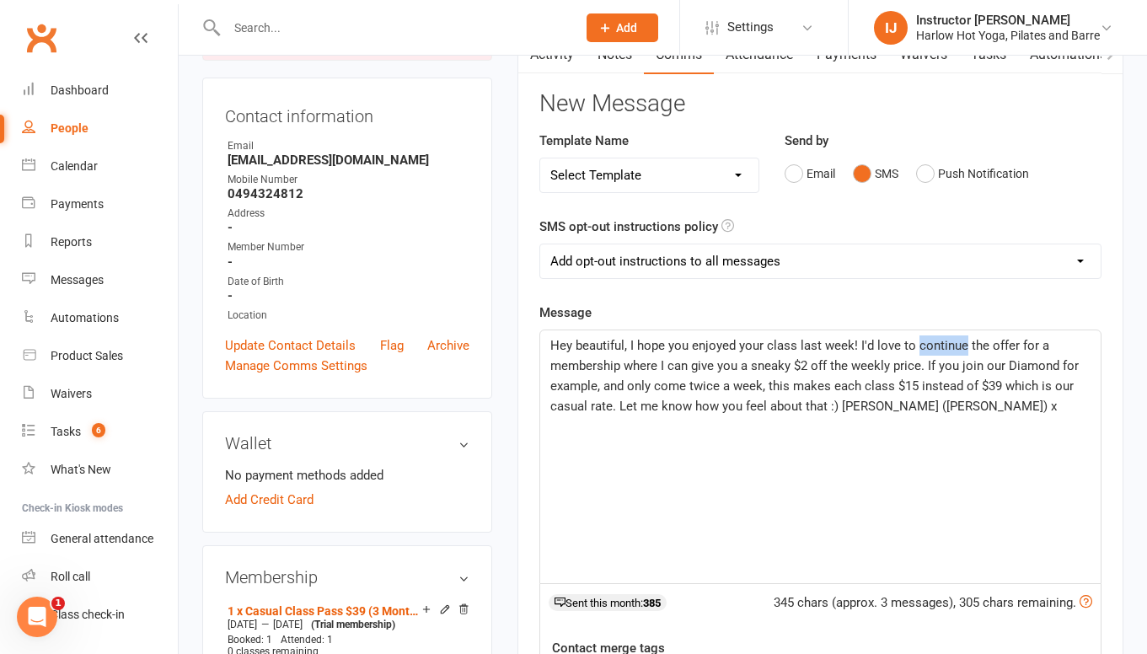
drag, startPoint x: 961, startPoint y: 343, endPoint x: 912, endPoint y: 342, distance: 48.9
click at [912, 343] on span "Hey beautiful, I hope you enjoyed your class last week! I'd love to continue th…" at bounding box center [816, 376] width 532 height 76
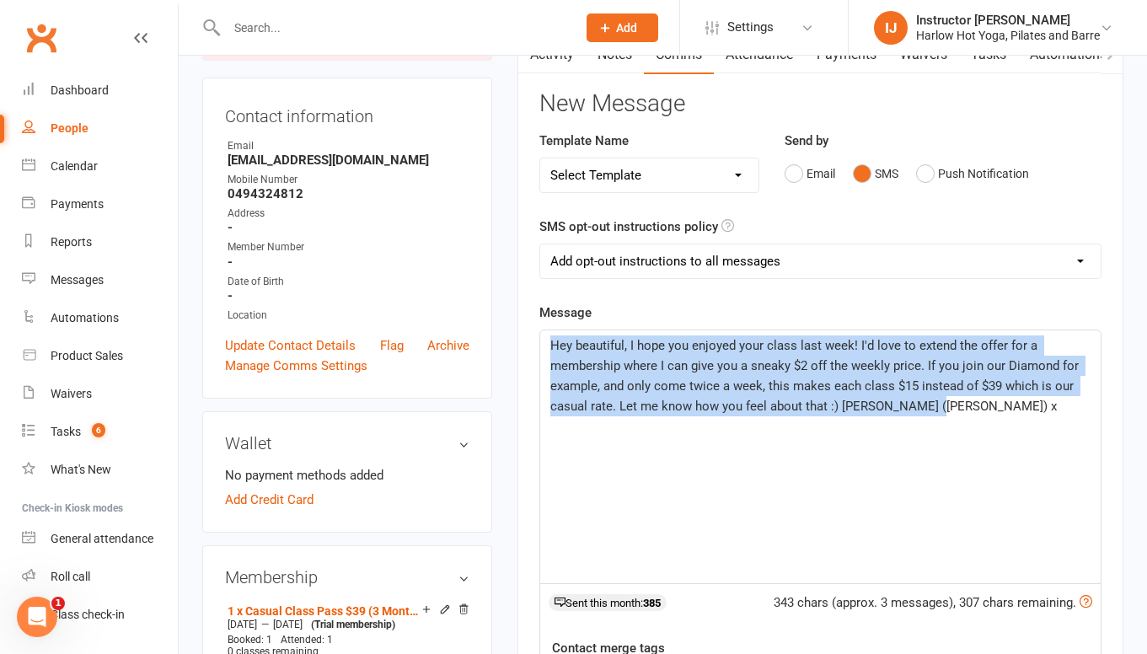
drag, startPoint x: 944, startPoint y: 411, endPoint x: 604, endPoint y: 330, distance: 349.4
click at [604, 330] on div "Hey beautiful, I hope you enjoyed your class last week! I'd love to extend the …" at bounding box center [820, 456] width 561 height 253
copy span "Hey beautiful, I hope you enjoyed your class last week! I'd love to extend the …"
click at [1060, 360] on span "Hey beautiful, I hope you enjoyed your class last week! I'd love to extend the …" at bounding box center [816, 376] width 532 height 76
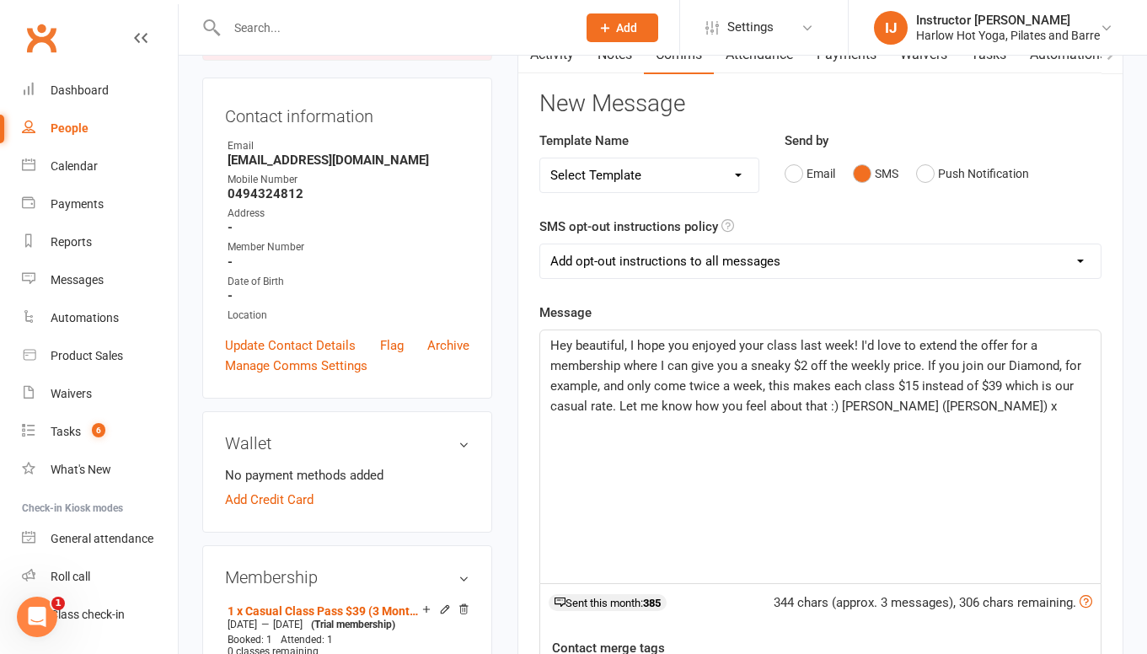
click at [1001, 384] on span "Hey beautiful, I hope you enjoyed your class last week! I'd love to extend the …" at bounding box center [817, 376] width 534 height 76
drag, startPoint x: 613, startPoint y: 405, endPoint x: 696, endPoint y: 422, distance: 85.1
click at [647, 417] on div "Hey beautiful, I hope you enjoyed your class last week! I'd love to extend the …" at bounding box center [820, 456] width 561 height 253
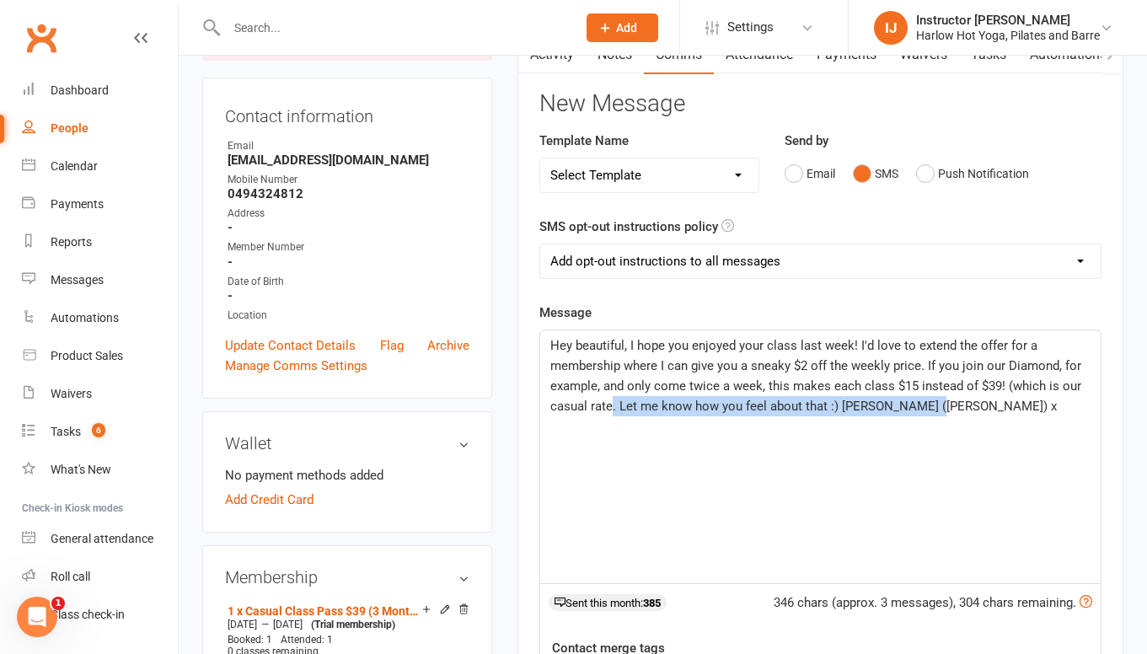
click at [614, 408] on span "Hey beautiful, I hope you enjoyed your class last week! I'd love to extend the …" at bounding box center [817, 376] width 534 height 76
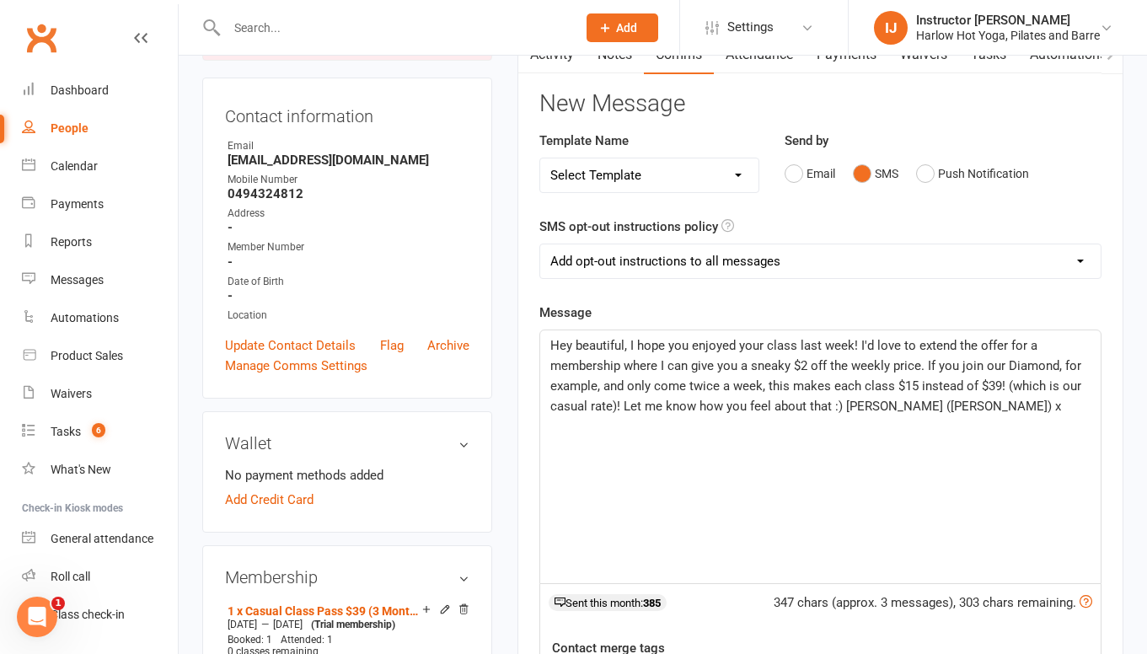
click at [1005, 384] on span "Hey beautiful, I hope you enjoyed your class last week! I'd love to extend the …" at bounding box center [817, 376] width 534 height 76
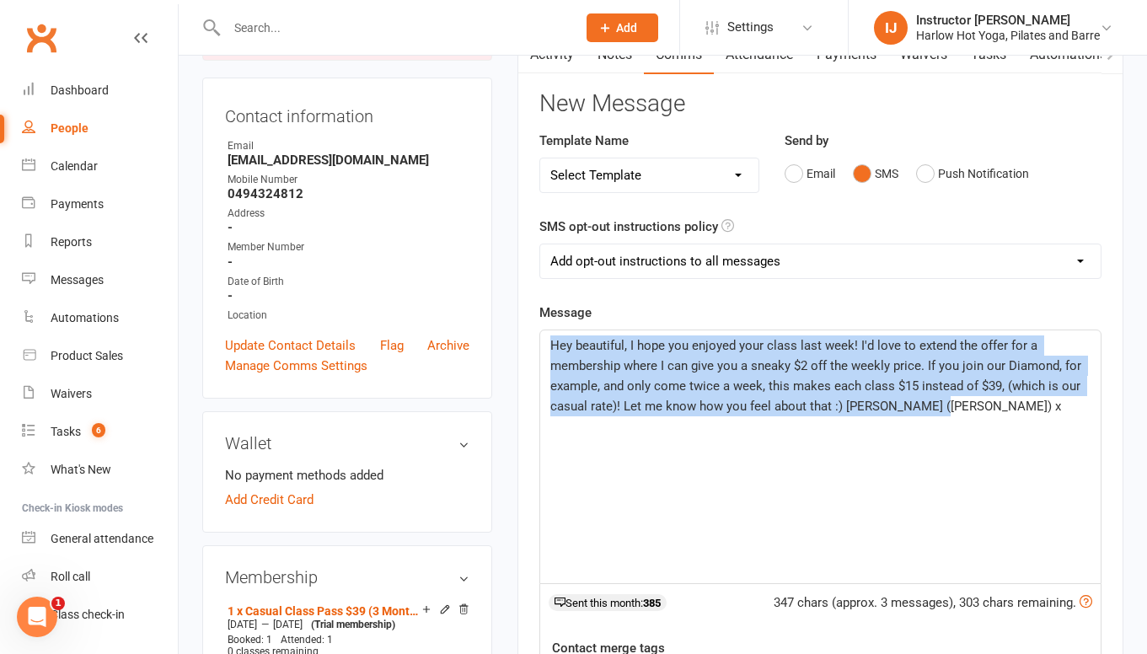
drag, startPoint x: 974, startPoint y: 411, endPoint x: 525, endPoint y: 293, distance: 463.5
click at [525, 293] on div "Activity Notes Comms Attendance Payments Waivers Tasks Automations Mobile App A…" at bounding box center [821, 513] width 606 height 956
copy span "Hey beautiful, I hope you enjoyed your class last week! I'd love to extend the …"
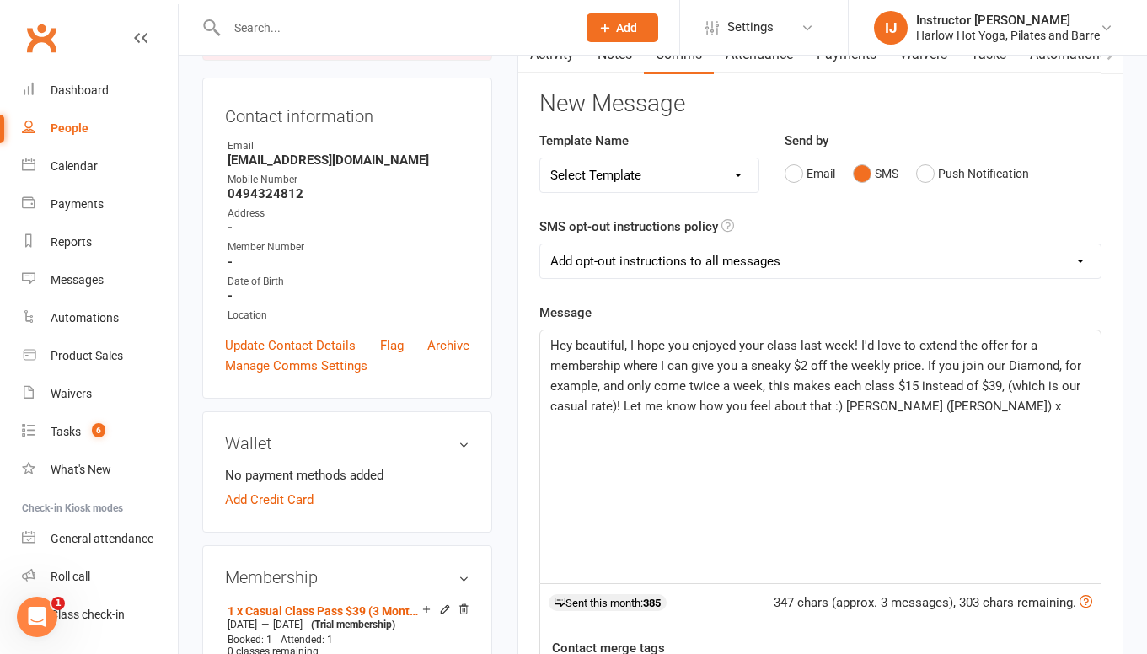
click at [647, 376] on p "Hey beautiful, I hope you enjoyed your class last week! I'd love to extend the …" at bounding box center [820, 375] width 540 height 81
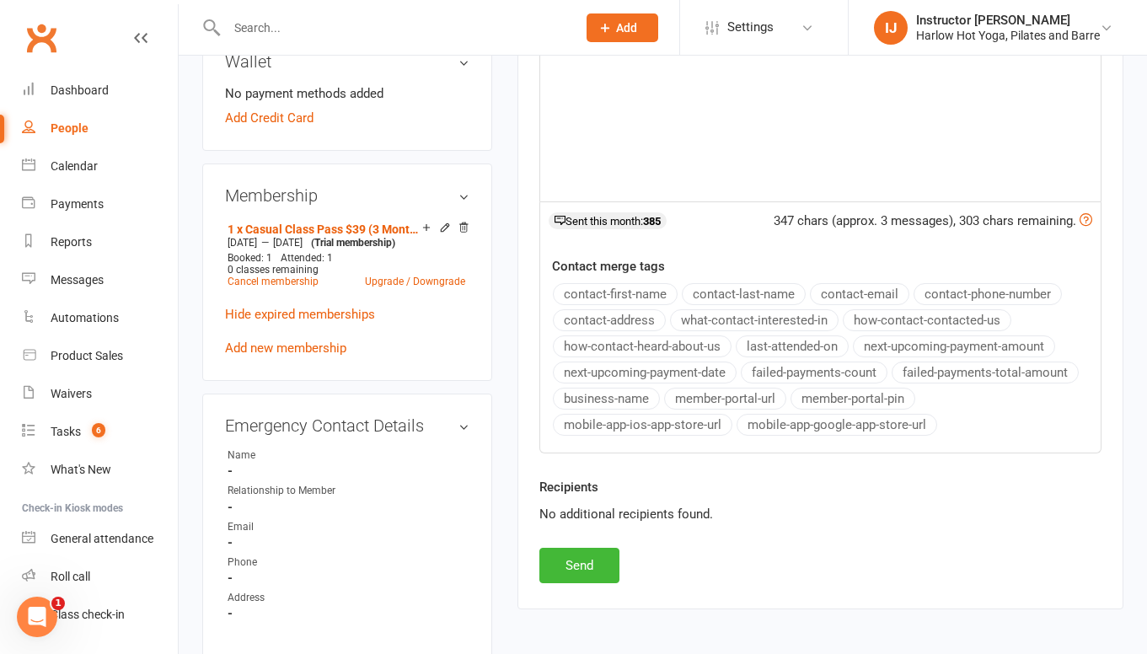
scroll to position [598, 0]
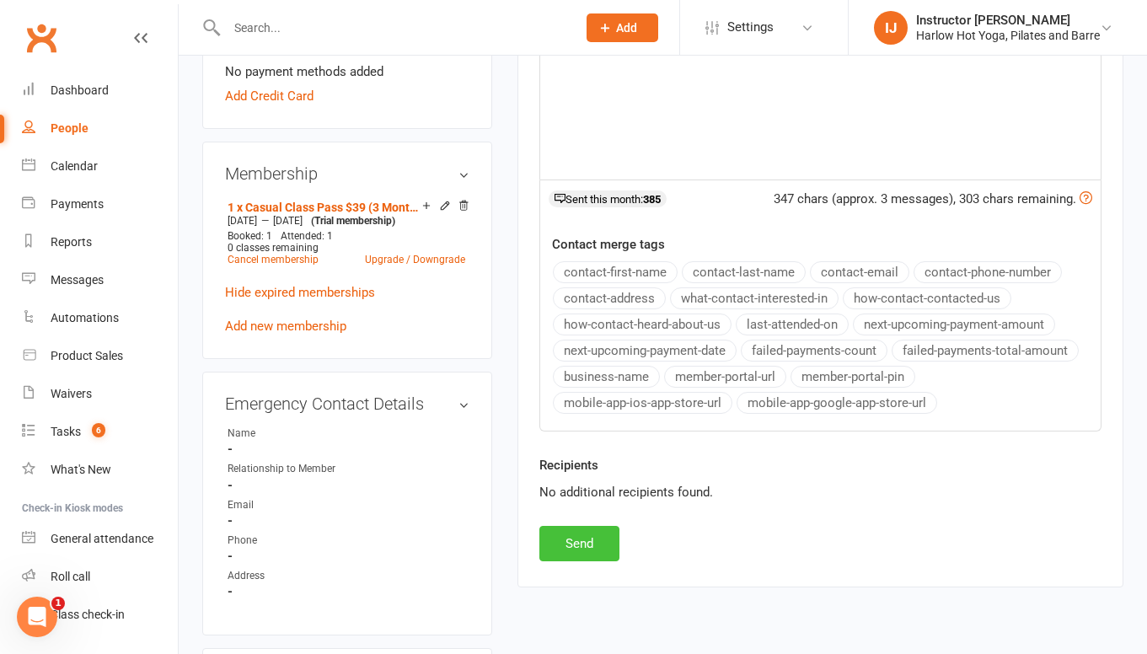
click at [583, 534] on button "Send" at bounding box center [579, 543] width 80 height 35
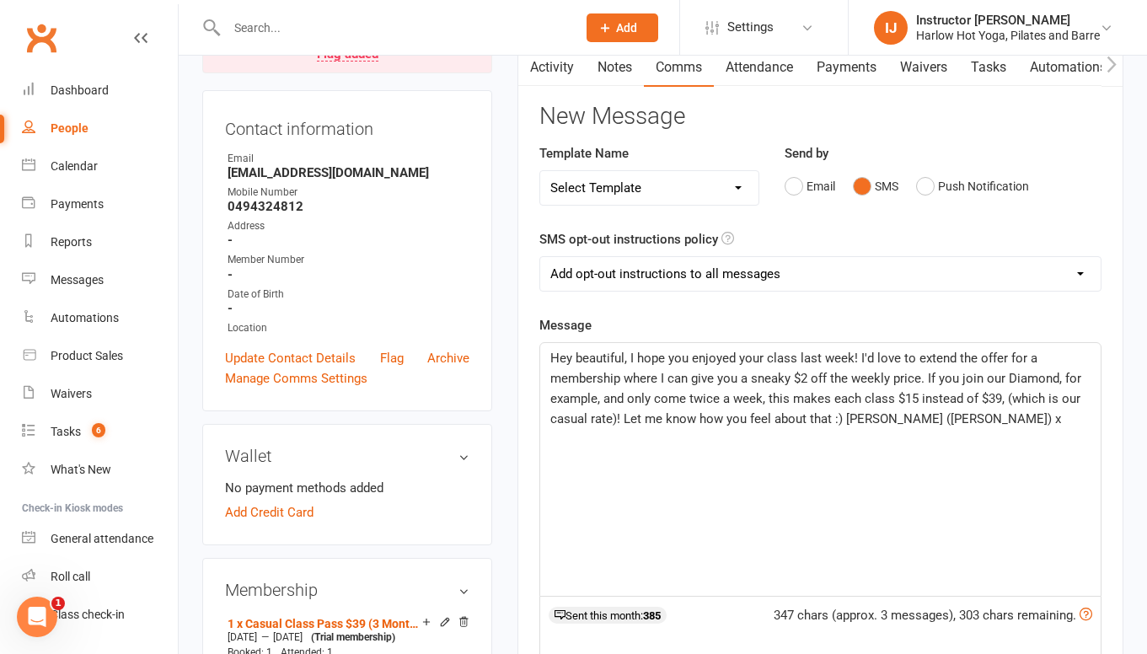
scroll to position [0, 0]
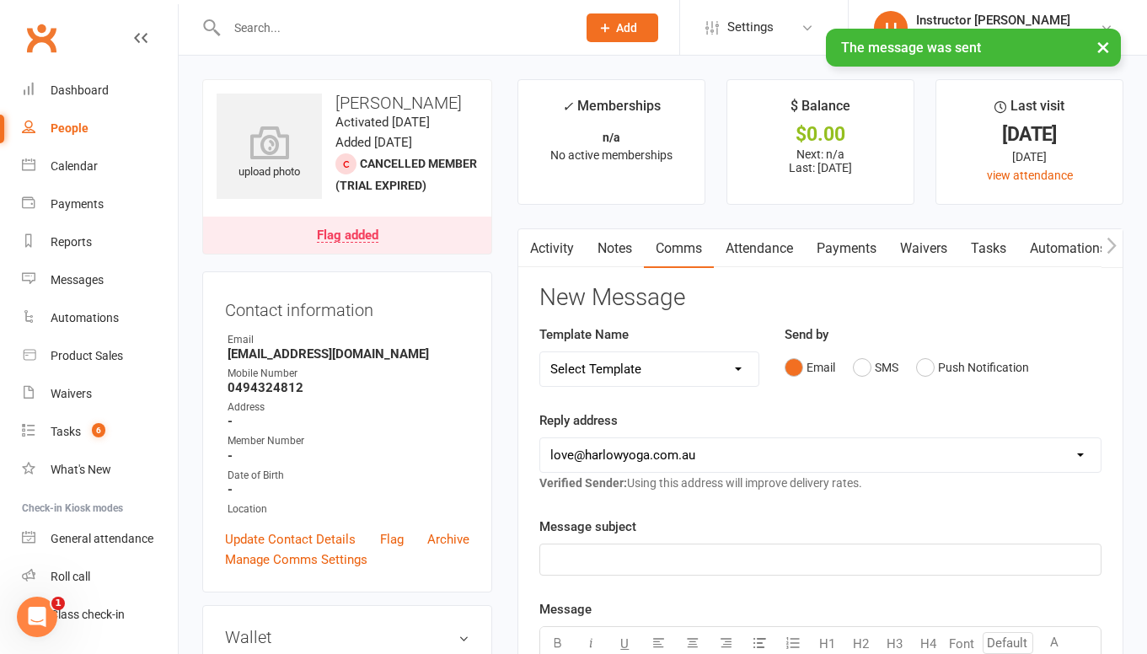
click at [625, 262] on link "Notes" at bounding box center [615, 248] width 58 height 39
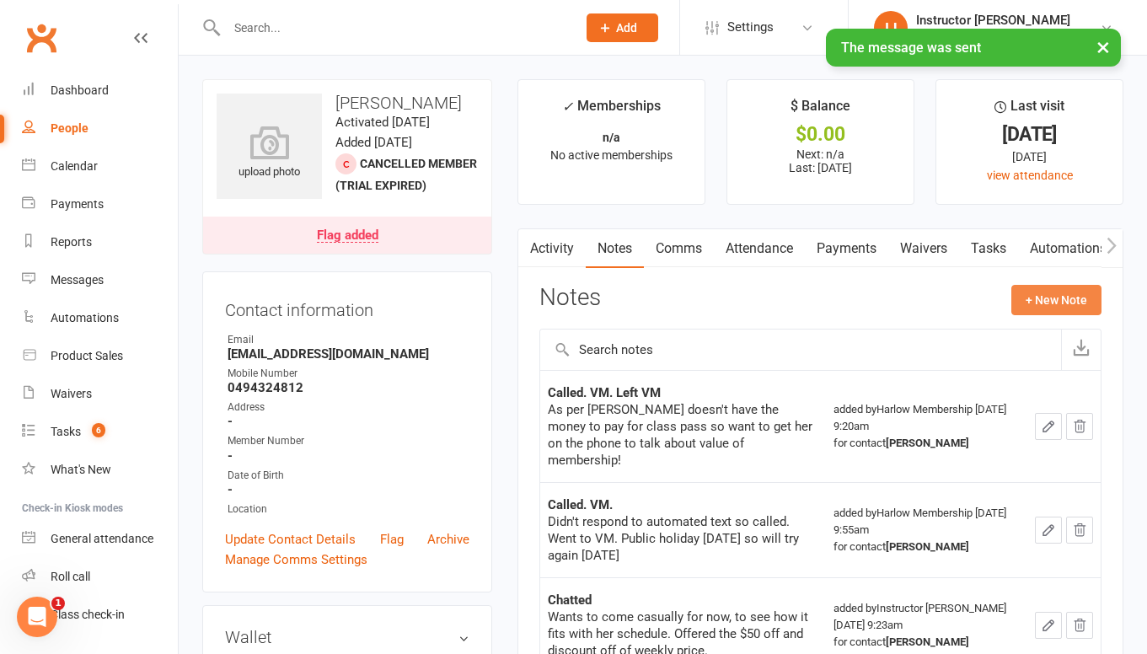
click at [1028, 310] on button "+ New Note" at bounding box center [1057, 300] width 90 height 30
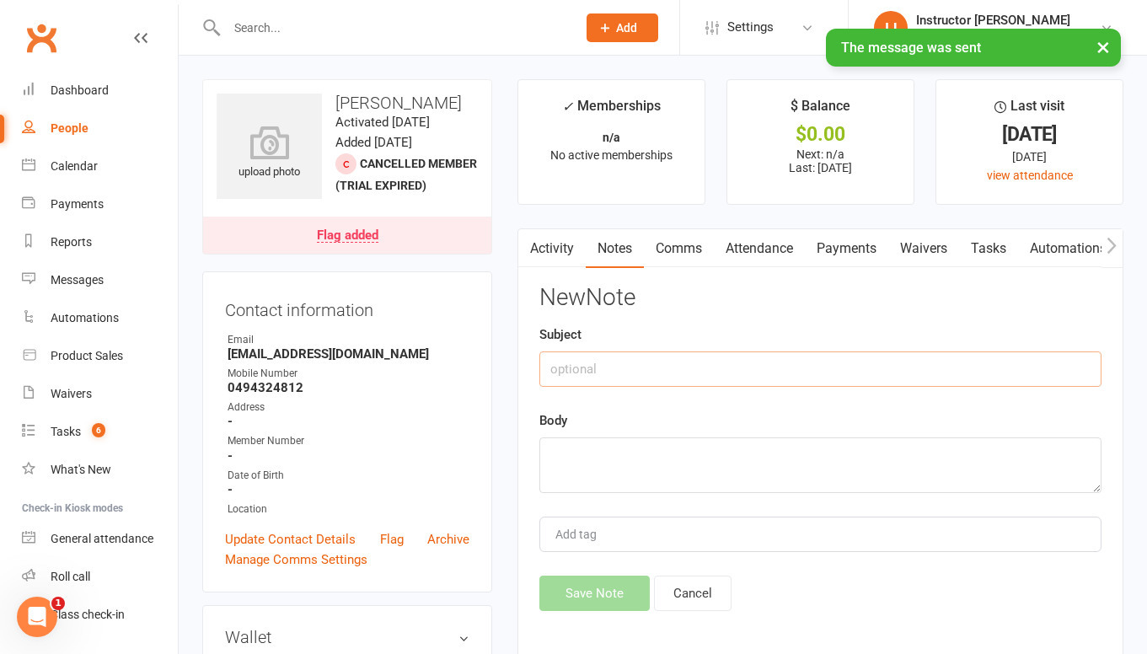
click at [861, 359] on input "text" at bounding box center [820, 368] width 562 height 35
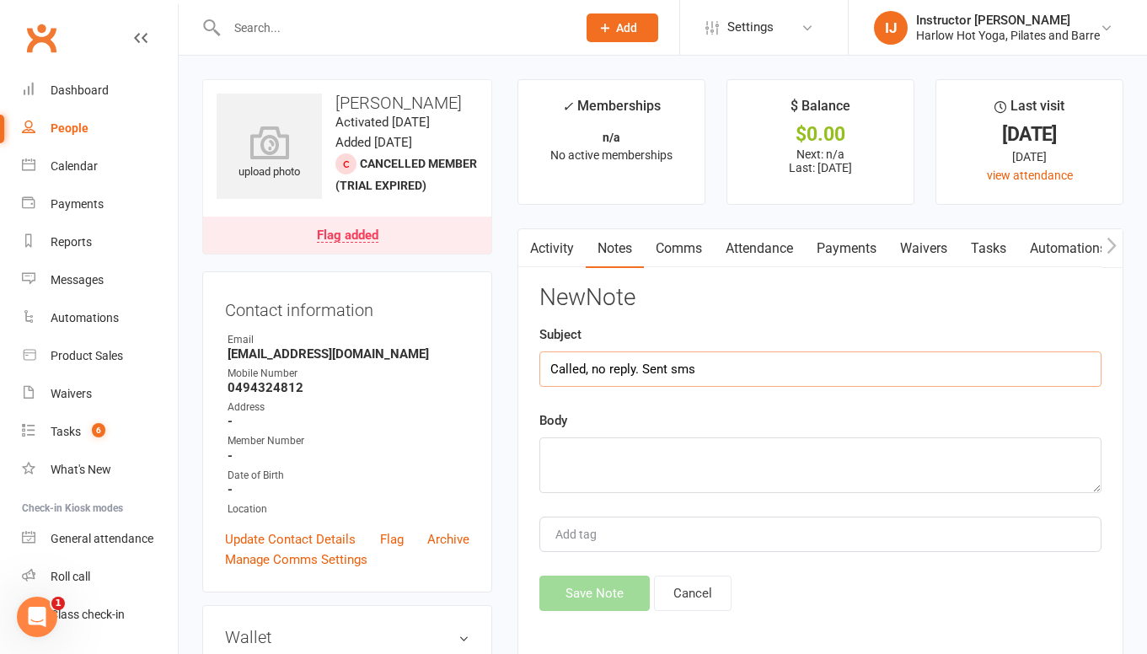
type input "Called, no reply. Sent sms"
click at [816, 472] on textarea at bounding box center [820, 465] width 562 height 56
paste textarea "Hey beautiful, I hope you enjoyed your class last week! I'd love to extend the …"
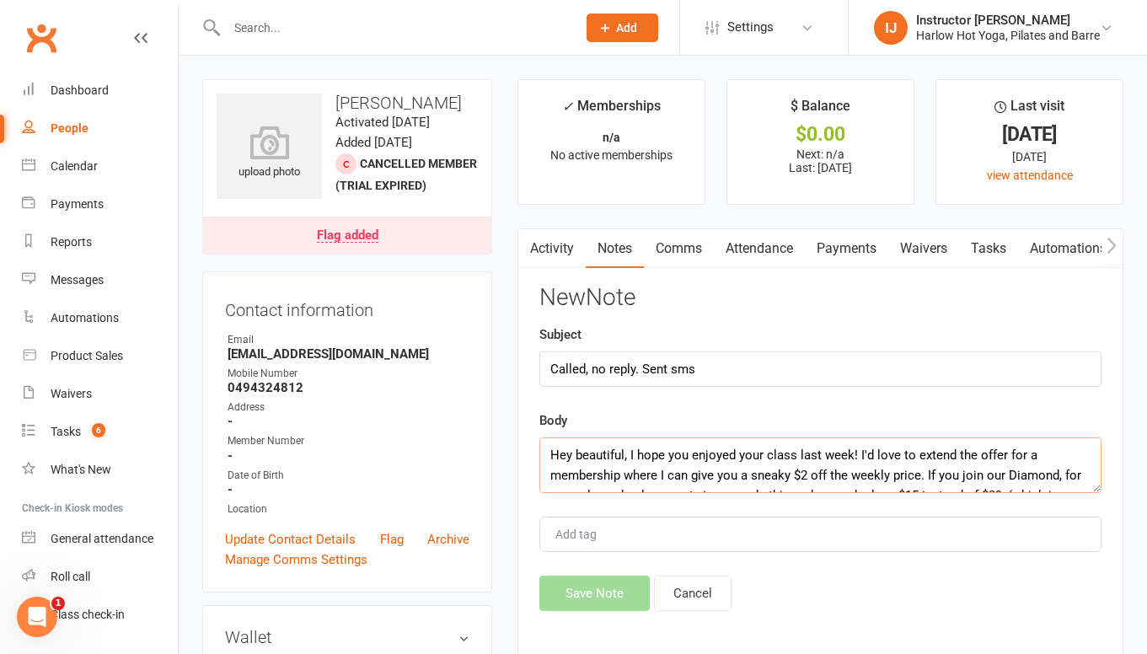
scroll to position [30, 0]
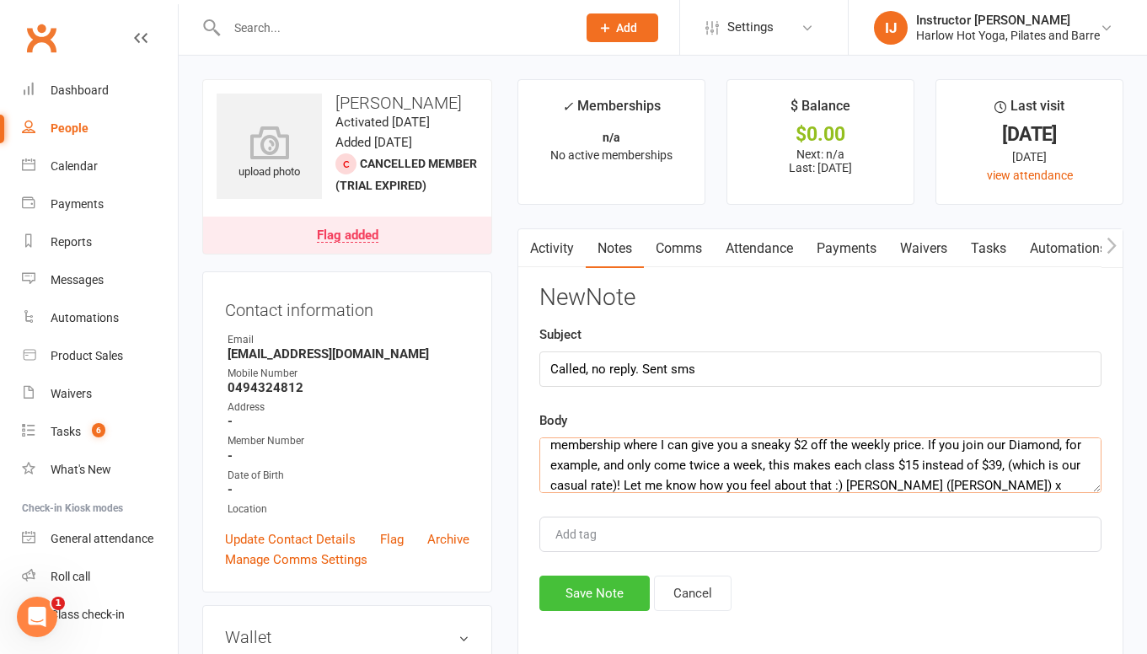
type textarea "Hey beautiful, I hope you enjoyed your class last week! I'd love to extend the …"
click at [599, 604] on button "Save Note" at bounding box center [594, 593] width 110 height 35
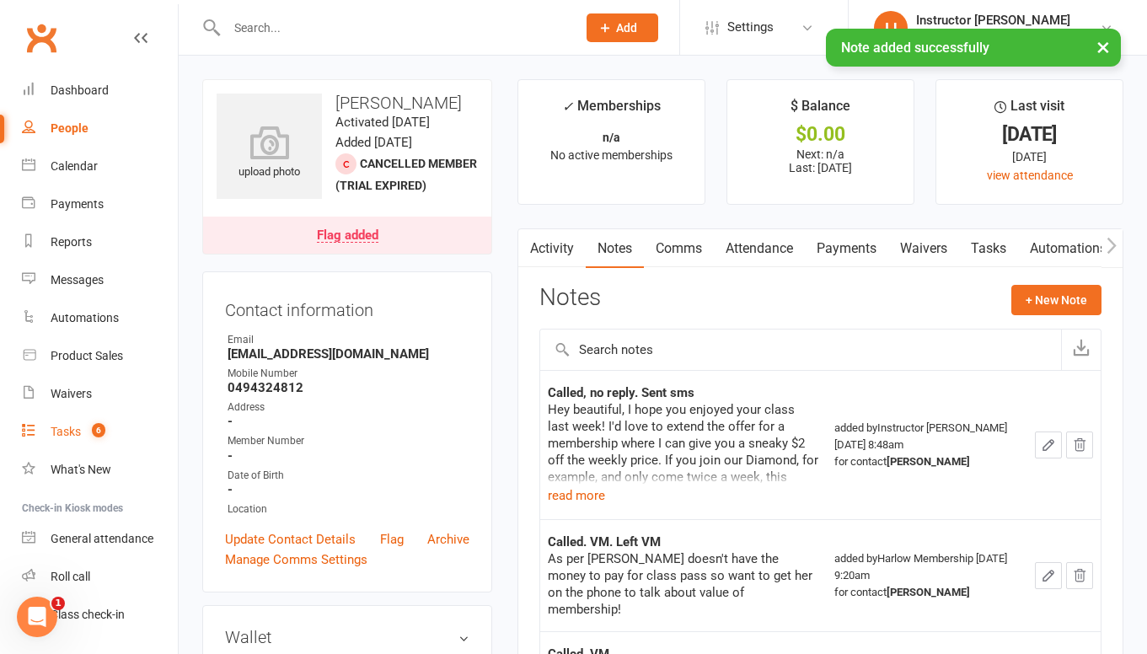
click at [77, 421] on link "Tasks 6" at bounding box center [100, 432] width 156 height 38
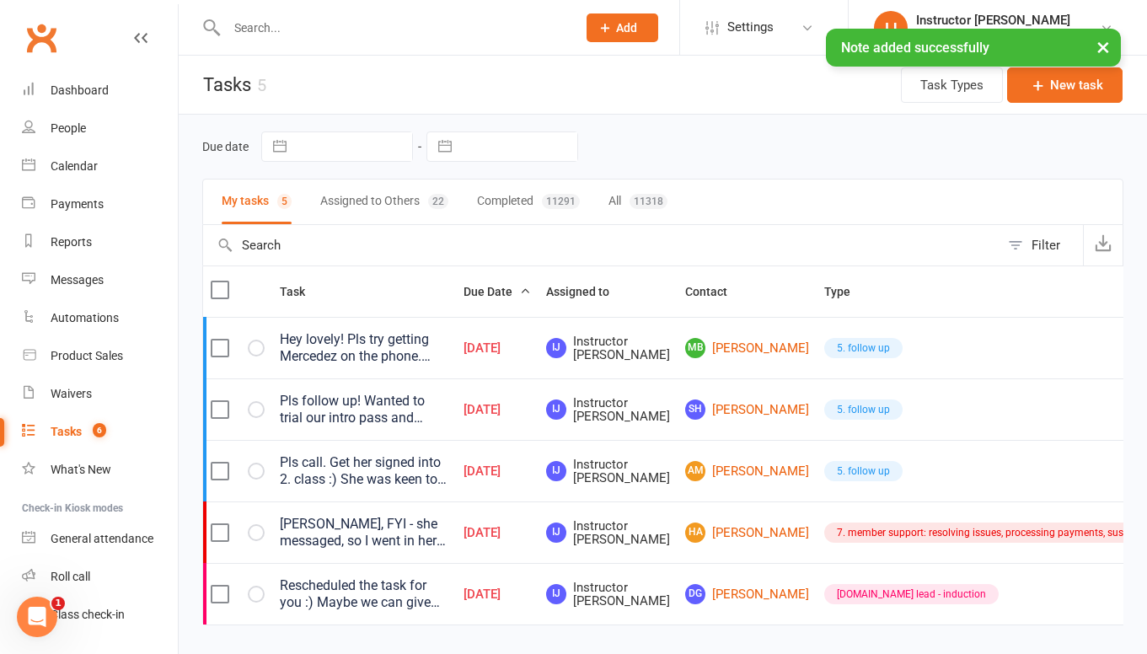
click at [397, 349] on div "Hey lovely! Pls try getting Mercedez on the phone. Does she want to come back? …" at bounding box center [364, 348] width 169 height 34
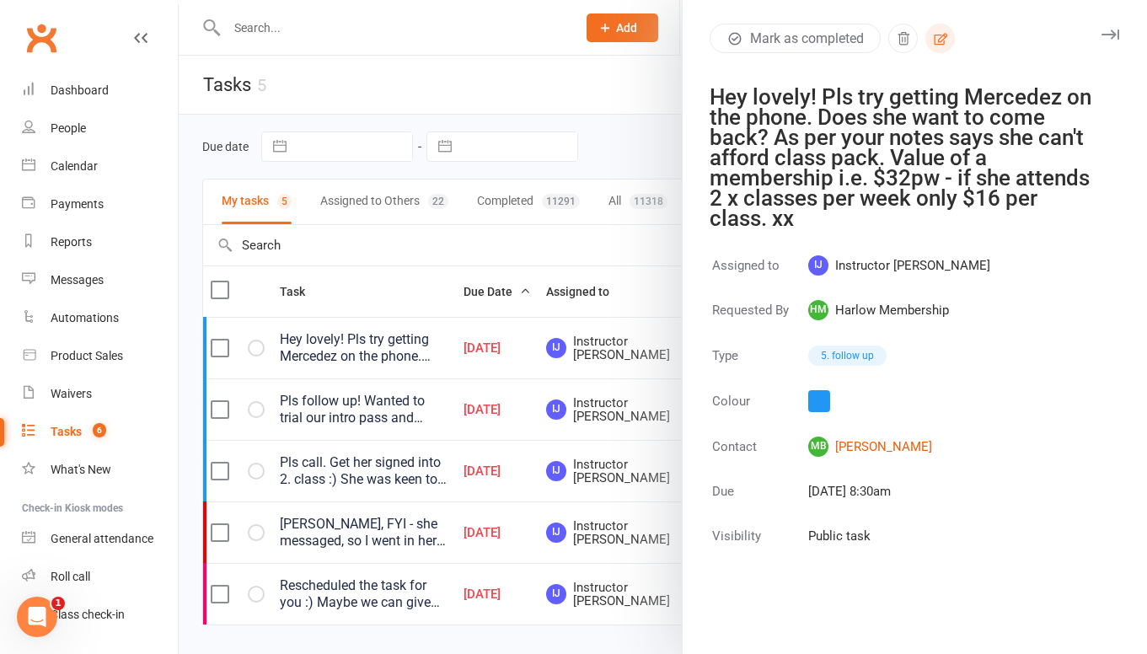
click at [936, 45] on icon "button" at bounding box center [940, 38] width 15 height 15
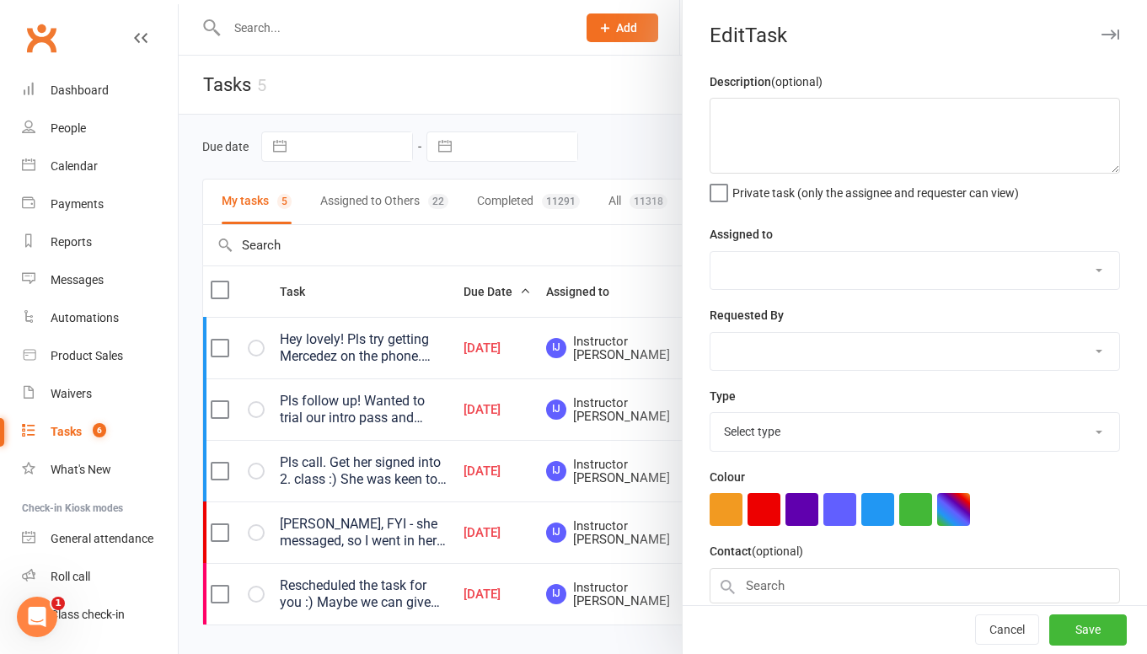
type textarea "Hey lovely! Pls try getting Mercedez on the phone. Does she want to come back? …"
select select "50537"
select select "47368"
type input "11 Oct 2025"
type input "8:30am"
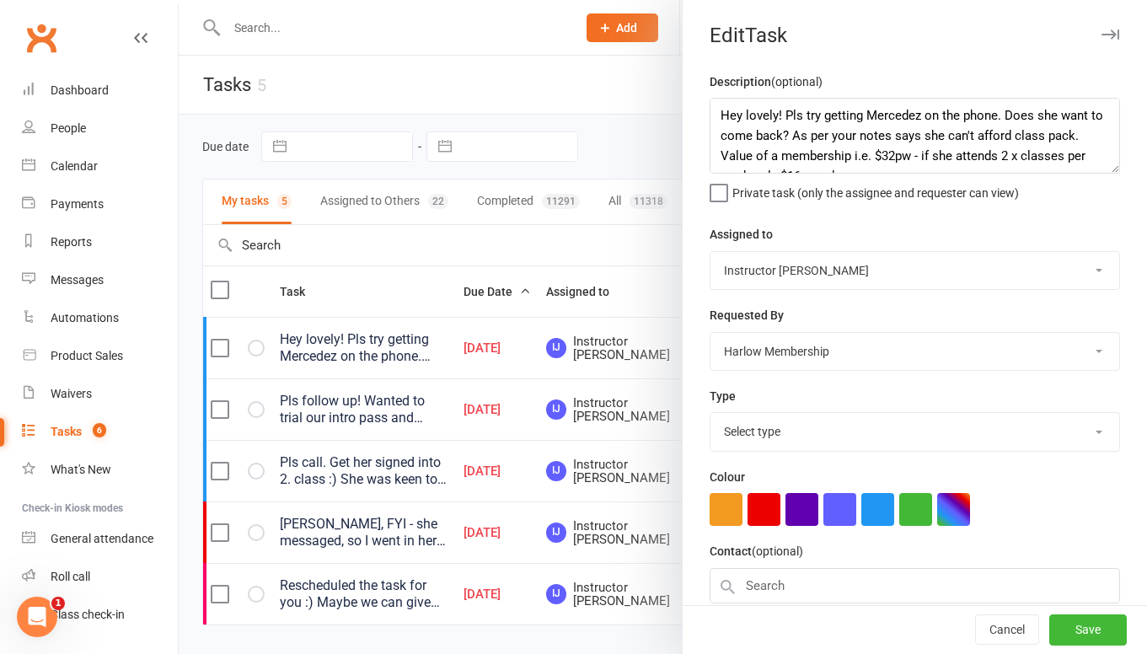
select select "27606"
drag, startPoint x: 784, startPoint y: 112, endPoint x: 690, endPoint y: 110, distance: 94.4
click at [690, 110] on div "Description (optional) Hey lovely! Pls try getting Mercedez on the phone. Does …" at bounding box center [915, 412] width 464 height 680
type textarea "Follow up on offer. Check notes Pls try getting Mercedez on the phone. Does she…"
click at [816, 278] on select "Harlow Membership Instructor Cat Instructor Georgia Instructor Emma Instructor …" at bounding box center [915, 270] width 409 height 37
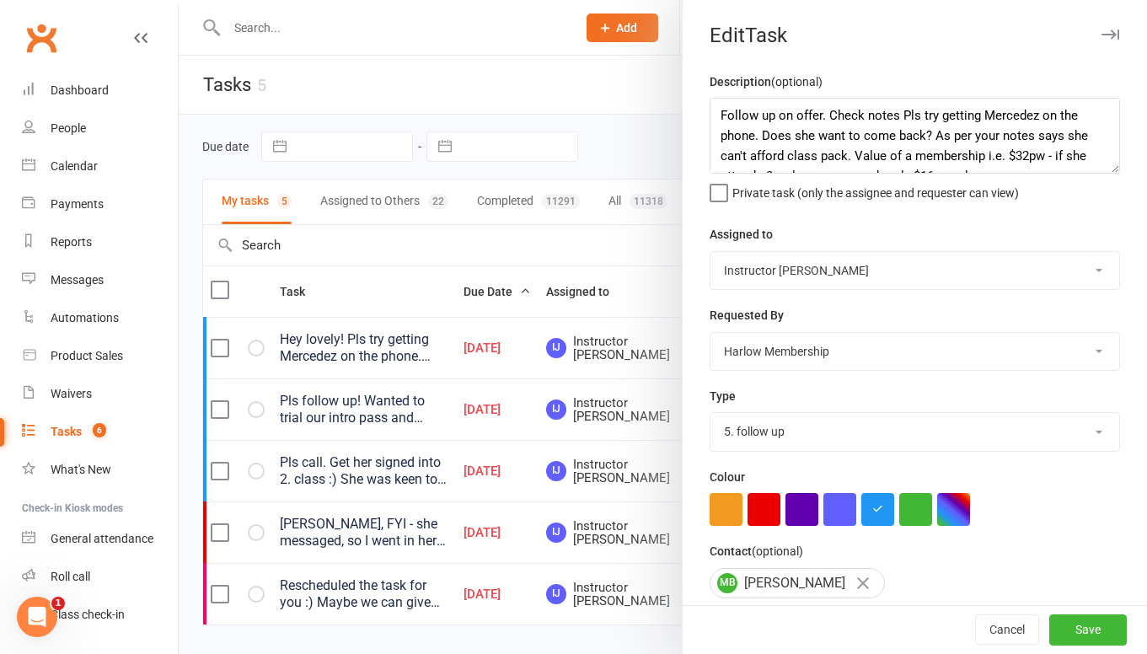
select select "47368"
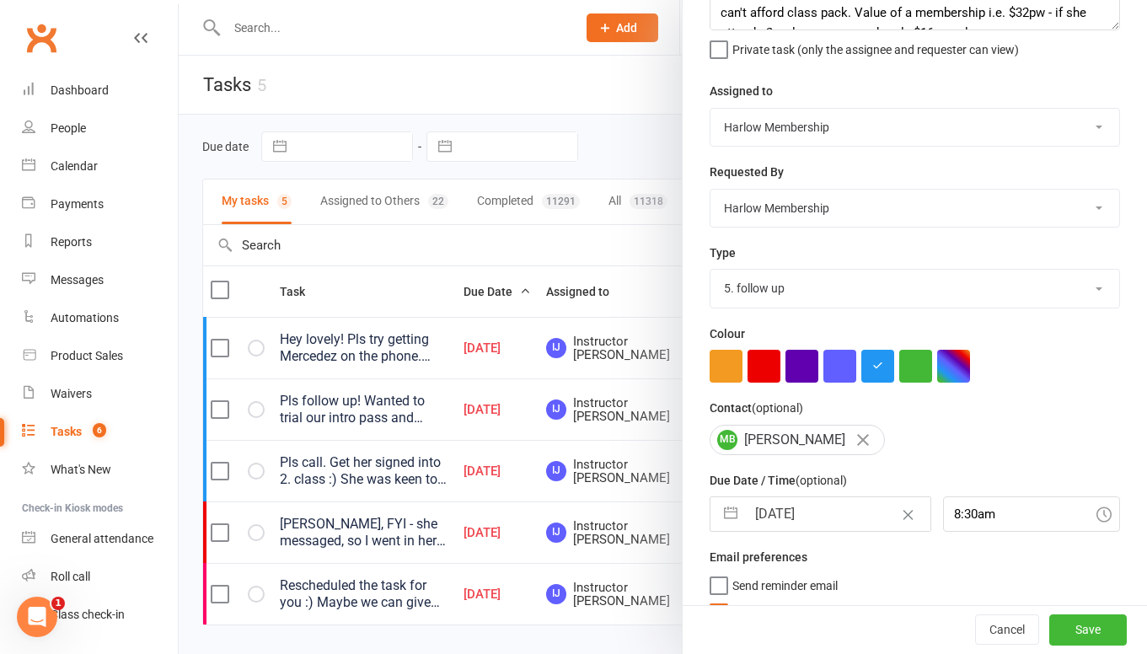
scroll to position [150, 0]
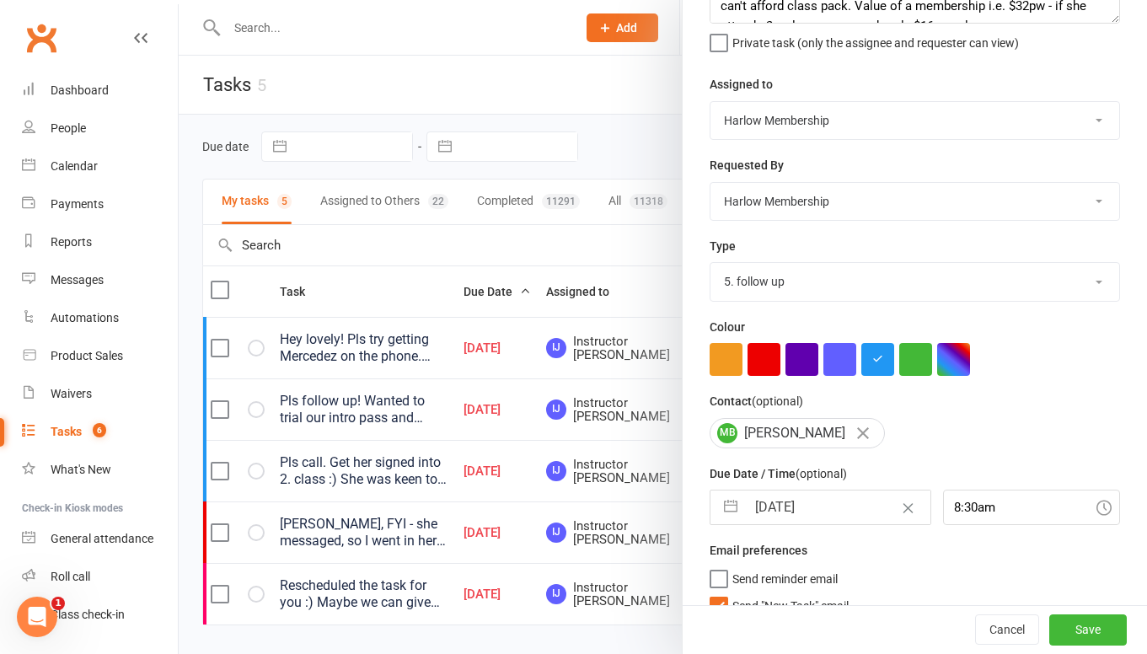
select select "8"
select select "2025"
select select "9"
select select "2025"
select select "10"
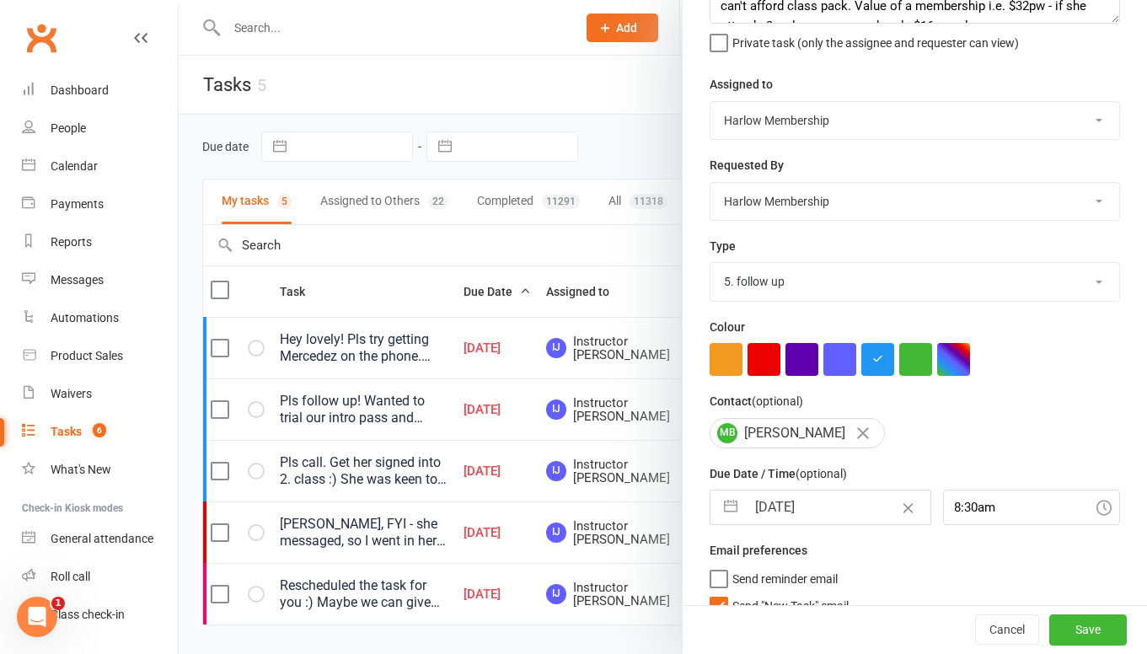
select select "2025"
click at [810, 498] on input "11 Oct 2025" at bounding box center [838, 508] width 184 height 34
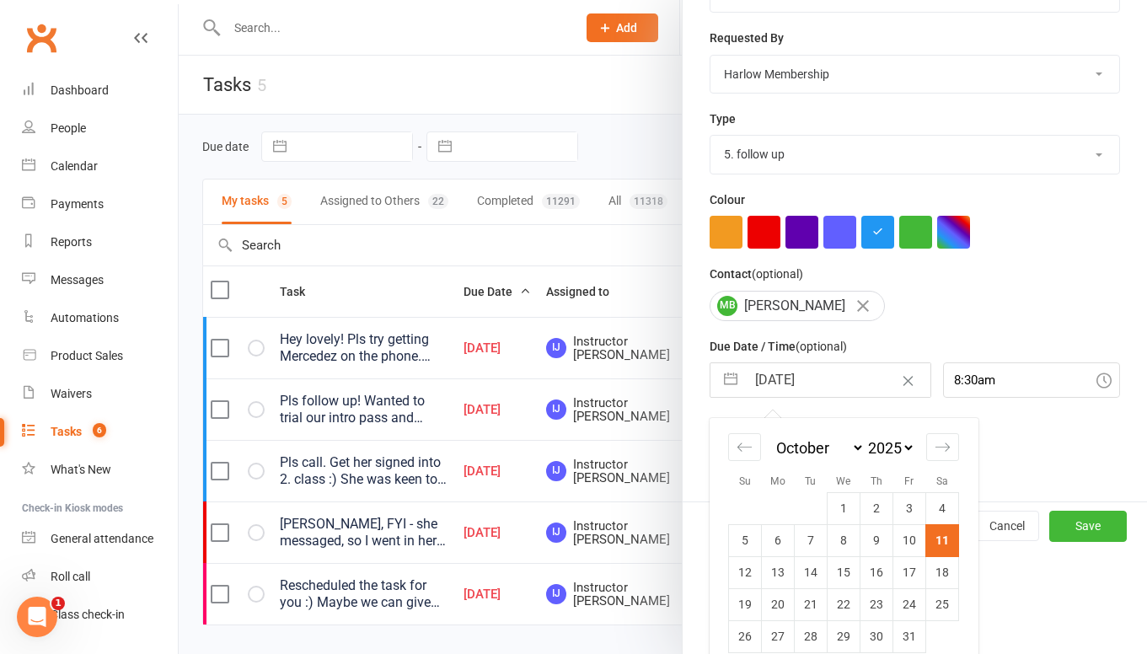
scroll to position [298, 0]
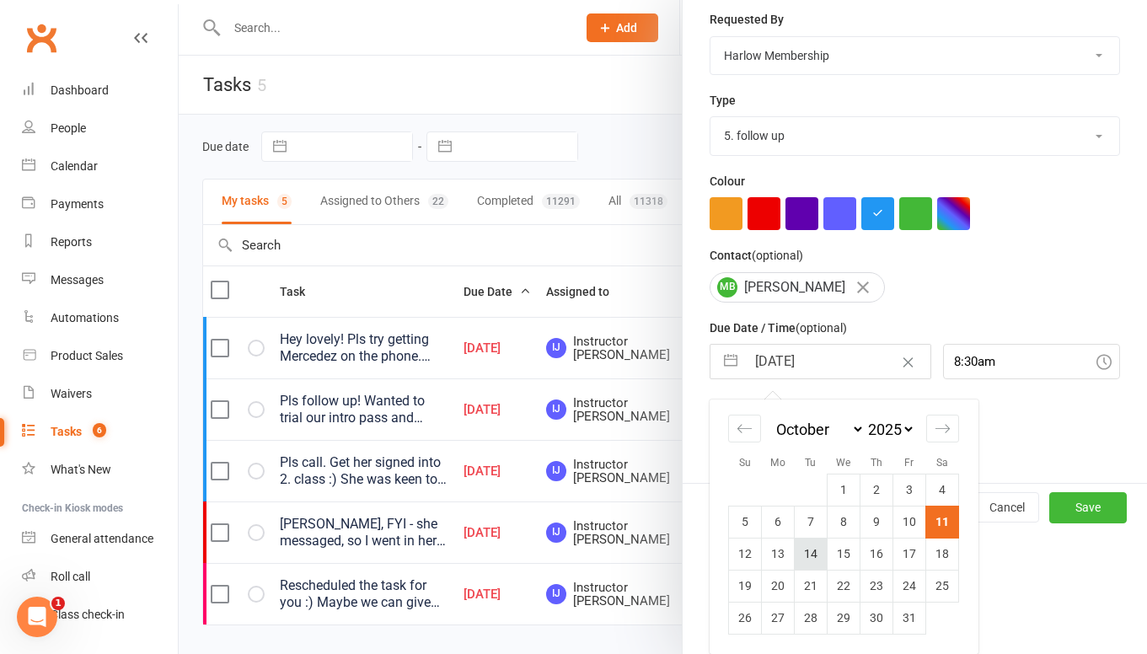
click at [801, 550] on td "14" at bounding box center [811, 554] width 33 height 32
type input "14 Oct 2025"
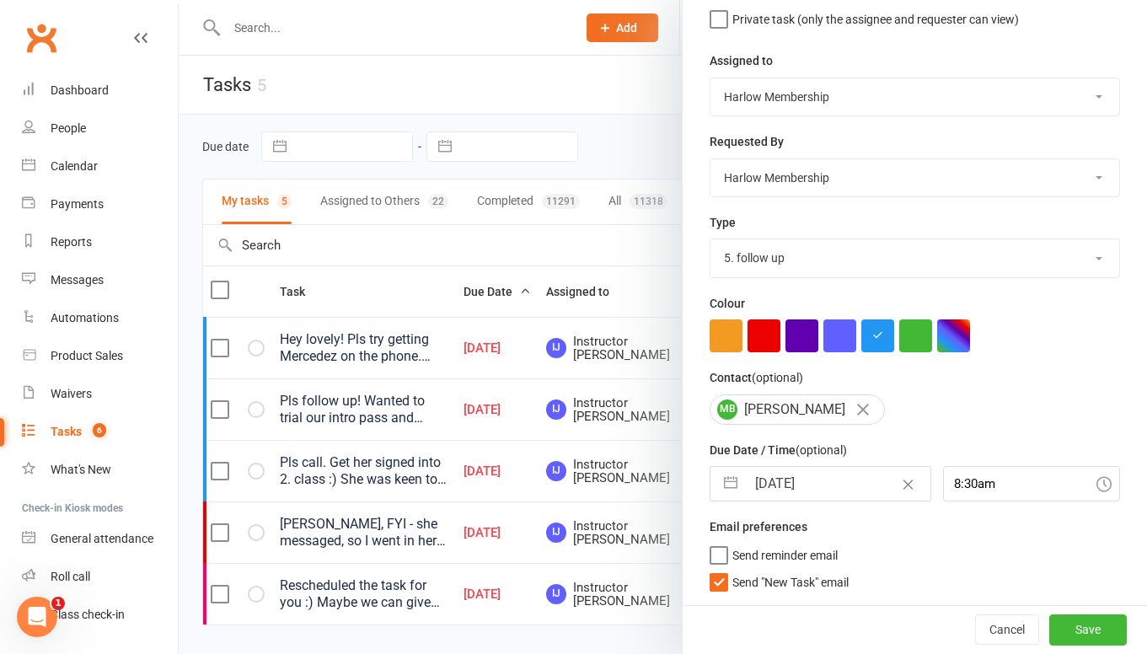
click at [717, 585] on label "Send "New Task" email" at bounding box center [779, 578] width 139 height 17
click at [717, 570] on input "Send "New Task" email" at bounding box center [779, 570] width 139 height 0
click at [1076, 630] on button "Save" at bounding box center [1088, 629] width 78 height 30
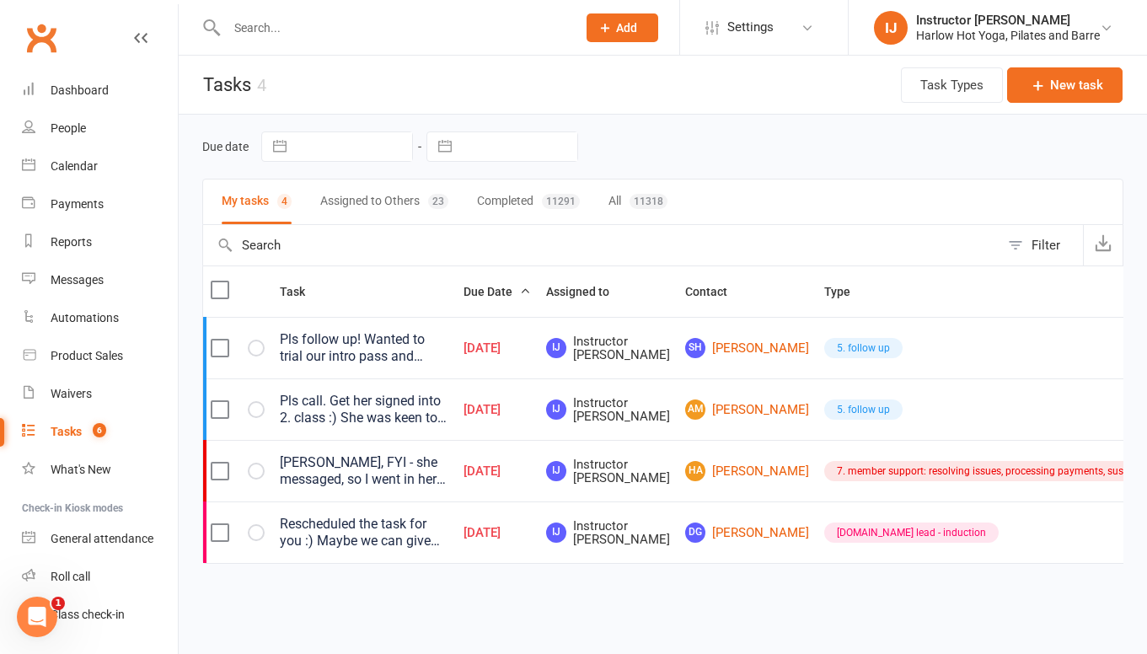
click at [384, 346] on div "Pls follow up! Wanted to trial our intro pass and come to the double on Sunday …" at bounding box center [364, 348] width 169 height 34
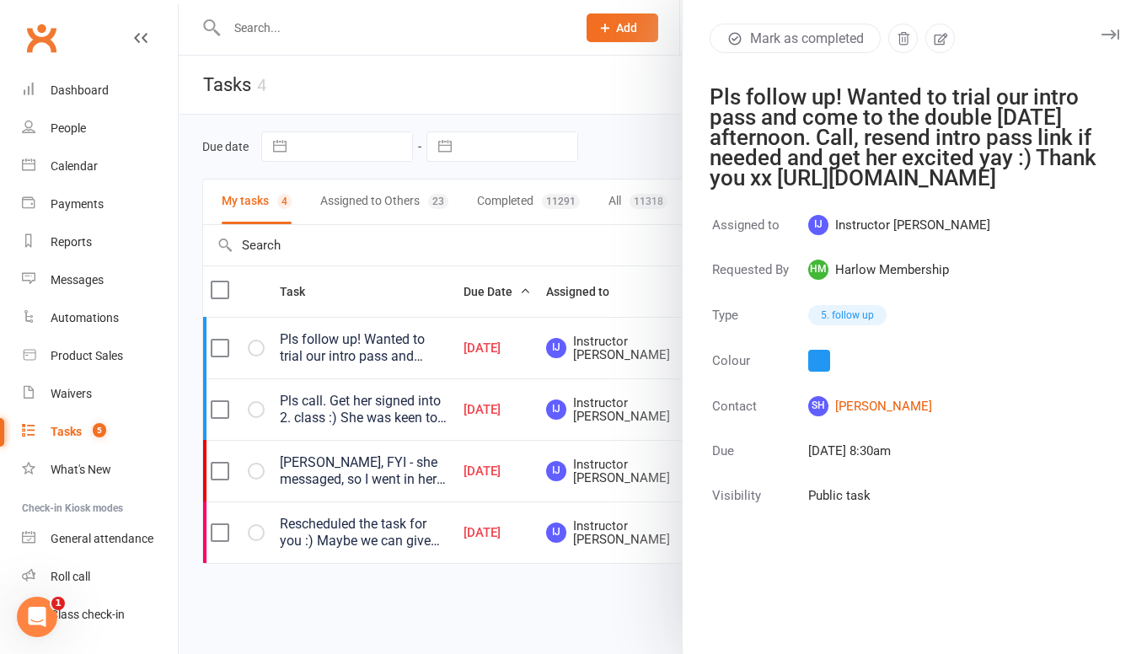
click at [1110, 35] on icon "button" at bounding box center [1111, 35] width 18 height 10
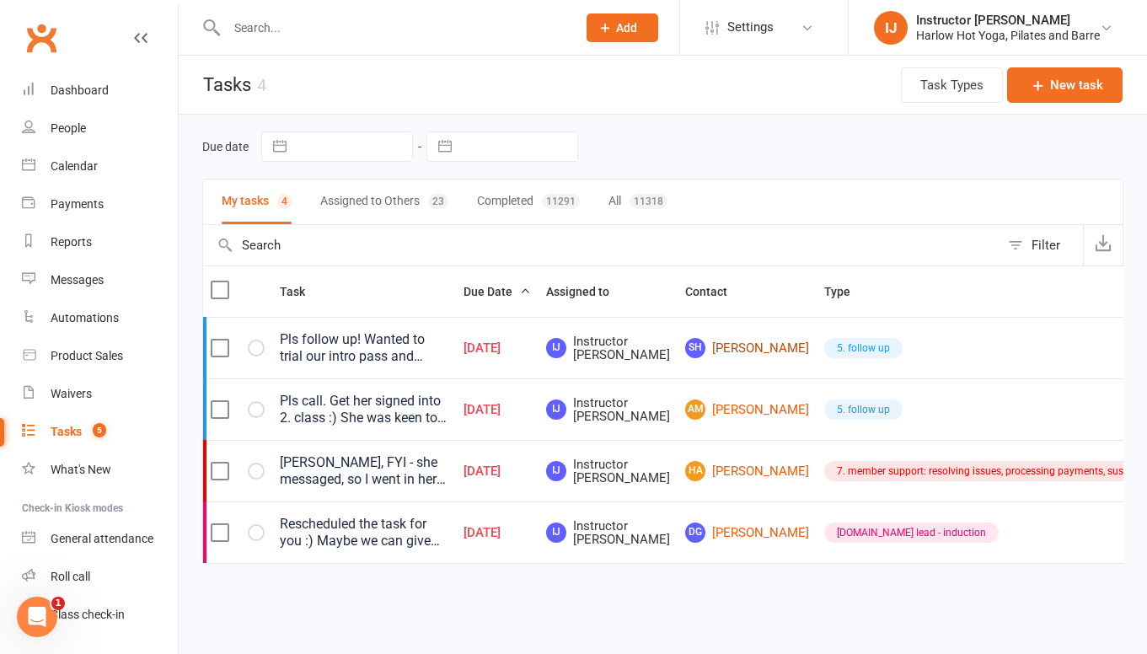
click at [685, 355] on link "SH Sheridan Hedges" at bounding box center [747, 348] width 124 height 20
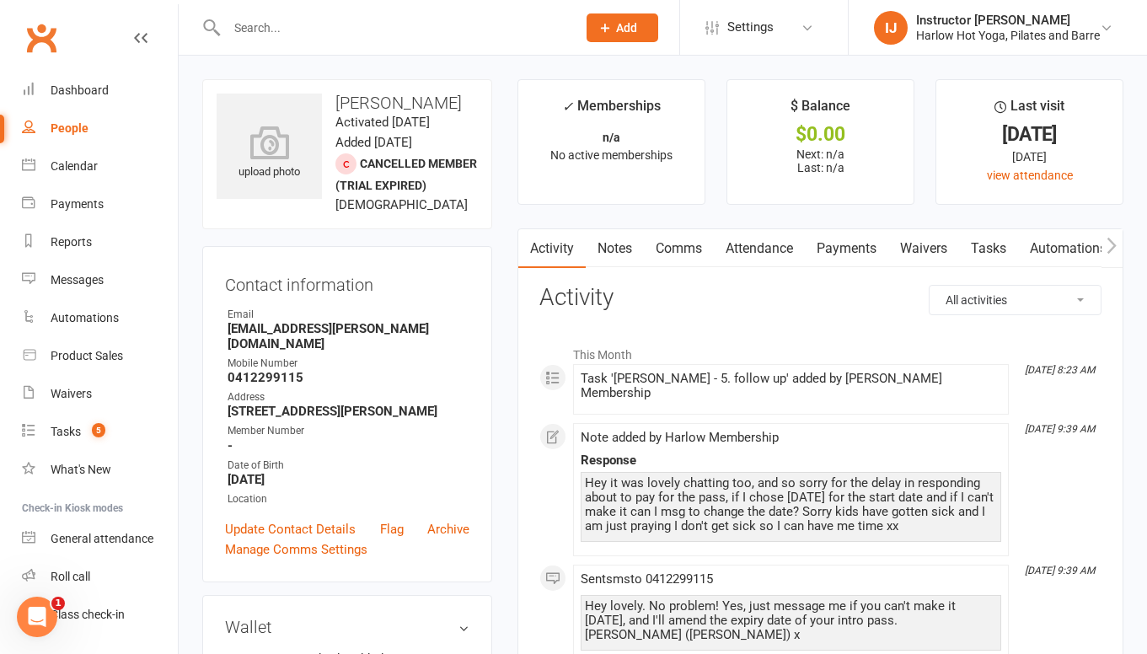
click at [826, 525] on div "Hey it was lovely chatting too, and so sorry for the delay in responding about …" at bounding box center [791, 507] width 421 height 70
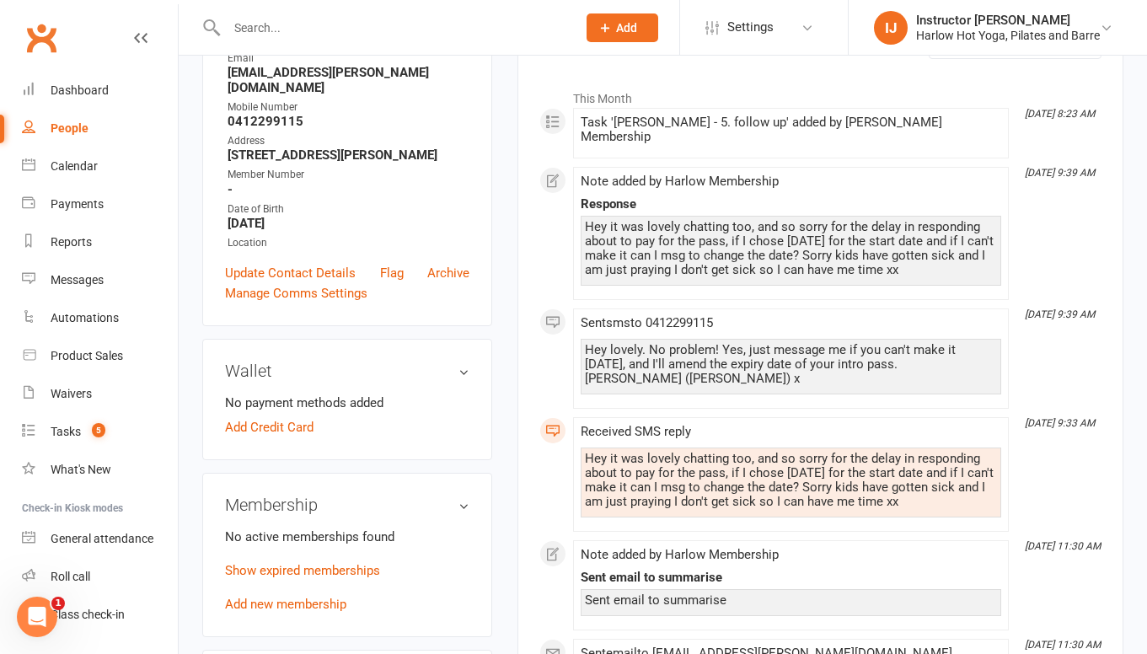
scroll to position [260, 0]
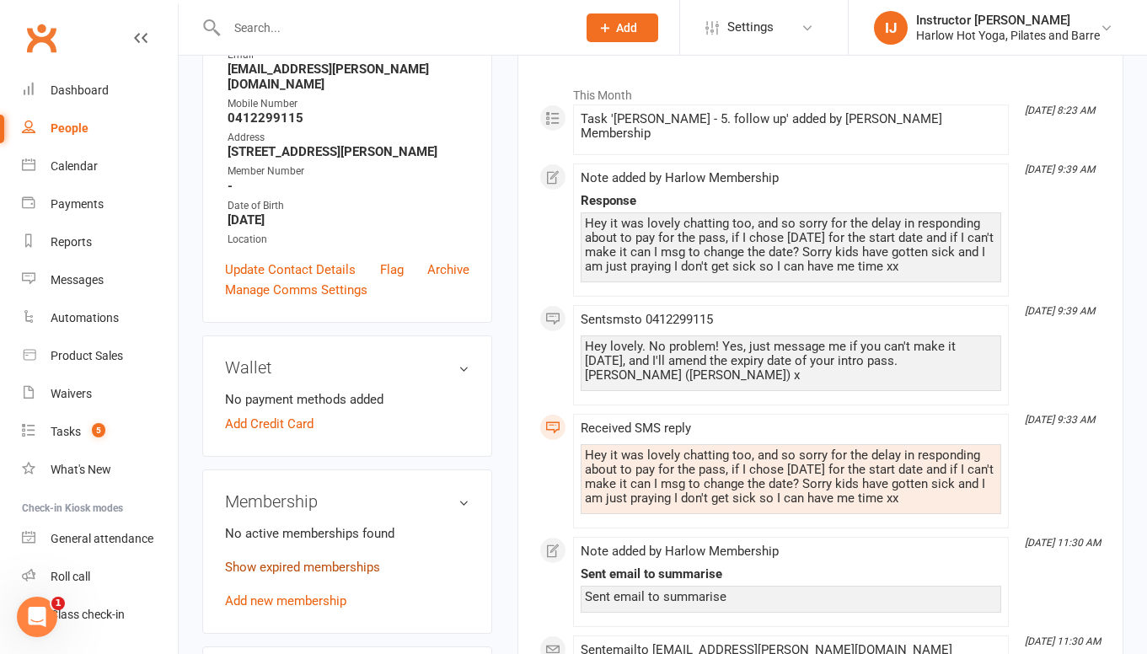
click at [281, 575] on link "Show expired memberships" at bounding box center [302, 567] width 155 height 15
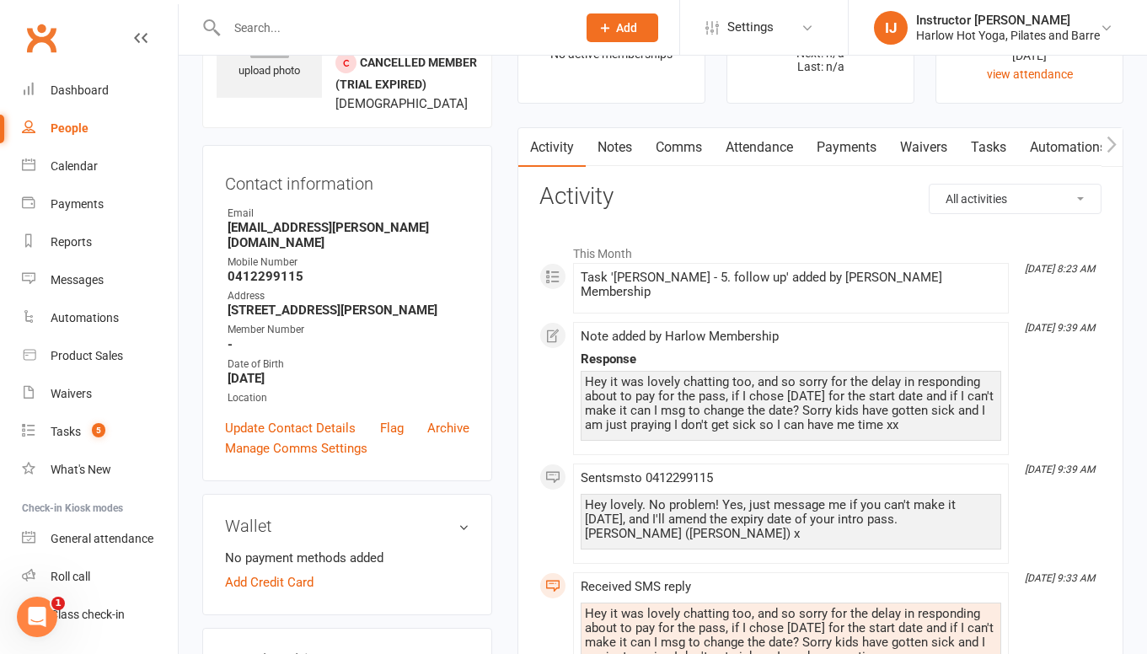
scroll to position [89, 0]
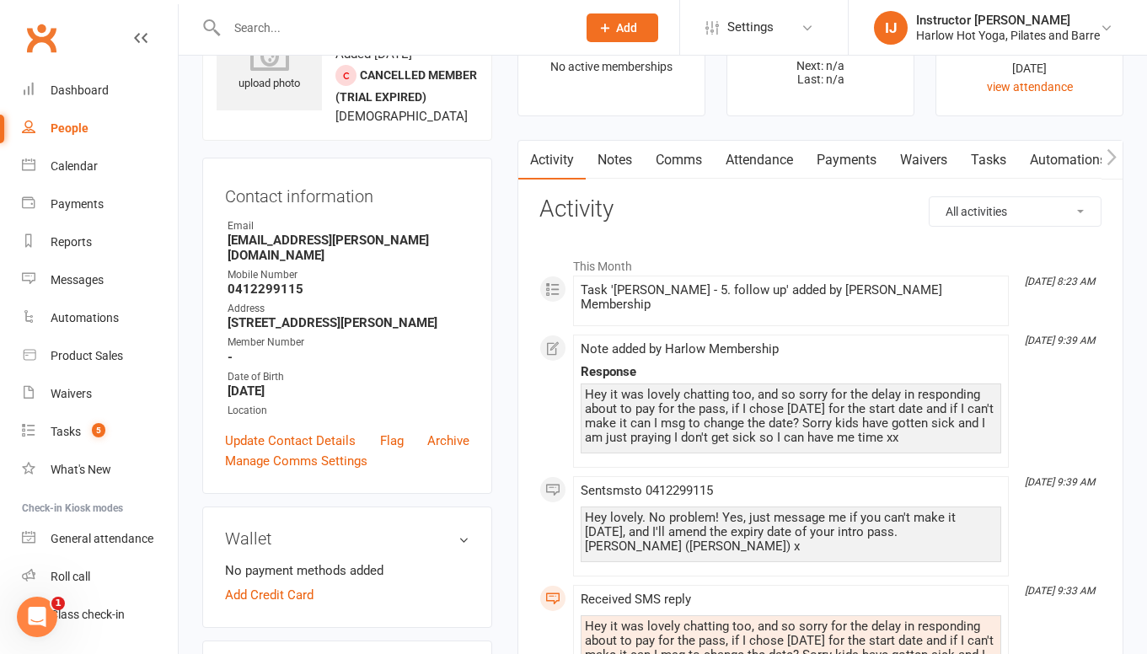
click at [998, 163] on link "Tasks" at bounding box center [988, 160] width 59 height 39
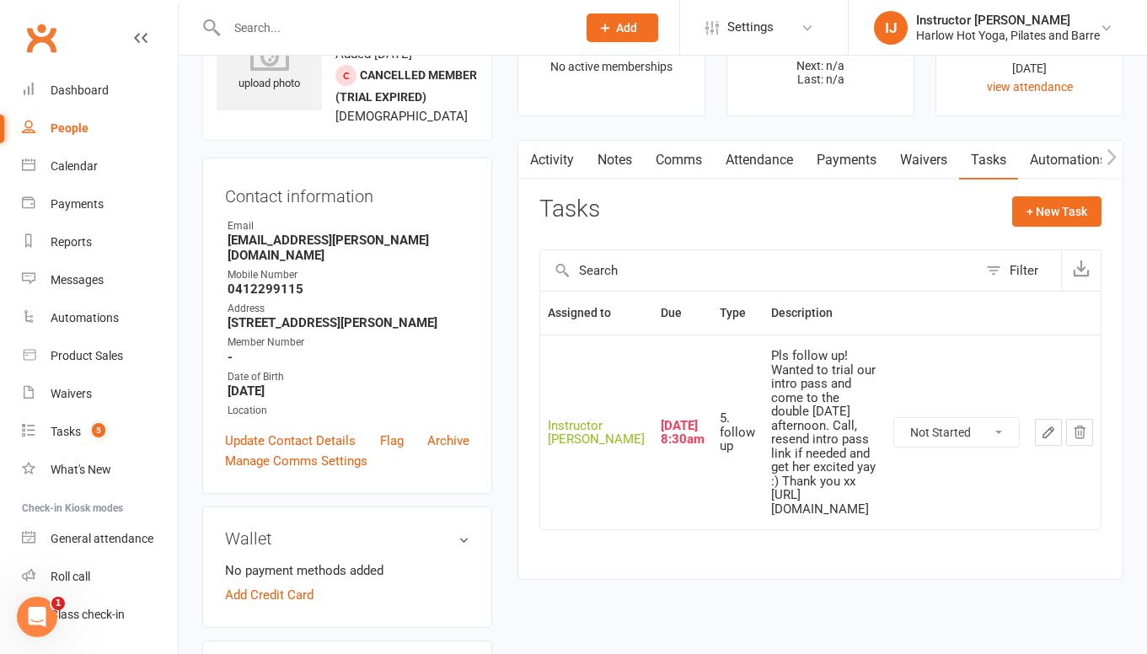
drag, startPoint x: 724, startPoint y: 437, endPoint x: 944, endPoint y: 437, distance: 220.0
click at [886, 437] on td "Pls follow up! Wanted to trial our intro pass and come to the double on Sunday …" at bounding box center [825, 432] width 122 height 195
copy div "[URL][DOMAIN_NAME]"
click at [668, 161] on link "Comms" at bounding box center [679, 160] width 70 height 39
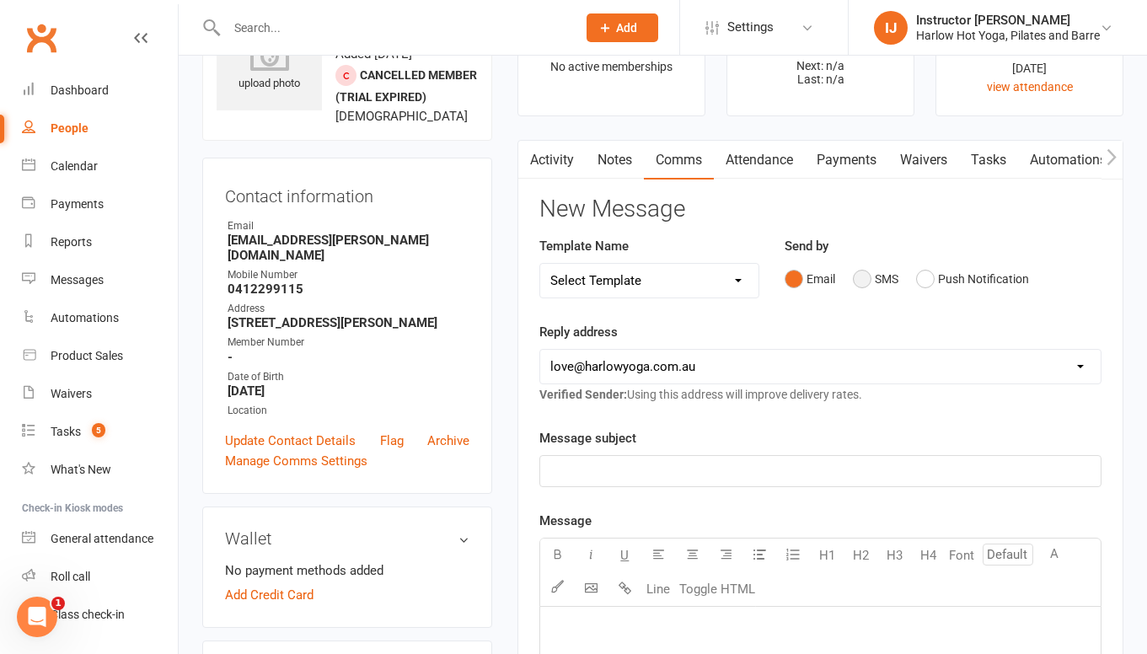
click at [867, 282] on button "SMS" at bounding box center [876, 279] width 46 height 32
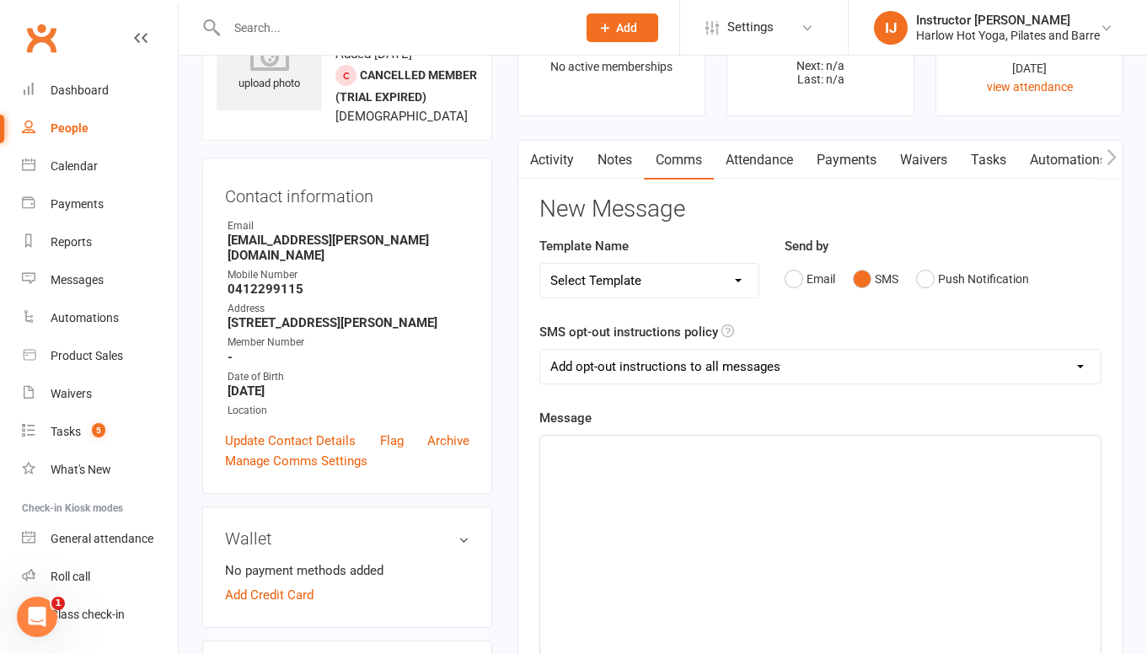
click at [660, 458] on p "﻿" at bounding box center [820, 451] width 540 height 20
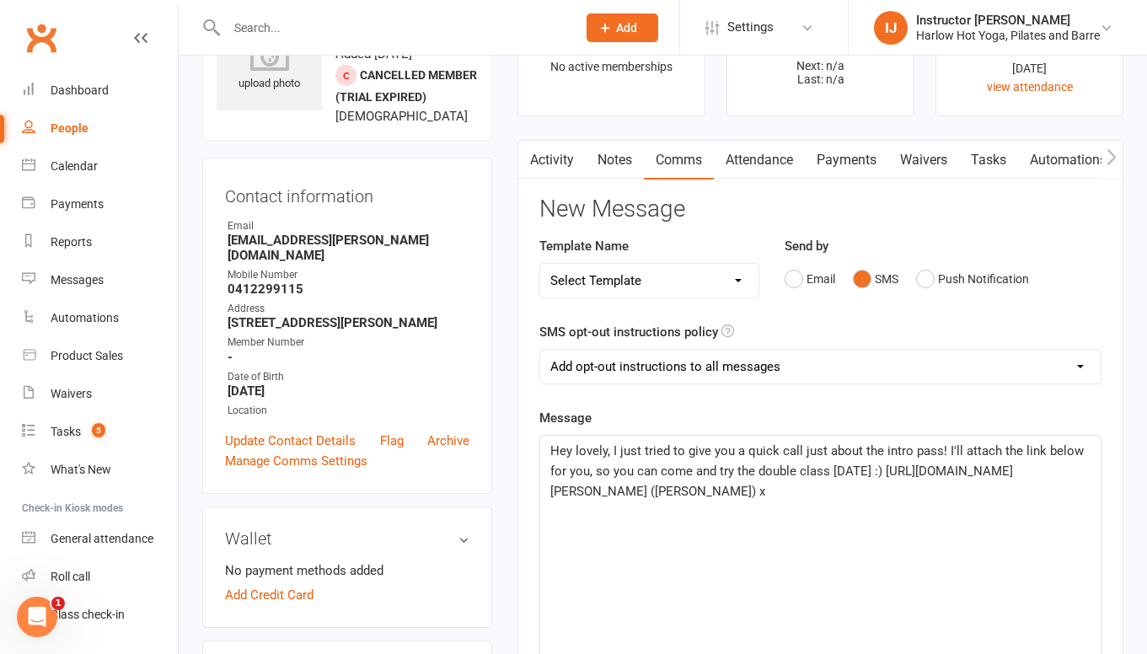
drag, startPoint x: 866, startPoint y: 493, endPoint x: 484, endPoint y: 418, distance: 389.1
copy span "Hey lovely, I just tried to give you a quick call just about the intro pass! I'…"
click at [637, 477] on span "Hey lovely, I just tried to give you a quick call just about the intro pass! I'…" at bounding box center [818, 471] width 537 height 56
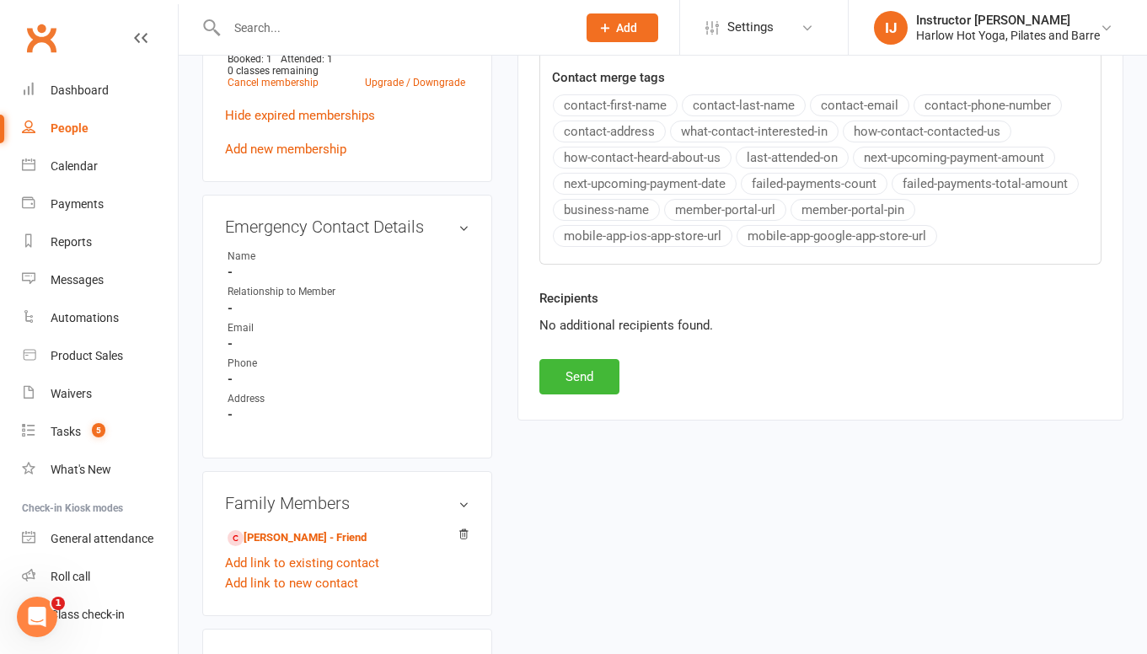
scroll to position [845, 0]
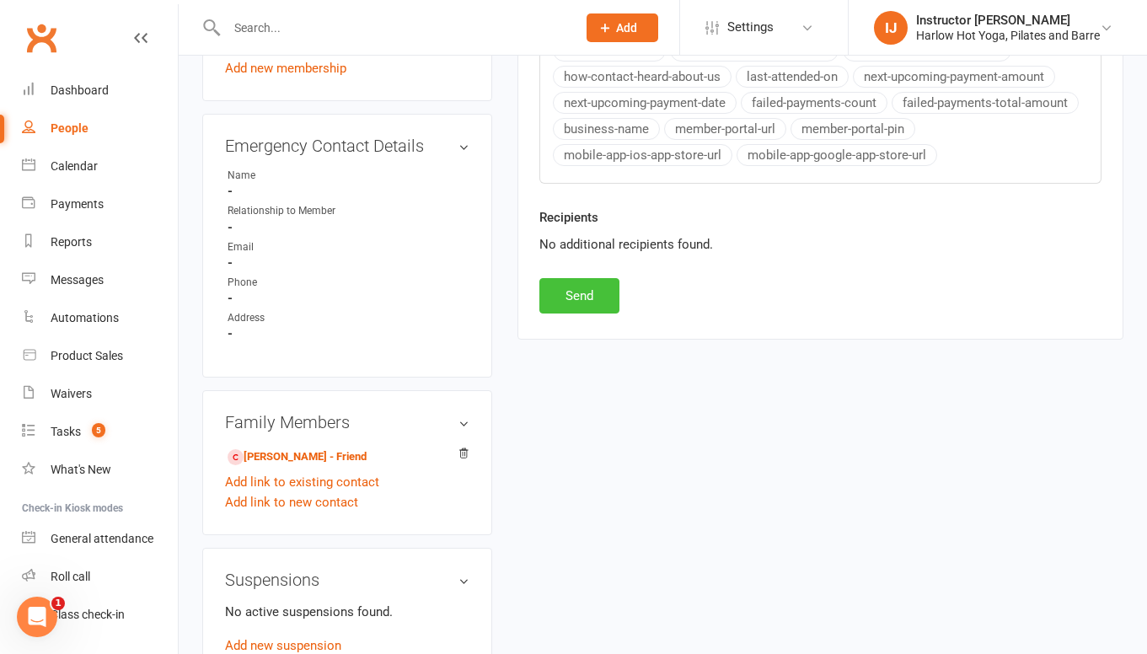
click at [604, 296] on button "Send" at bounding box center [579, 295] width 80 height 35
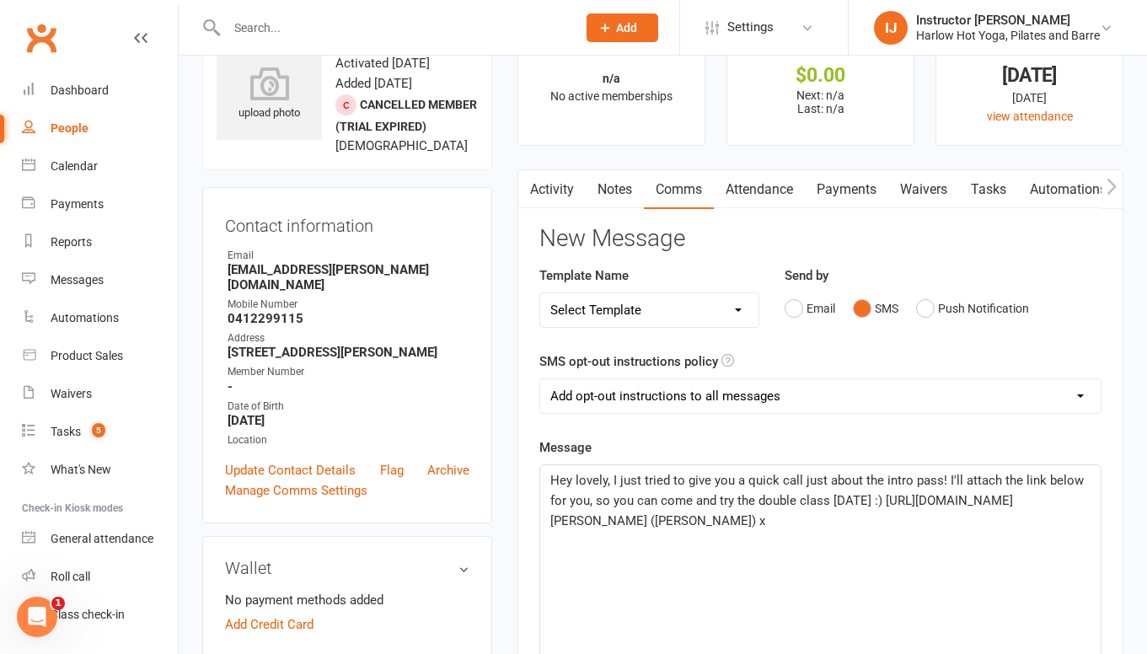
scroll to position [0, 0]
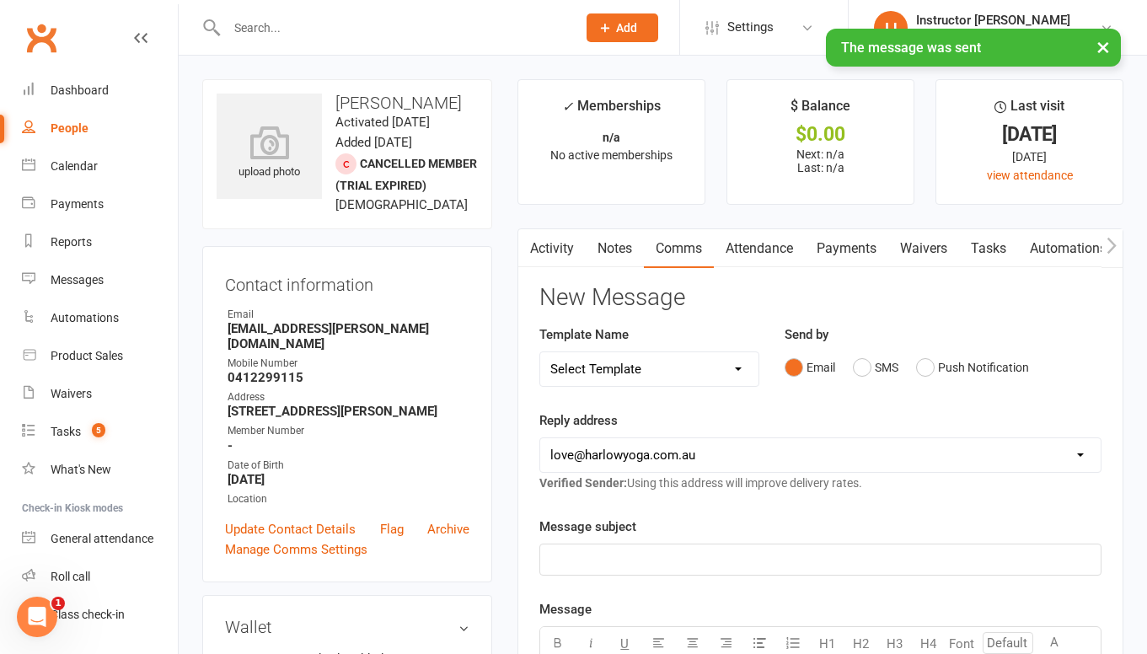
click at [607, 253] on link "Notes" at bounding box center [615, 248] width 58 height 39
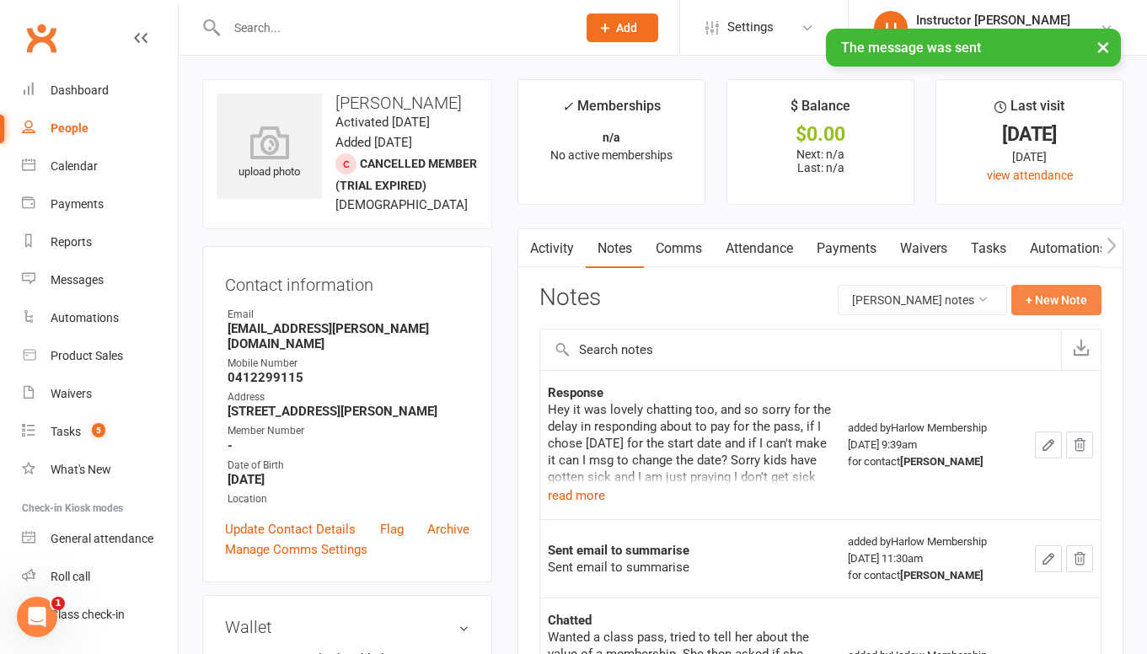
click at [1049, 298] on button "+ New Note" at bounding box center [1057, 300] width 90 height 30
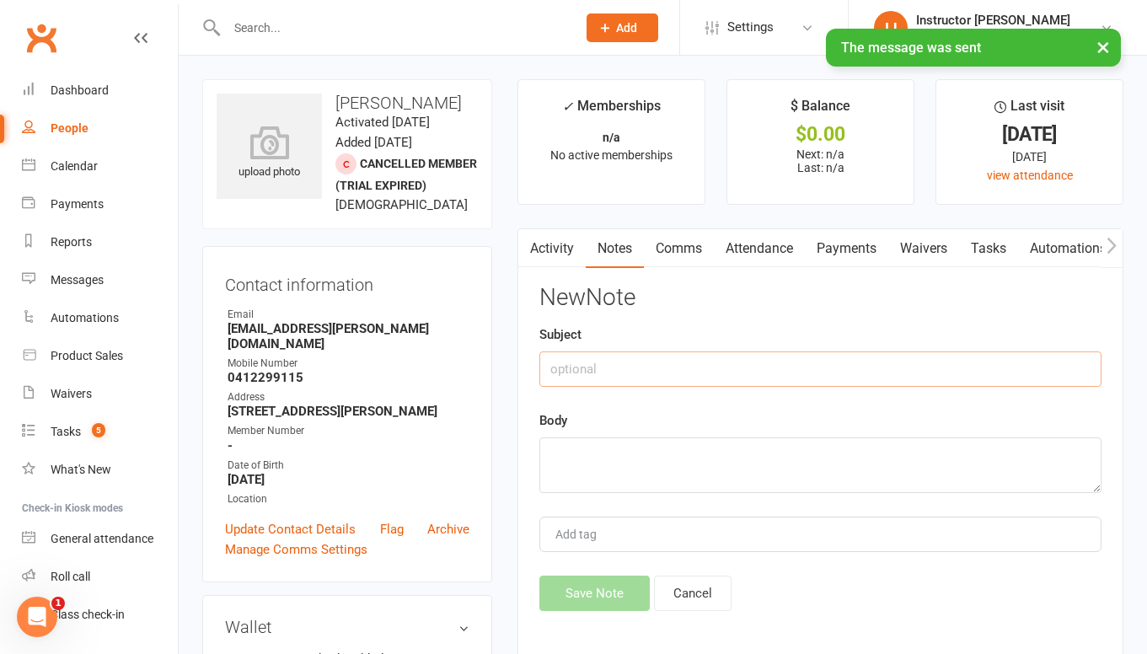
click at [751, 368] on input "text" at bounding box center [820, 368] width 562 height 35
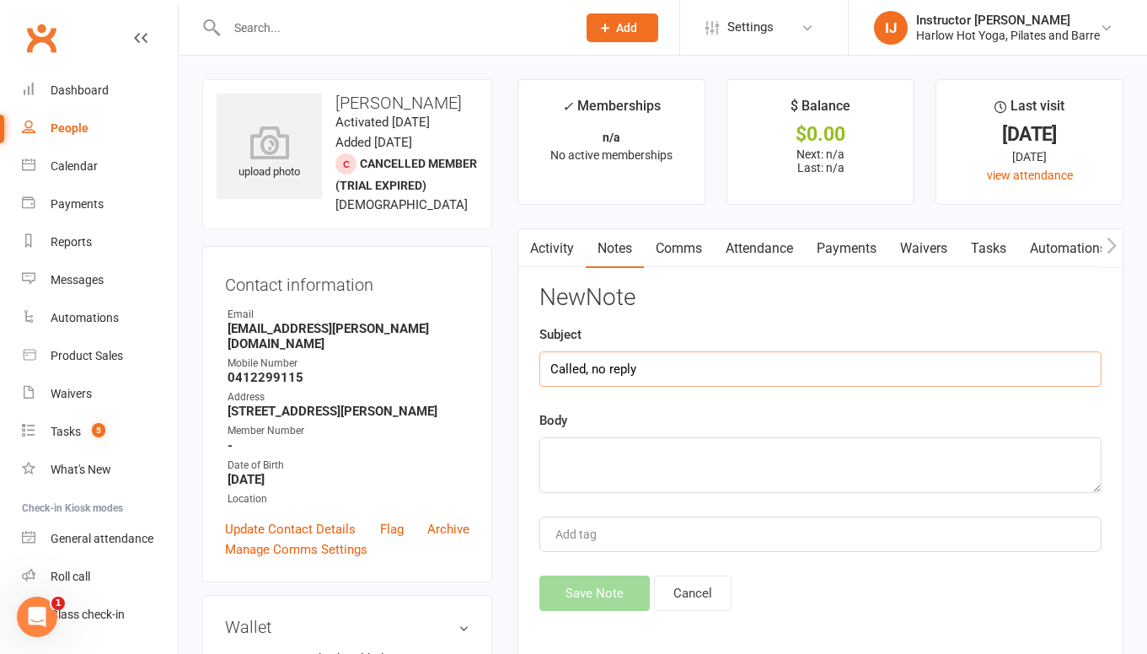
type input "Called, no reply"
click at [674, 471] on textarea at bounding box center [820, 465] width 562 height 56
paste textarea "Hey lovely, I just tried to give you a quick call just about the intro pass! I'…"
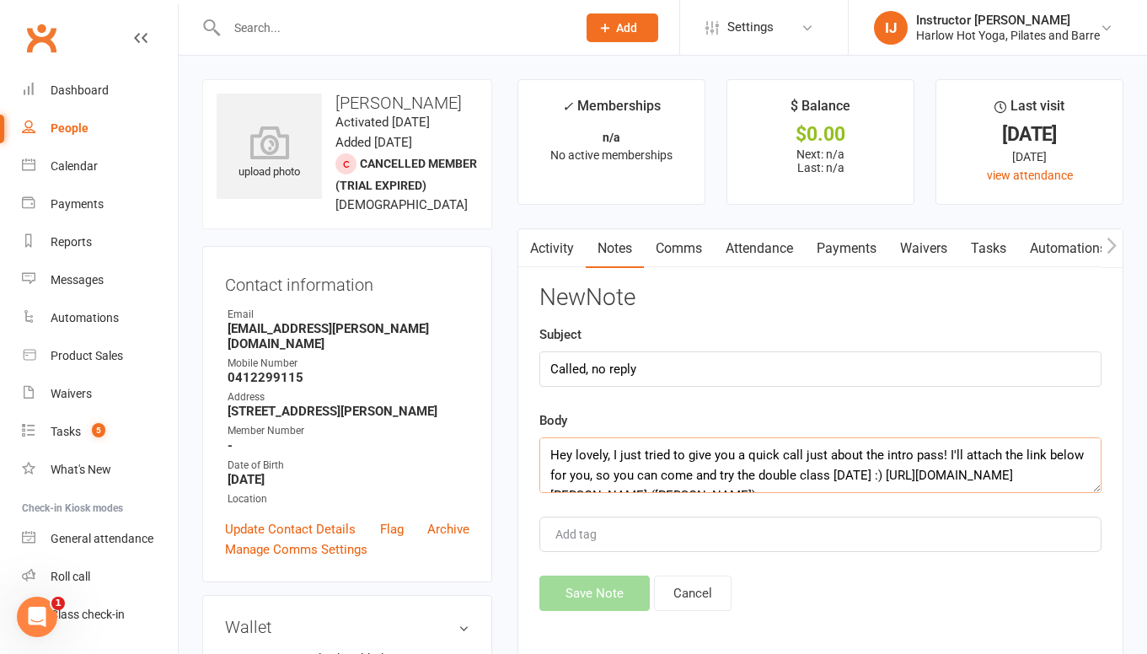
scroll to position [10, 0]
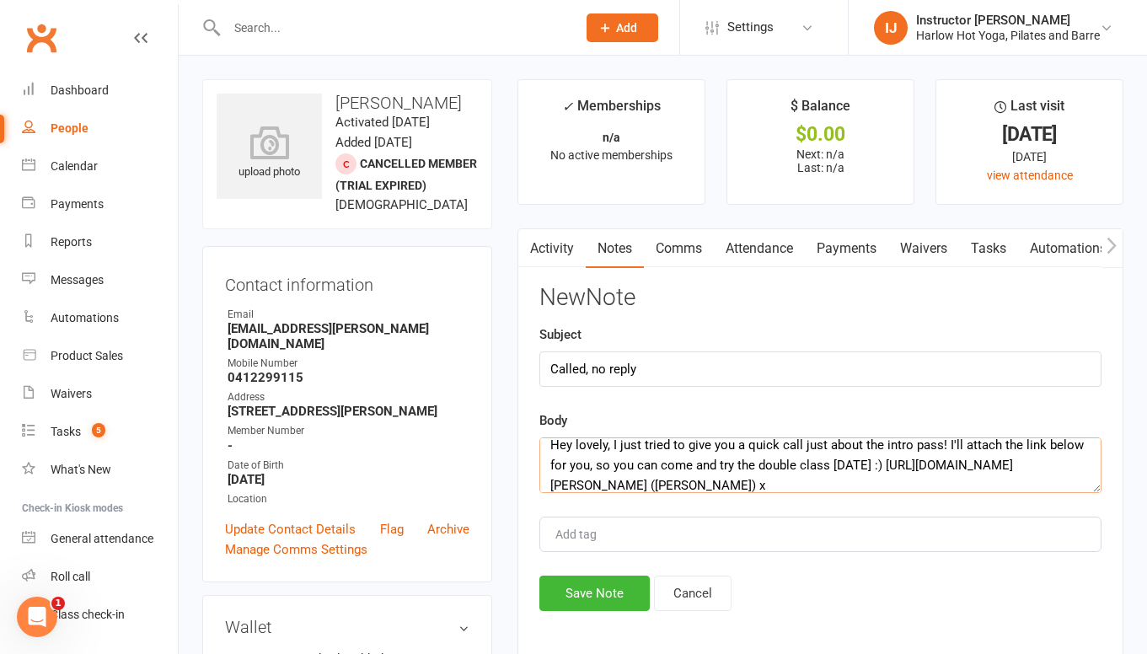
type textarea "Hey lovely, I just tried to give you a quick call just about the intro pass! I'…"
click at [666, 377] on input "Called, no reply" at bounding box center [820, 368] width 562 height 35
type input "Called, no reply. Sent sms"
click at [578, 601] on button "Save Note" at bounding box center [594, 593] width 110 height 35
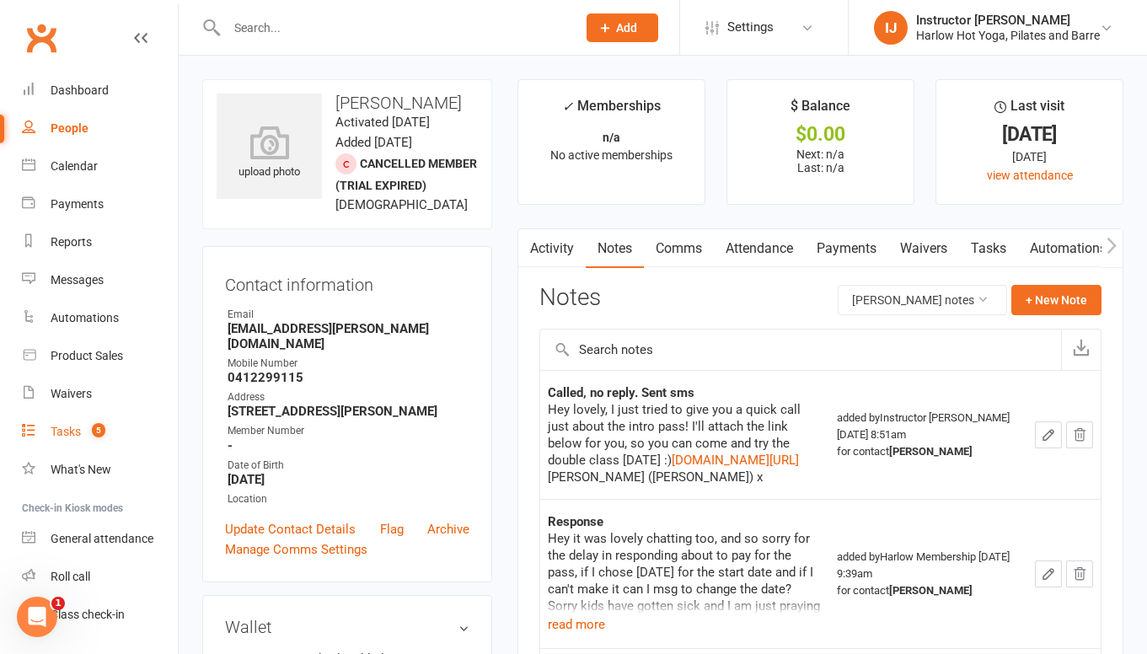
click at [73, 430] on div "Tasks" at bounding box center [66, 431] width 30 height 13
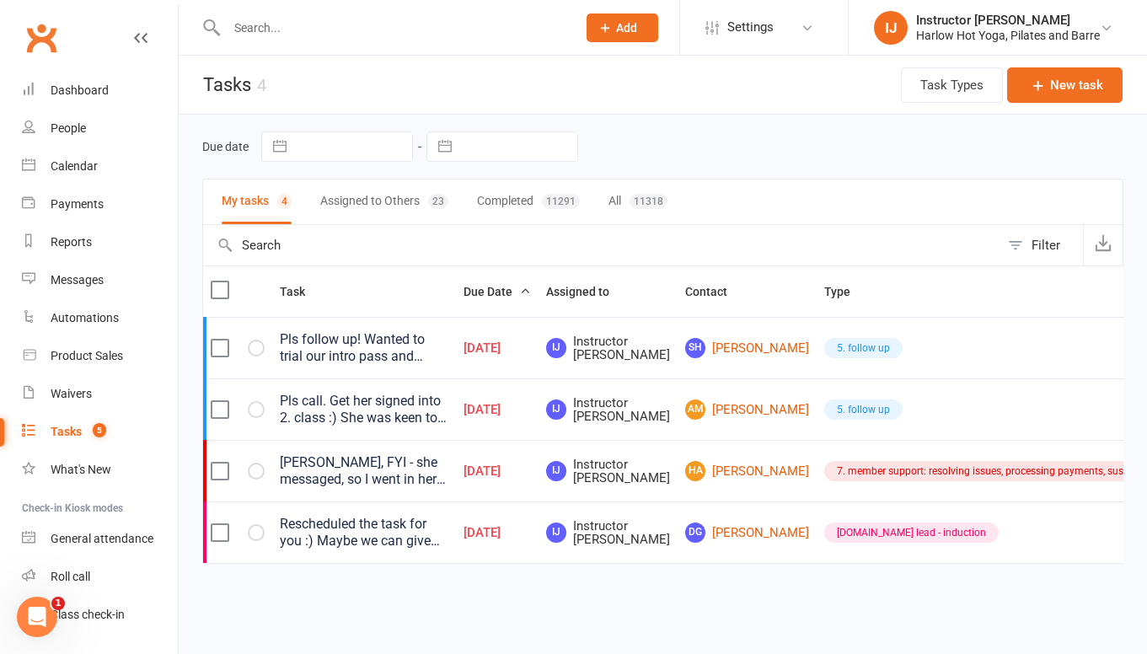
click at [314, 357] on div "Pls follow up! Wanted to trial our intro pass and come to the double on Sunday …" at bounding box center [364, 348] width 169 height 34
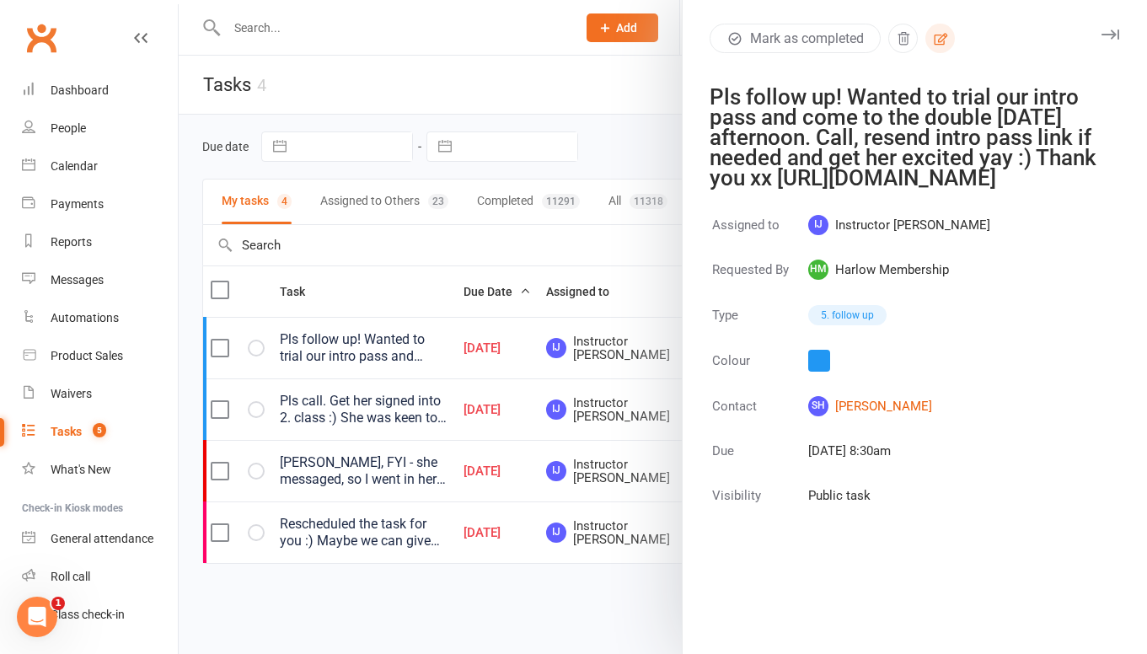
click at [942, 31] on icon "button" at bounding box center [940, 38] width 15 height 15
select select "50537"
select select "27606"
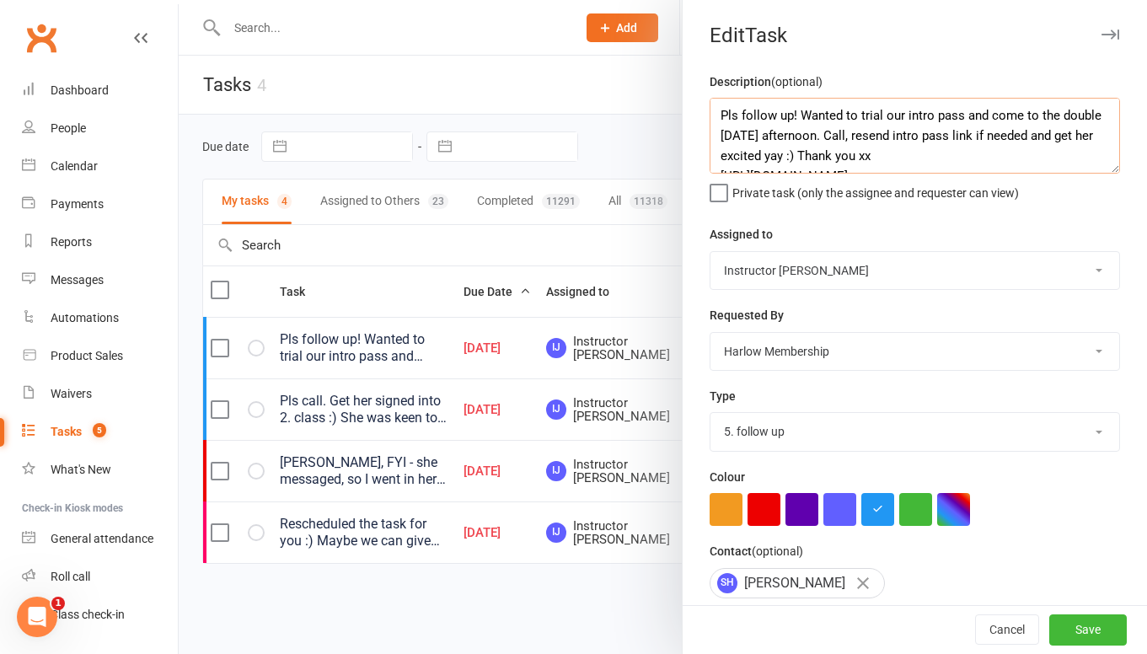
drag, startPoint x: 799, startPoint y: 115, endPoint x: 654, endPoint y: 113, distance: 145.0
click at [179, 0] on react-component "Edit Task Description (optional) Pls follow up! Wanted to trial our intro pass …" at bounding box center [179, 0] width 0 height 0
type textarea "Confirm sign up to intro /// Wanted to trial our intro pass and come to the dou…"
click at [814, 280] on select "Harlow Membership Instructor Cat Instructor Georgia Instructor Emma Instructor …" at bounding box center [915, 270] width 409 height 37
select select "47368"
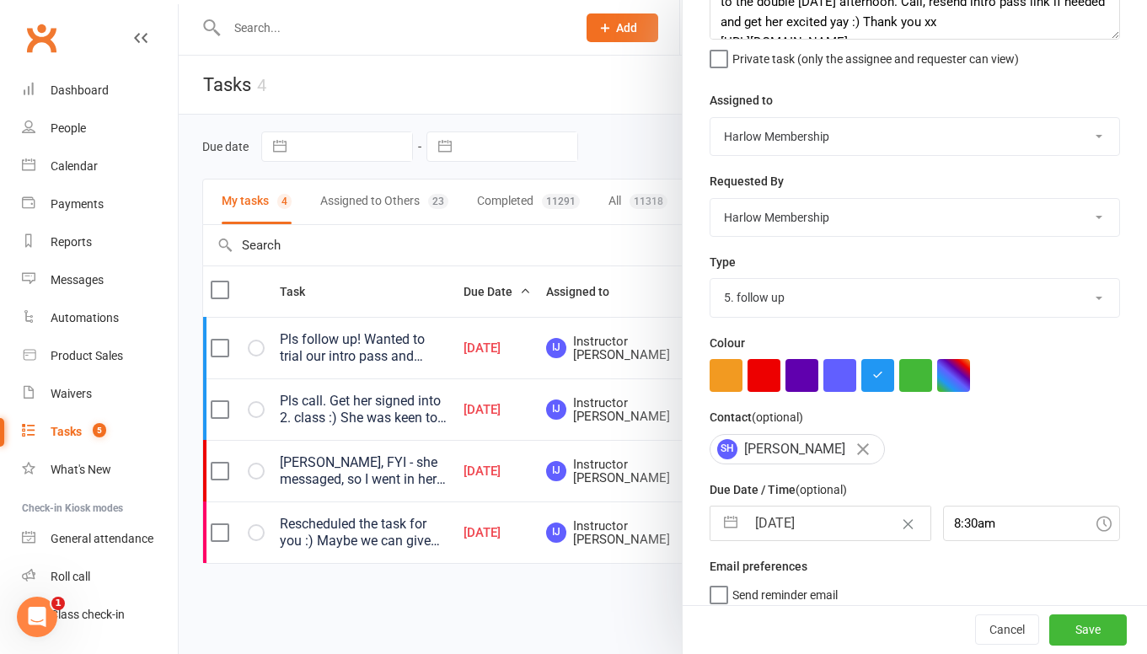
scroll to position [177, 0]
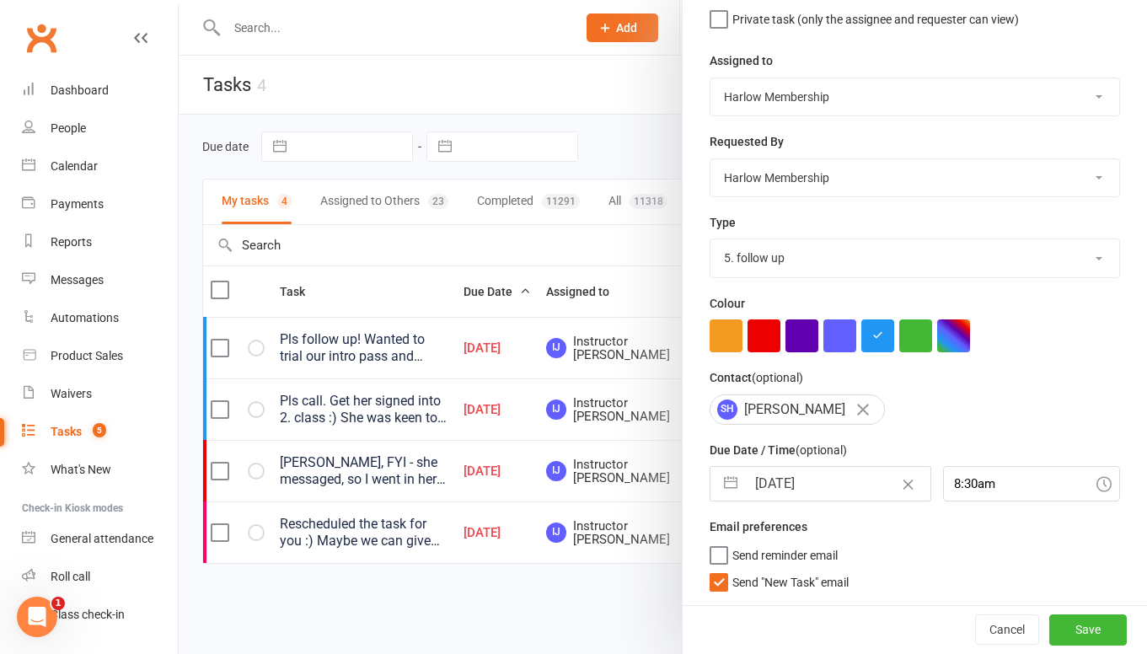
click at [718, 582] on label "Send "New Task" email" at bounding box center [779, 578] width 139 height 17
click at [718, 570] on input "Send "New Task" email" at bounding box center [779, 570] width 139 height 0
click at [771, 490] on input "11 Oct 2025" at bounding box center [838, 484] width 184 height 34
select select "8"
select select "2025"
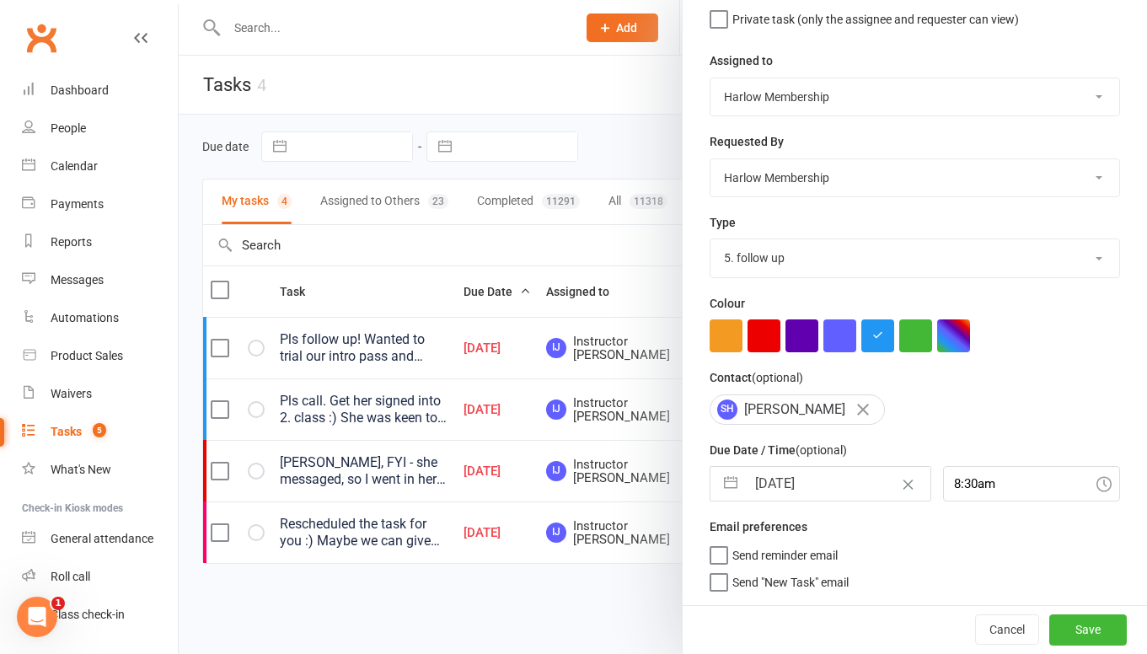
select select "9"
select select "2025"
select select "10"
select select "2025"
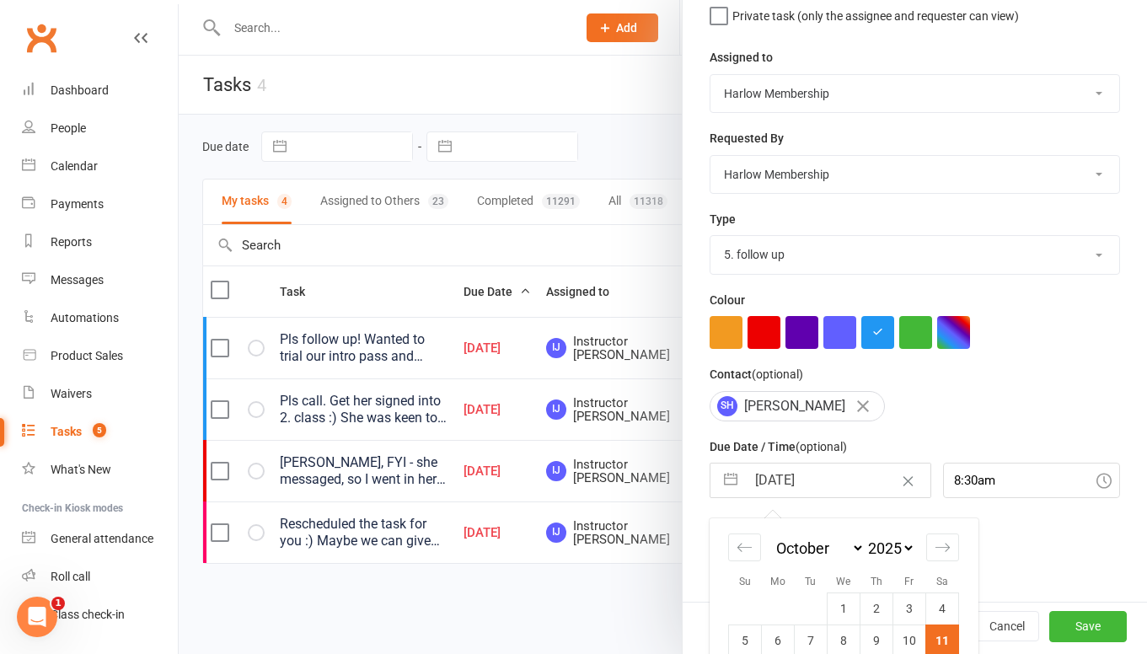
scroll to position [298, 0]
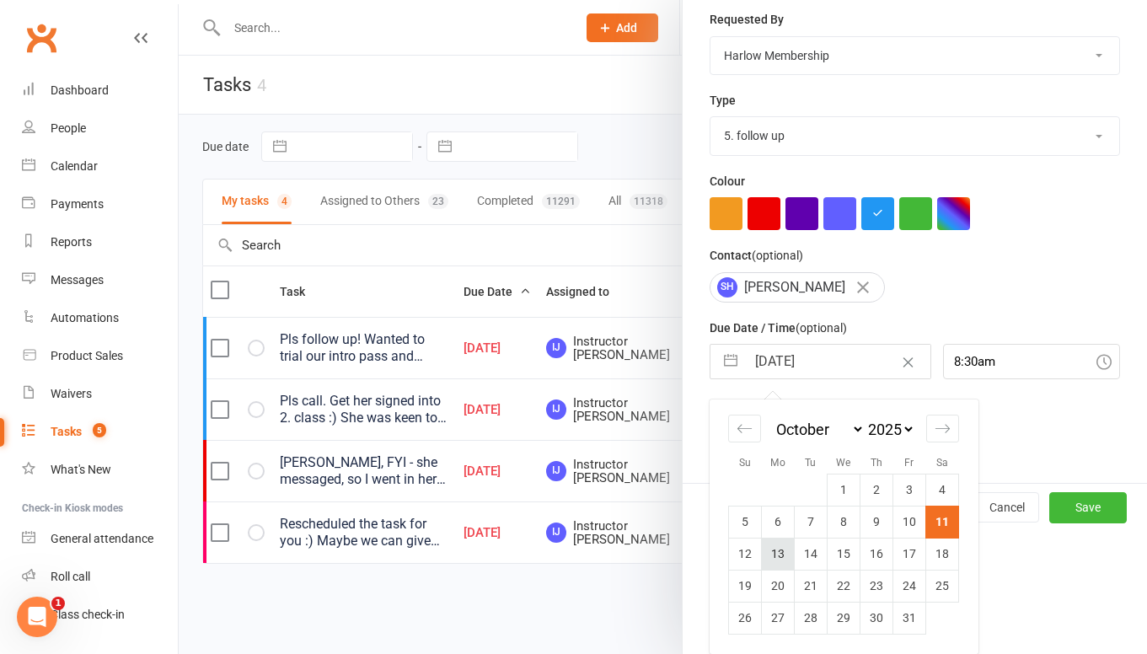
click at [787, 556] on td "13" at bounding box center [778, 554] width 33 height 32
type input "13 Oct 2025"
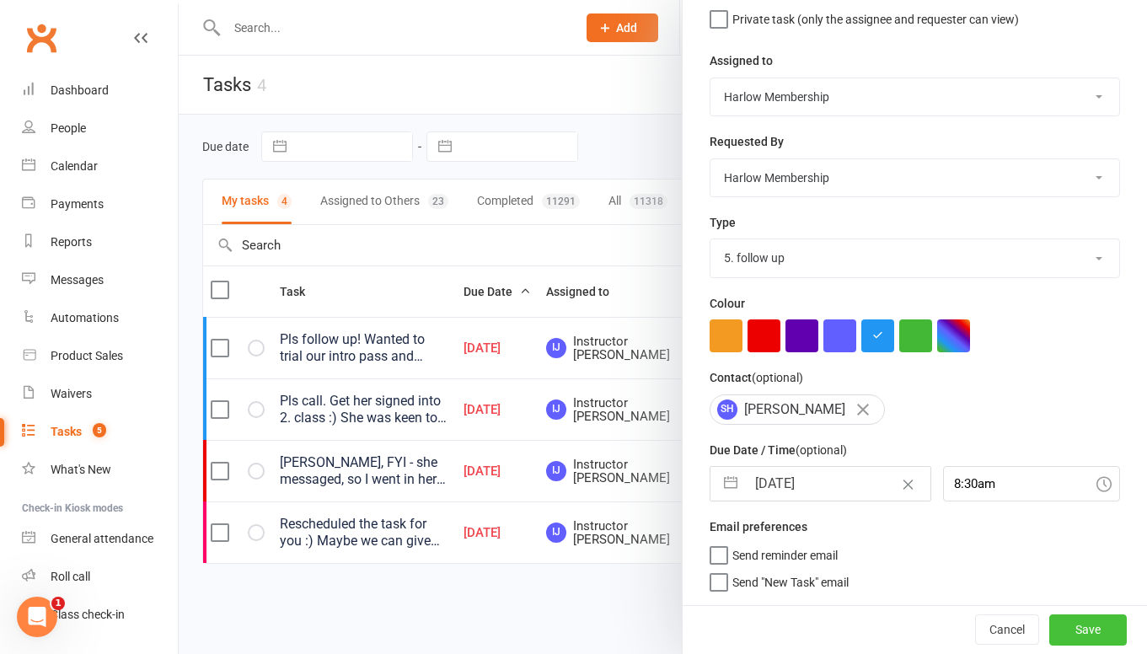
click at [1104, 631] on button "Save" at bounding box center [1088, 629] width 78 height 30
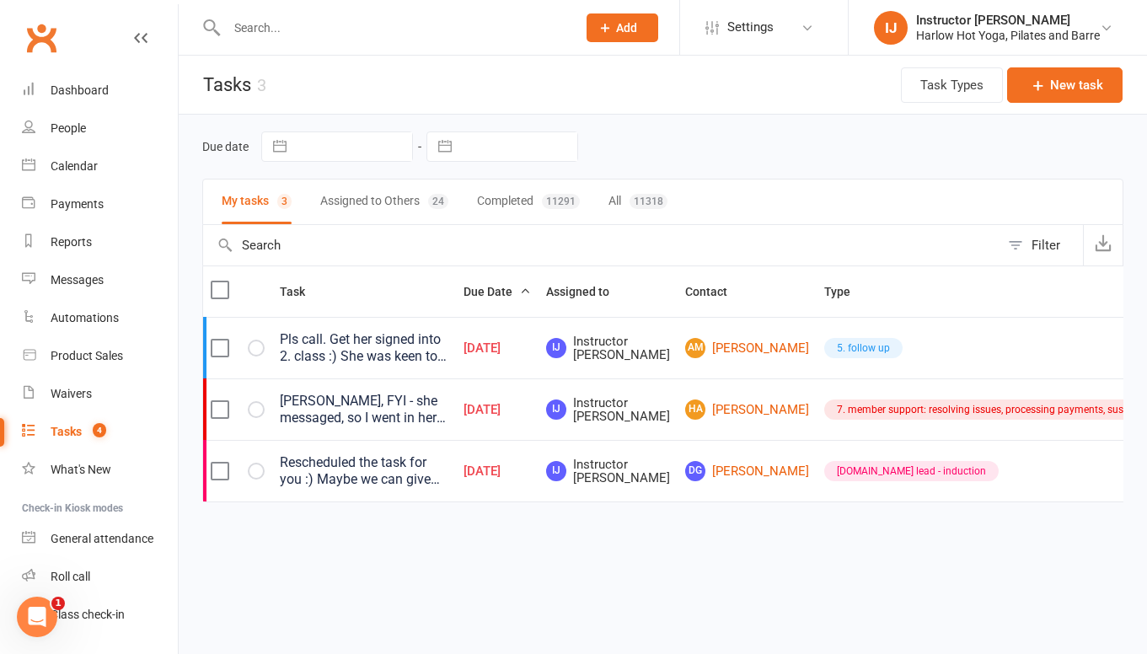
click at [394, 357] on div "Pls call. Get her signed into 2. class :) She was keen to try Yoga. Lives in th…" at bounding box center [364, 348] width 169 height 34
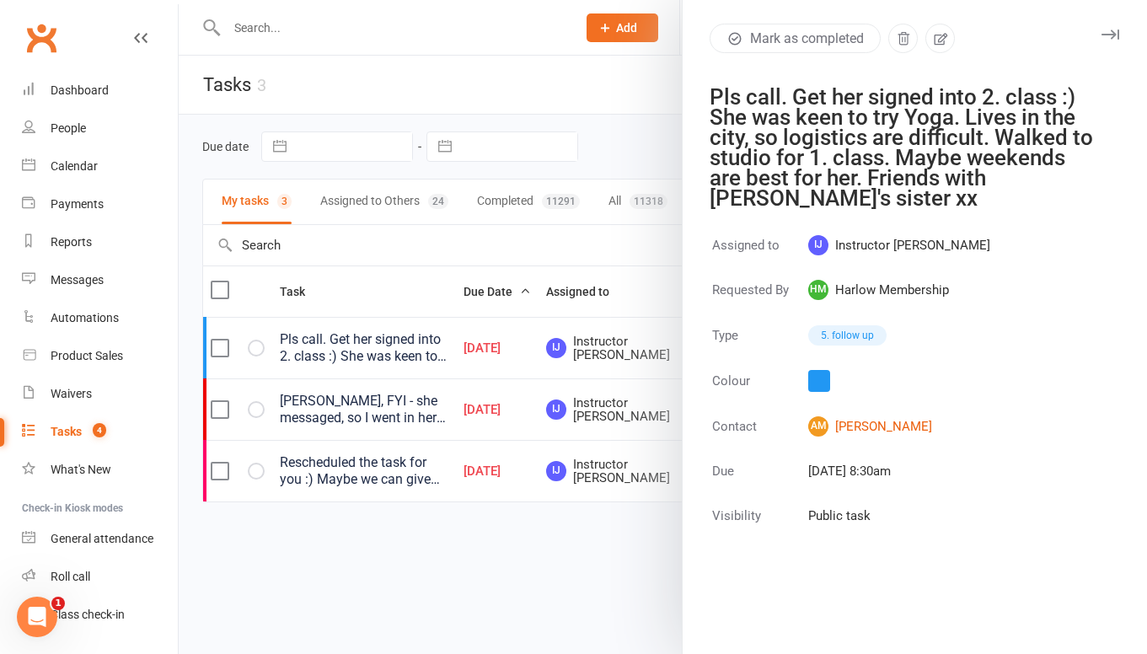
click at [1108, 32] on icon "button" at bounding box center [1111, 35] width 18 height 10
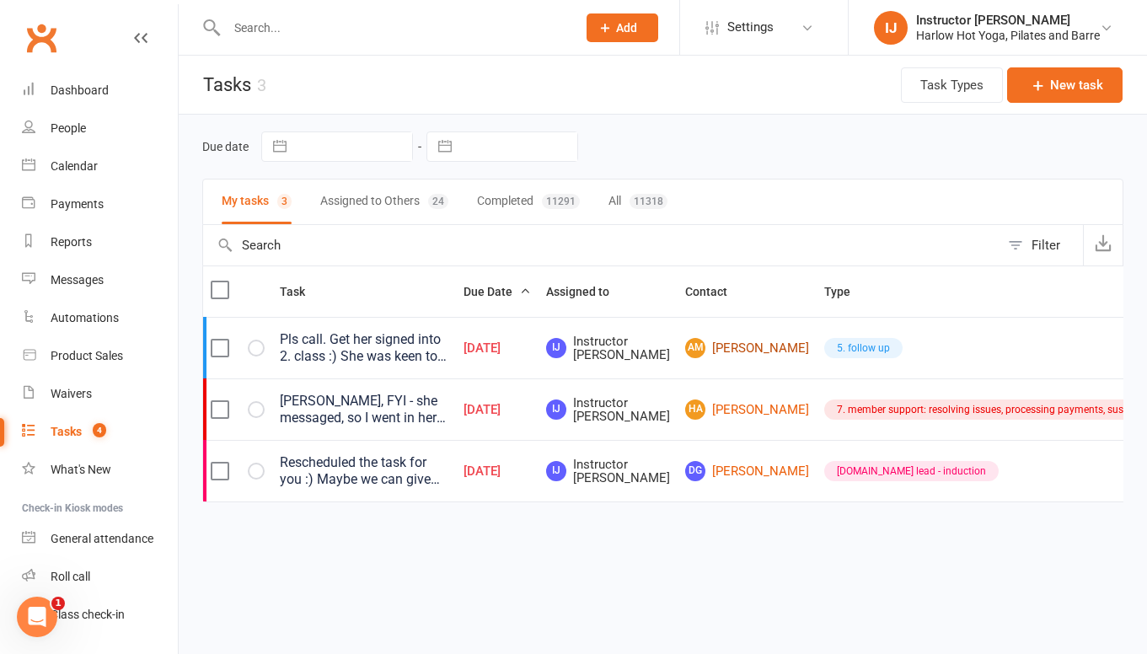
click at [685, 351] on link "AM Alice Murray" at bounding box center [747, 348] width 124 height 20
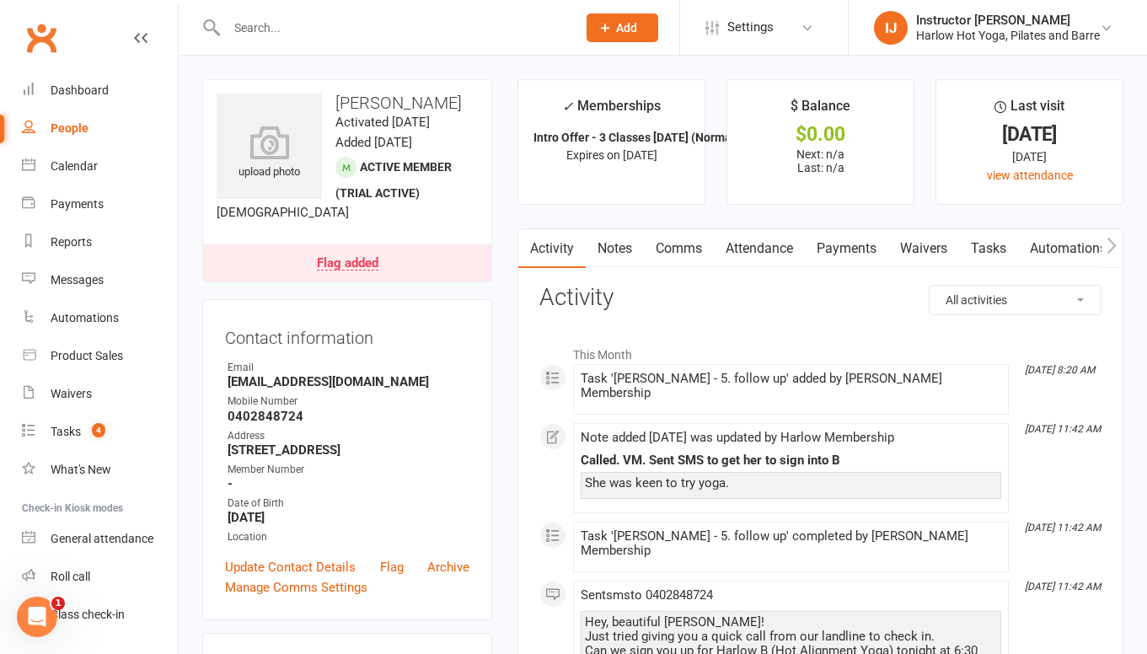
click at [683, 252] on link "Comms" at bounding box center [679, 248] width 70 height 39
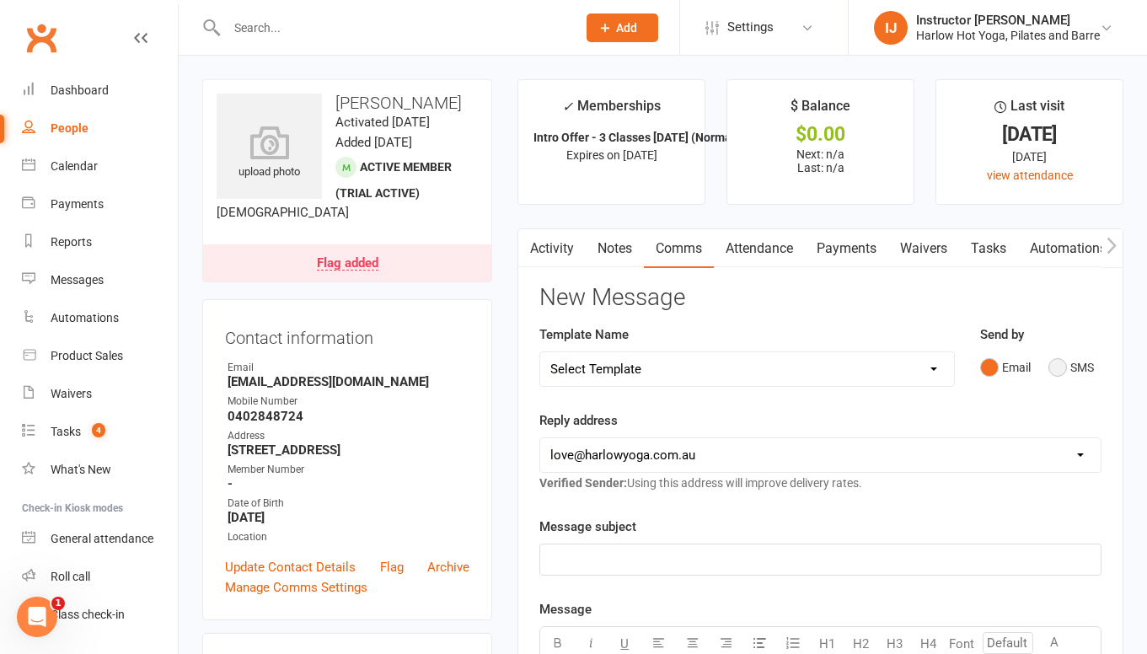
click at [1056, 374] on button "SMS" at bounding box center [1072, 367] width 46 height 32
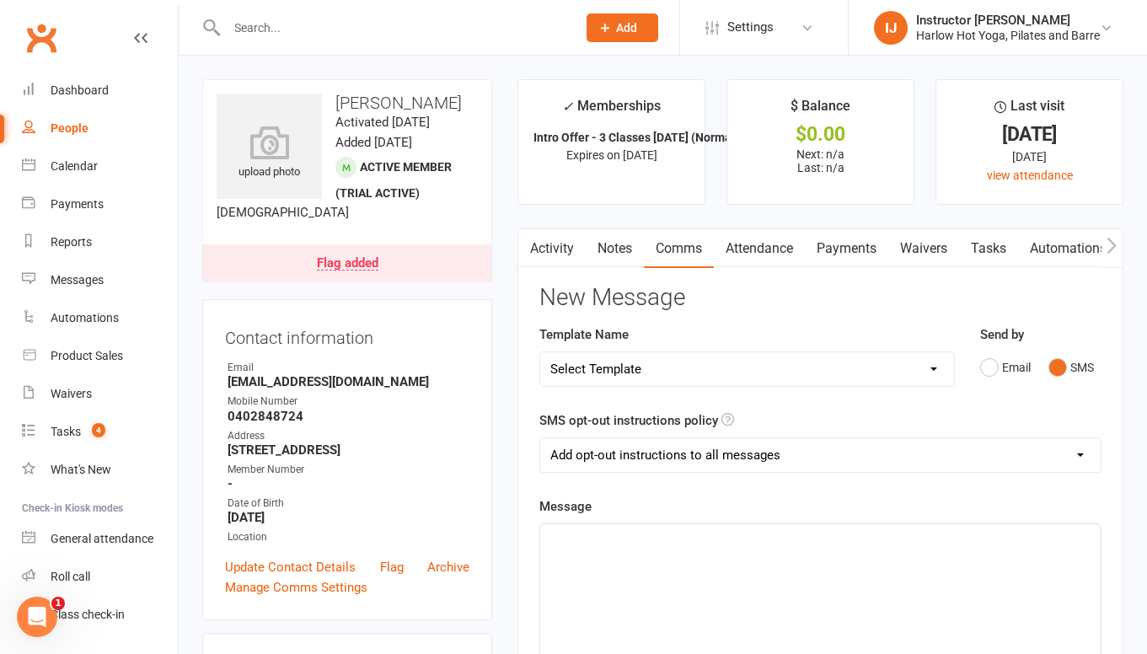
click at [714, 529] on p "﻿" at bounding box center [820, 539] width 540 height 20
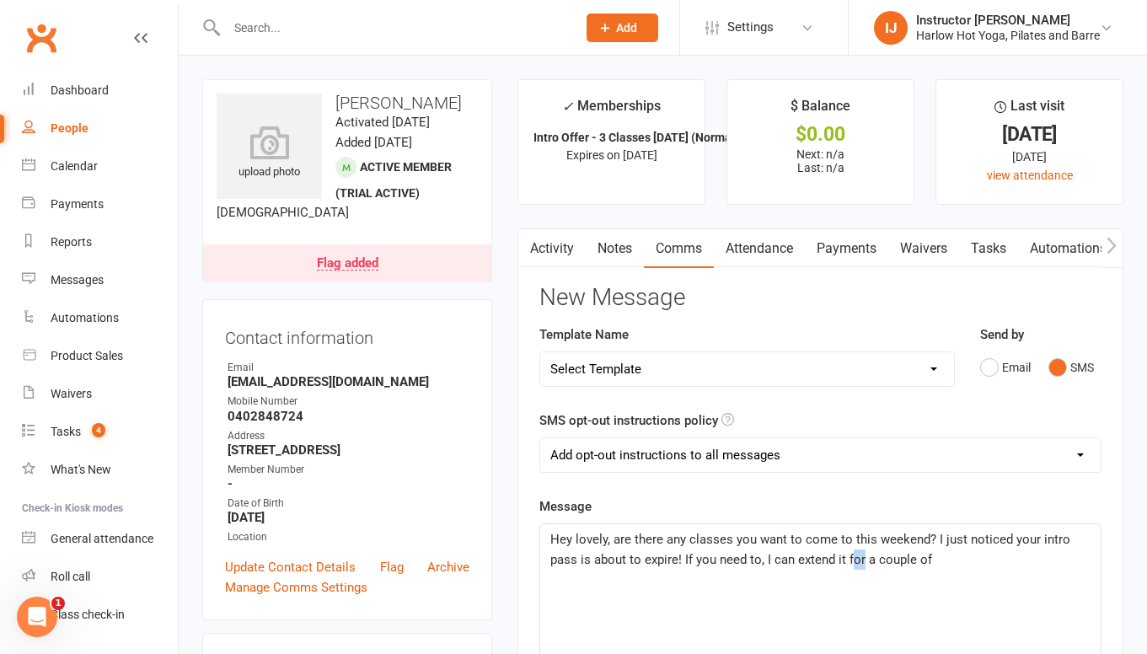
drag, startPoint x: 863, startPoint y: 556, endPoint x: 850, endPoint y: 556, distance: 13.5
click at [850, 556] on span "Hey lovely, are there any classes you want to come to this weekend? I just noti…" at bounding box center [811, 549] width 523 height 35
click at [976, 559] on p "Hey lovely, are there any classes you want to come to this weekend? I just noti…" at bounding box center [820, 549] width 540 height 40
click at [584, 574] on span "Hey lovely, are there any classes you want to come to this weekend? I just noti…" at bounding box center [811, 560] width 523 height 56
click at [1039, 557] on span "Hey lovely, are there any classes you want to come to this weekend? I just noti…" at bounding box center [811, 560] width 523 height 56
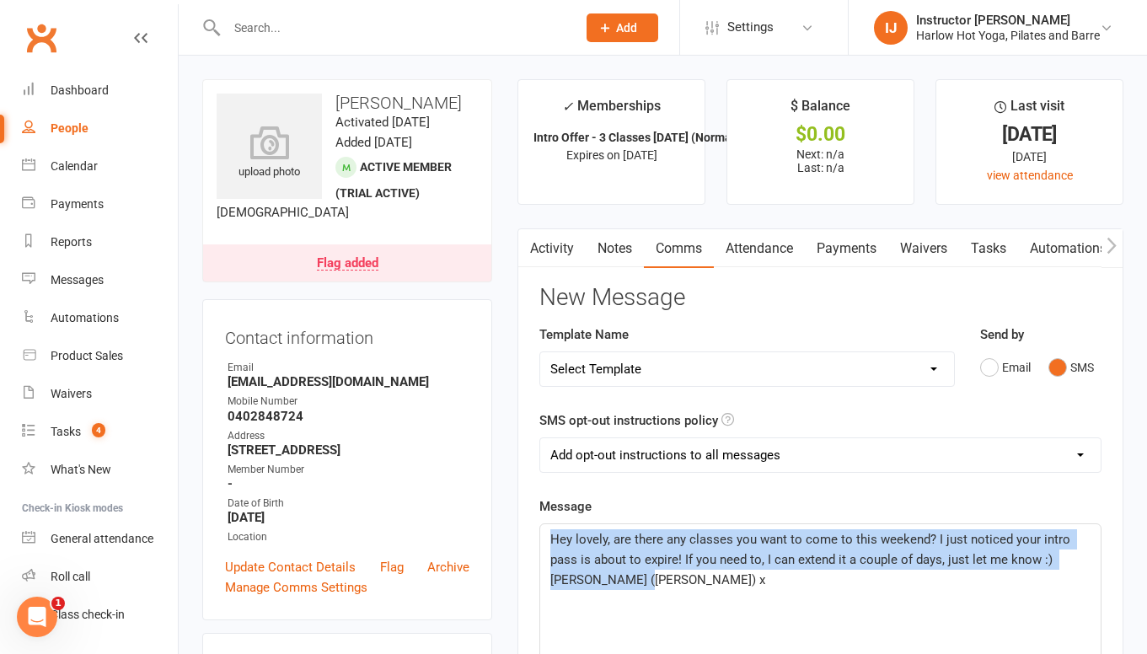
drag, startPoint x: 655, startPoint y: 581, endPoint x: 443, endPoint y: 472, distance: 238.6
copy span "Hey lovely, are there any classes you want to come to this weekend? I just noti…"
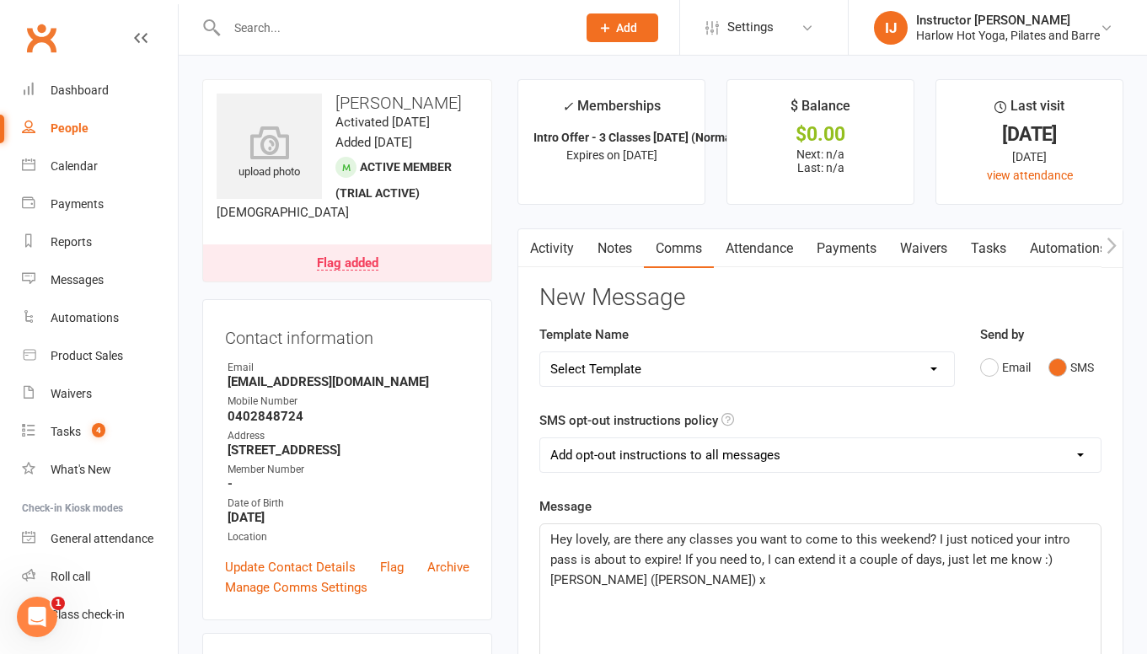
click at [759, 571] on p "Hey lovely, are there any classes you want to come to this weekend? I just noti…" at bounding box center [820, 559] width 540 height 61
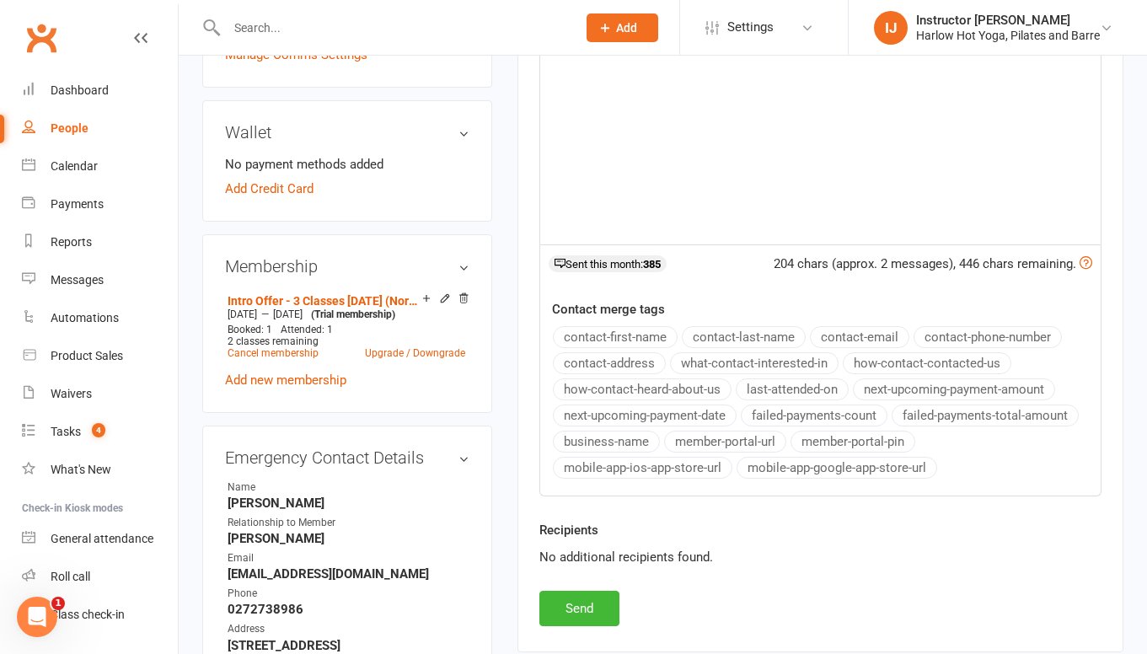
scroll to position [690, 0]
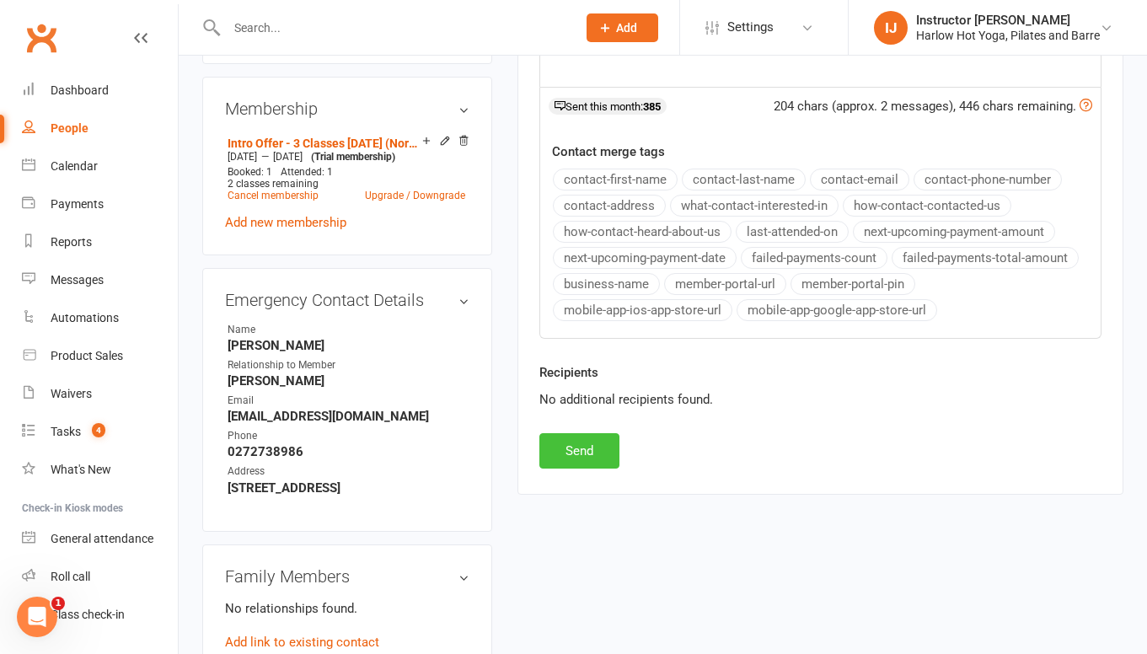
click at [563, 443] on button "Send" at bounding box center [579, 450] width 80 height 35
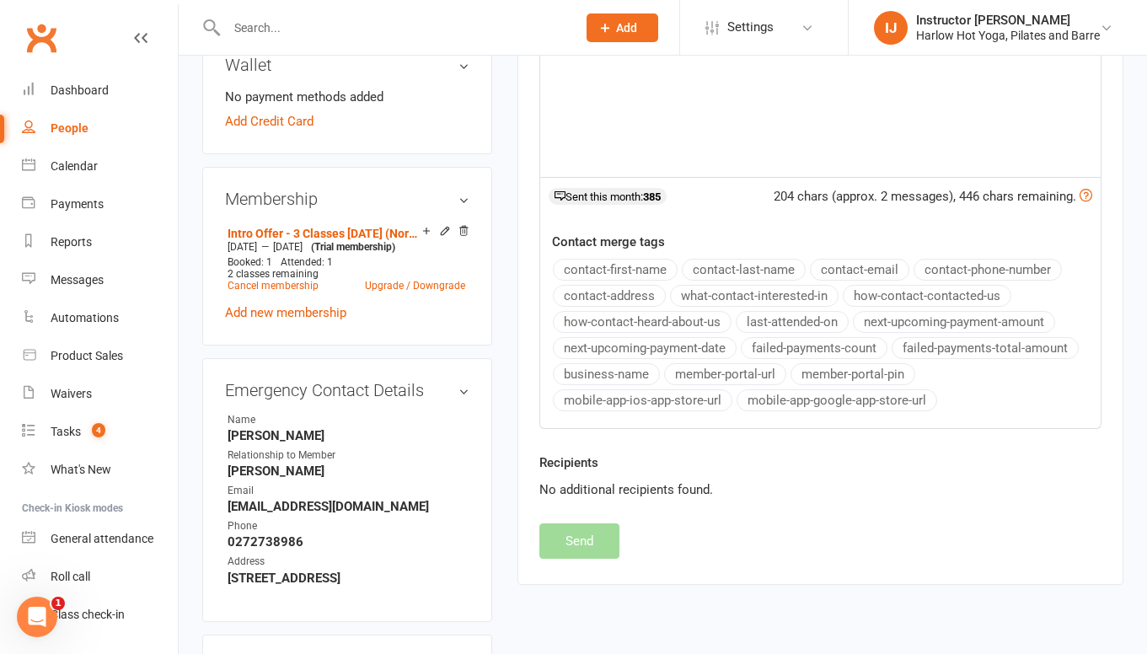
scroll to position [0, 0]
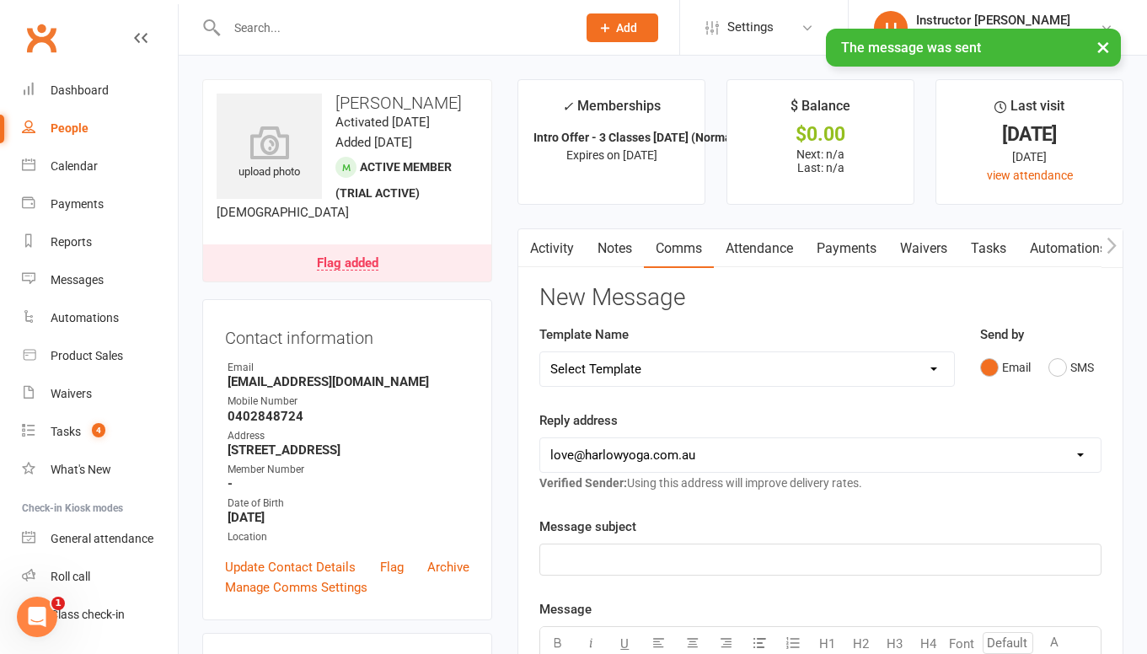
click at [616, 251] on link "Notes" at bounding box center [615, 248] width 58 height 39
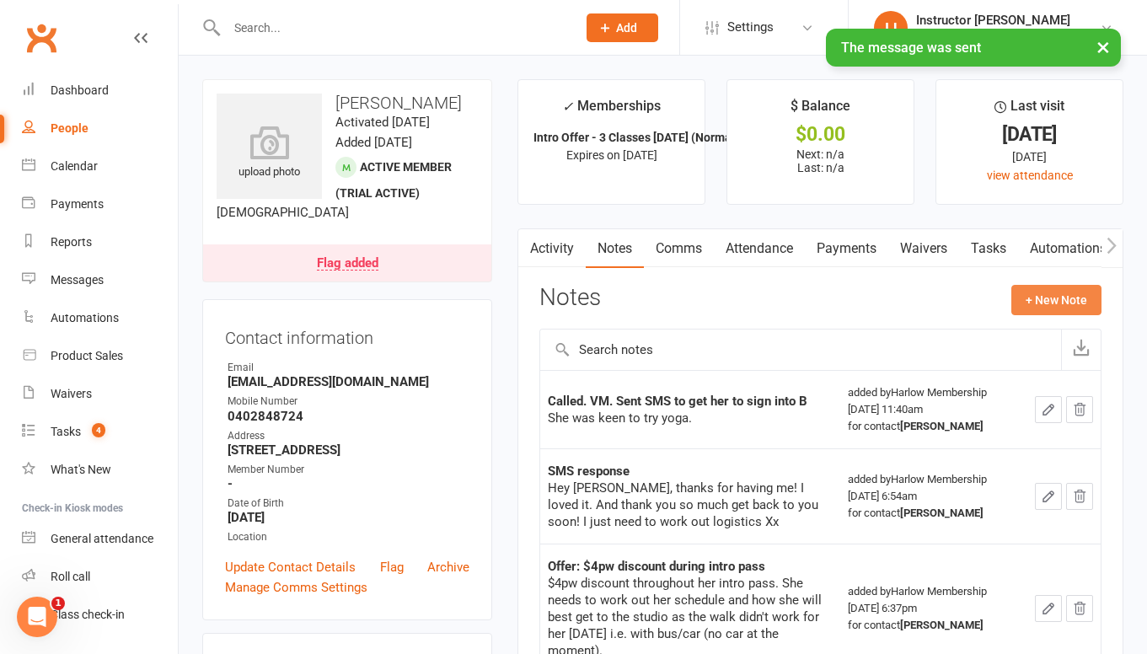
click at [1027, 298] on button "+ New Note" at bounding box center [1057, 300] width 90 height 30
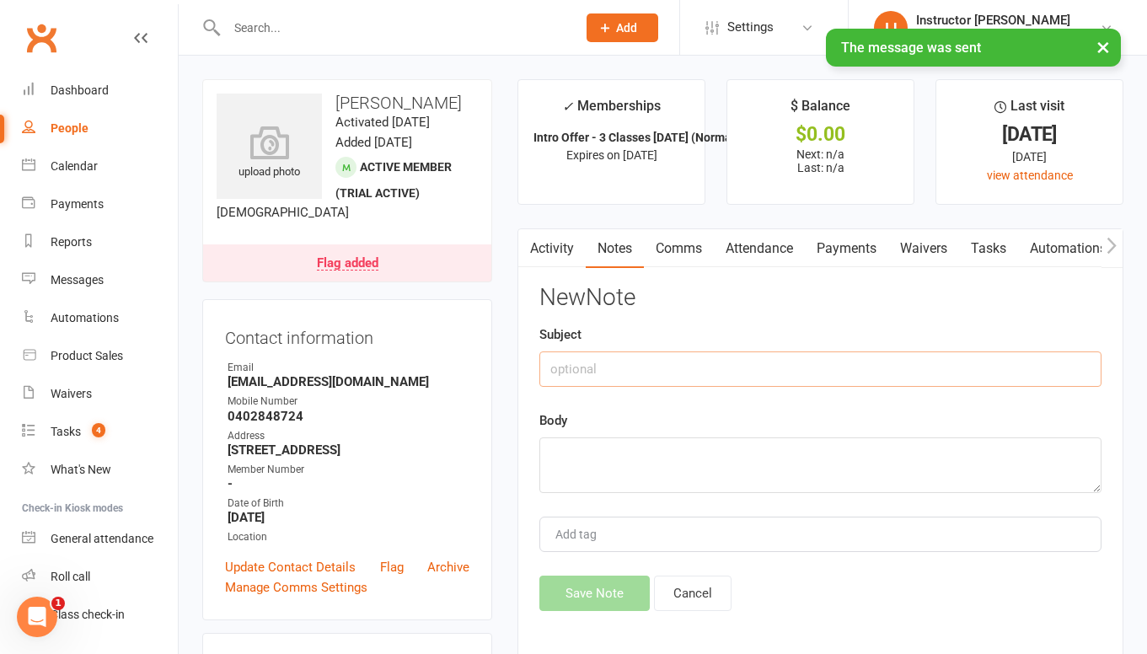
click at [804, 357] on input "text" at bounding box center [820, 368] width 562 height 35
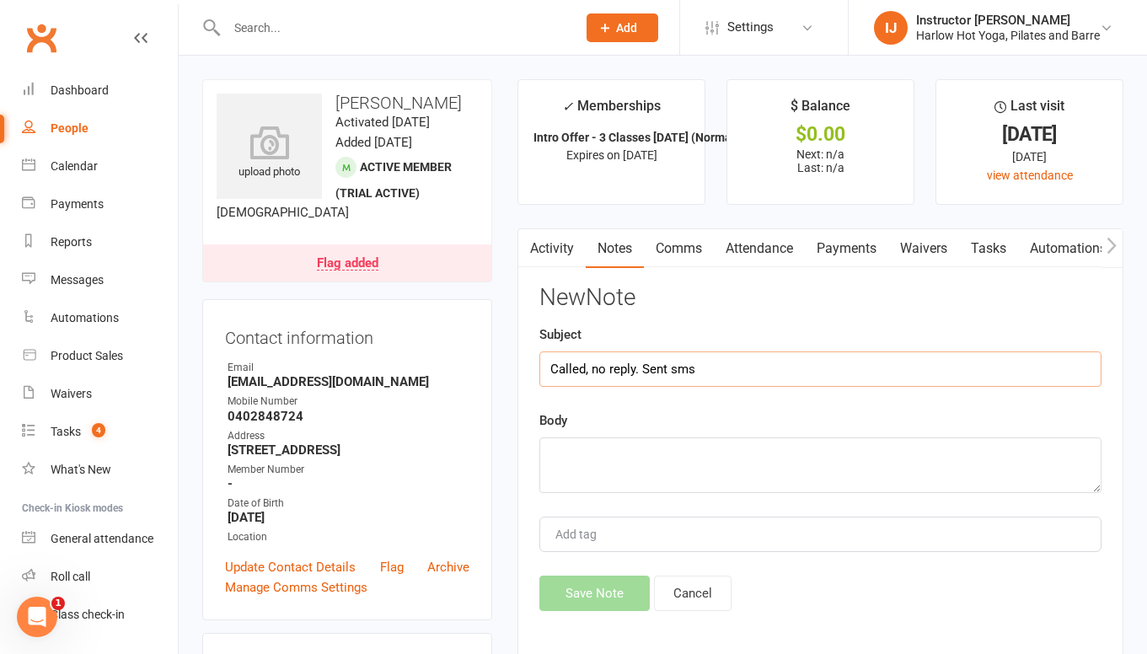
type input "Called, no reply. Sent sms"
click at [729, 469] on textarea at bounding box center [820, 465] width 562 height 56
paste textarea "Hey lovely, are there any classes you want to come to this weekend? I just noti…"
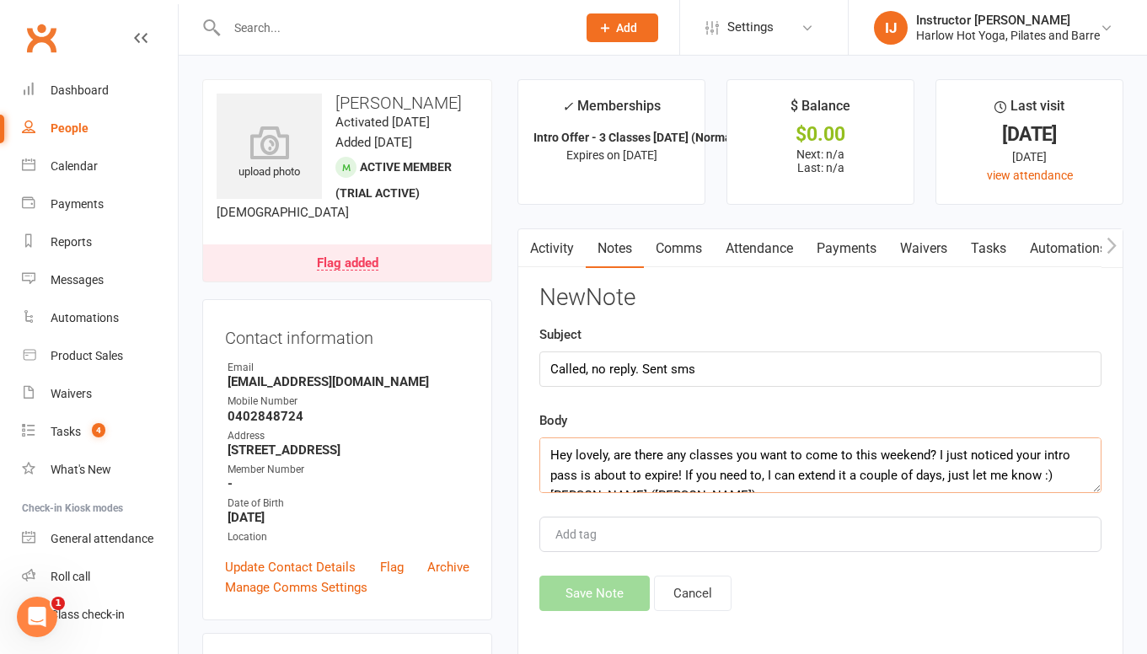
scroll to position [10, 0]
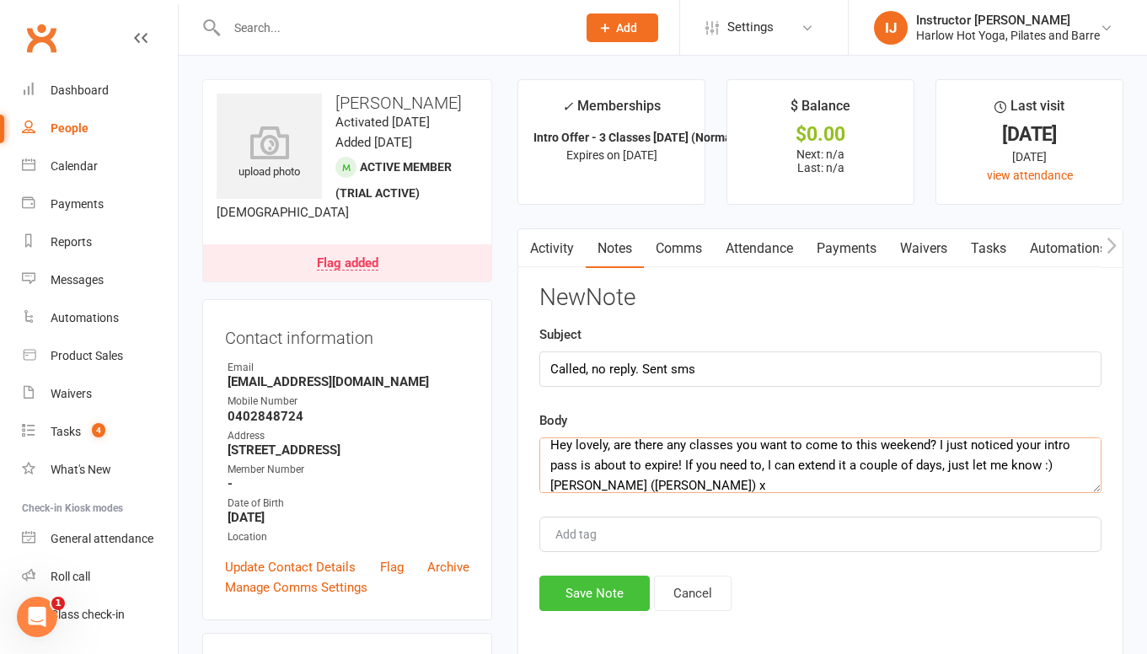
type textarea "Hey lovely, are there any classes you want to come to this weekend? I just noti…"
click at [615, 586] on button "Save Note" at bounding box center [594, 593] width 110 height 35
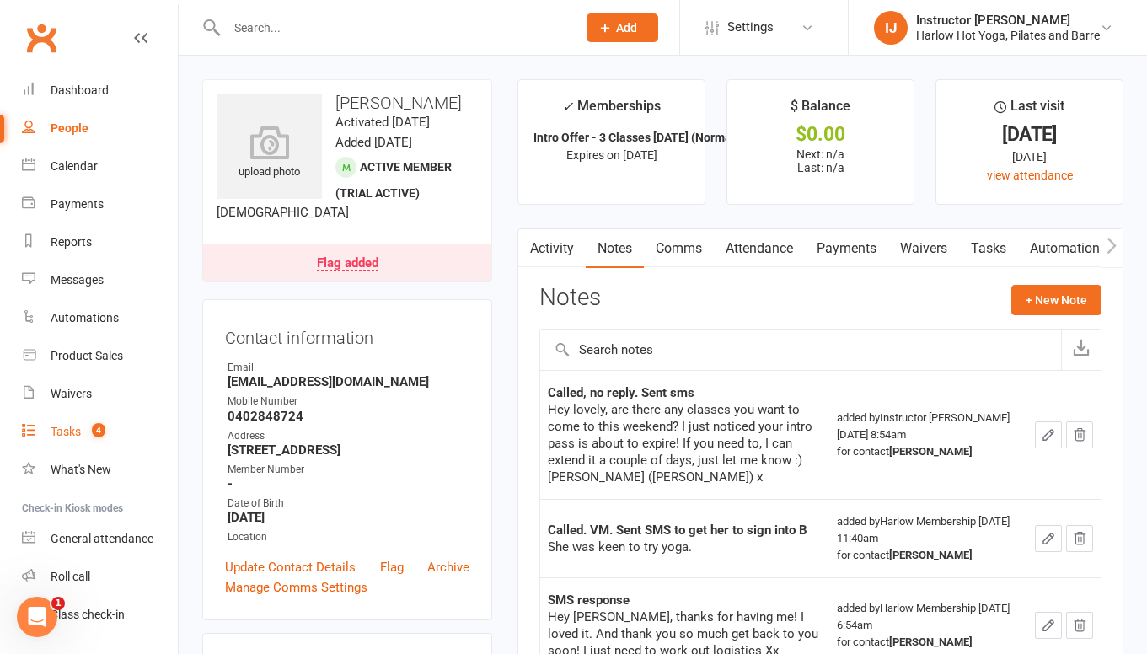
click at [72, 427] on div "Tasks" at bounding box center [66, 431] width 30 height 13
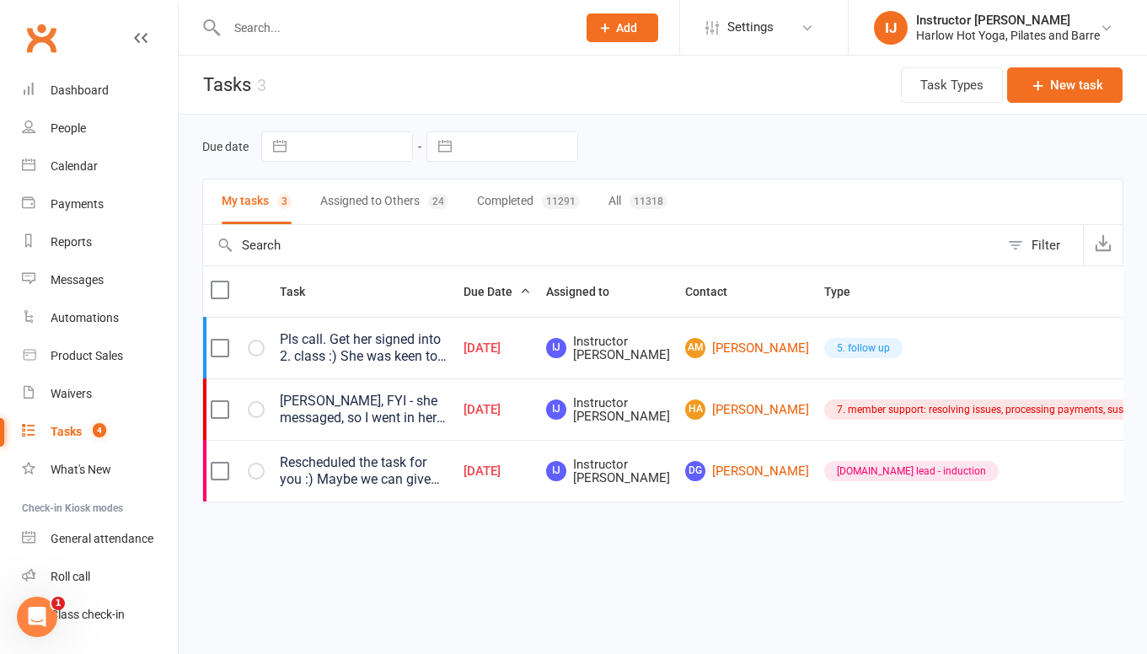
click at [401, 410] on div "Jess, FYI - she messaged, so I went in her profile and changed the starting dat…" at bounding box center [364, 410] width 169 height 34
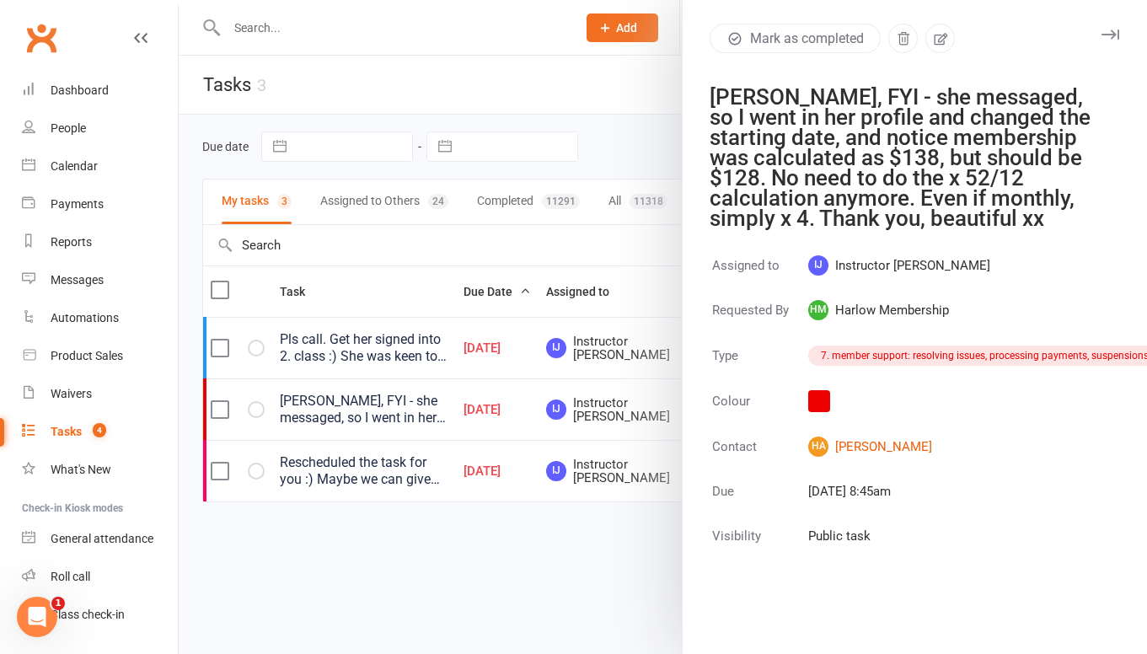
click at [1108, 34] on icon "button" at bounding box center [1111, 35] width 18 height 10
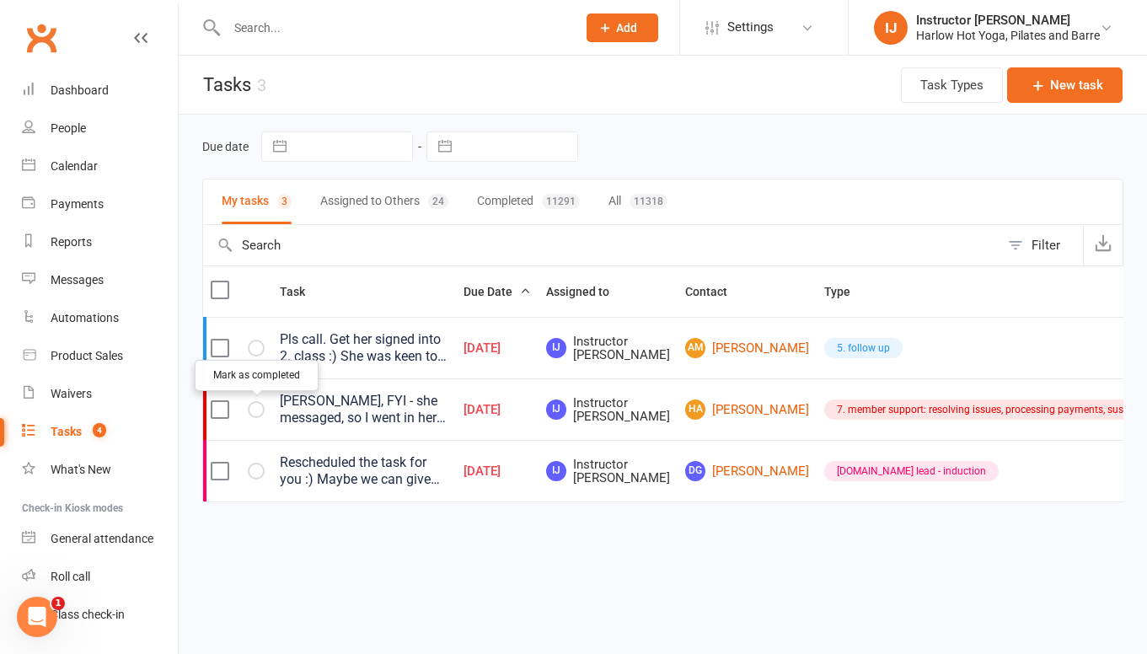
click at [0, 0] on icon "button" at bounding box center [0, 0] width 0 height 0
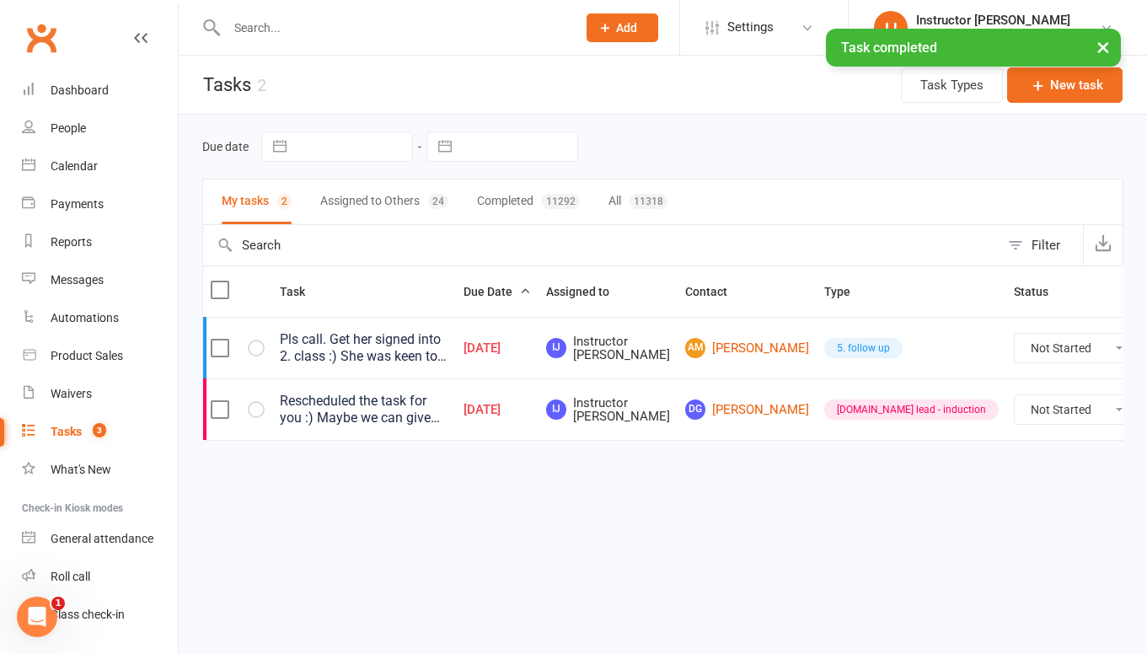
click at [448, 401] on div "Rescheduled the task for you :) Maybe we can give her a few weeks? Your call an…" at bounding box center [364, 410] width 169 height 34
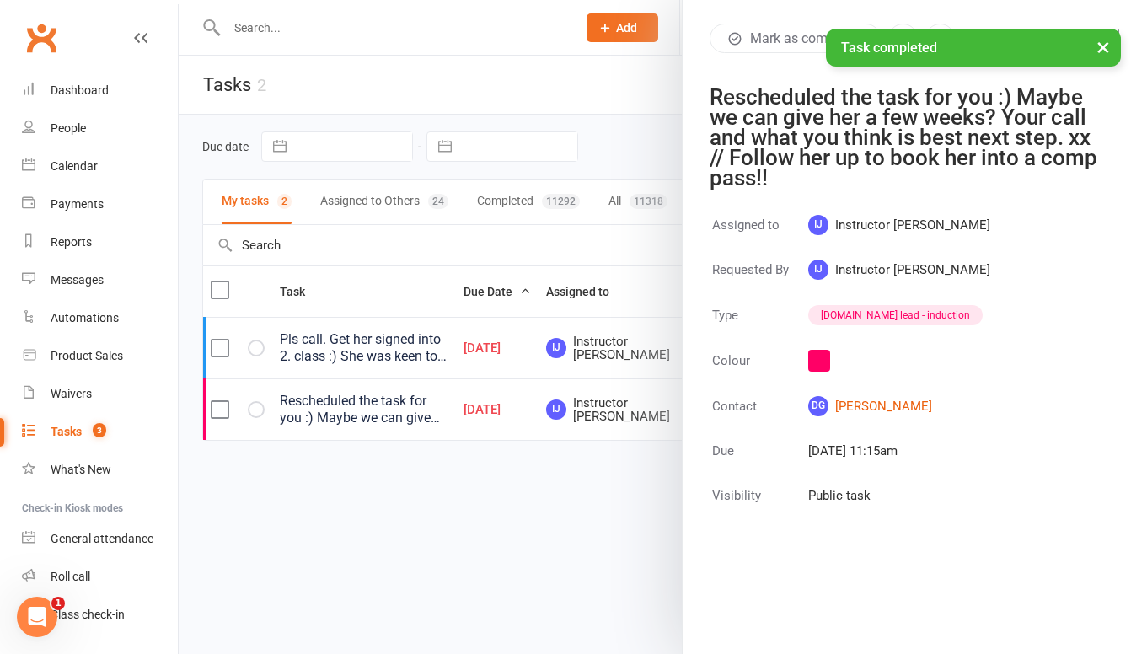
click at [1104, 47] on button "×" at bounding box center [1103, 47] width 30 height 36
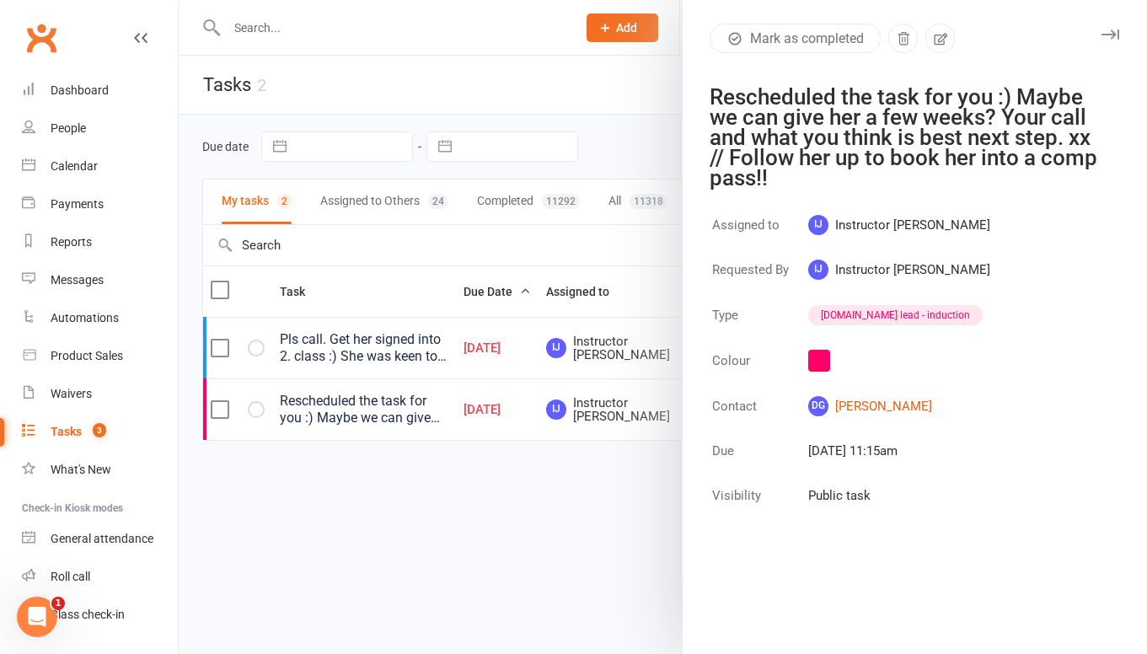
click at [1107, 36] on icon "button" at bounding box center [1111, 35] width 18 height 10
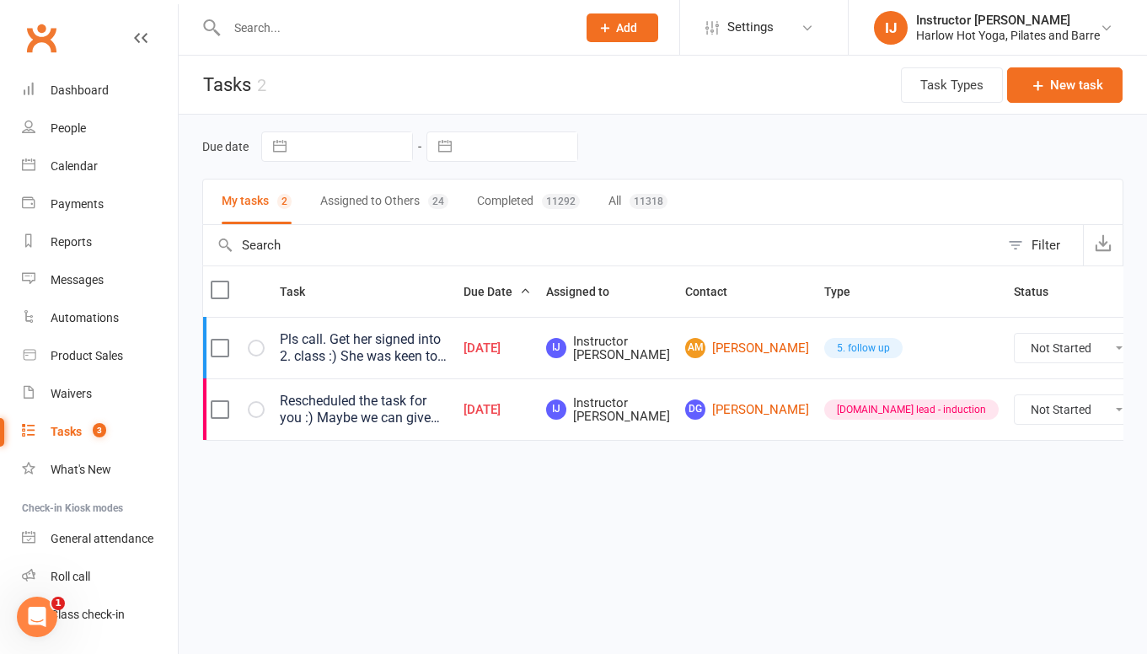
click at [448, 345] on div "Pls call. Get her signed into 2. class :) She was keen to try Yoga. Lives in th…" at bounding box center [364, 348] width 169 height 34
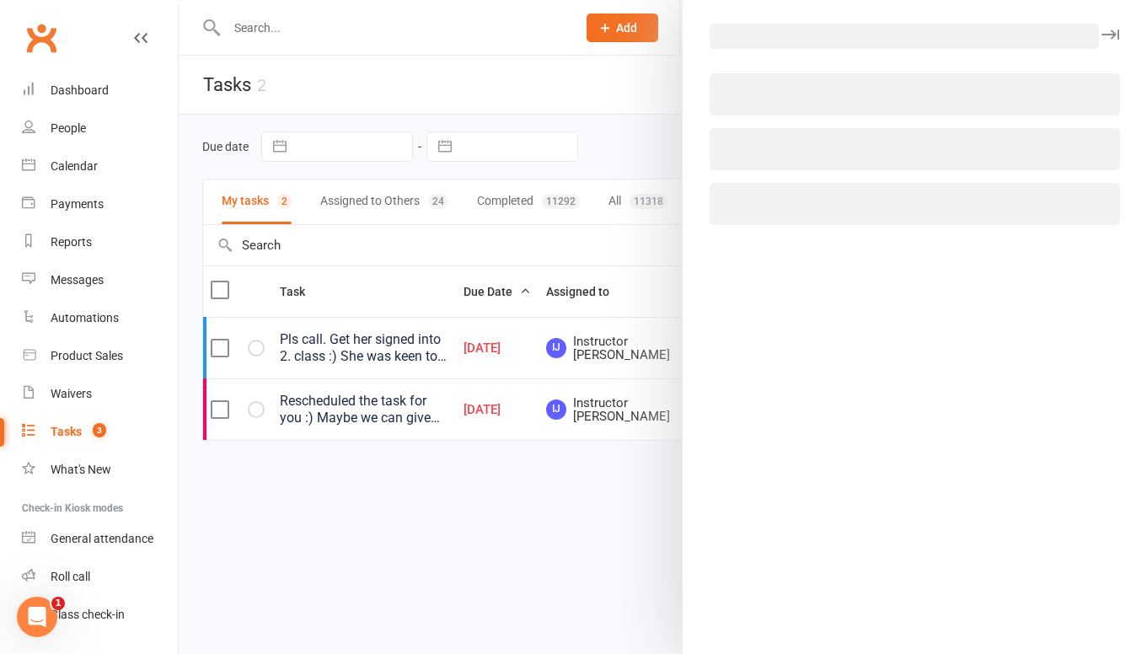
click at [486, 345] on div at bounding box center [663, 327] width 969 height 654
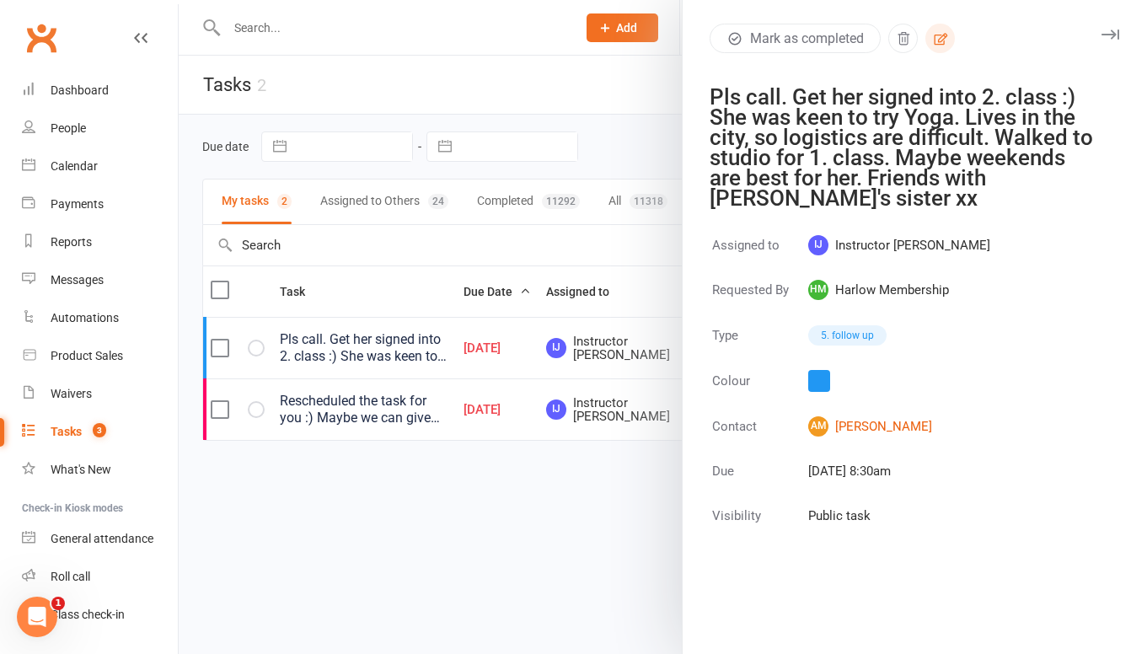
click at [928, 40] on button "button" at bounding box center [941, 39] width 30 height 30
select select "50537"
select select "27606"
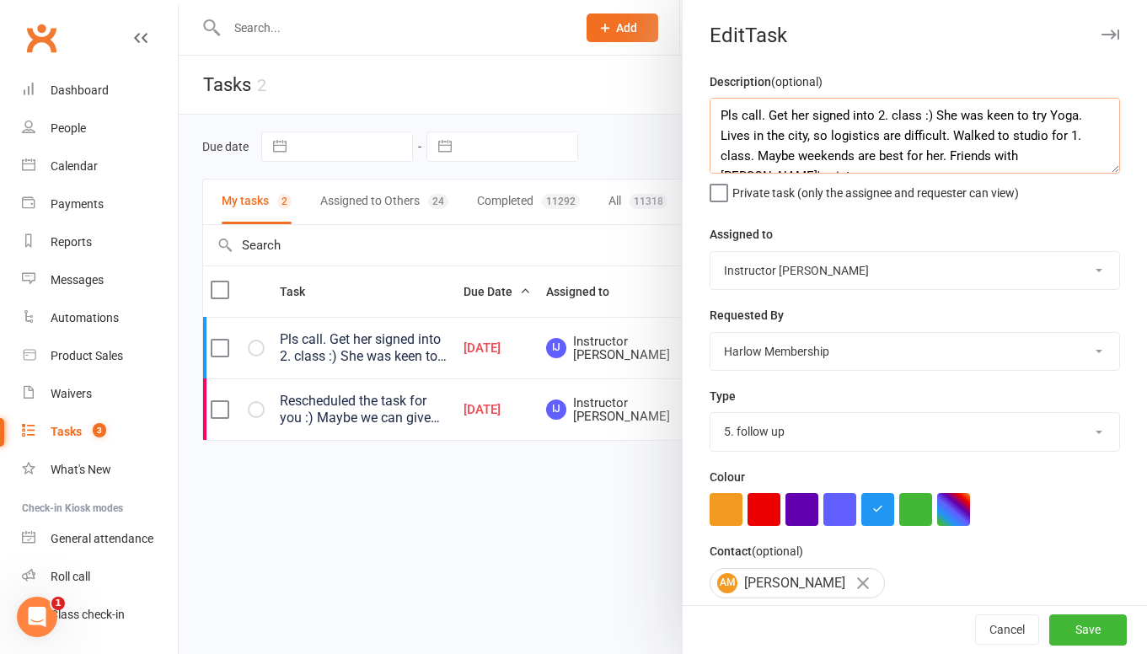
drag, startPoint x: 769, startPoint y: 117, endPoint x: 712, endPoint y: 111, distance: 56.8
click at [712, 111] on textarea "Pls call. Get her signed into 2. class :) She was keen to try Yoga. Lives in th…" at bounding box center [915, 136] width 411 height 76
type textarea "Follow up, but check notes for sms sent //// Get her signed into 2. class :) Sh…"
click at [752, 286] on select "Harlow Membership Instructor Cat Instructor Georgia Instructor Emma Instructor …" at bounding box center [915, 270] width 409 height 37
select select "47368"
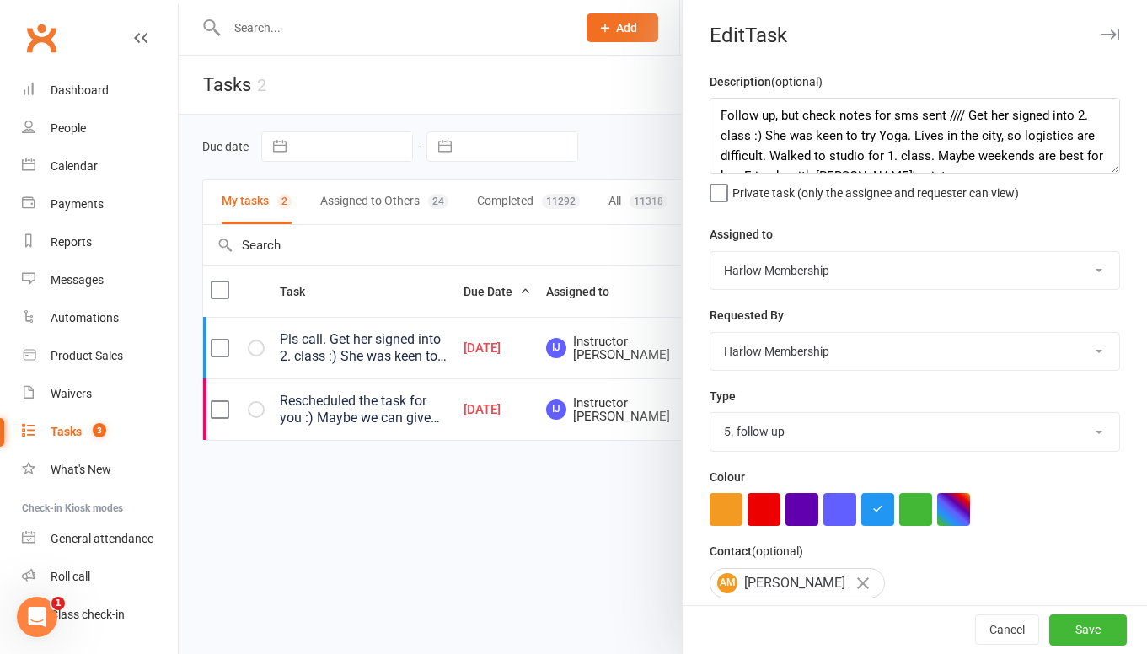
scroll to position [177, 0]
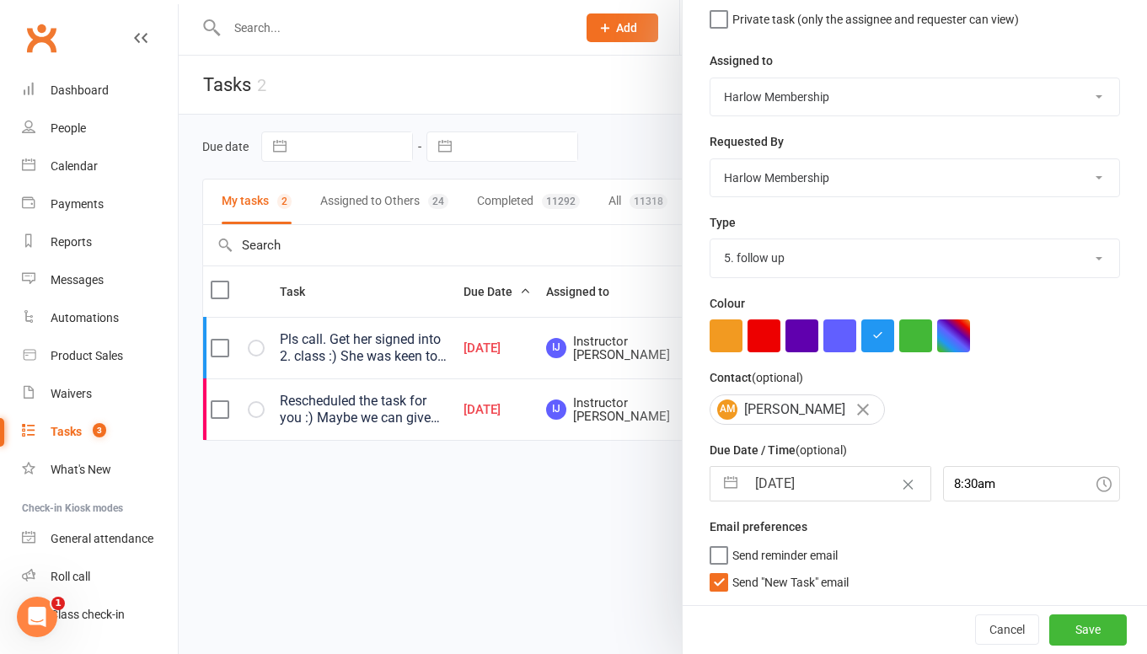
click at [717, 587] on label "Send "New Task" email" at bounding box center [779, 578] width 139 height 17
click at [717, 570] on input "Send "New Task" email" at bounding box center [779, 570] width 139 height 0
select select "8"
select select "2025"
select select "9"
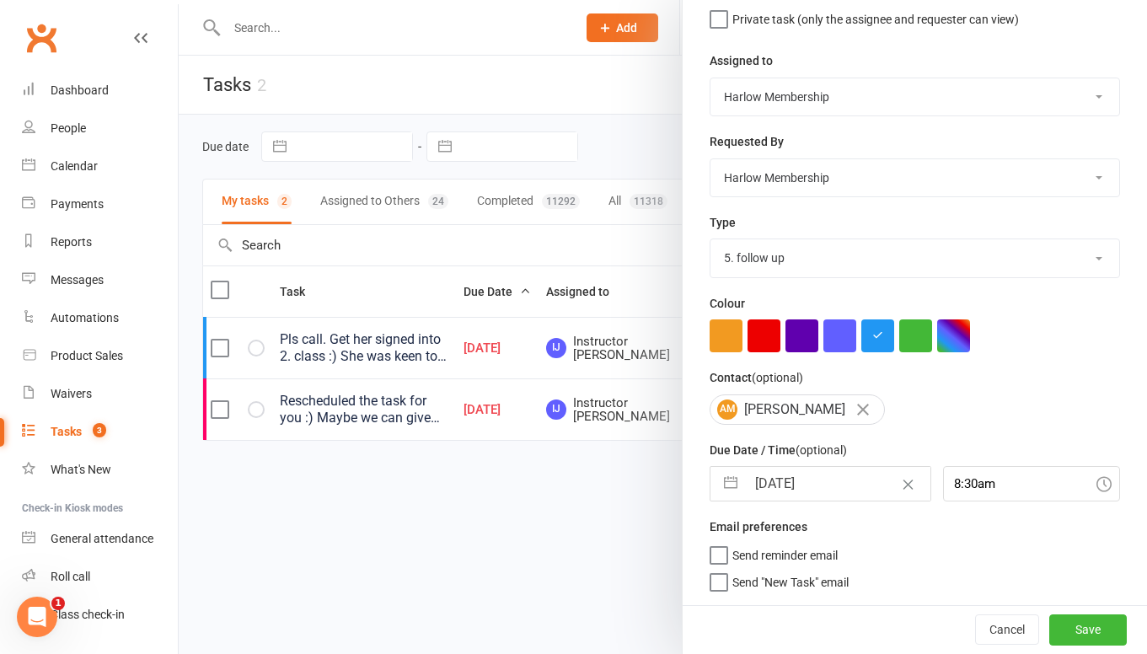
select select "2025"
select select "10"
select select "2025"
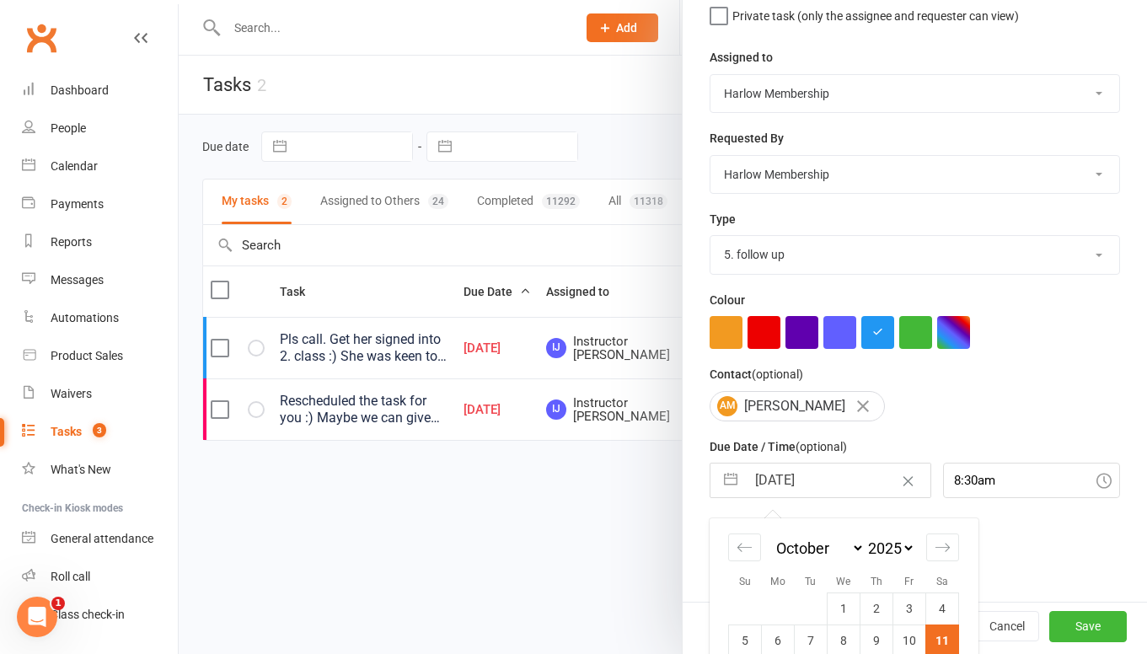
click at [823, 483] on input "11 Oct 2025" at bounding box center [838, 481] width 184 height 34
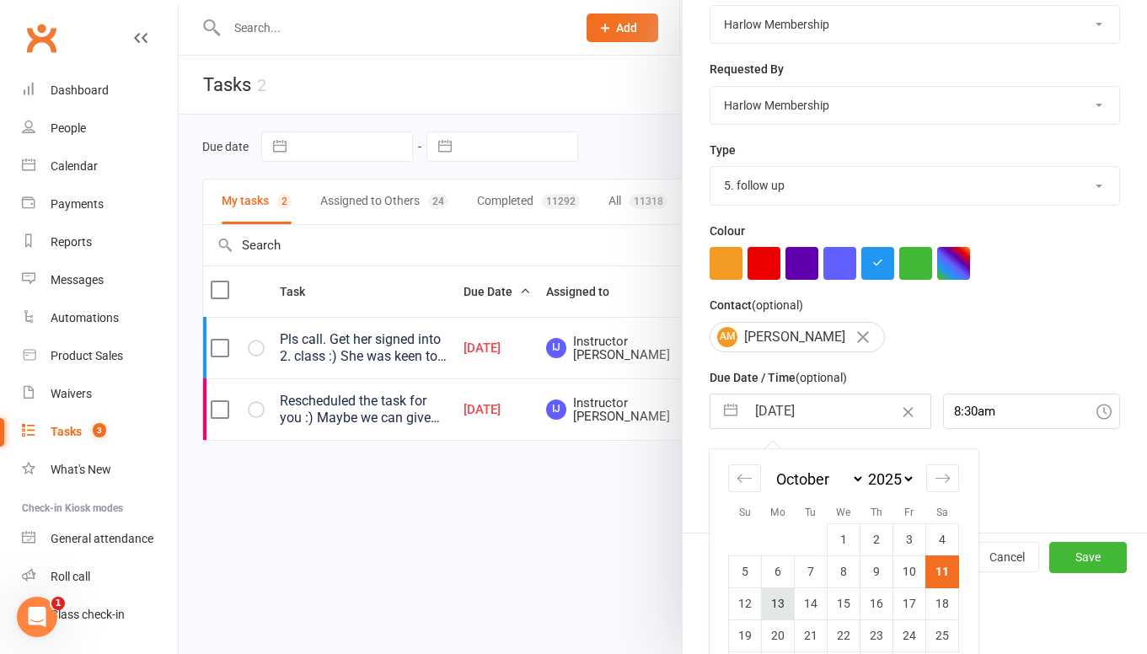
click at [785, 604] on td "13" at bounding box center [778, 604] width 33 height 32
type input "13 Oct 2025"
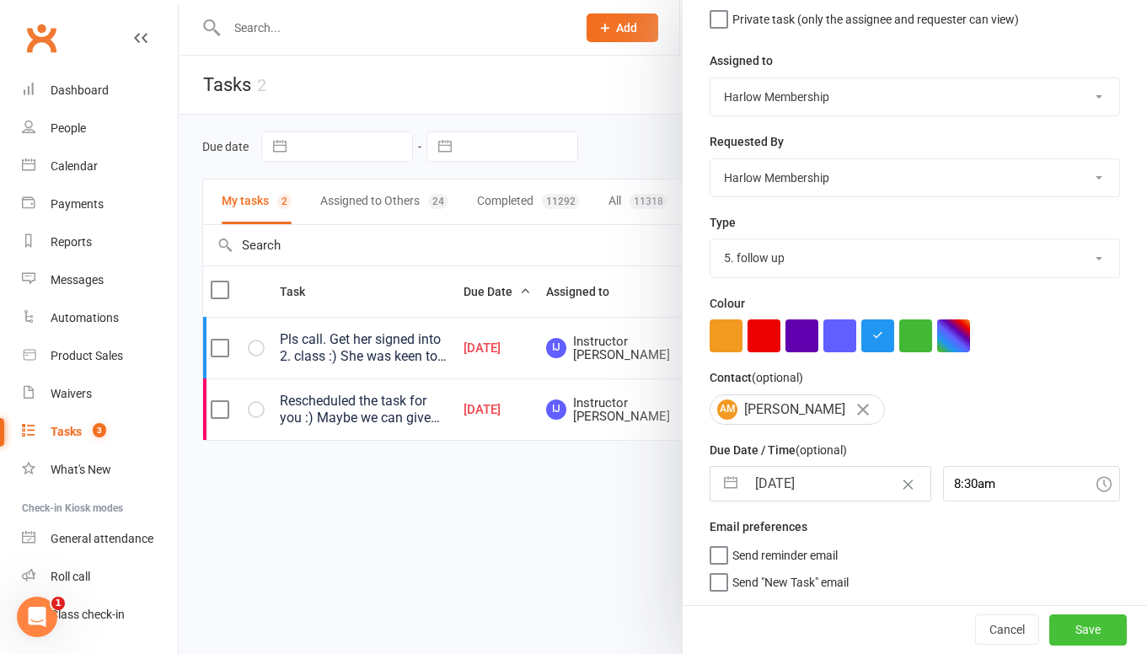
click at [1094, 634] on button "Save" at bounding box center [1088, 629] width 78 height 30
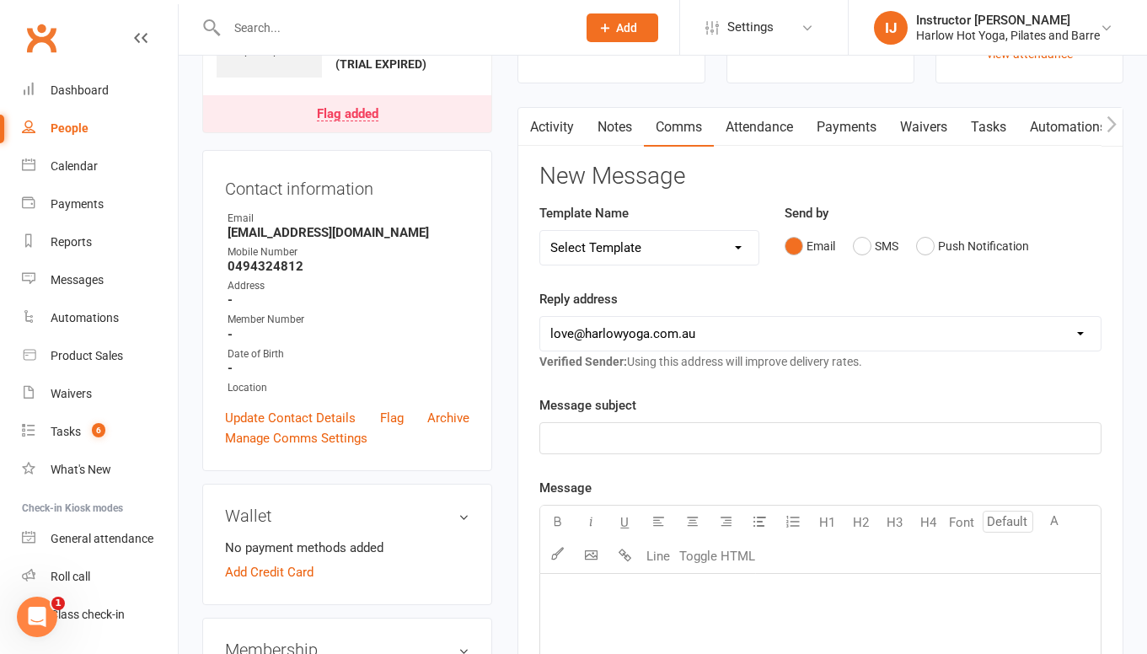
scroll to position [117, 0]
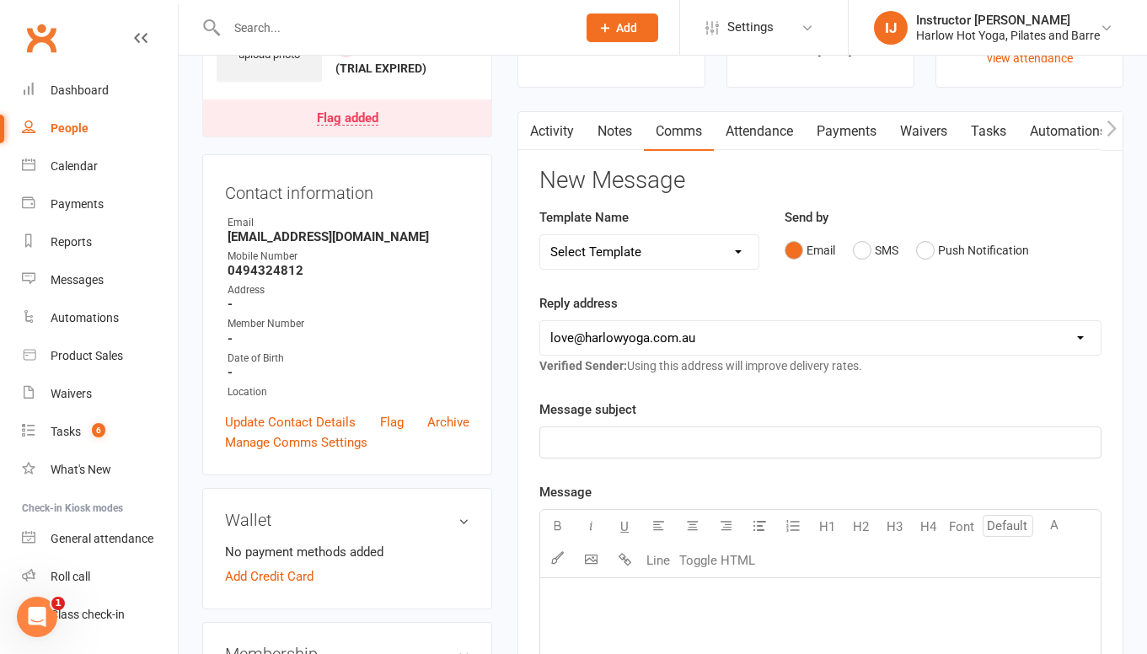
click at [563, 137] on link "Activity" at bounding box center [551, 131] width 67 height 39
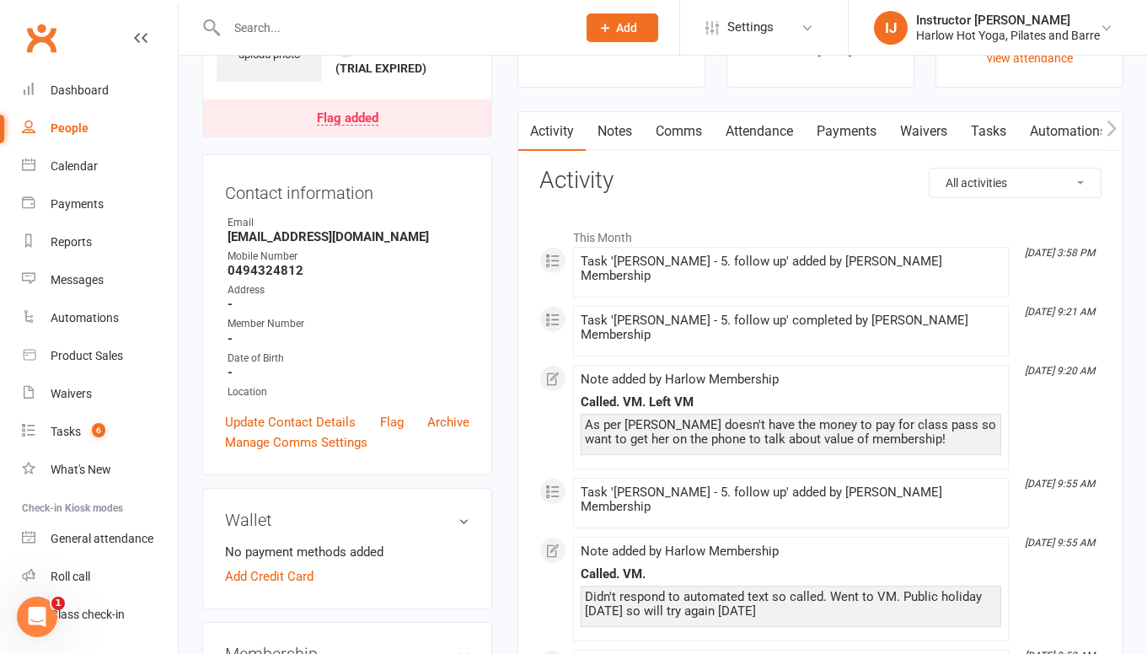
click at [983, 128] on link "Tasks" at bounding box center [988, 131] width 59 height 39
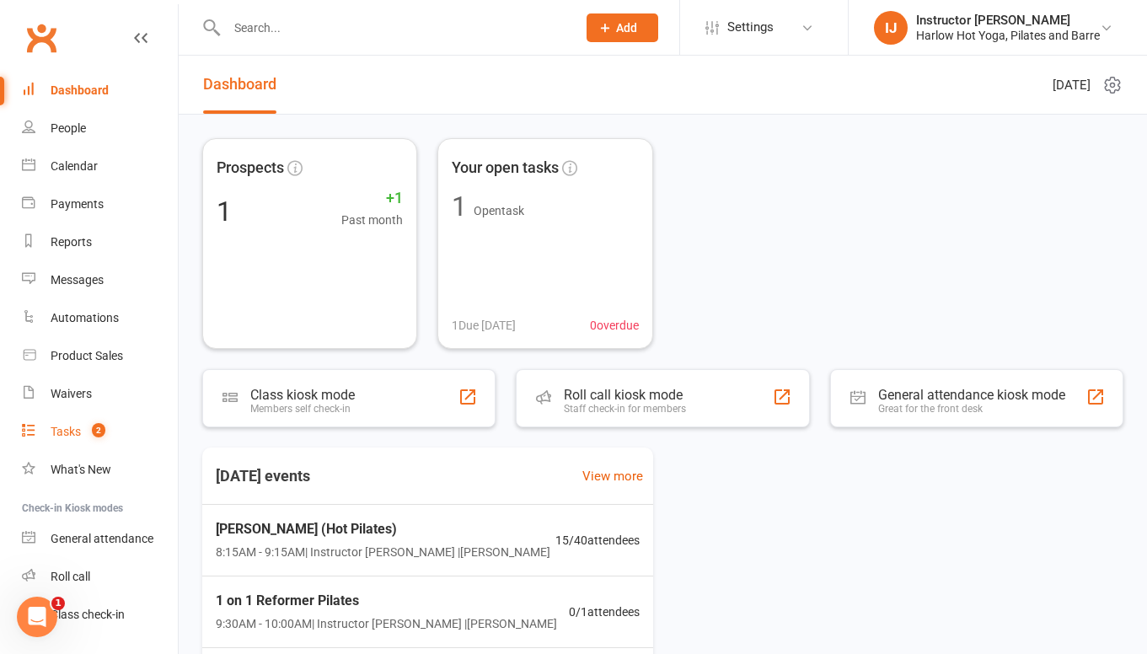
click at [69, 429] on div "Tasks" at bounding box center [66, 431] width 30 height 13
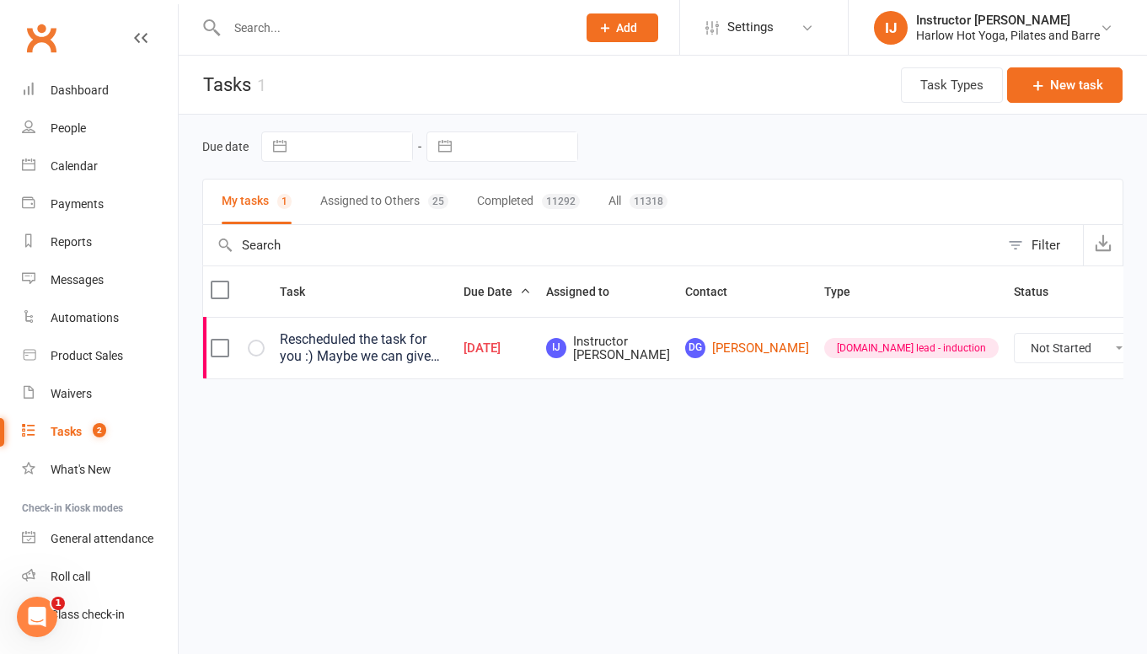
click at [397, 349] on div "Rescheduled the task for you :) Maybe we can give her a few weeks? Your call an…" at bounding box center [364, 348] width 169 height 34
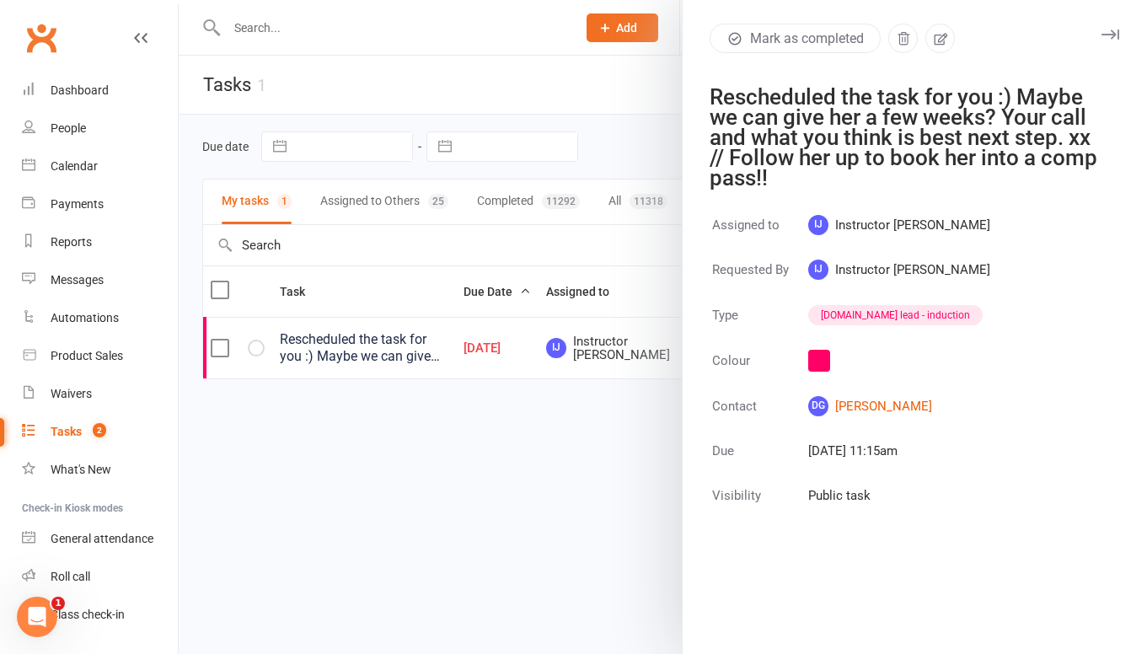
click at [1109, 41] on button "button" at bounding box center [1110, 34] width 20 height 20
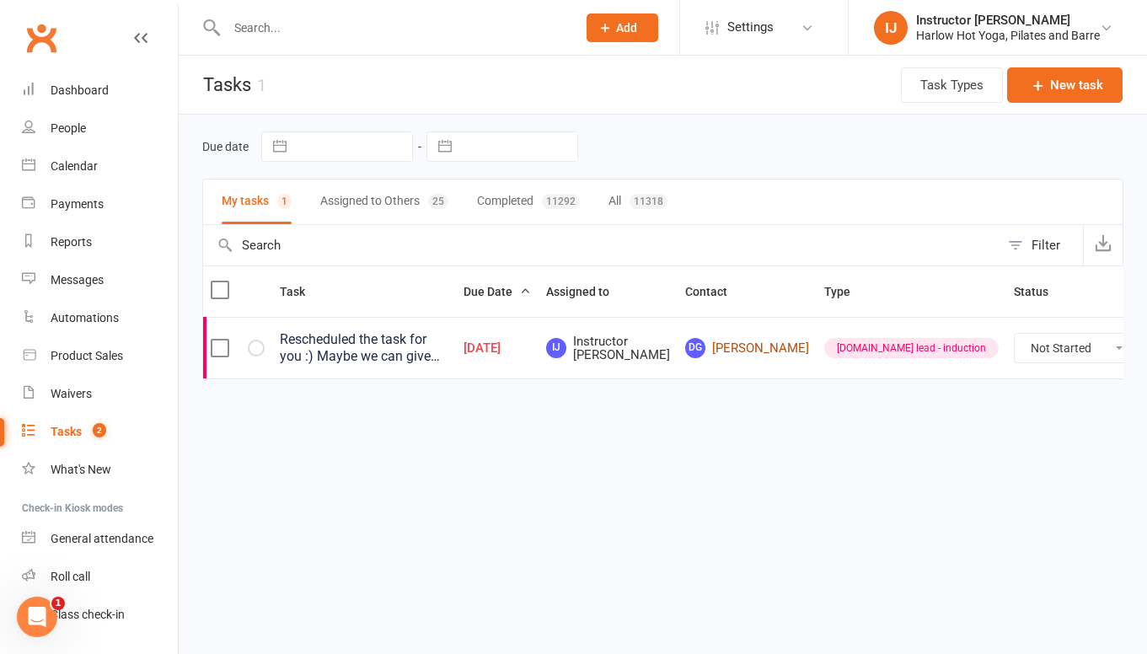
click at [706, 346] on span "DG" at bounding box center [695, 348] width 20 height 20
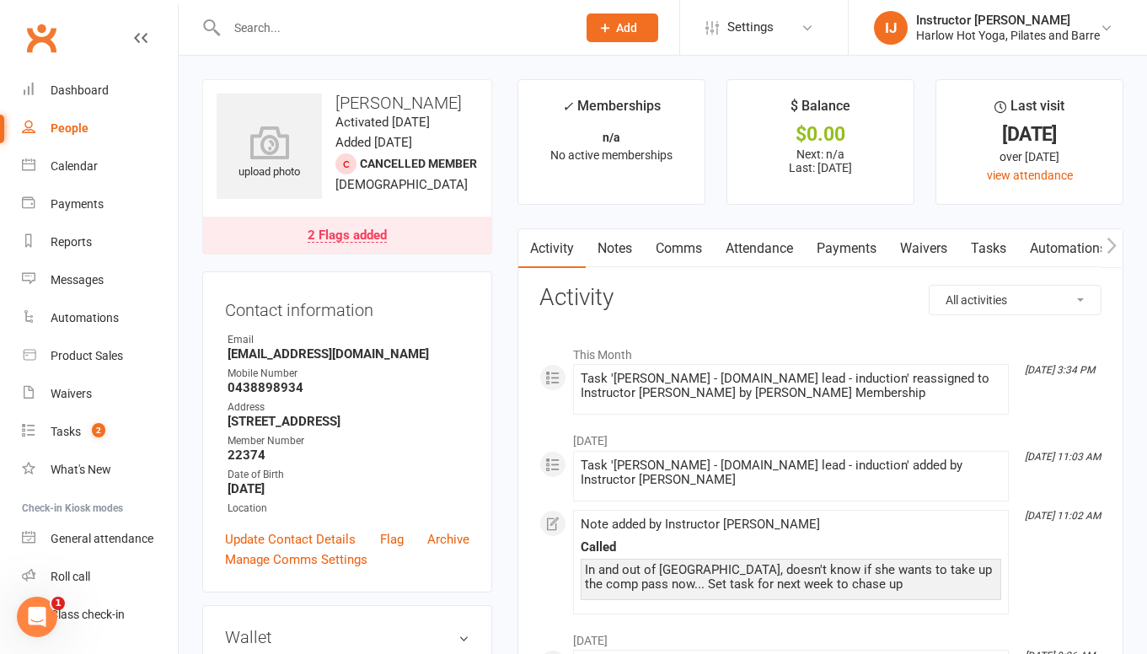
click at [611, 244] on link "Notes" at bounding box center [615, 248] width 58 height 39
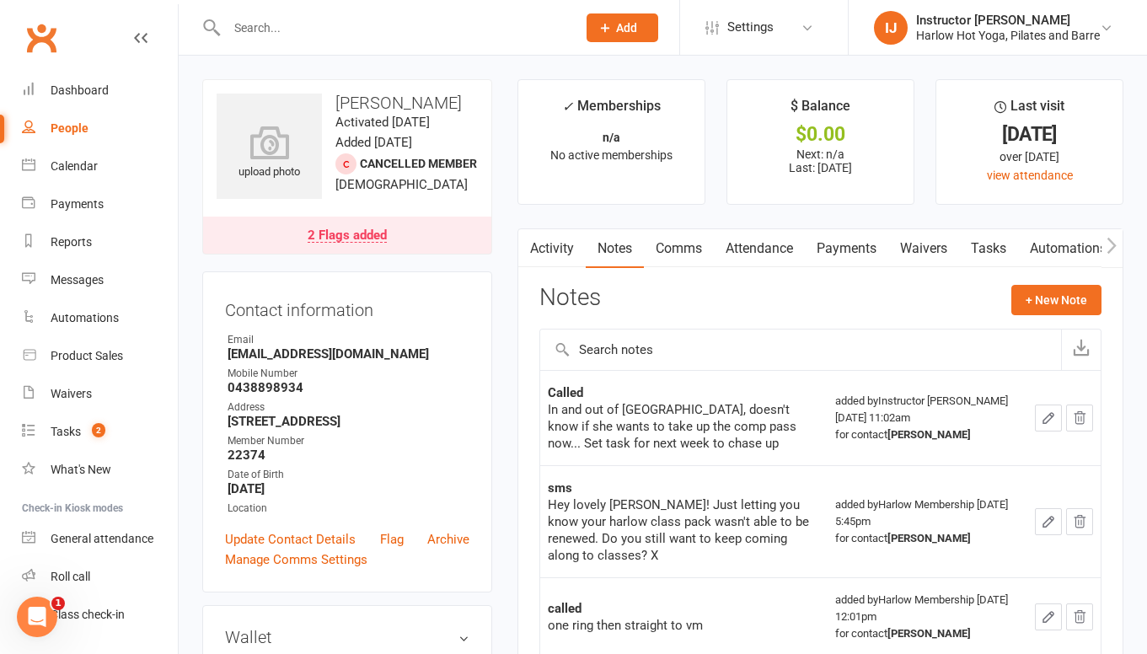
click at [985, 255] on link "Tasks" at bounding box center [988, 248] width 59 height 39
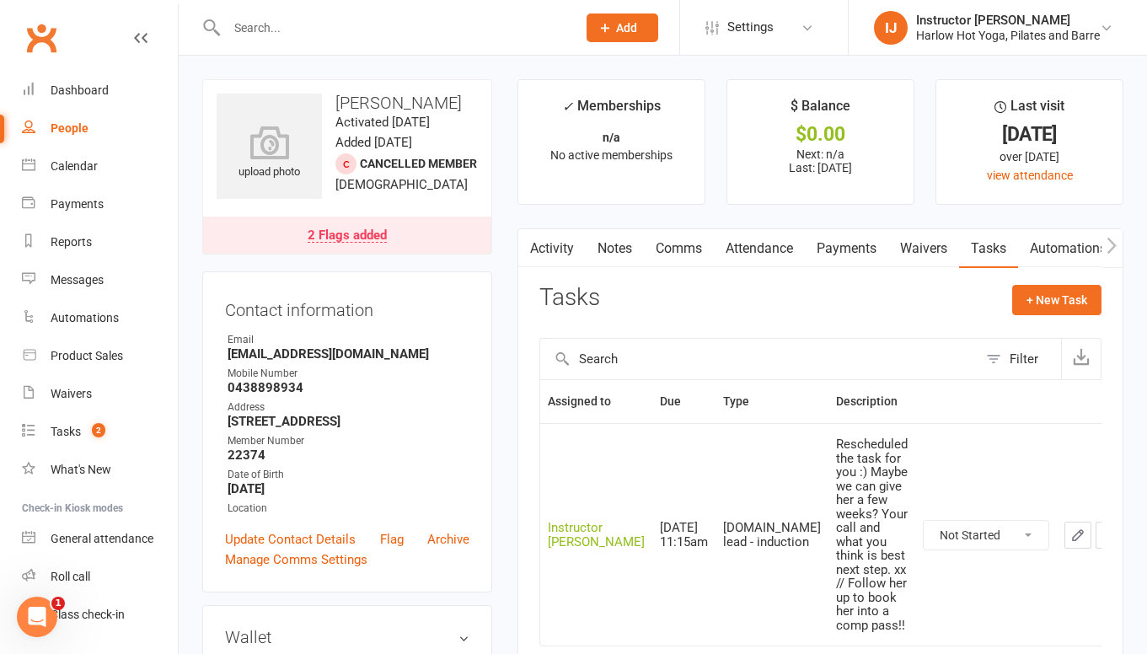
click at [1071, 528] on icon "button" at bounding box center [1078, 535] width 15 height 15
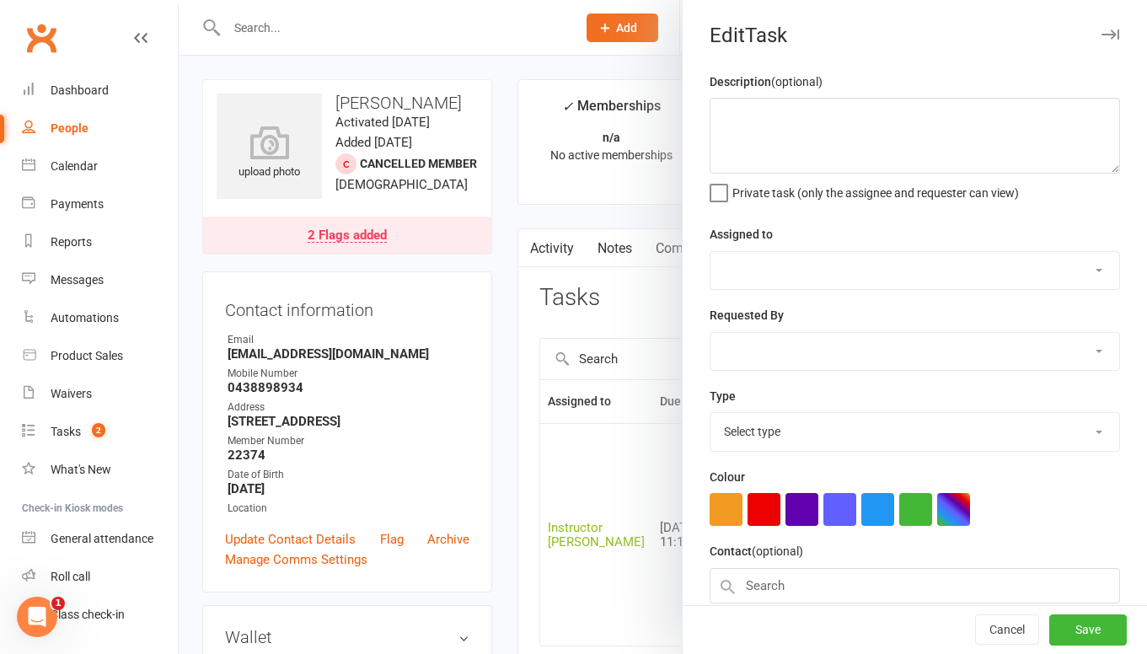
type textarea "Rescheduled the task for you :) Maybe we can give her a few weeks? Your call an…"
select select "50537"
type input "11 Oct 2025"
type input "11:15am"
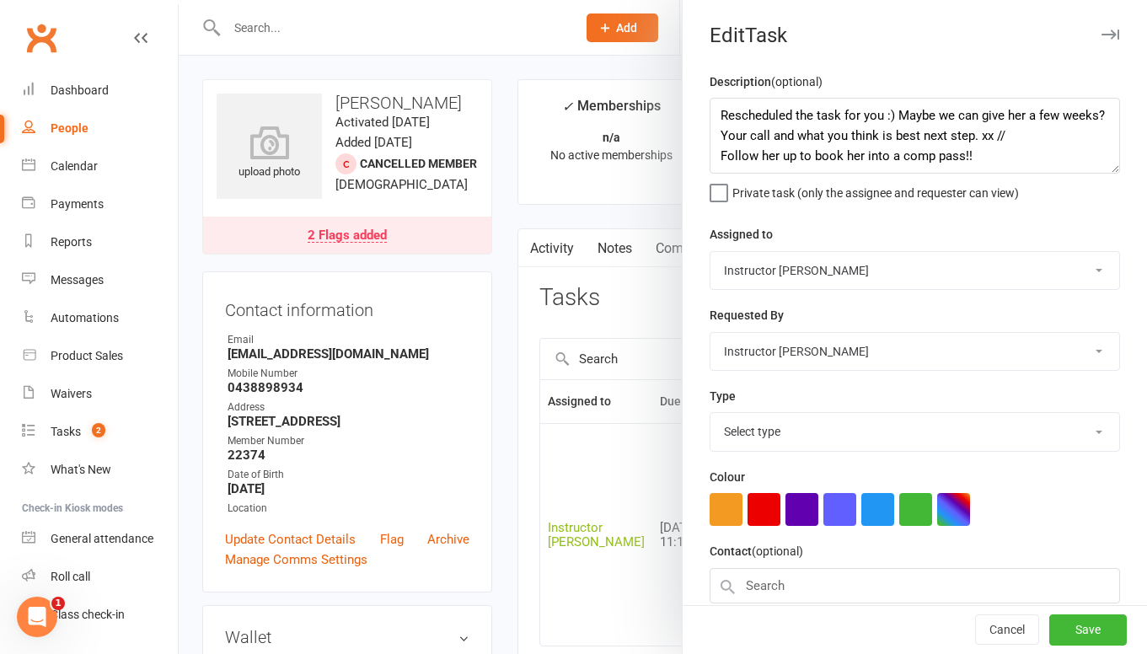
select select "28230"
drag, startPoint x: 994, startPoint y: 136, endPoint x: 668, endPoint y: 105, distance: 326.8
click at [179, 0] on react-component "Edit Task Description (optional) Rescheduled the task for you :) Maybe we can g…" at bounding box center [179, 0] width 0 height 0
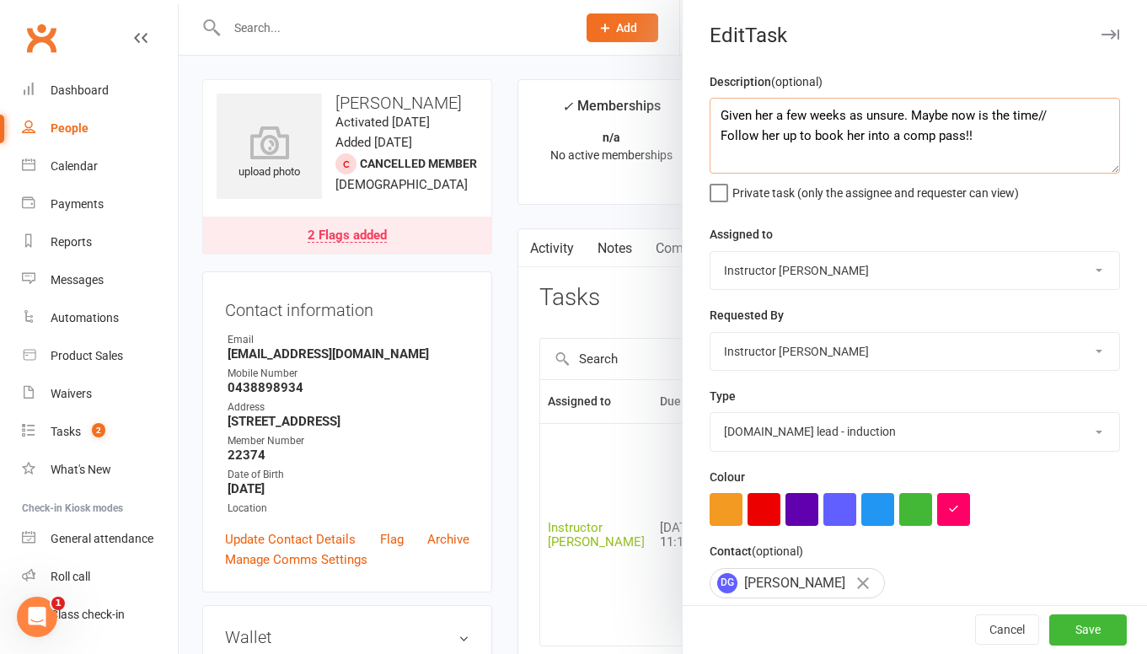
type textarea "Given her a few weeks as unsure. Maybe now is the time// Follow her up to book …"
click at [877, 264] on select "Harlow Membership Instructor Cat Instructor Georgia Instructor Emma Instructor …" at bounding box center [915, 270] width 409 height 37
select select "47368"
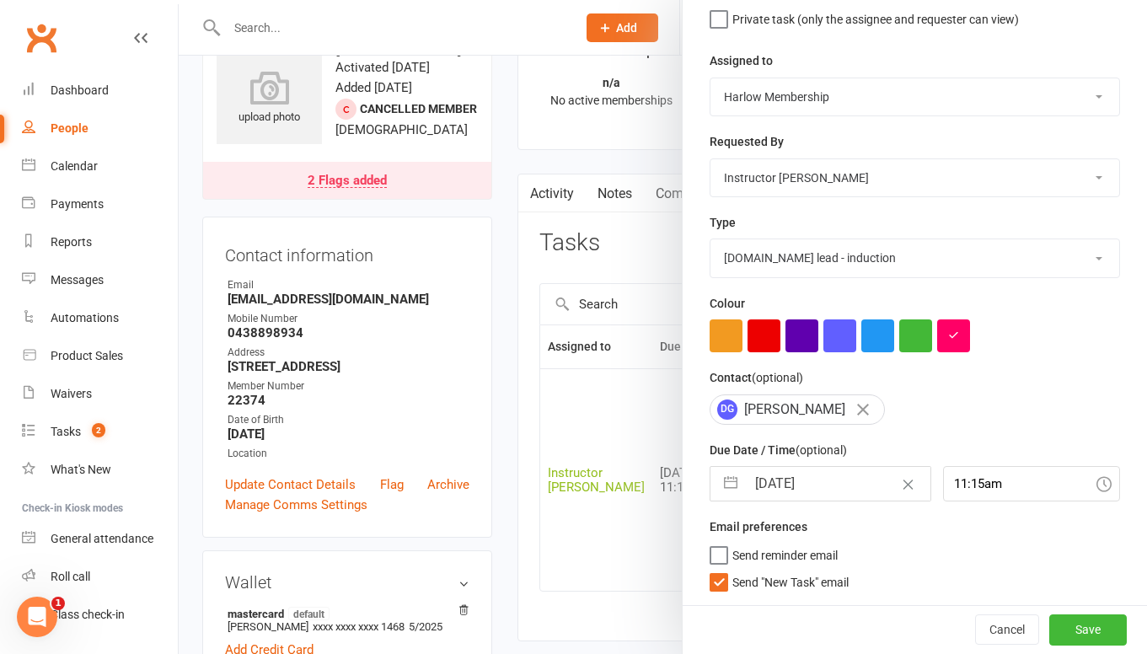
scroll to position [60, 0]
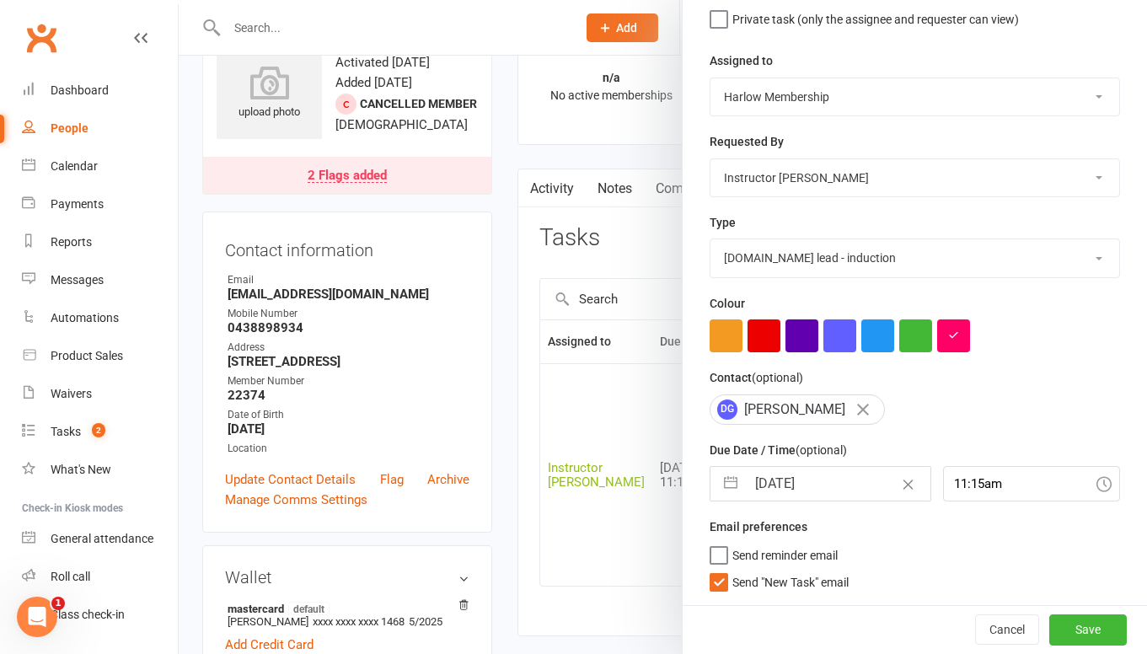
click at [722, 582] on label "Send "New Task" email" at bounding box center [779, 578] width 139 height 17
click at [722, 570] on input "Send "New Task" email" at bounding box center [779, 570] width 139 height 0
select select "8"
select select "2025"
select select "9"
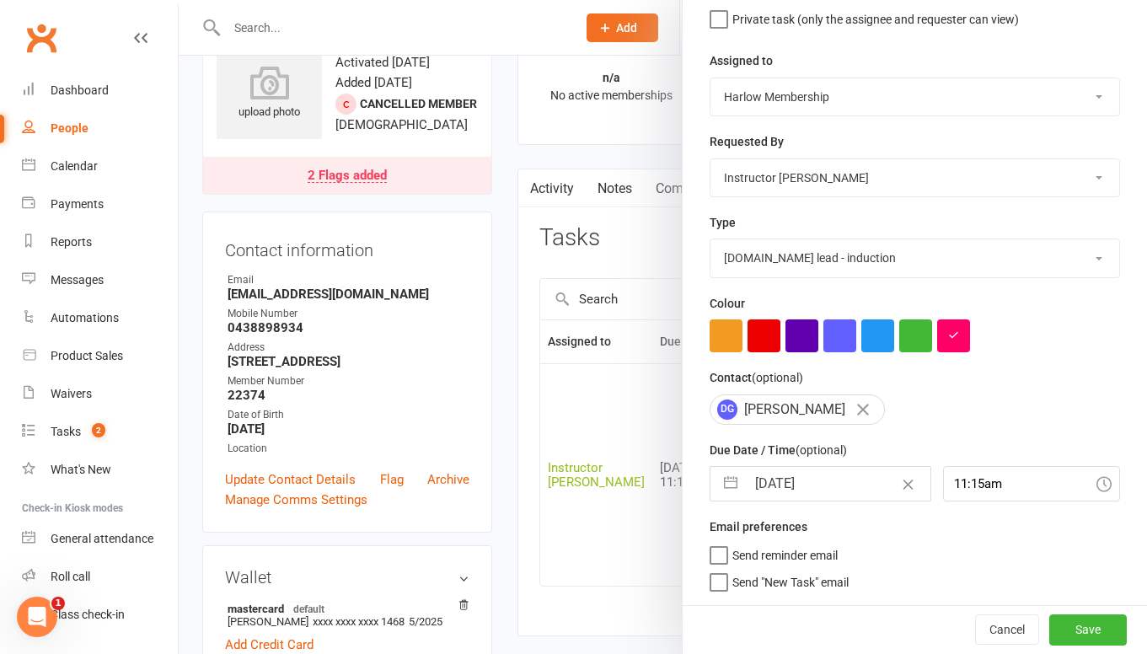
select select "2025"
select select "10"
select select "2025"
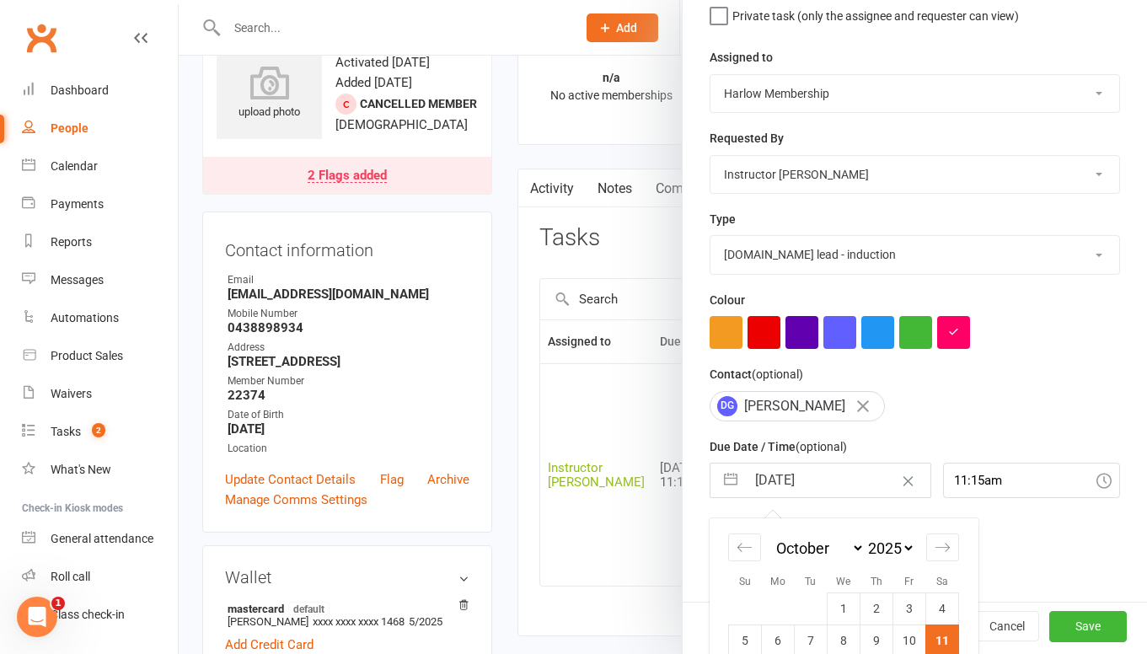
click at [778, 488] on input "11 Oct 2025" at bounding box center [838, 481] width 184 height 34
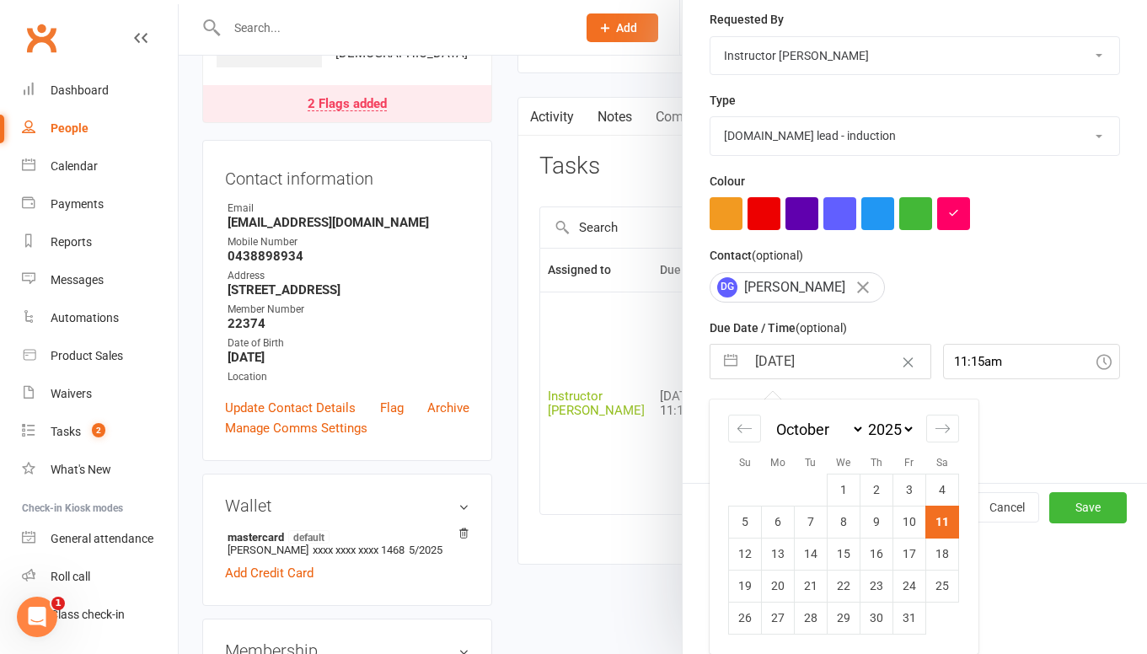
scroll to position [138, 0]
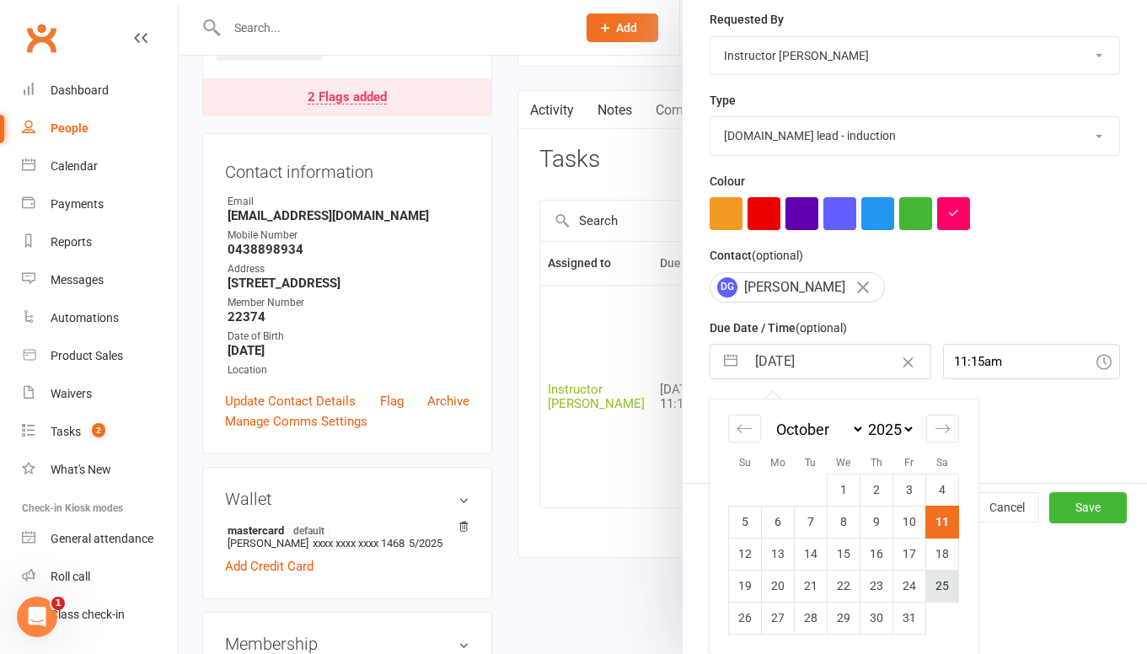
click at [941, 583] on td "25" at bounding box center [942, 586] width 33 height 32
type input "25 Oct 2025"
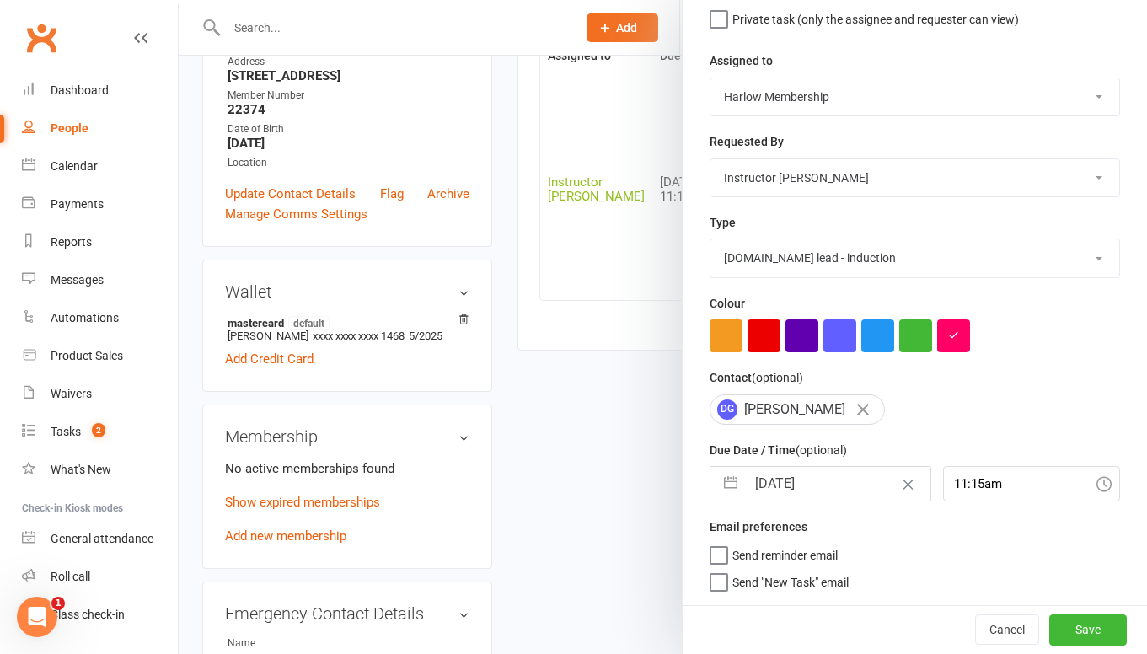
scroll to position [357, 0]
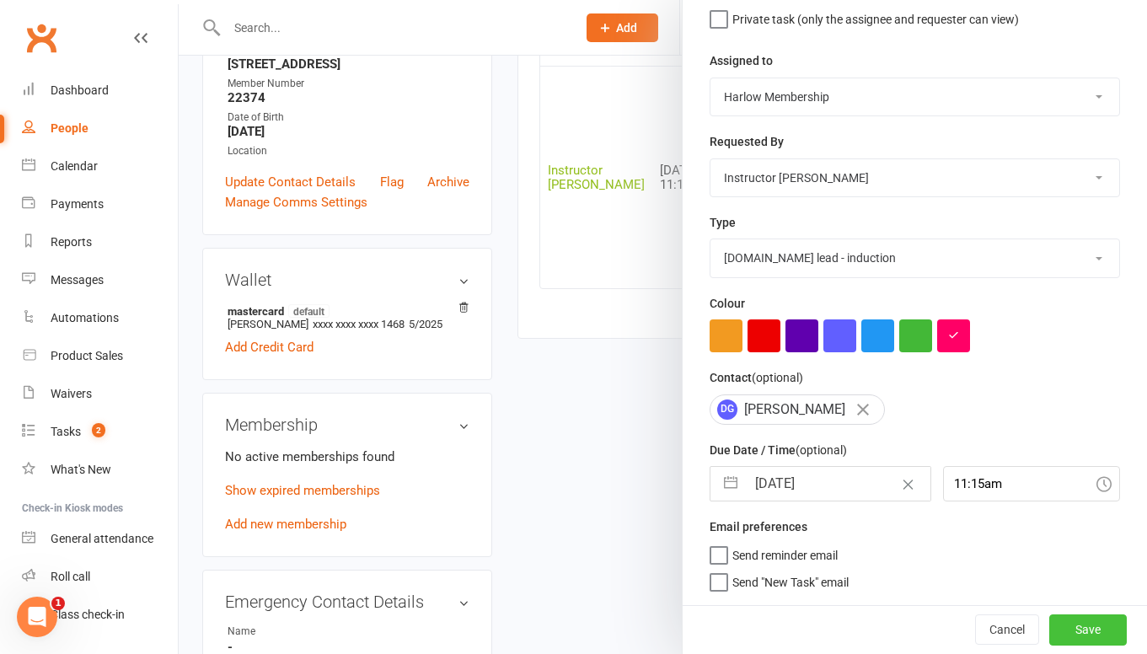
click at [1087, 634] on button "Save" at bounding box center [1088, 629] width 78 height 30
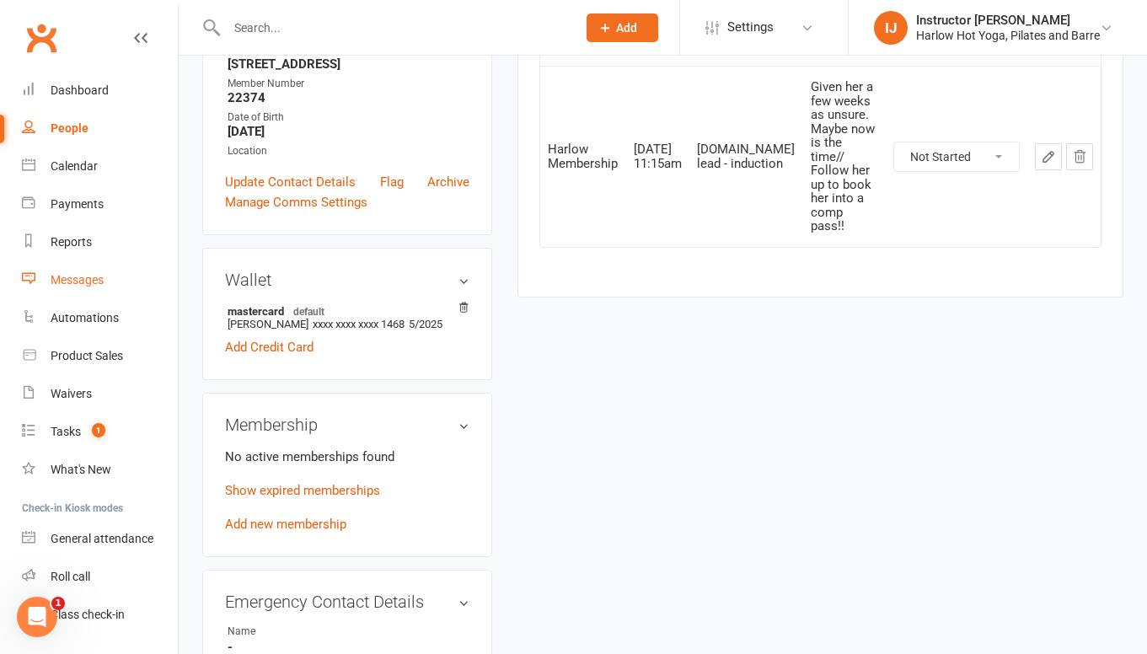
click at [83, 274] on div "Messages" at bounding box center [77, 279] width 53 height 13
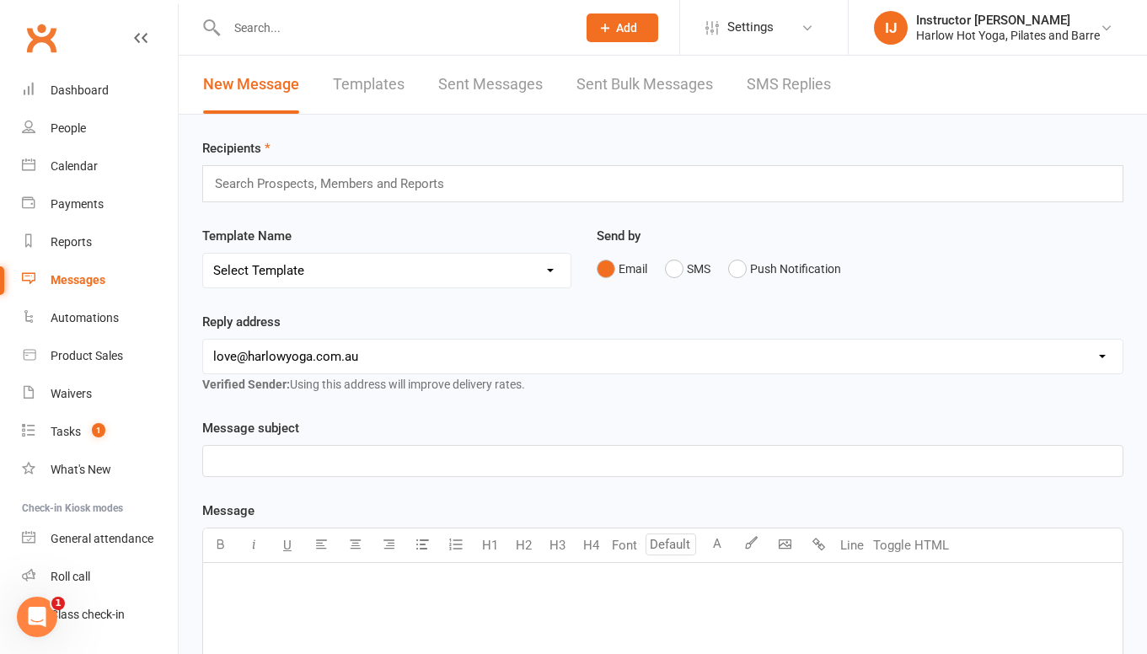
click at [779, 94] on link "SMS Replies" at bounding box center [789, 85] width 84 height 58
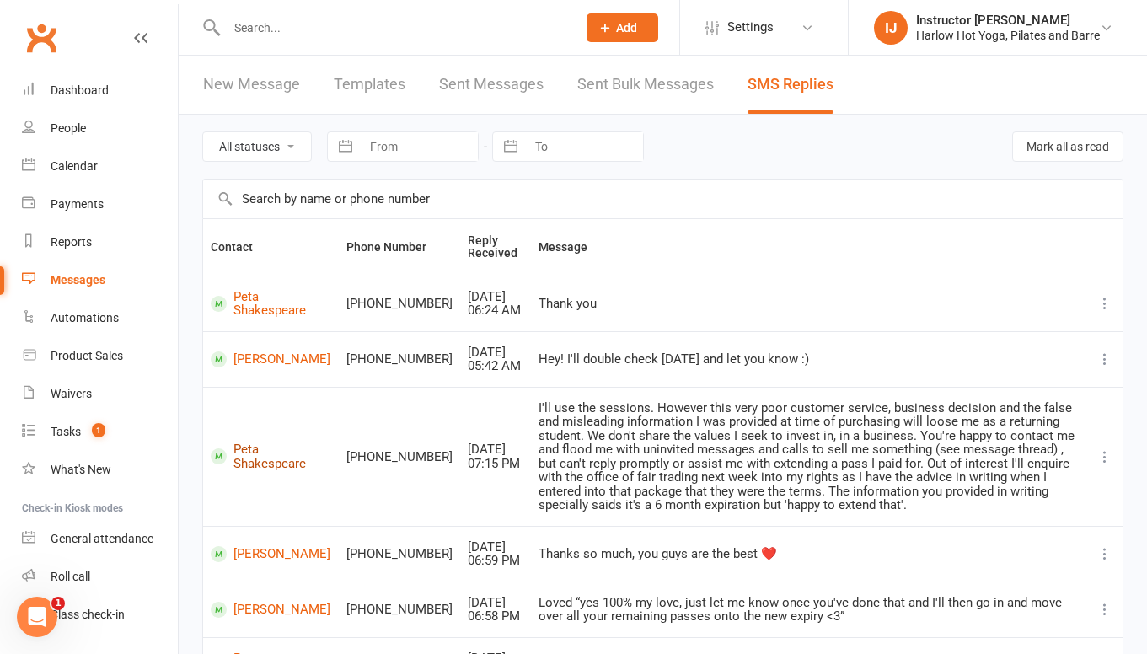
click at [301, 468] on link "Peta Shakespeare" at bounding box center [271, 457] width 121 height 28
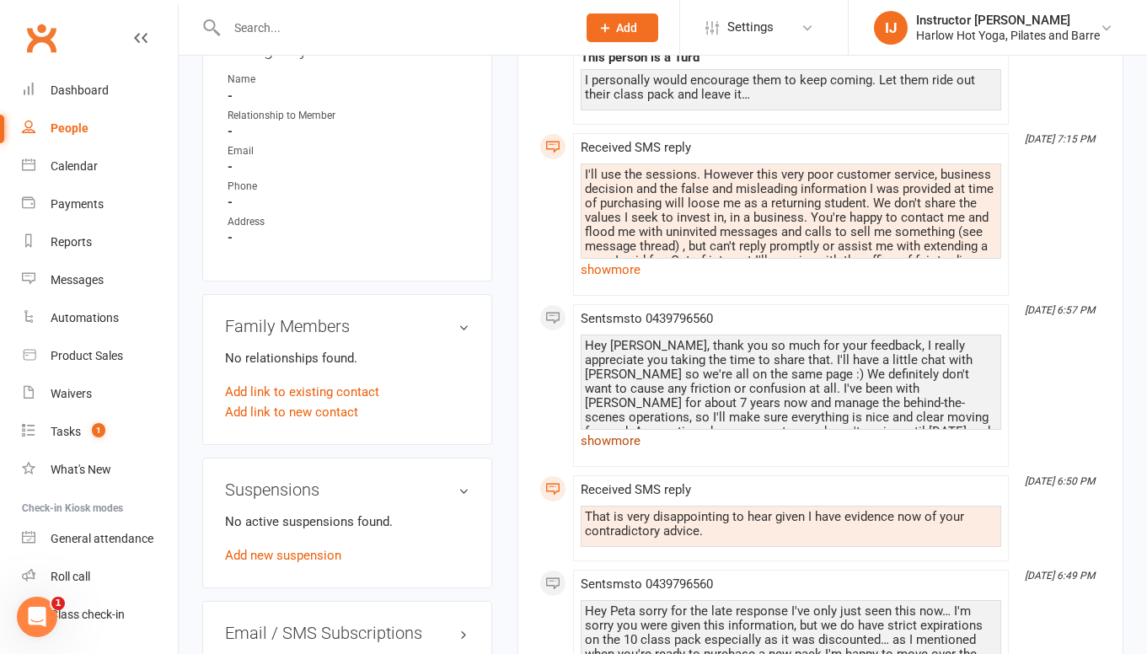
scroll to position [936, 0]
click at [615, 447] on link "show more" at bounding box center [791, 443] width 421 height 24
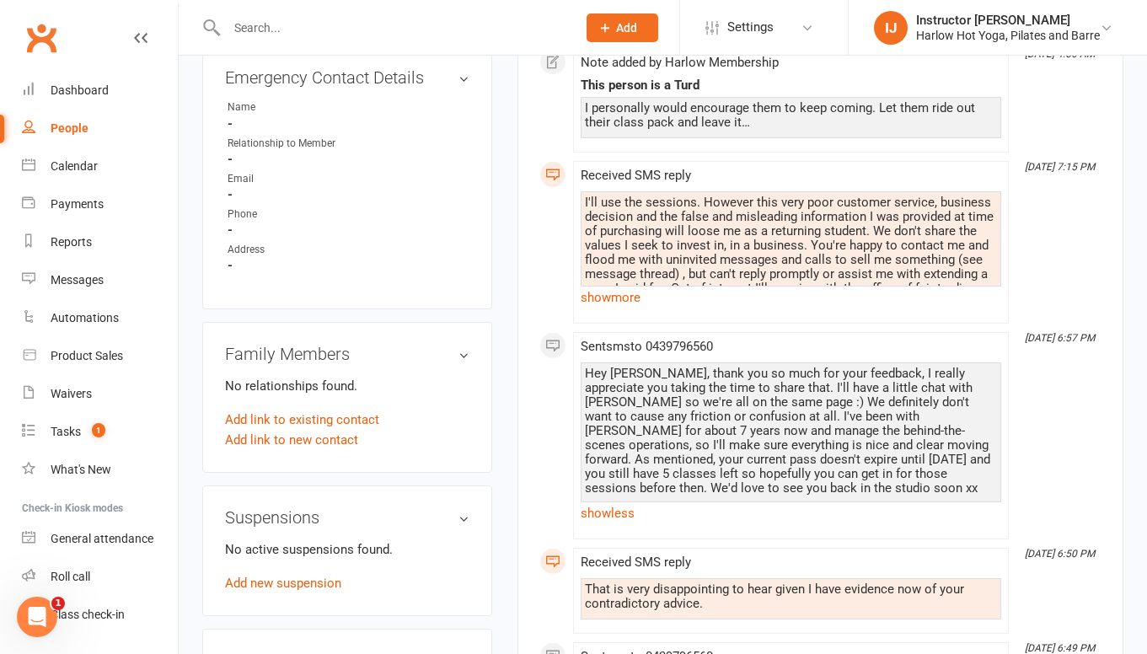
scroll to position [904, 0]
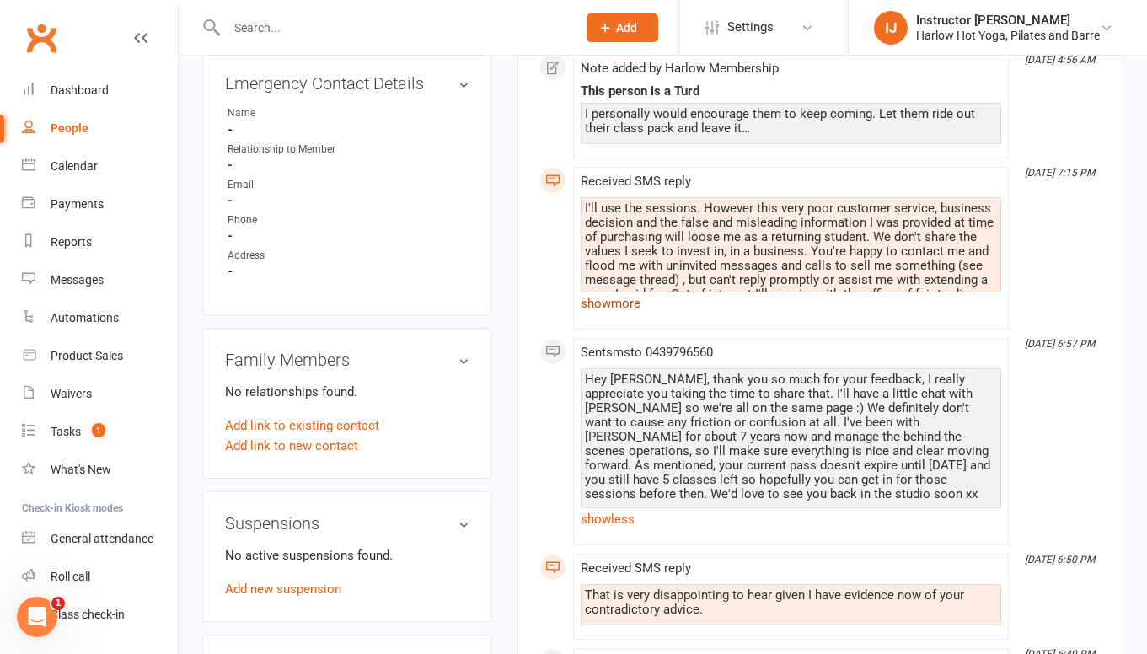
click at [627, 301] on link "show more" at bounding box center [791, 304] width 421 height 24
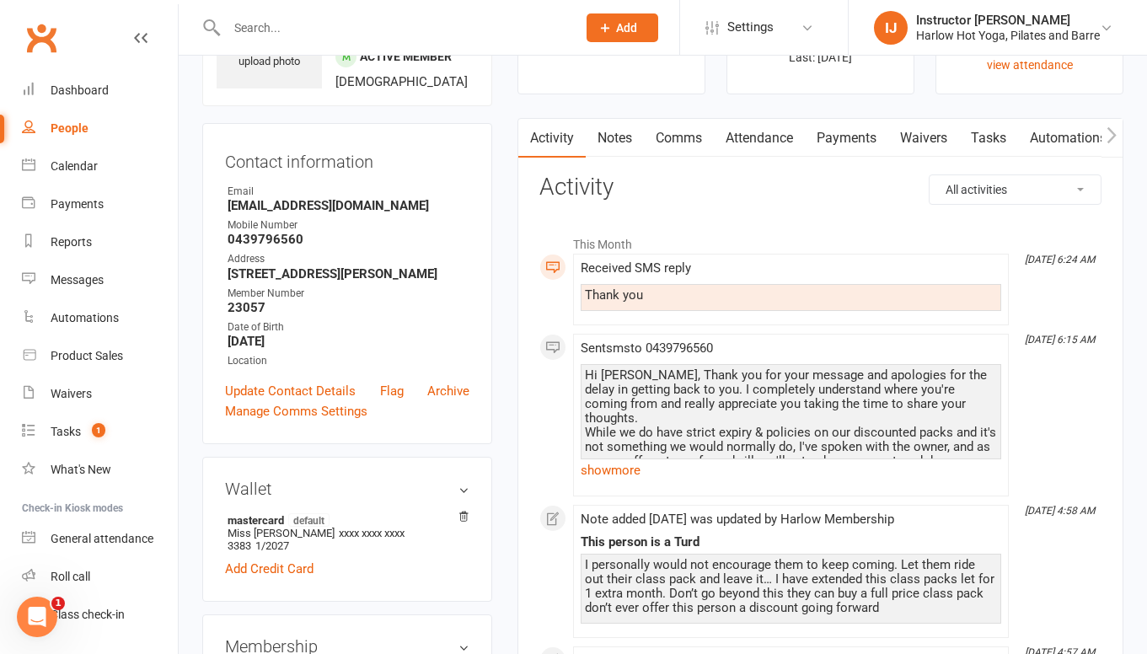
scroll to position [0, 0]
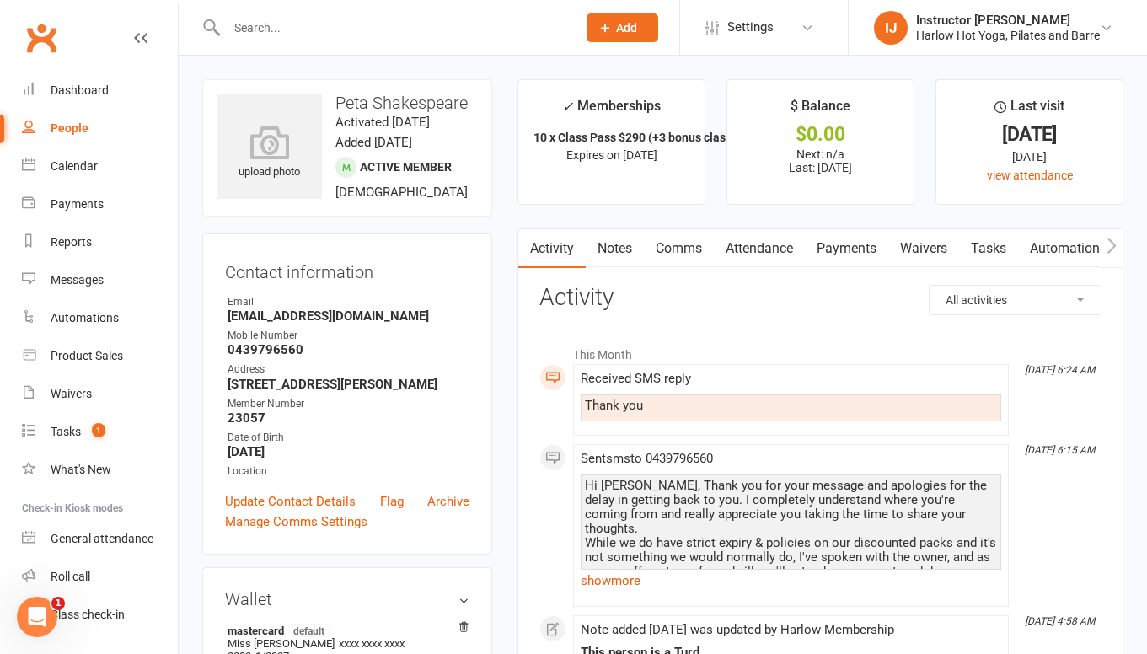
click at [604, 242] on link "Notes" at bounding box center [615, 248] width 58 height 39
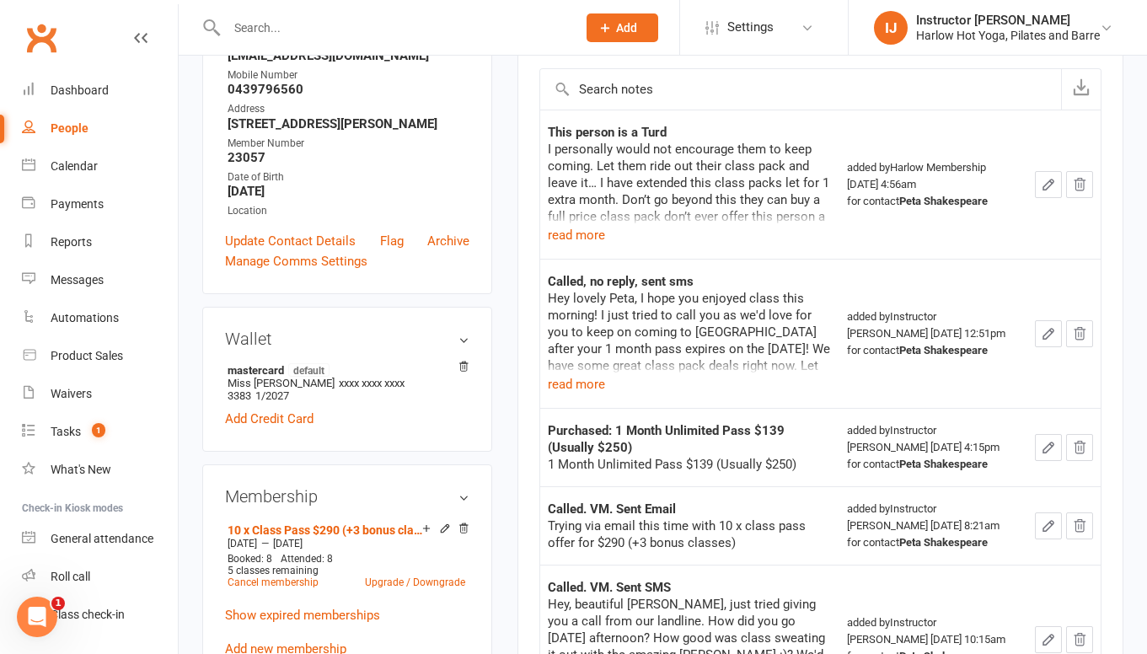
scroll to position [56, 0]
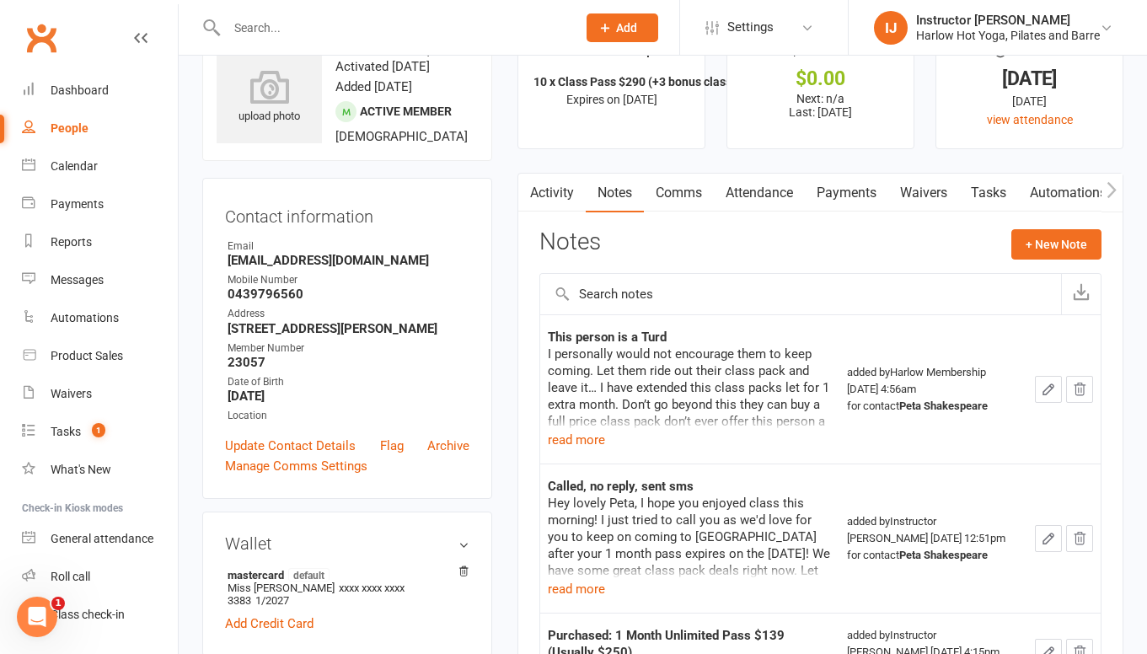
click at [544, 187] on link "Activity" at bounding box center [551, 193] width 67 height 39
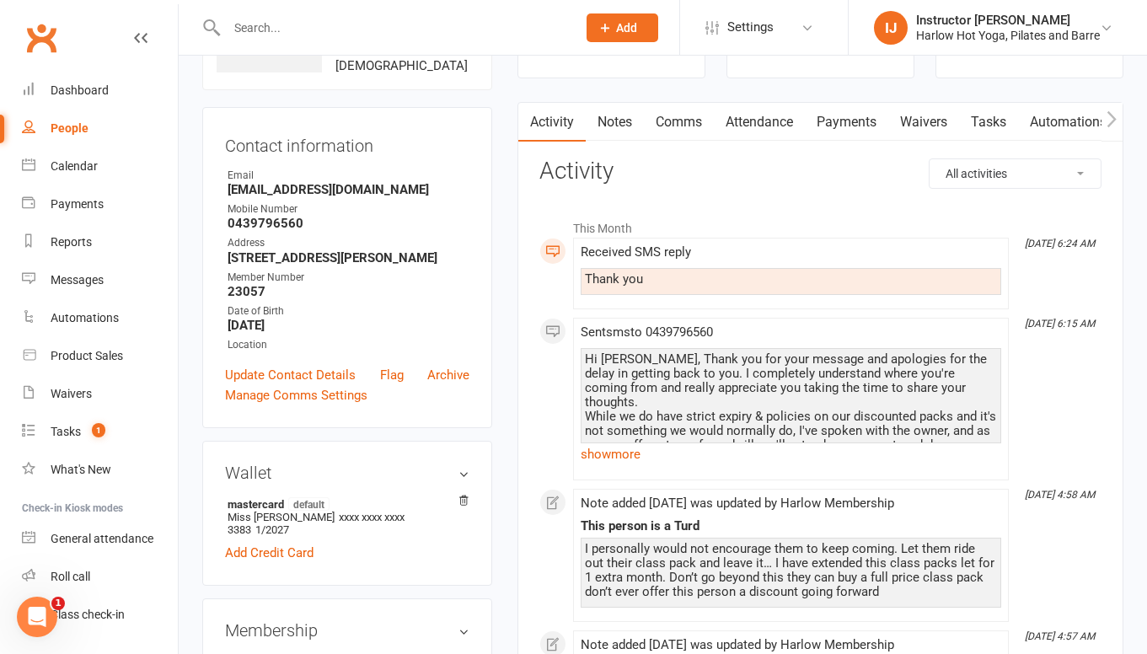
scroll to position [137, 0]
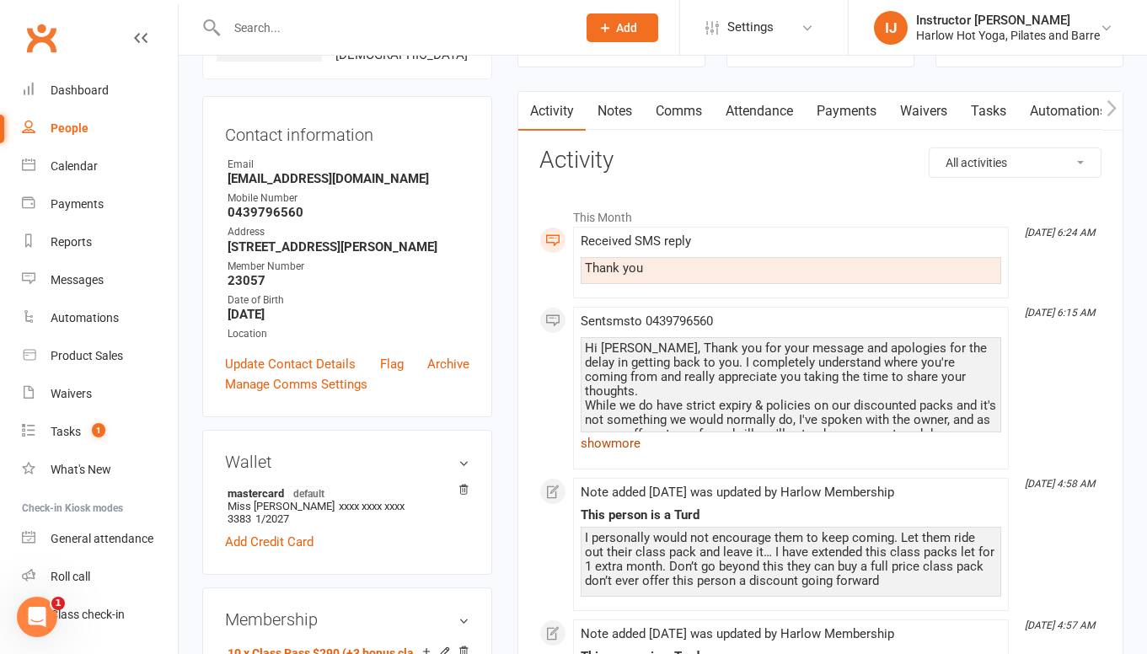
click at [635, 451] on link "show more" at bounding box center [791, 444] width 421 height 24
click at [635, 451] on div "Hi Peta, Thank you for your message and apologies for the delay in getting back…" at bounding box center [791, 412] width 412 height 143
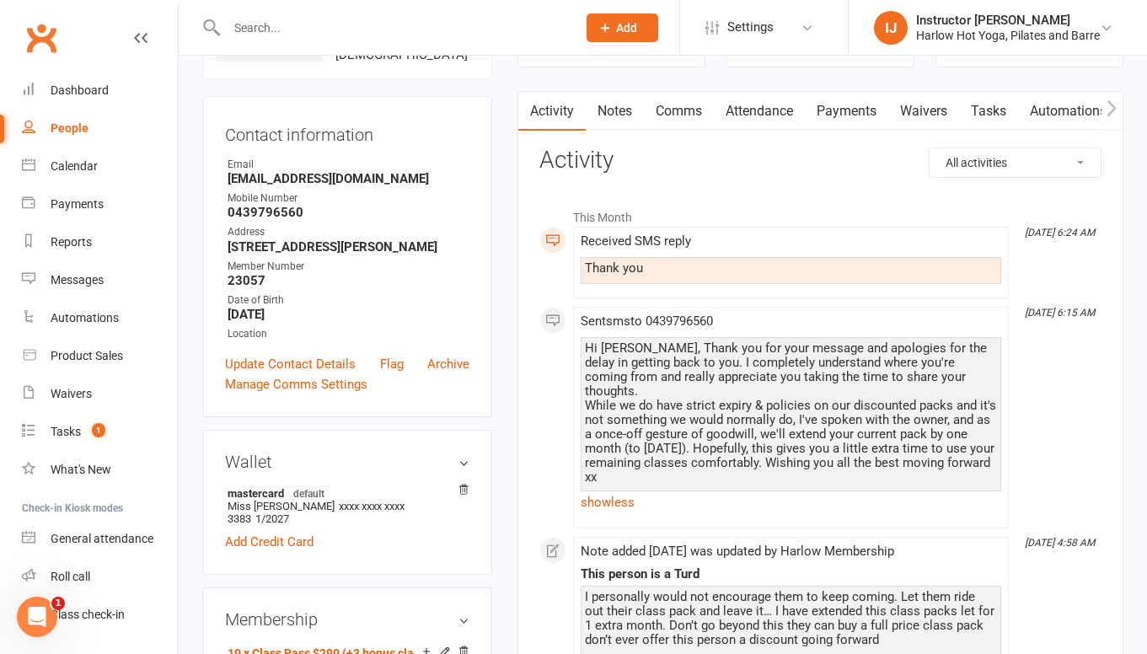
click at [673, 460] on div "Hi Peta, Thank you for your message and apologies for the delay in getting back…" at bounding box center [791, 412] width 412 height 143
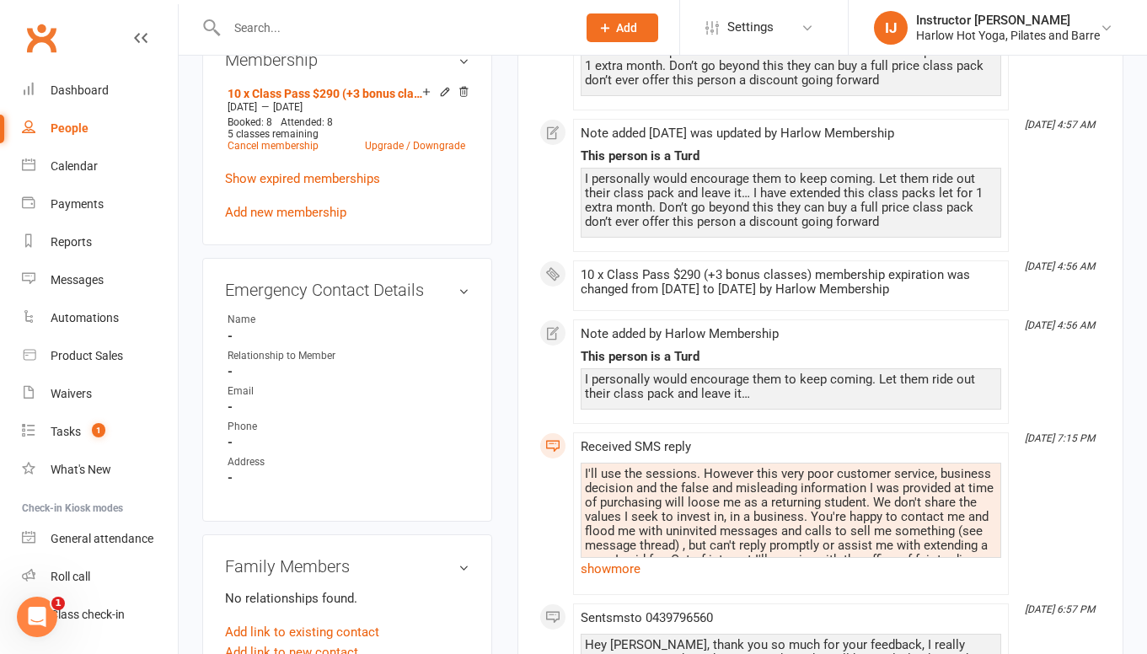
scroll to position [700, 0]
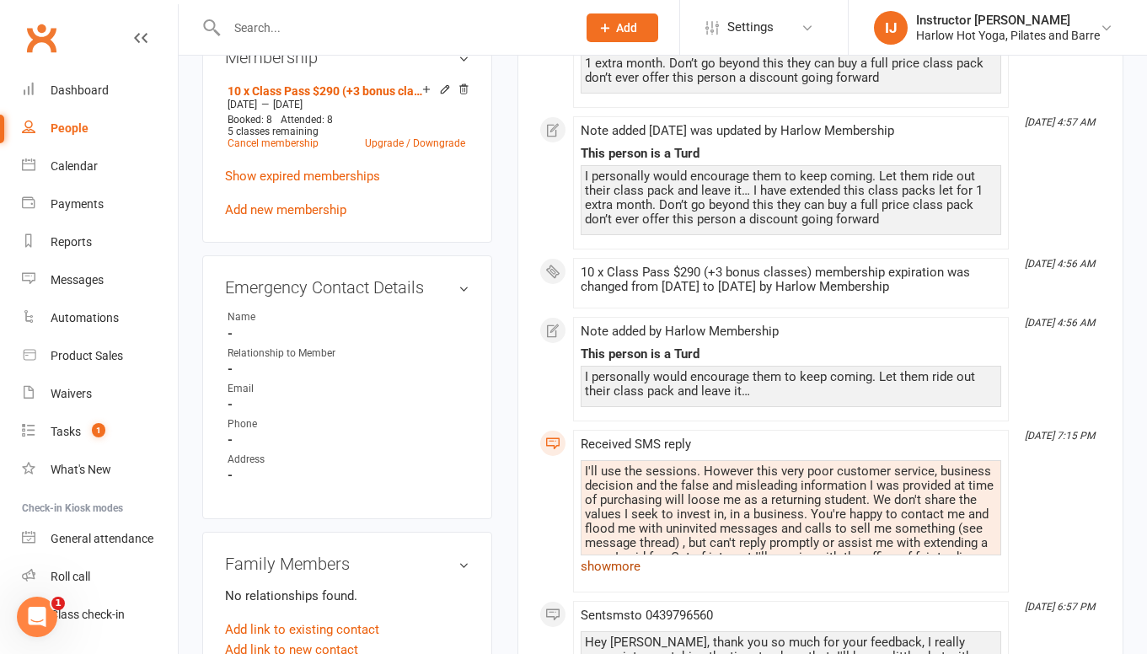
click at [639, 561] on link "show more" at bounding box center [791, 567] width 421 height 24
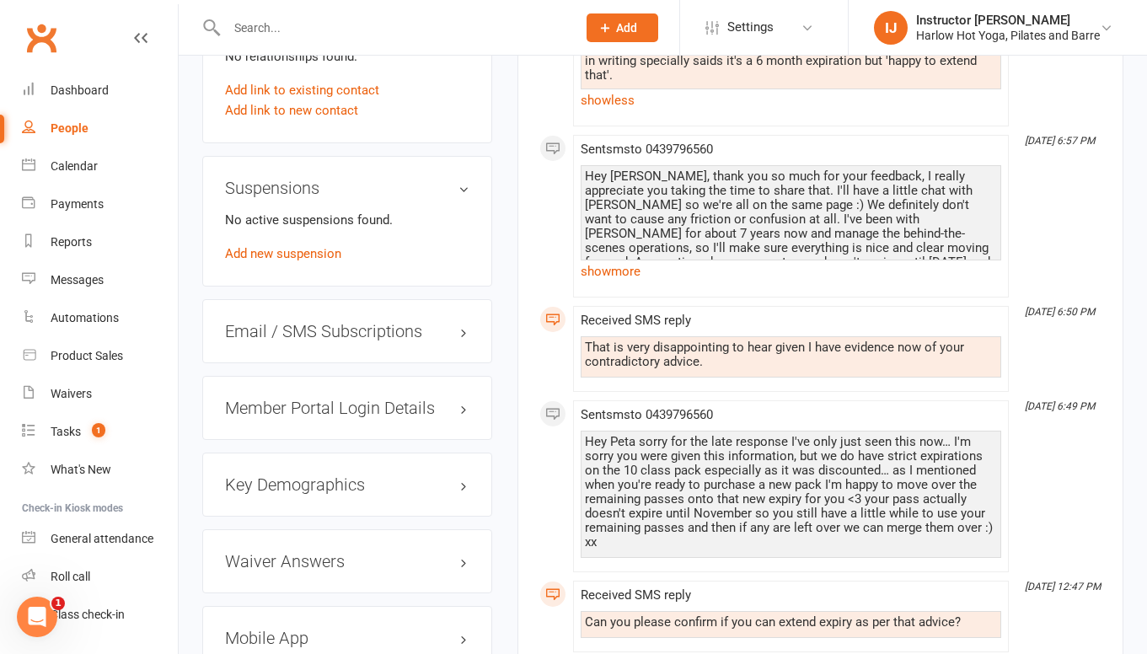
scroll to position [1237, 0]
click at [634, 261] on link "show more" at bounding box center [791, 273] width 421 height 24
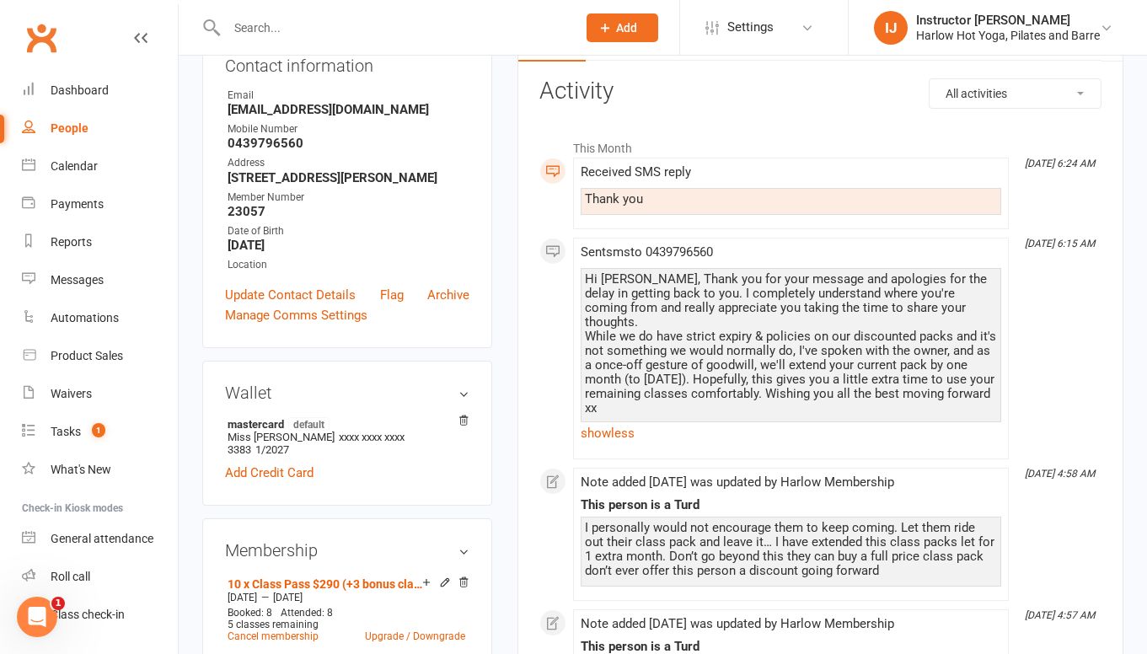
scroll to position [209, 0]
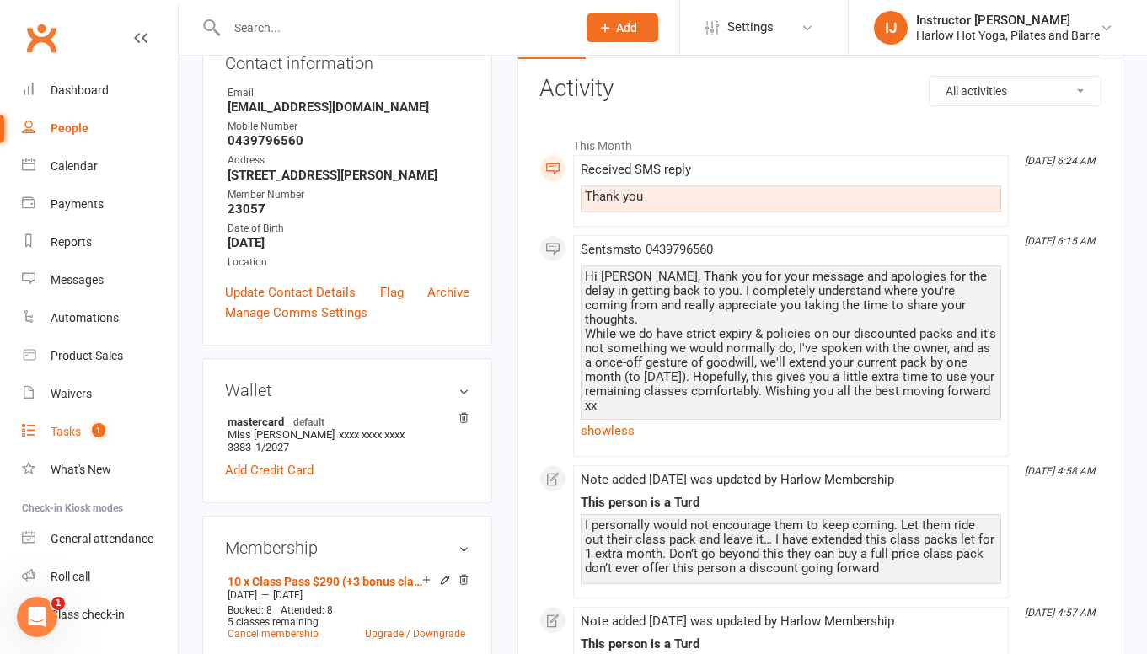
click at [67, 434] on div "Tasks" at bounding box center [66, 431] width 30 height 13
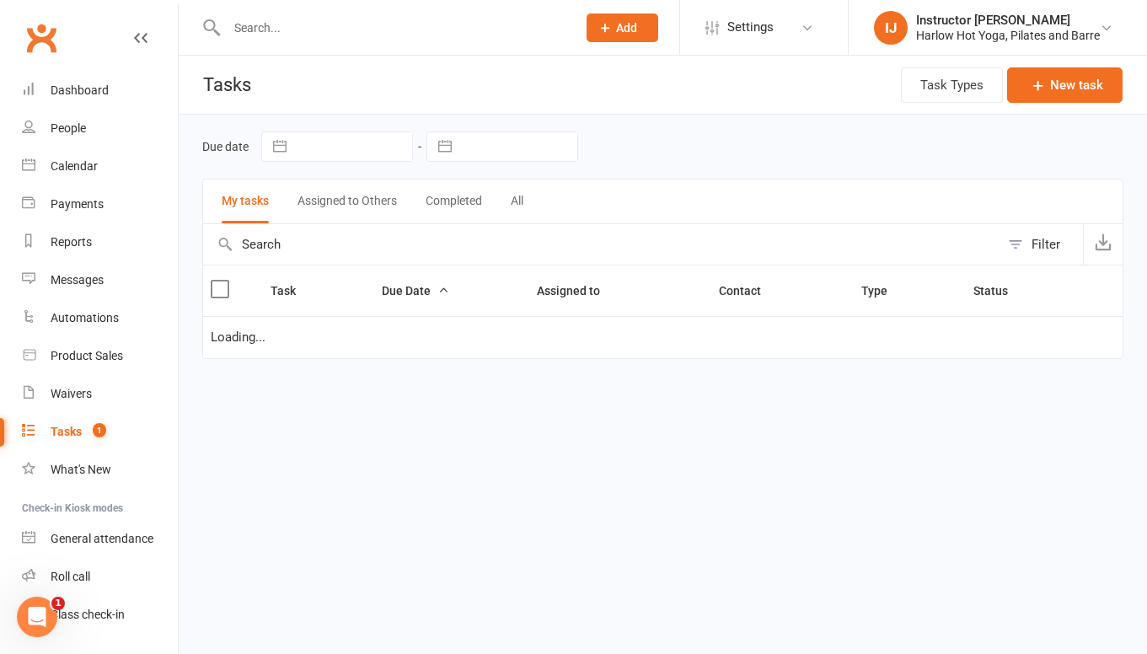
click at [67, 434] on div "Tasks" at bounding box center [66, 431] width 31 height 13
click at [103, 80] on link "Dashboard" at bounding box center [100, 91] width 156 height 38
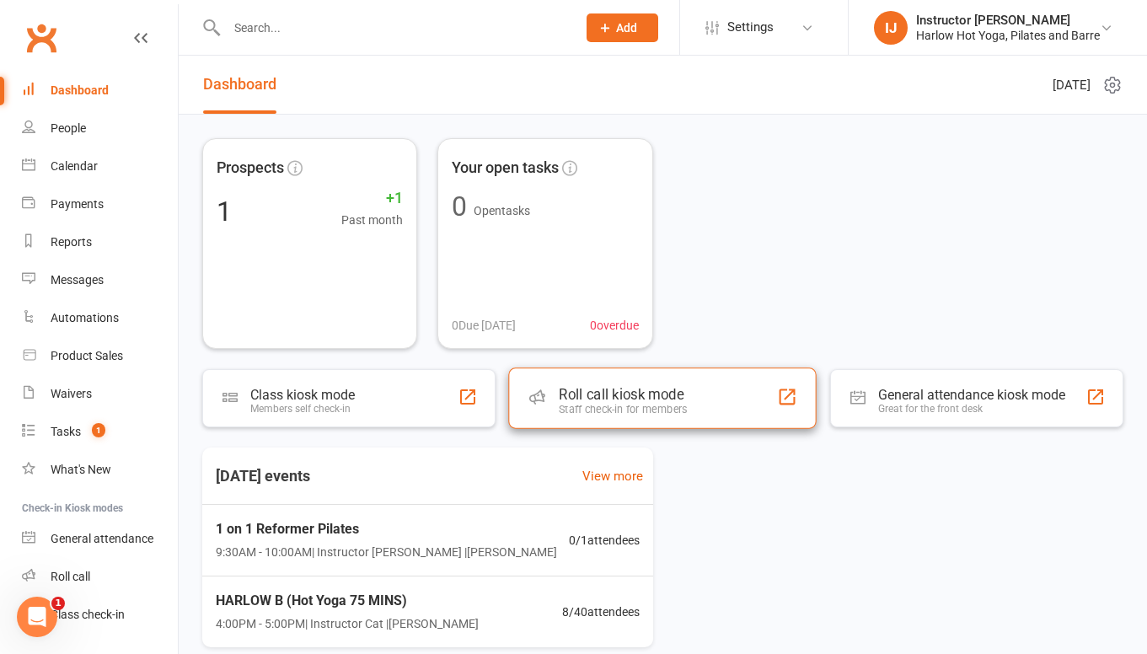
click at [642, 400] on div "Roll call kiosk mode" at bounding box center [623, 394] width 128 height 17
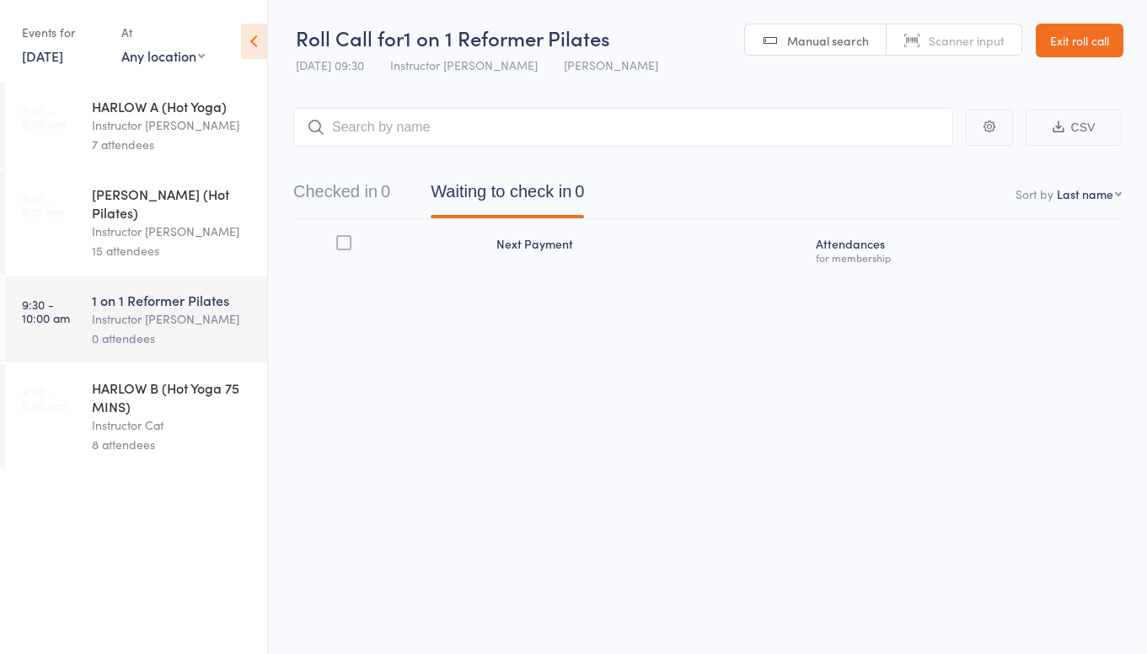
click at [189, 391] on div "HARLOW B (Hot Yoga 75 MINS)" at bounding box center [172, 396] width 161 height 37
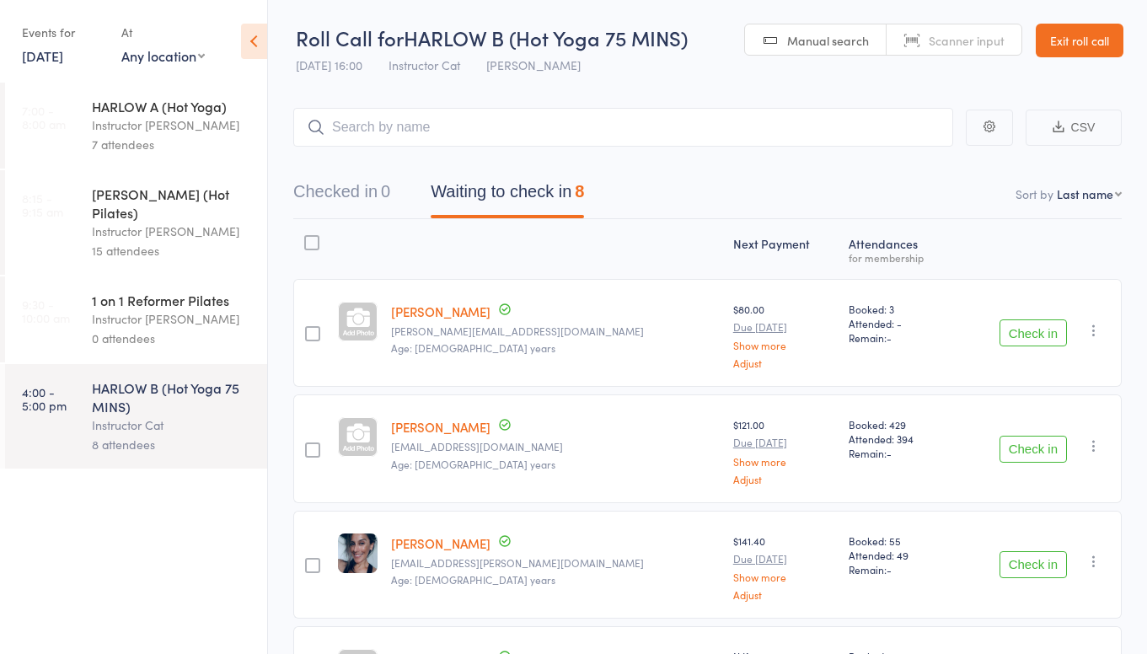
click at [1092, 36] on link "Exit roll call" at bounding box center [1080, 41] width 88 height 34
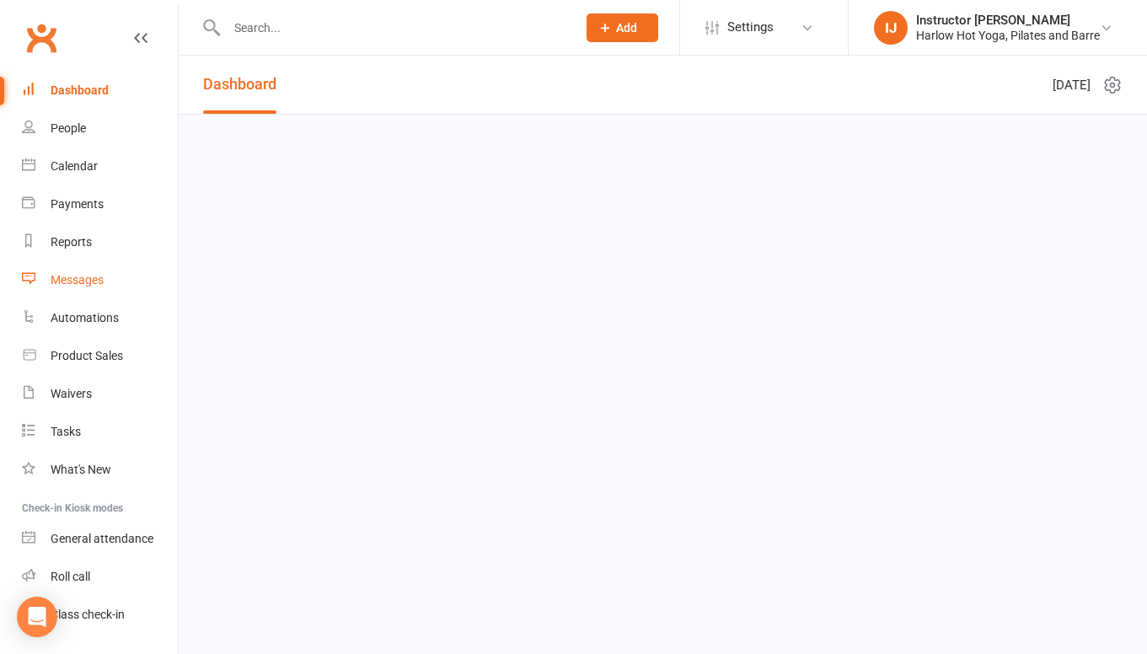
click at [84, 289] on link "Messages" at bounding box center [100, 280] width 156 height 38
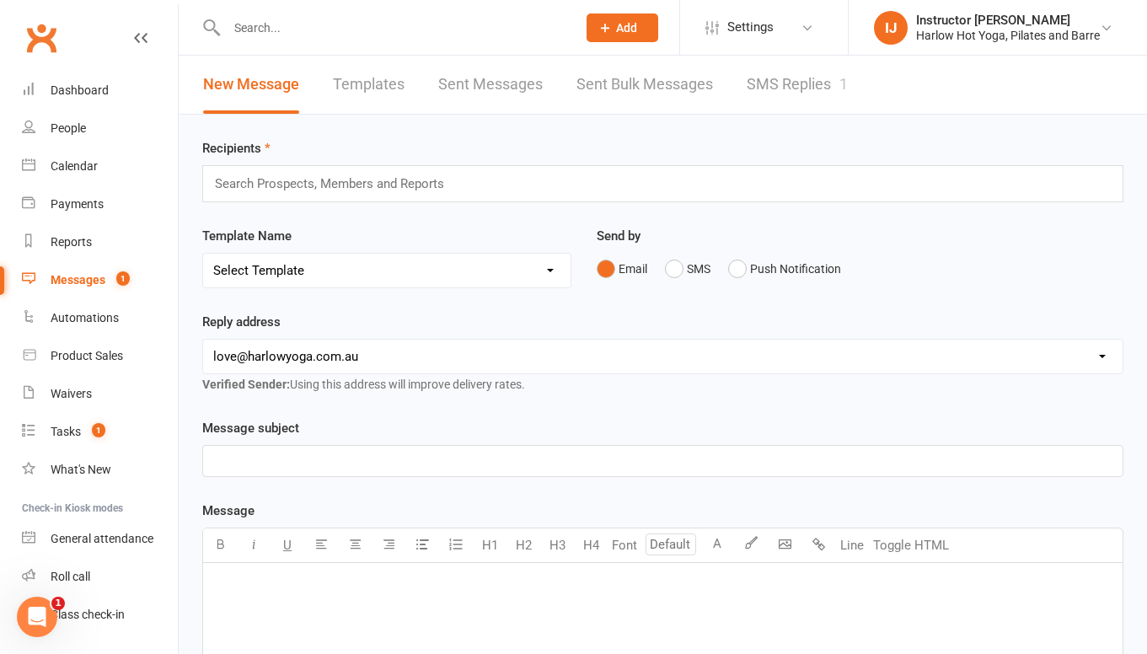
click at [782, 80] on link "SMS Replies 1" at bounding box center [797, 85] width 101 height 58
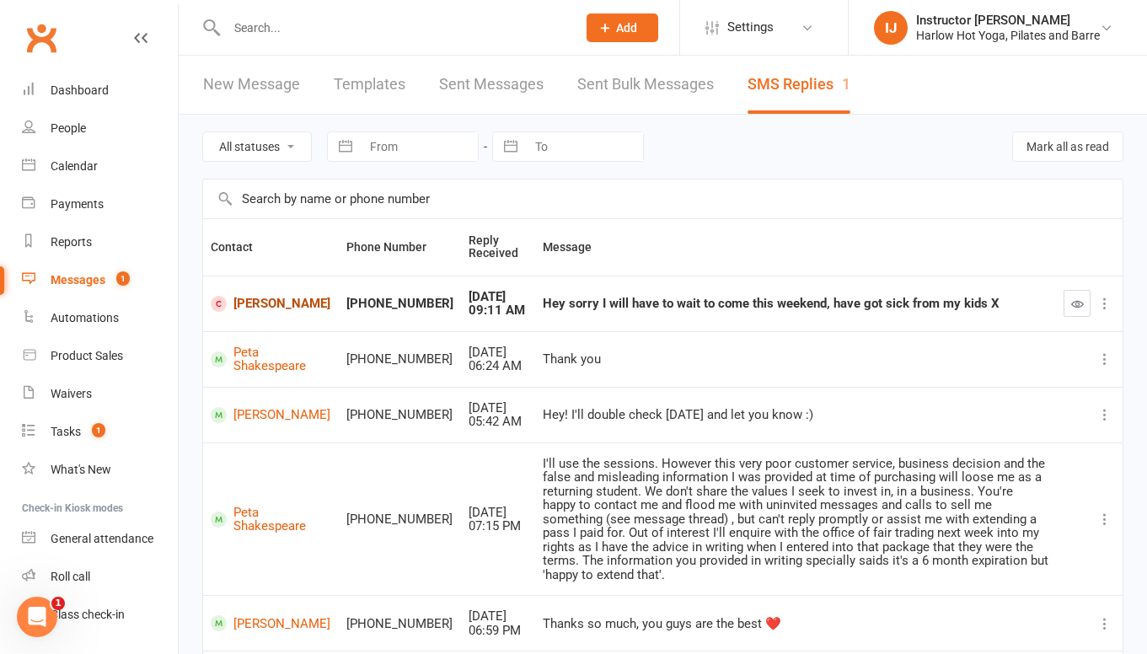
click at [265, 298] on link "[PERSON_NAME]" at bounding box center [271, 304] width 121 height 16
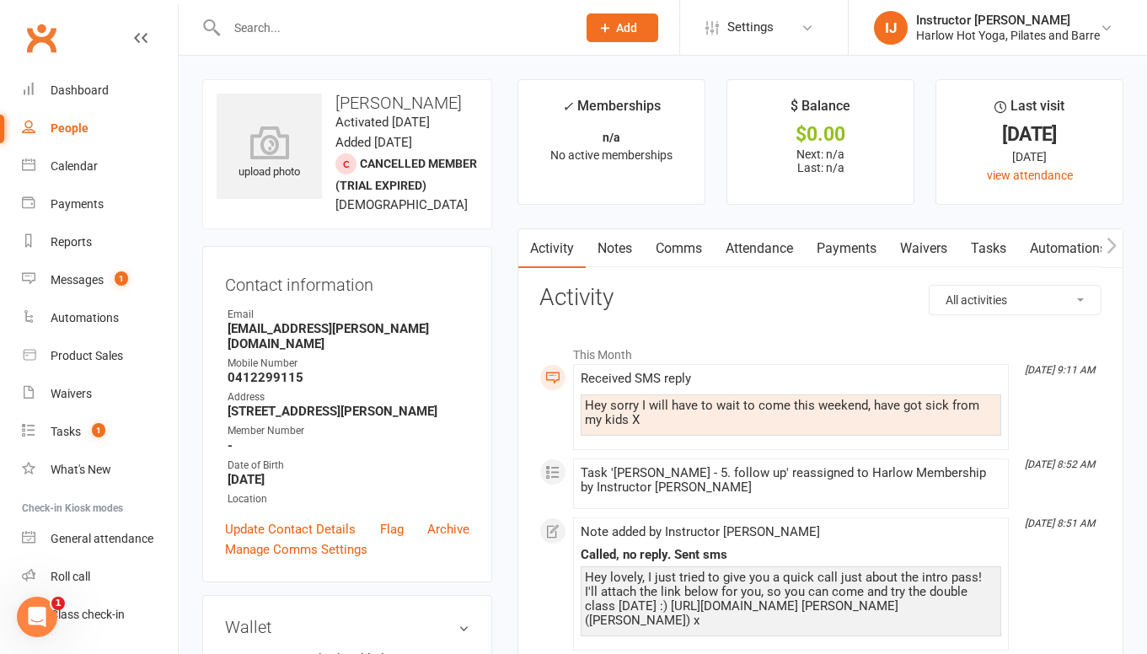
click at [676, 248] on link "Comms" at bounding box center [679, 248] width 70 height 39
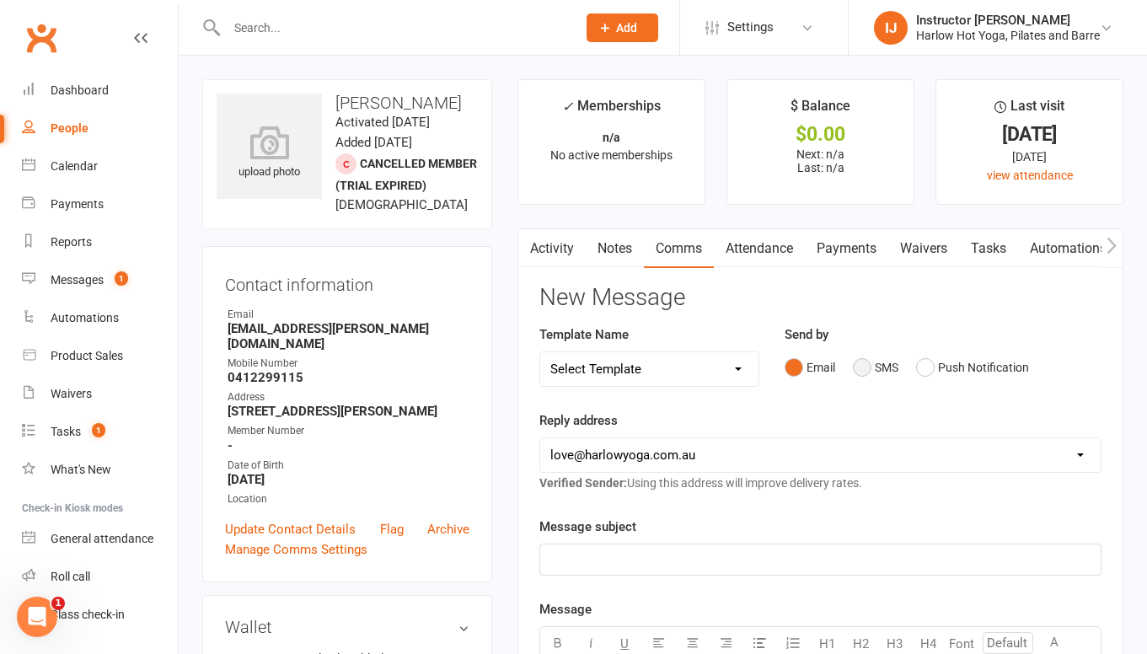
click at [856, 361] on button "SMS" at bounding box center [876, 367] width 46 height 32
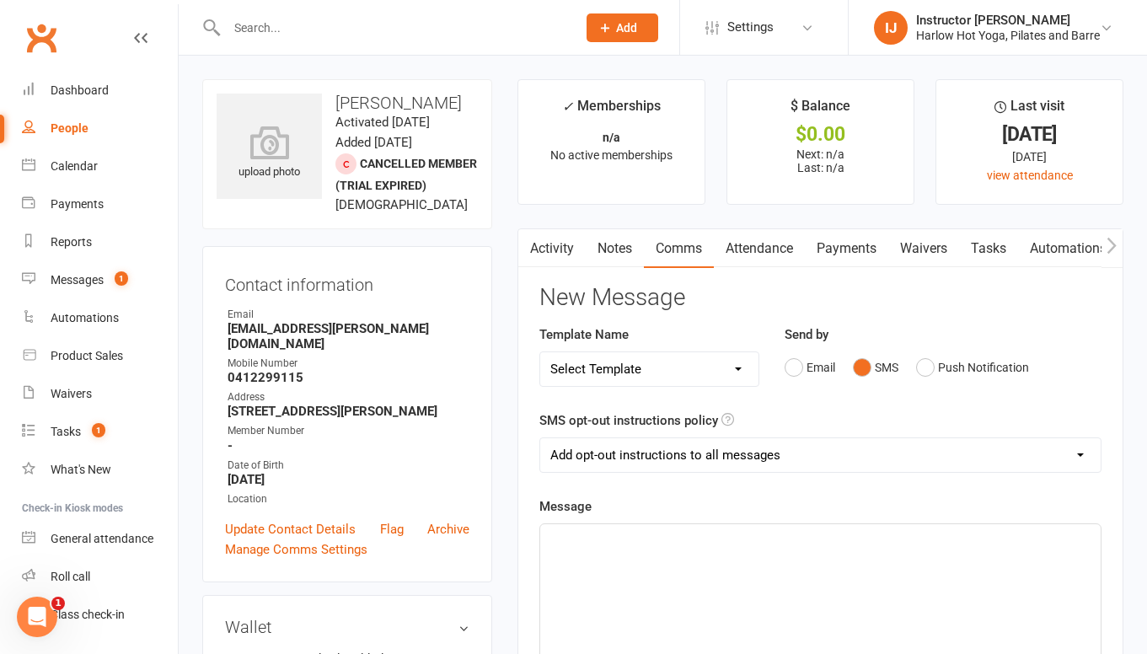
click at [590, 547] on p "﻿" at bounding box center [820, 539] width 540 height 20
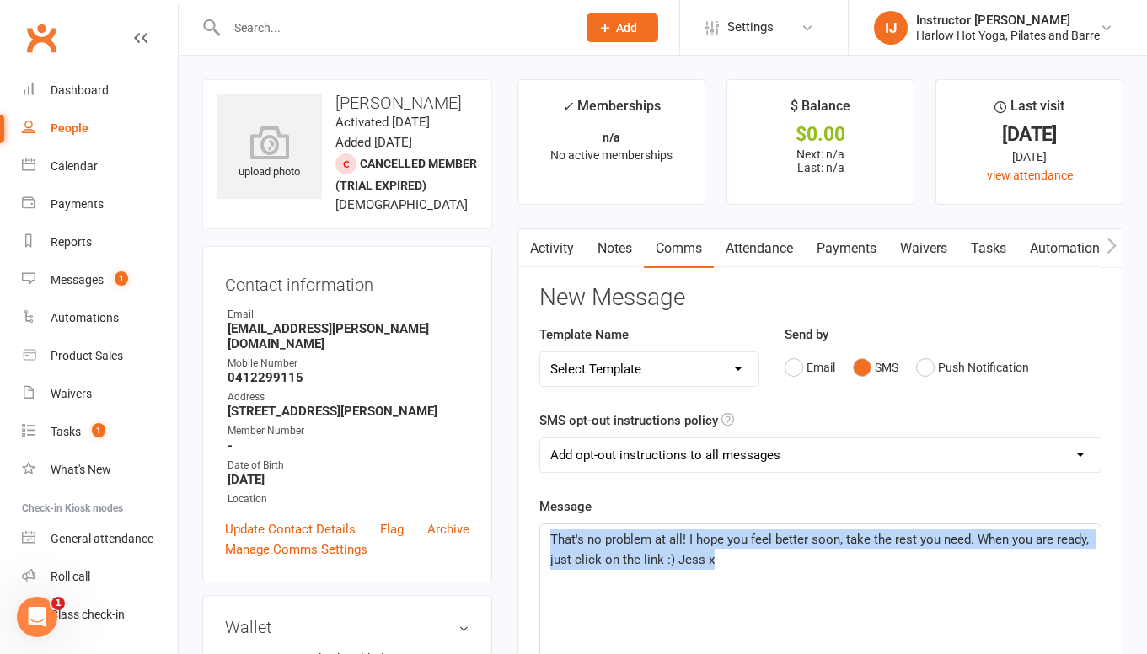
drag, startPoint x: 731, startPoint y: 569, endPoint x: 538, endPoint y: 523, distance: 198.5
copy span "That's no problem at all! I hope you feel better soon, take the rest you need. …"
click at [777, 563] on p "That's no problem at all! I hope you feel better soon, take the rest you need. …" at bounding box center [820, 549] width 540 height 40
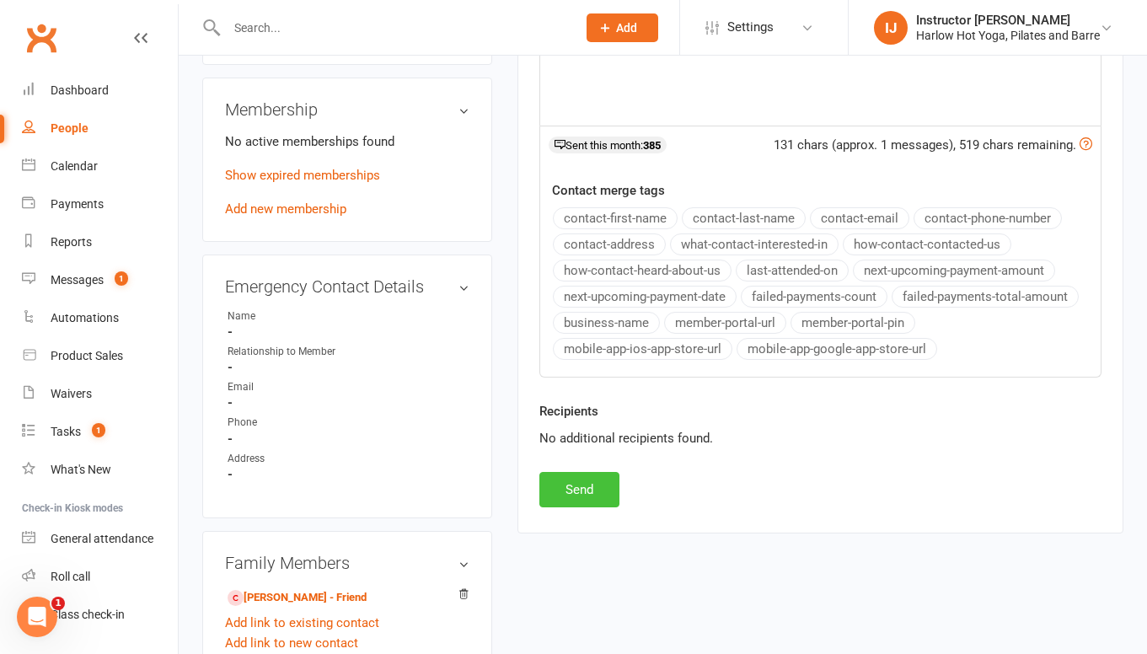
click at [602, 489] on button "Send" at bounding box center [579, 489] width 80 height 35
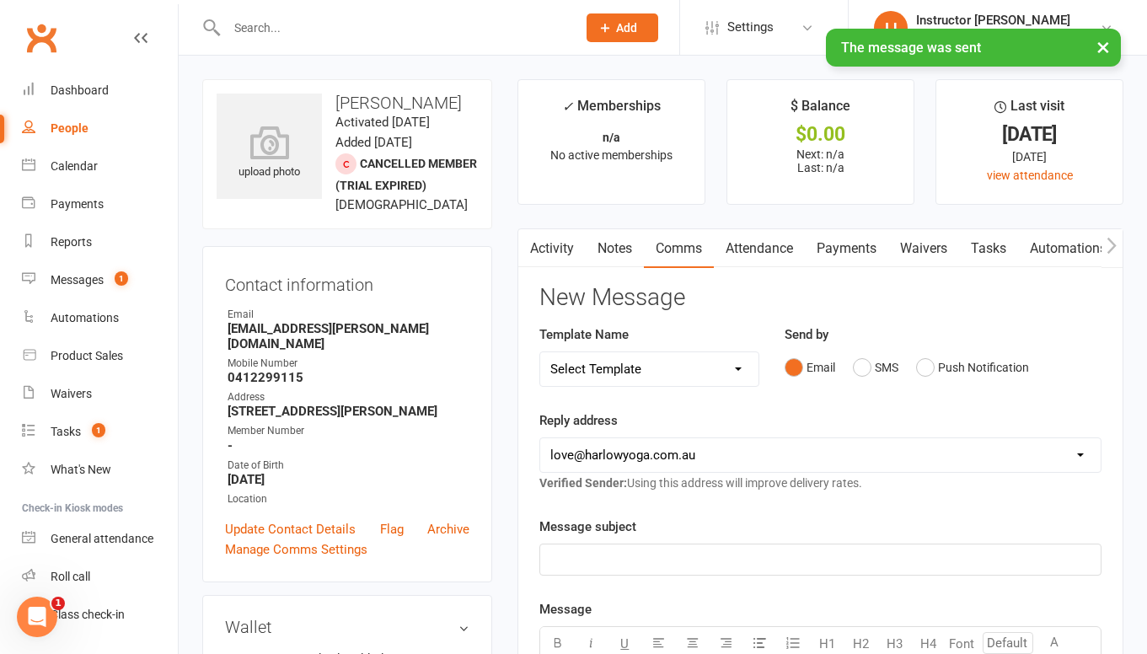
click at [598, 244] on link "Notes" at bounding box center [615, 248] width 58 height 39
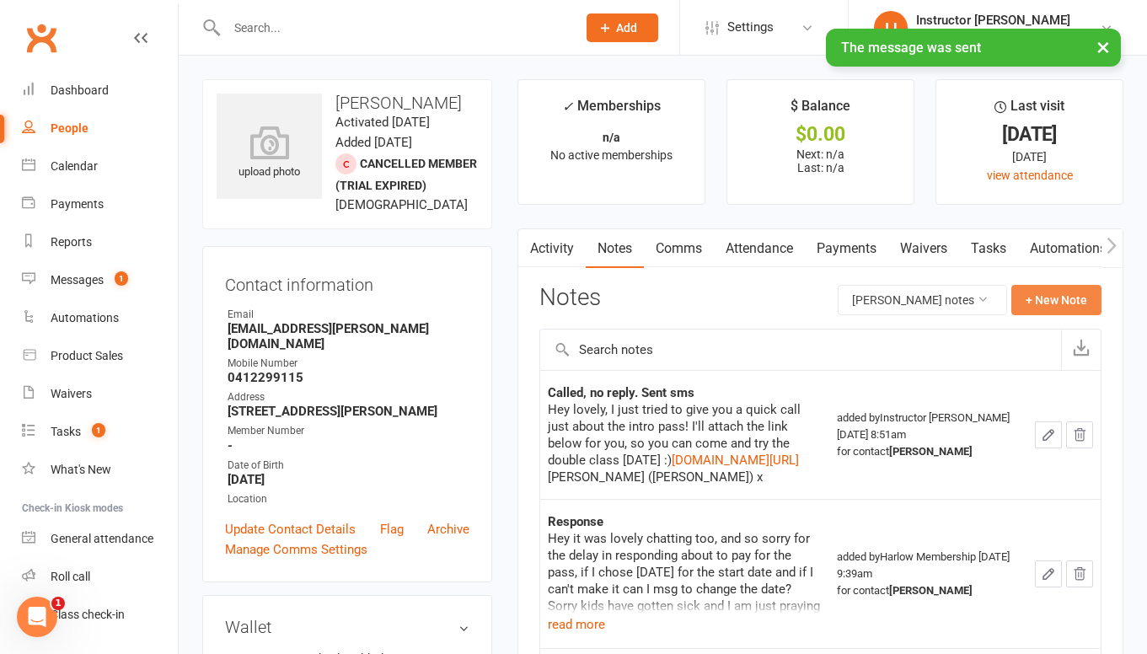
click at [1054, 302] on button "+ New Note" at bounding box center [1057, 300] width 90 height 30
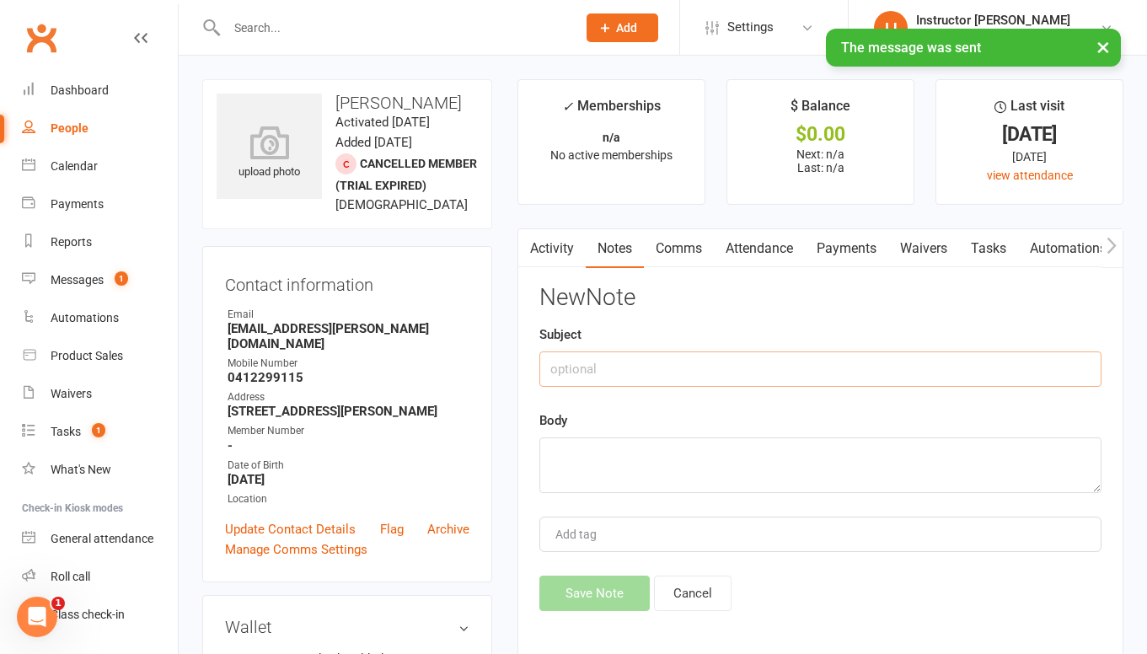
click at [593, 367] on input "text" at bounding box center [820, 368] width 562 height 35
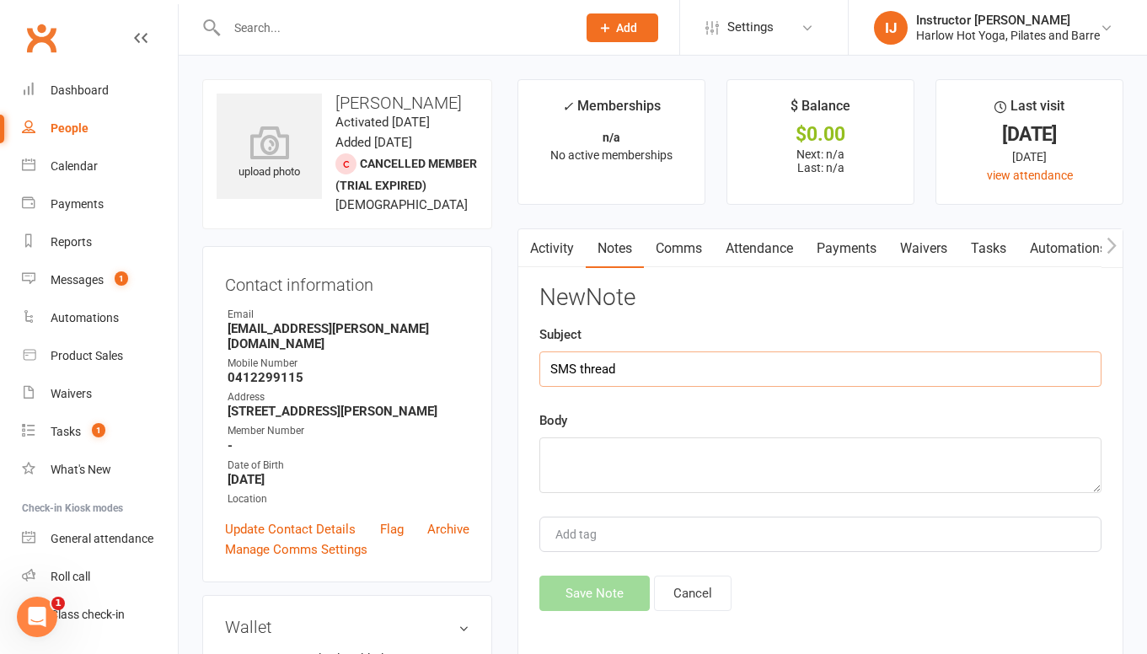
type input "SMS thread"
click at [596, 481] on textarea at bounding box center [820, 465] width 562 height 56
paste textarea "That's no problem at all! I hope you feel better soon, take the rest you need. …"
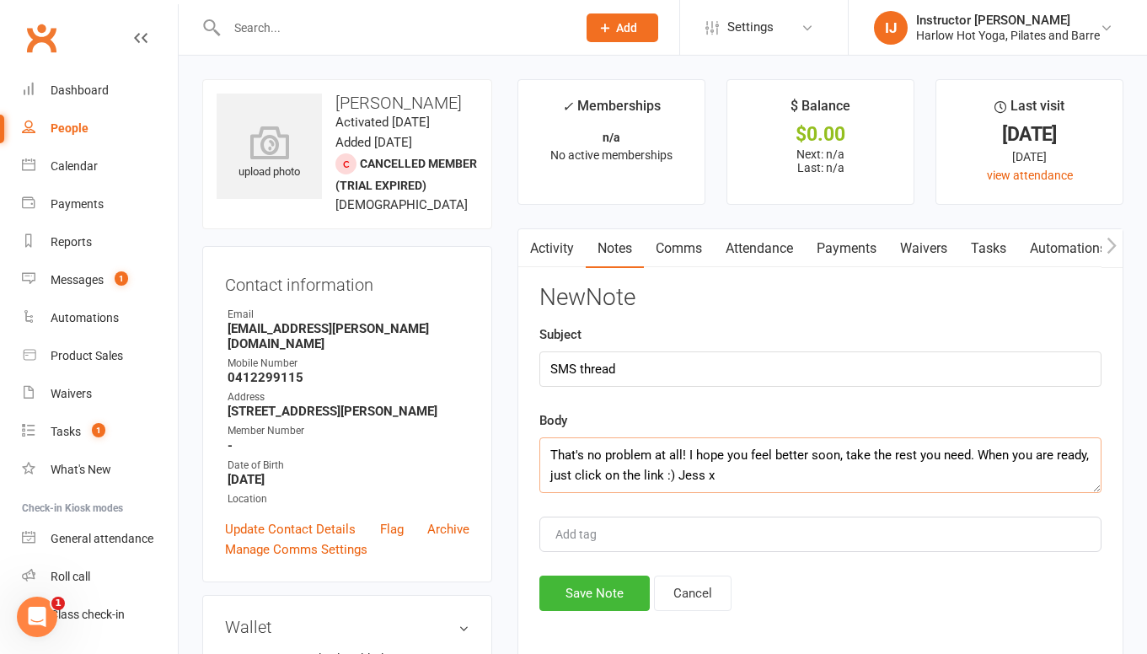
click at [547, 453] on textarea "That's no problem at all! I hope you feel better soon, take the rest you need. …" at bounding box center [820, 465] width 562 height 56
type textarea "Is sick ----- That's no problem at all! I hope you feel better soon, take the r…"
click at [588, 599] on button "Save Note" at bounding box center [594, 593] width 110 height 35
